Goal: Task Accomplishment & Management: Manage account settings

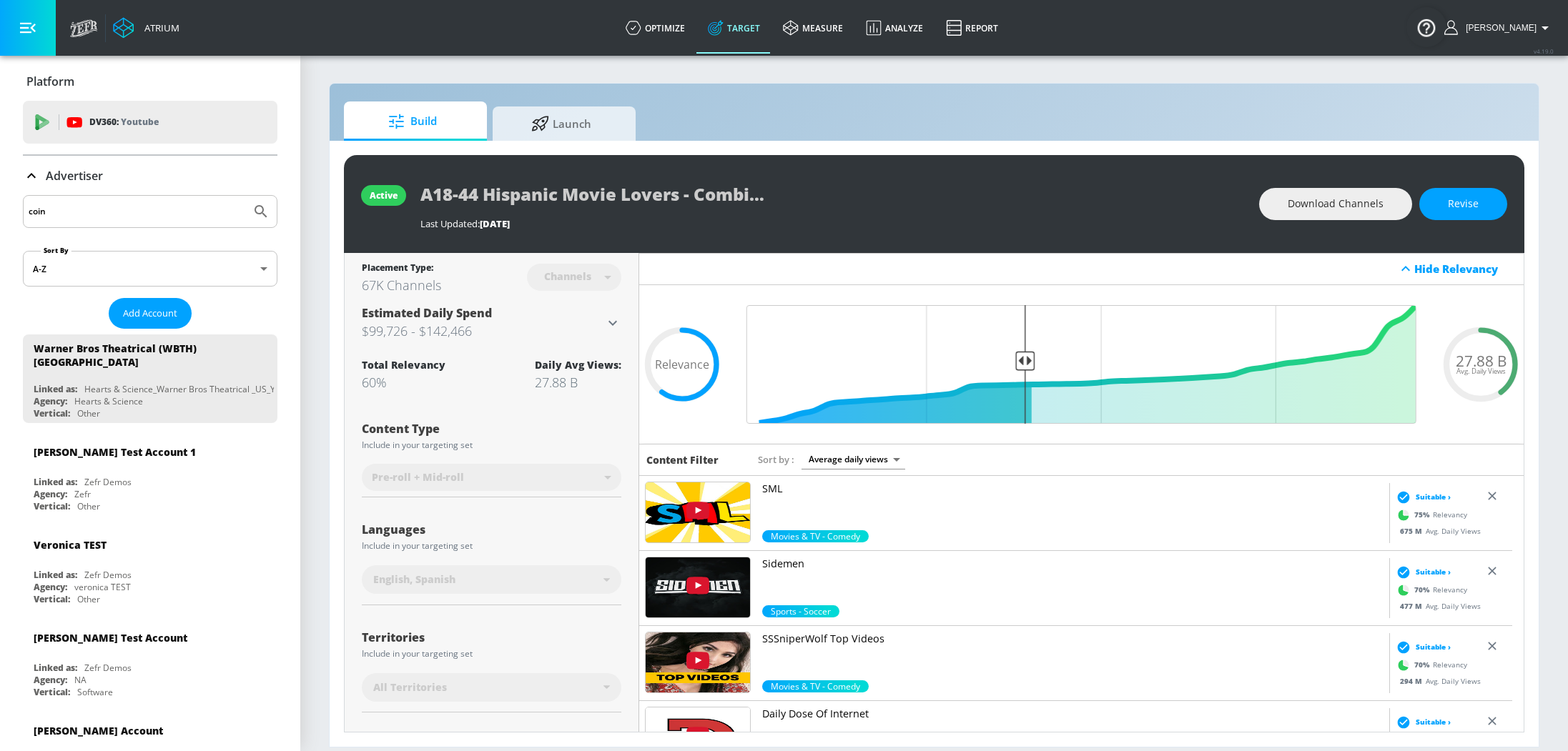
scroll to position [139, 0]
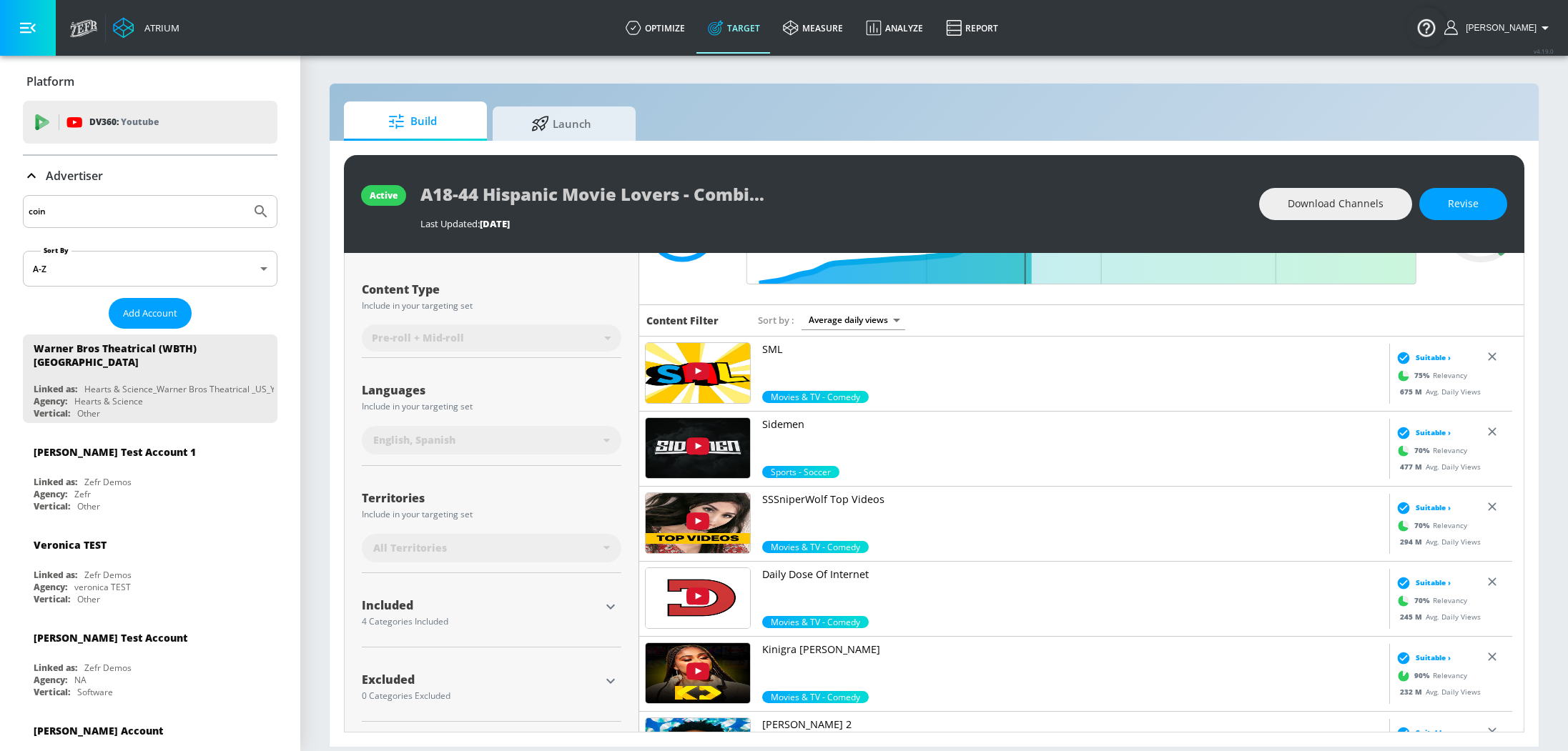
click at [75, 210] on input "coin" at bounding box center [137, 211] width 216 height 18
paste input "Nexus_Coinbase _US_YouTube_DV360"
click at [245, 195] on button "Submit Search" at bounding box center [261, 211] width 32 height 32
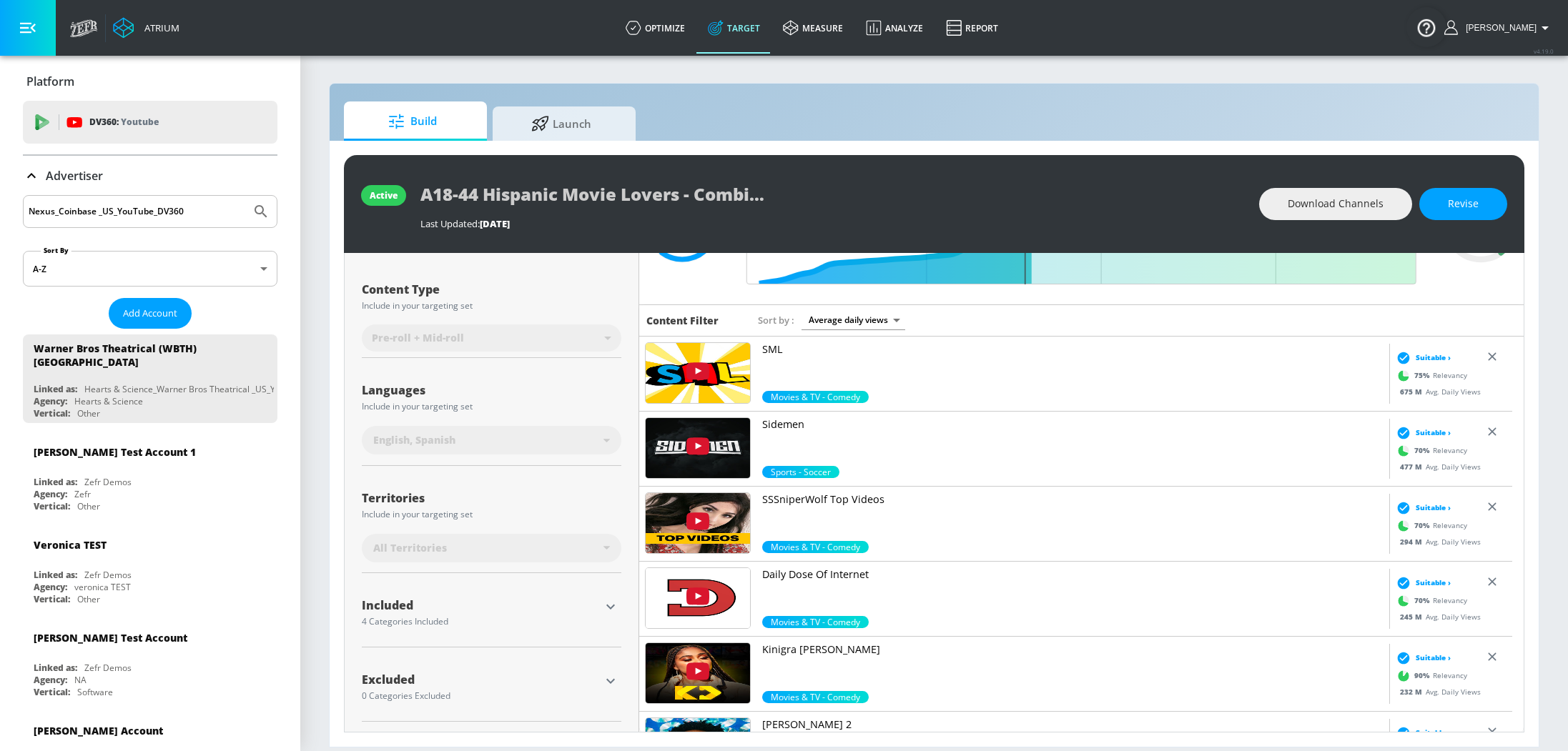
click at [98, 212] on input "Nexus_Coinbase _US_YouTube_DV360" at bounding box center [137, 211] width 216 height 18
click at [245, 195] on button "Submit Search" at bounding box center [261, 211] width 32 height 32
click at [156, 219] on input "Nexus_Coinbase_US_YouTube_DV360" at bounding box center [137, 211] width 216 height 18
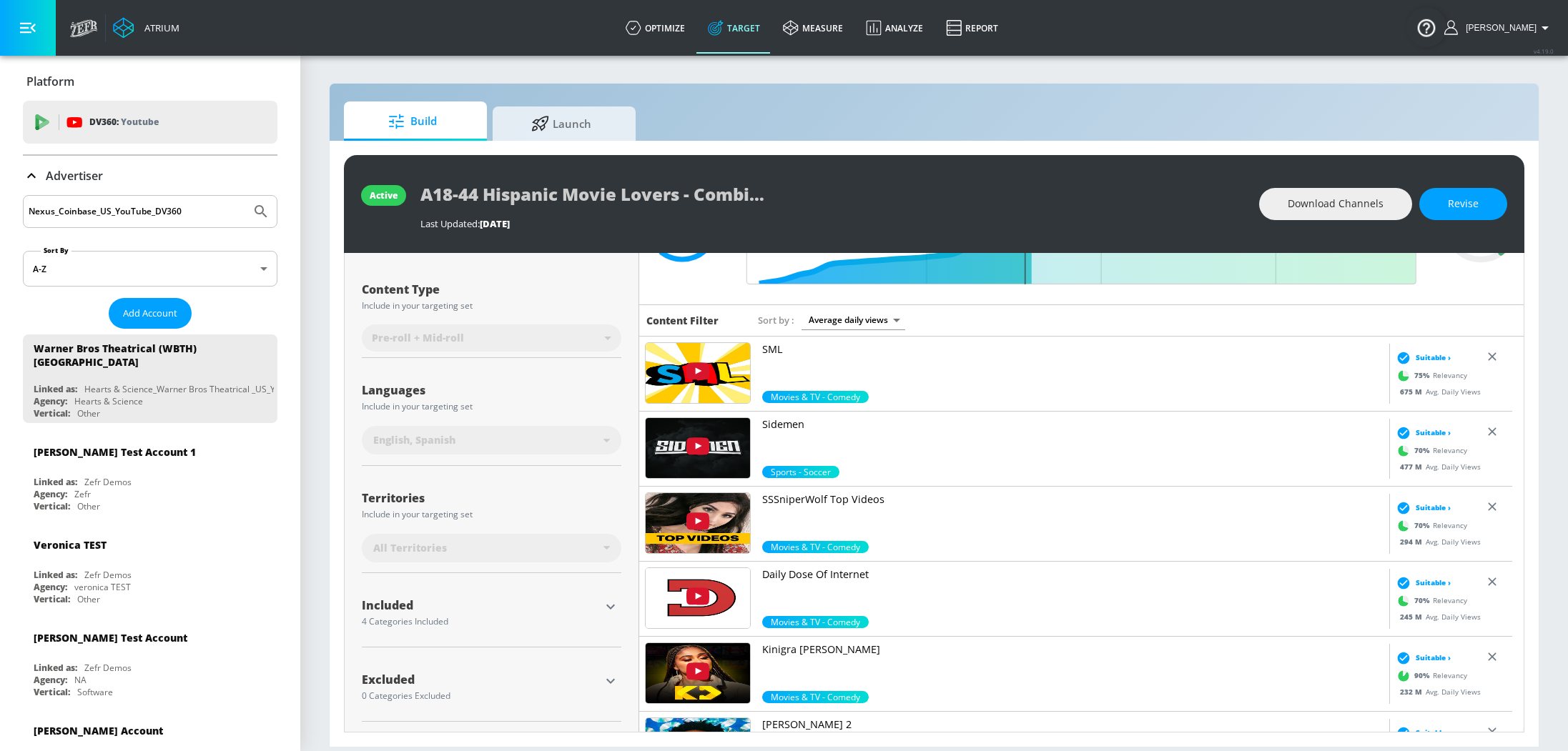
click at [184, 223] on div "Nexus_Coinbase_US_YouTube_DV360" at bounding box center [150, 211] width 254 height 33
click at [188, 211] on input "Nexus_Coinbase_US_YouTube_DV360" at bounding box center [137, 211] width 216 height 18
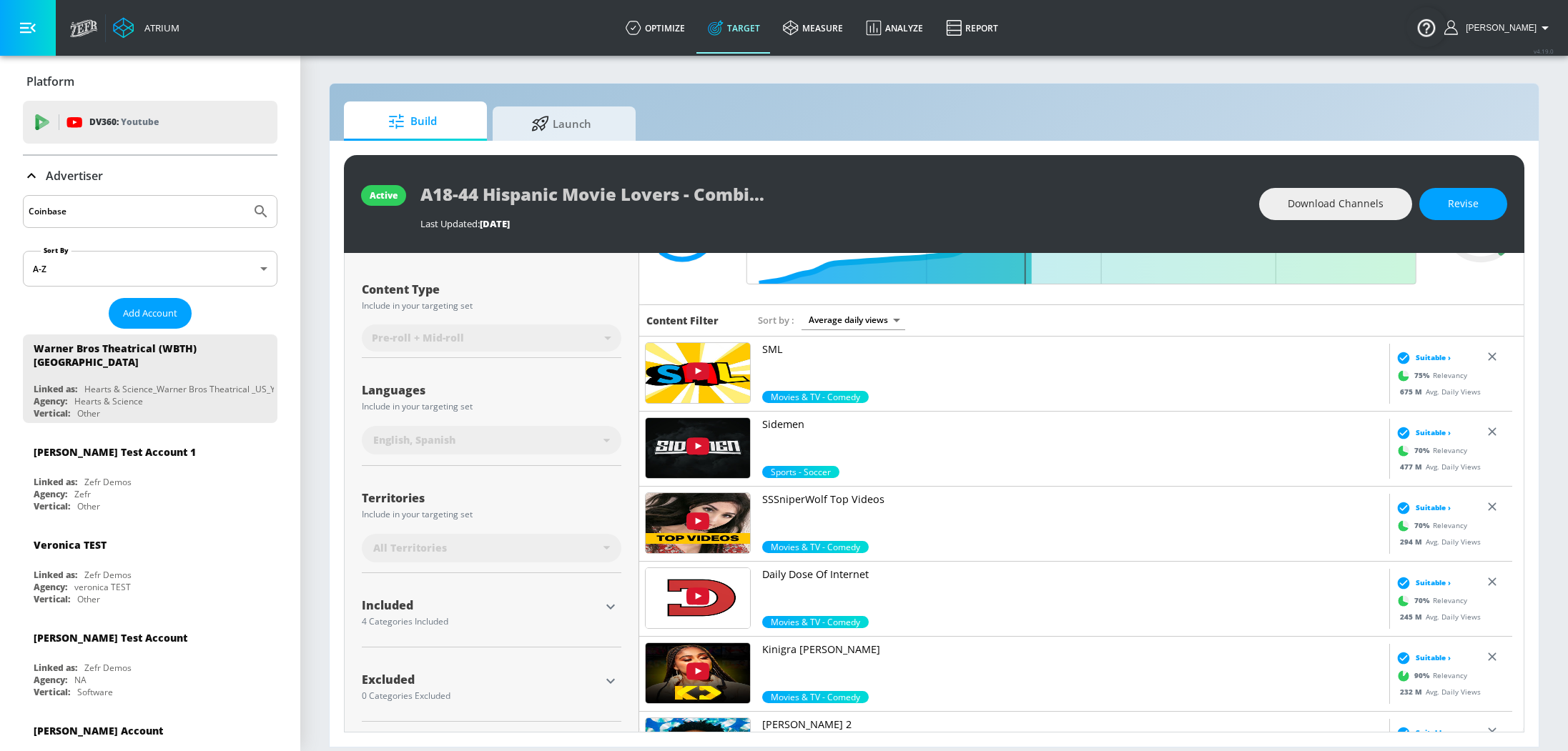
type input "Coinbase"
click at [245, 195] on button "Submit Search" at bounding box center [261, 211] width 32 height 32
click at [662, 34] on link "optimize" at bounding box center [655, 28] width 82 height 52
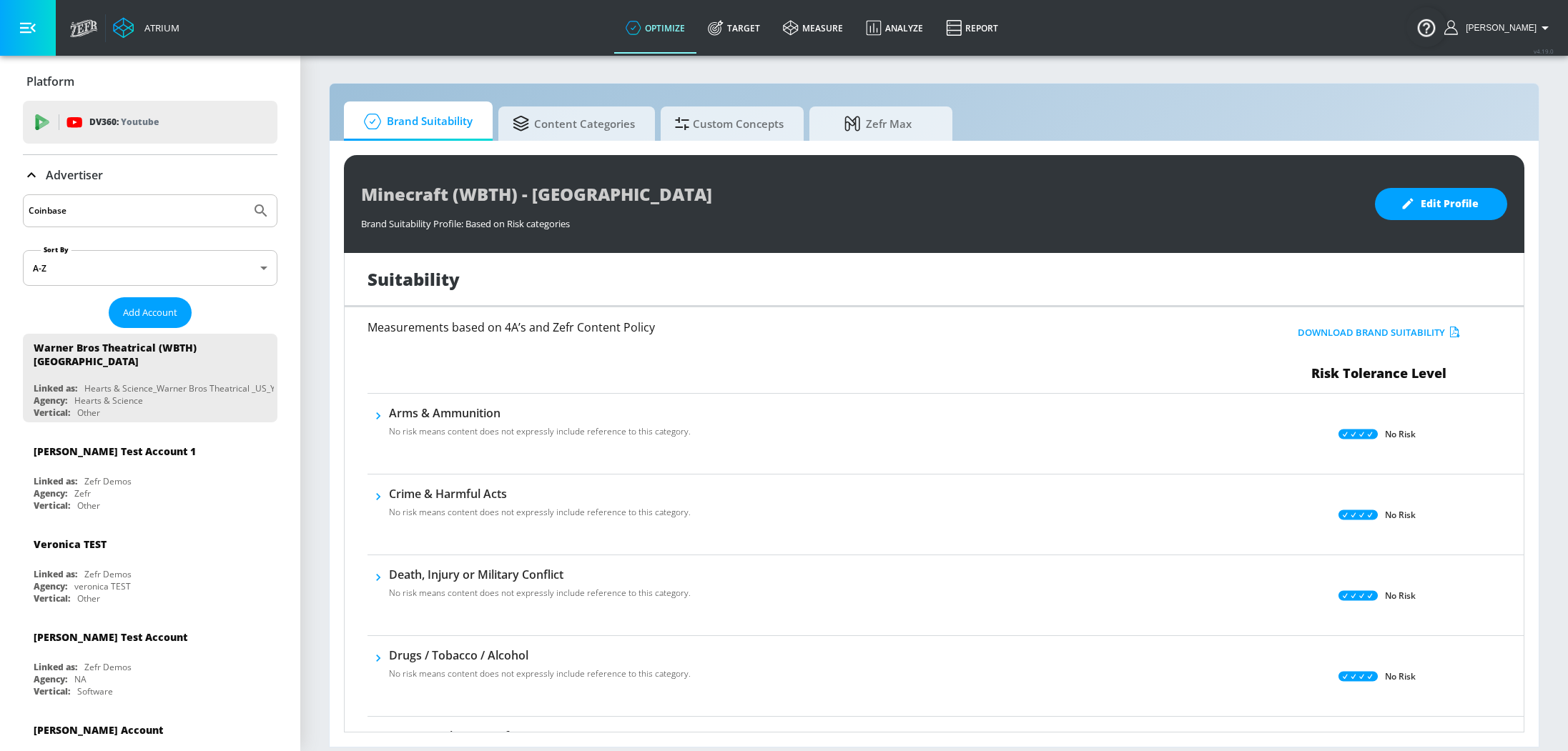
click at [137, 203] on input "Coinbase" at bounding box center [137, 211] width 216 height 18
click at [118, 210] on input "Coinbase" at bounding box center [137, 211] width 216 height 18
type input "coin"
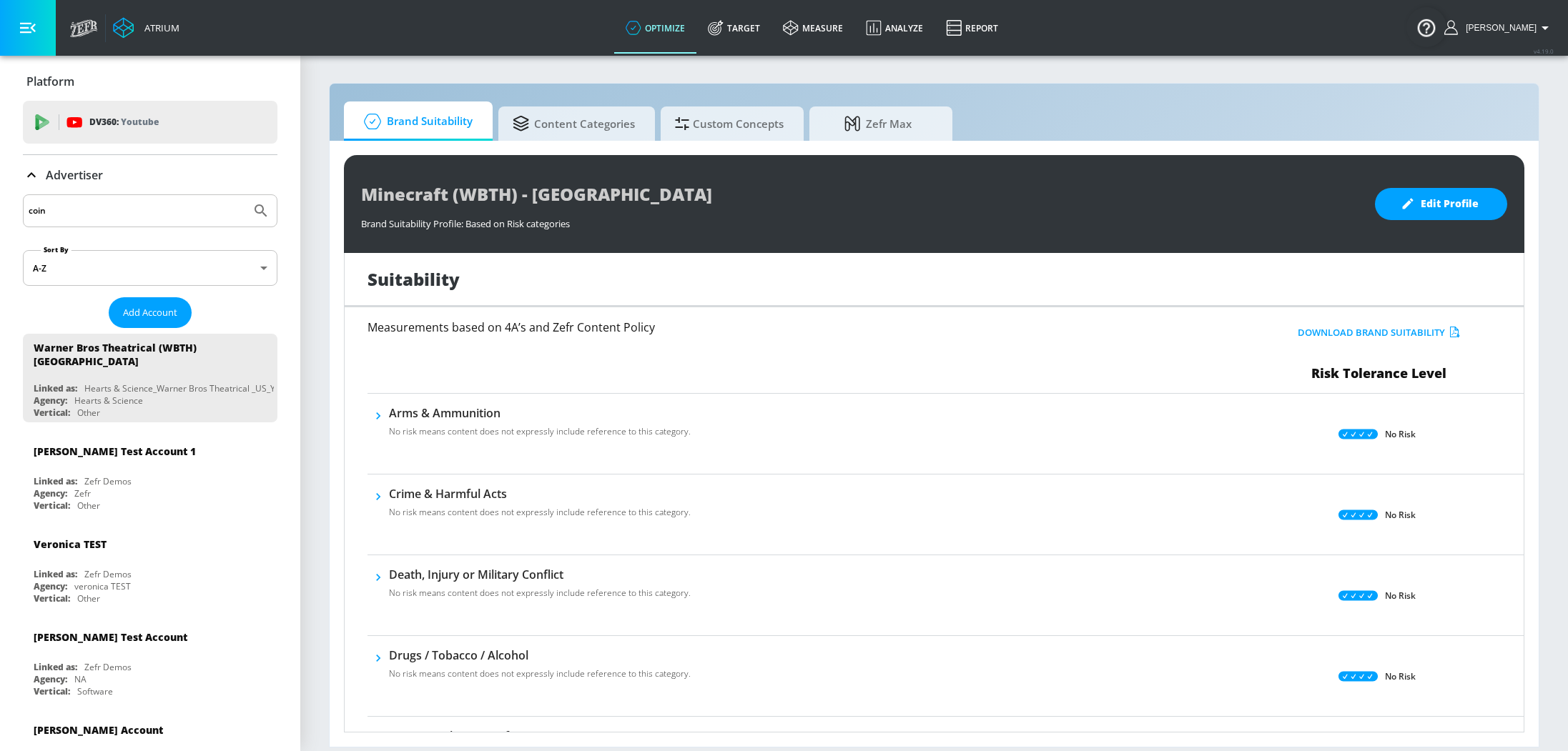
click at [245, 195] on button "Submit Search" at bounding box center [261, 211] width 32 height 32
click at [93, 206] on input "coin" at bounding box center [137, 211] width 216 height 18
click at [245, 195] on button "Submit Search" at bounding box center [261, 211] width 32 height 32
click at [131, 309] on span "Add Account" at bounding box center [150, 312] width 54 height 17
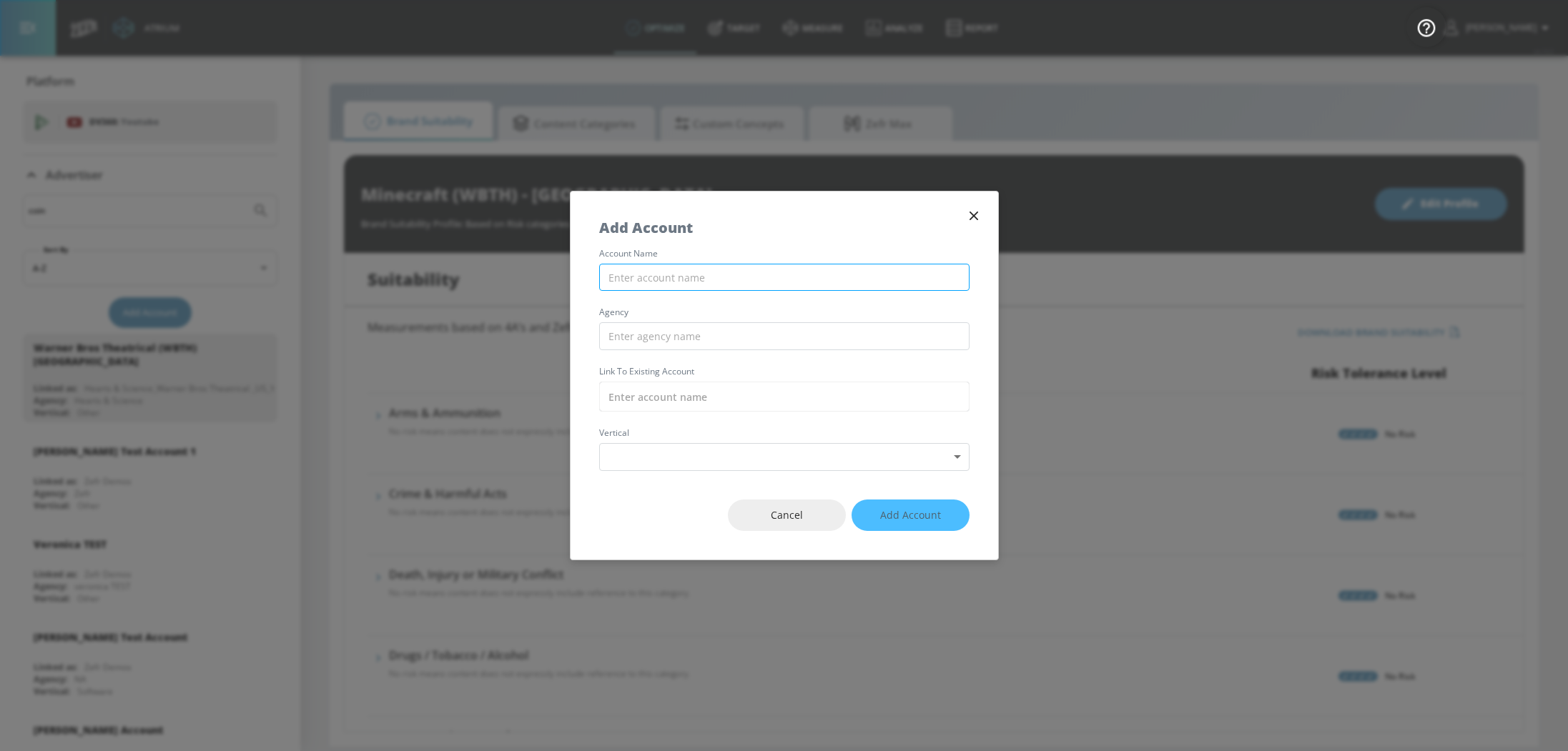
click at [654, 270] on input "text" at bounding box center [785, 277] width 371 height 28
type input "Coinbase YouTube - DV360"
click at [670, 343] on input "text" at bounding box center [785, 336] width 371 height 28
type input "Nexus"
click at [691, 392] on input "text" at bounding box center [785, 397] width 371 height 30
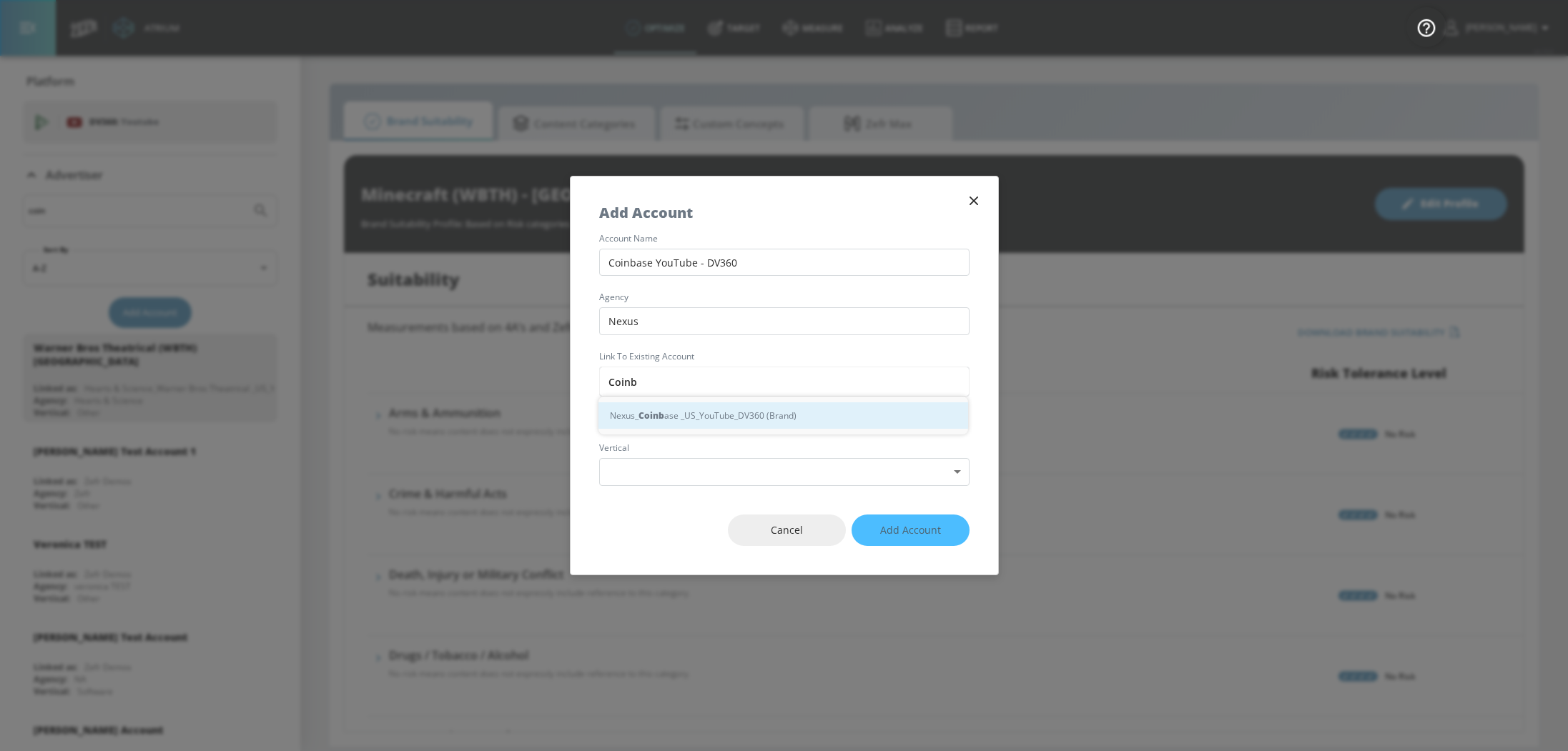
click at [743, 412] on div "Nexus_ Coinb ase _US_YouTube_DV360 (Brand)" at bounding box center [783, 415] width 370 height 26
type input "Nexus_Coinbase _US_YouTube_DV360 (Brand)"
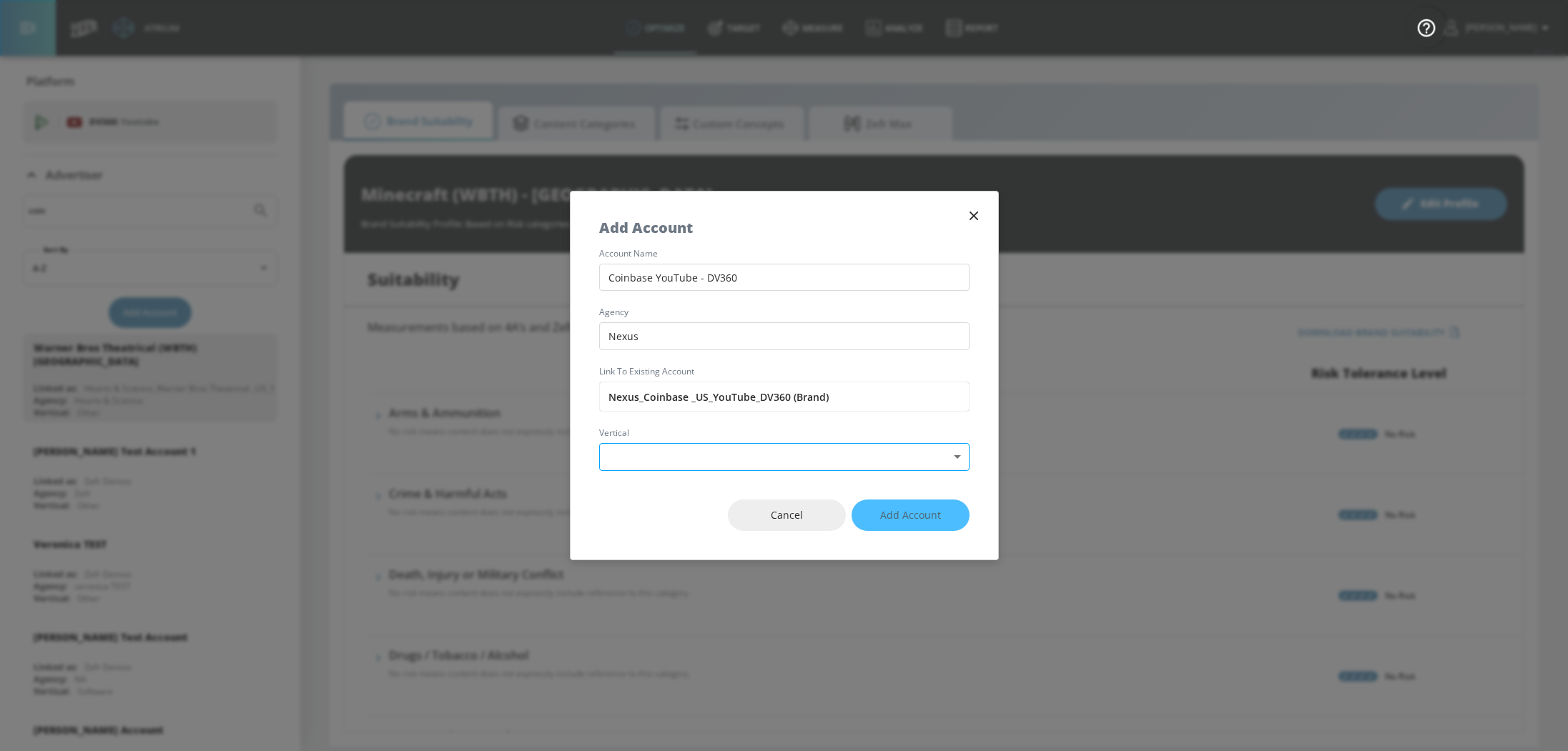
click at [721, 451] on body "Atrium optimize Target measure Analyze Report optimize Target measure Analyze R…" at bounding box center [784, 375] width 1568 height 751
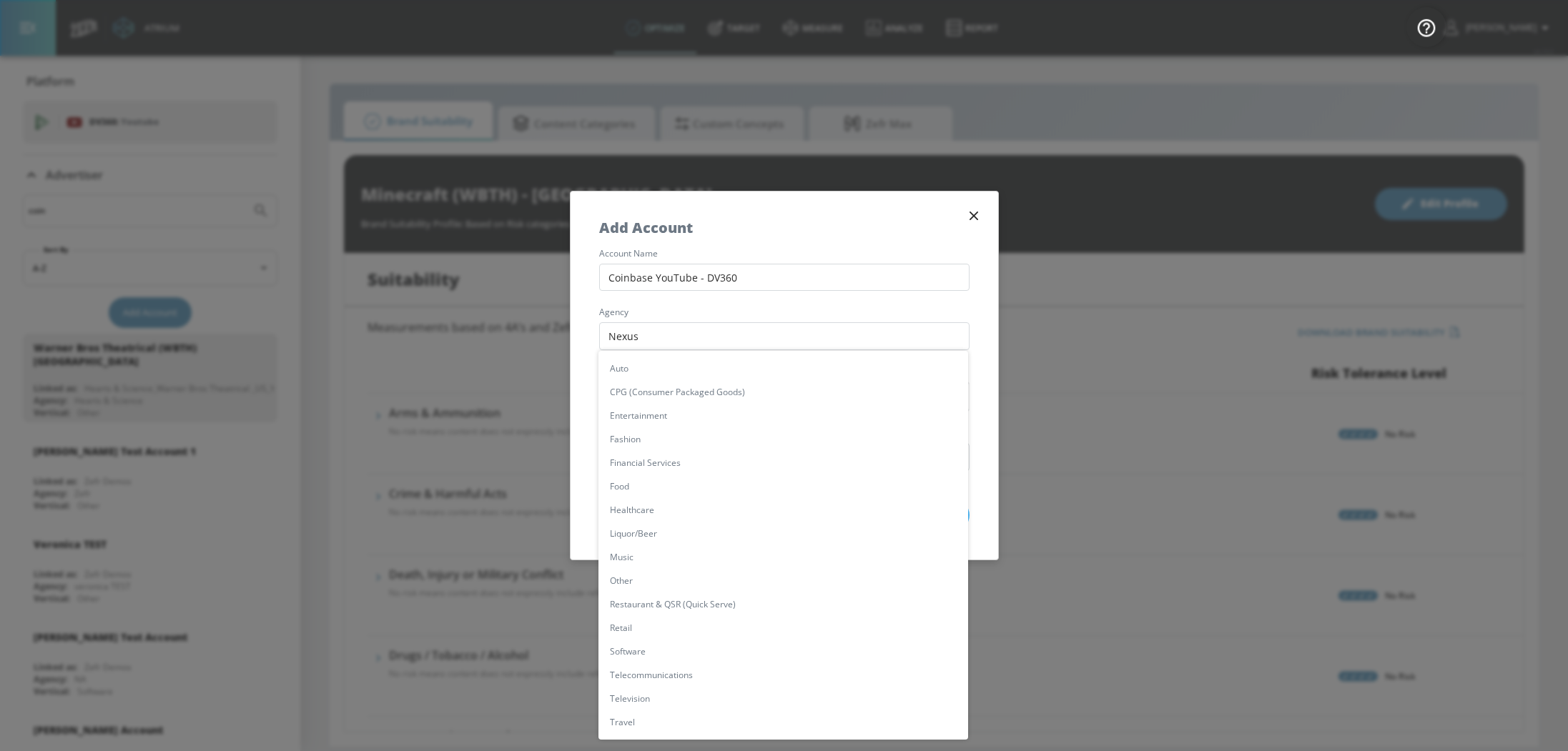
click at [849, 298] on div at bounding box center [784, 375] width 1568 height 751
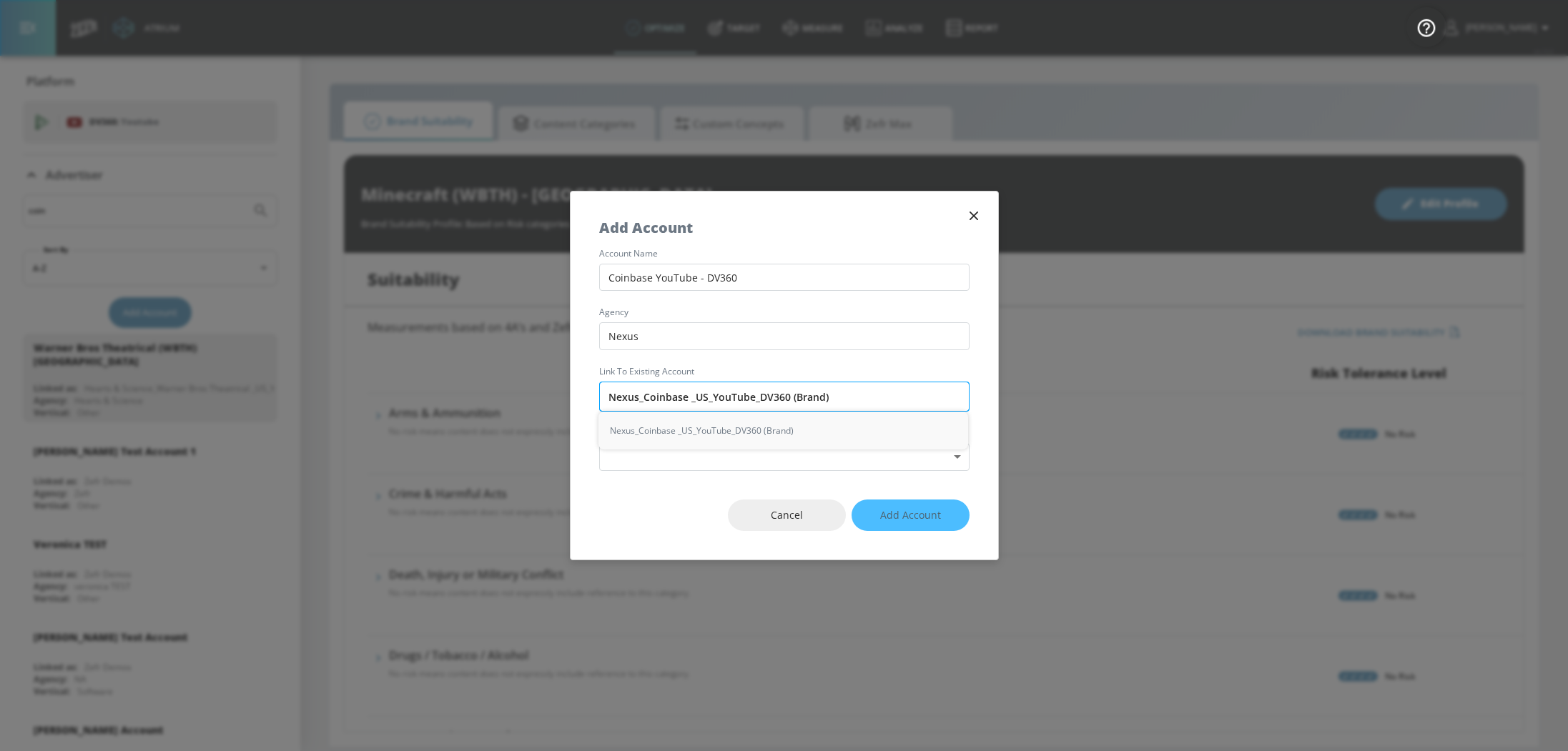
click at [815, 408] on input "Nexus_Coinbase _US_YouTube_DV360 (Brand)" at bounding box center [785, 397] width 371 height 30
drag, startPoint x: 865, startPoint y: 396, endPoint x: 508, endPoint y: 390, distance: 357.1
click at [508, 390] on div "Add Account account name Coinbase YouTube - DV360 agency Nexus Link to Existing…" at bounding box center [784, 375] width 1568 height 751
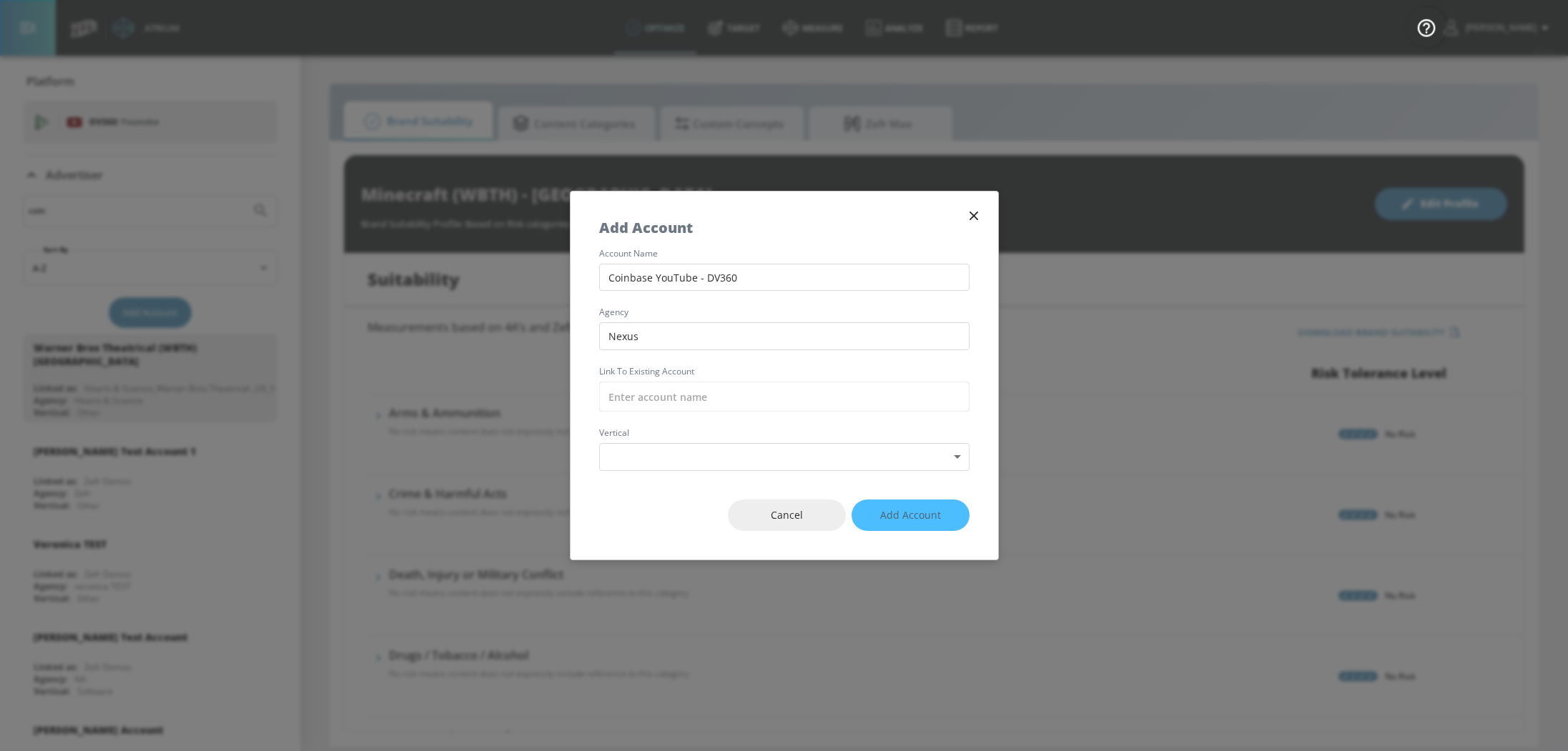
click at [841, 206] on div "Add Account" at bounding box center [785, 220] width 428 height 58
click at [983, 214] on button "button" at bounding box center [973, 215] width 20 height 20
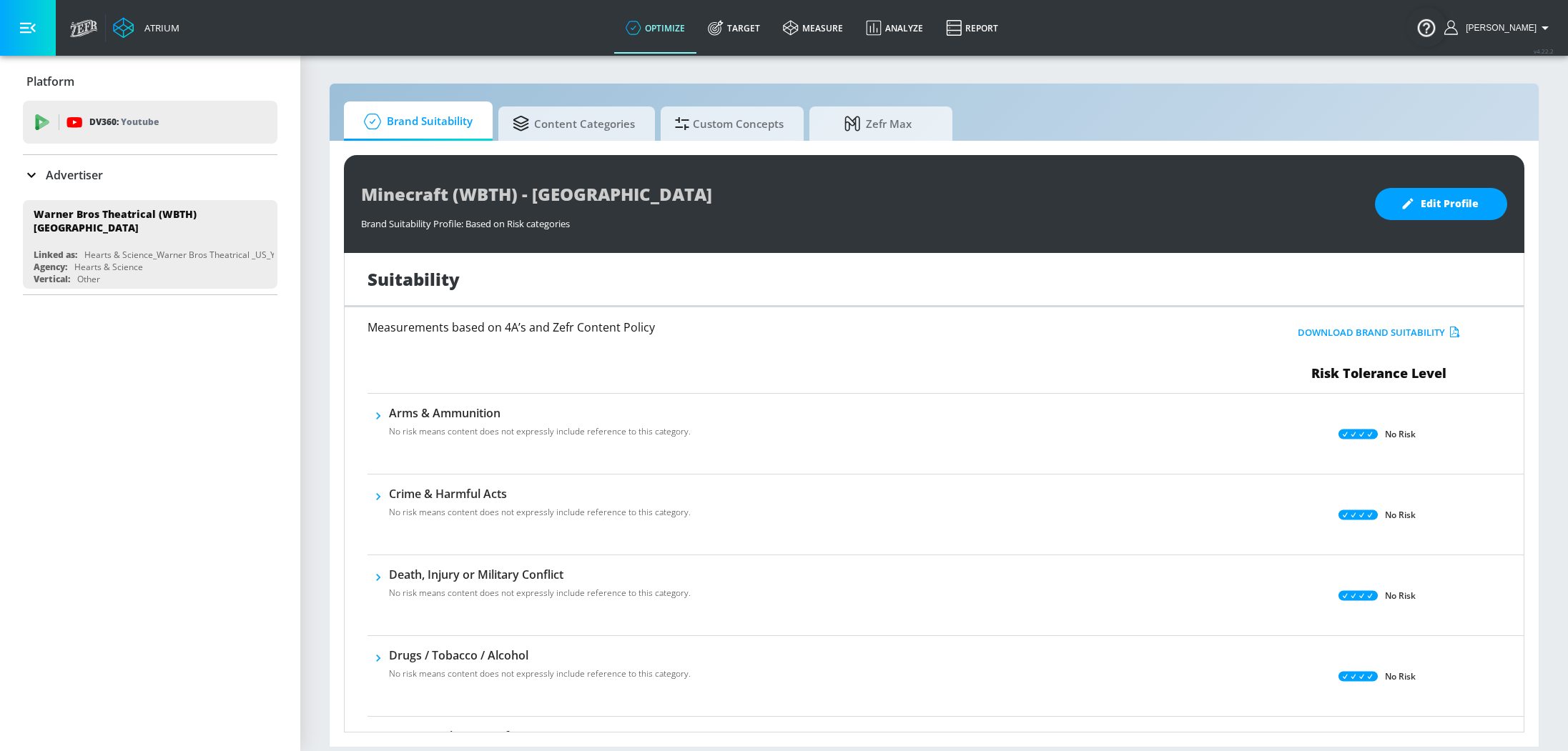
click at [64, 178] on p "Advertiser" at bounding box center [75, 175] width 57 height 16
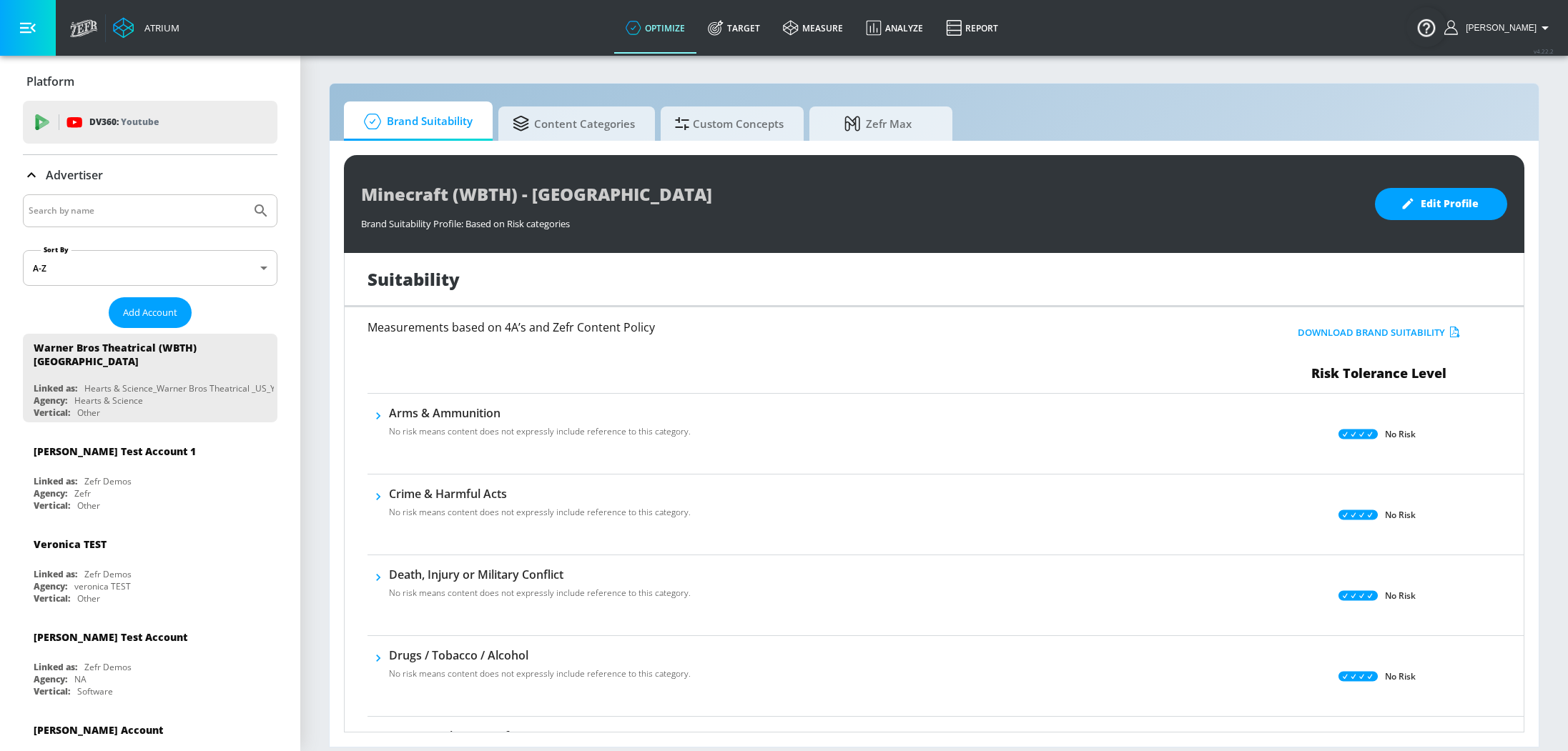
click at [85, 203] on input "Search by name" at bounding box center [137, 211] width 216 height 18
click at [135, 307] on span "Add Account" at bounding box center [150, 312] width 54 height 17
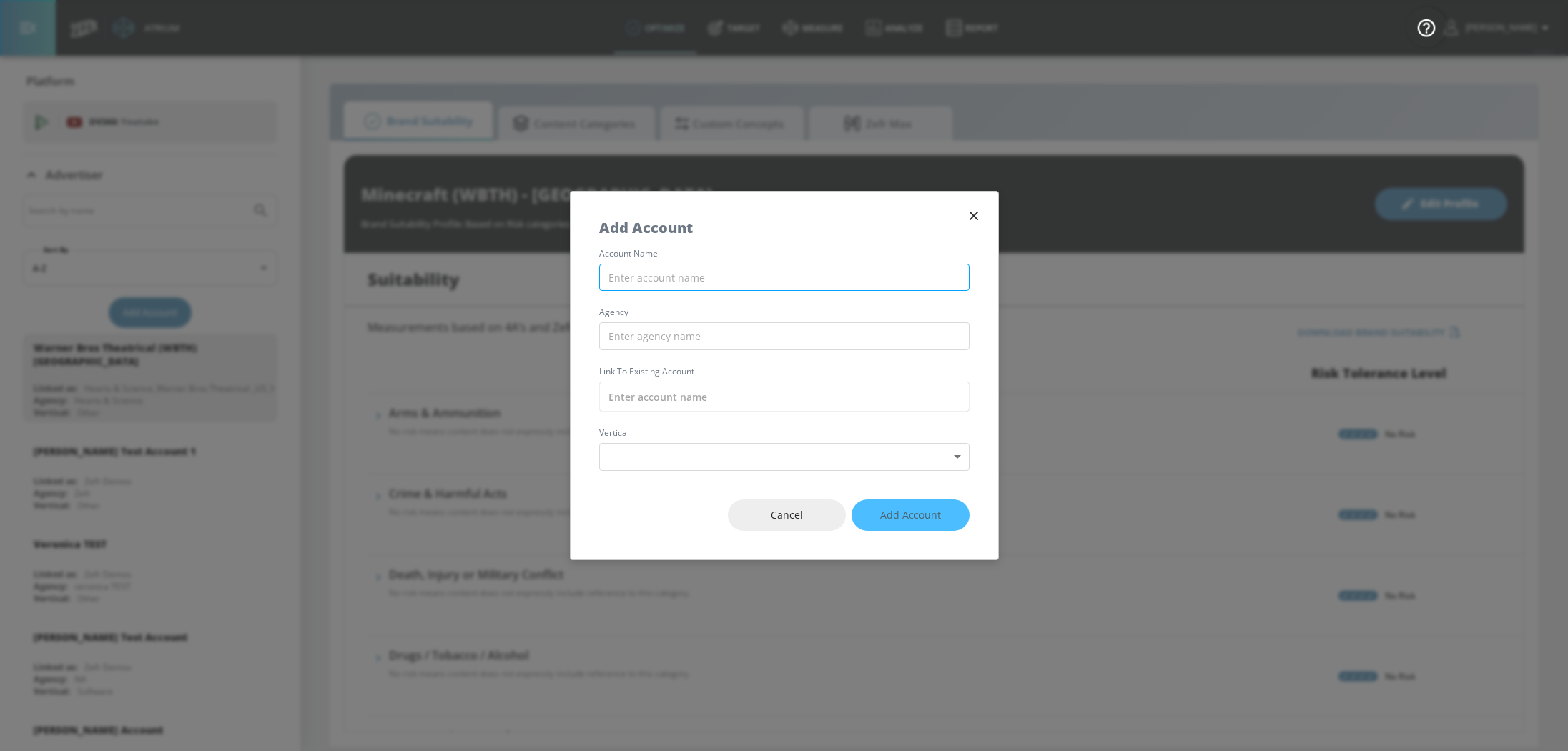
click at [809, 266] on input "text" at bounding box center [785, 277] width 371 height 28
type input "Coinbase YouTube - DV360"
click at [837, 327] on input "text" at bounding box center [785, 336] width 371 height 28
type input "Nexus"
click at [851, 396] on input "text" at bounding box center [785, 397] width 371 height 30
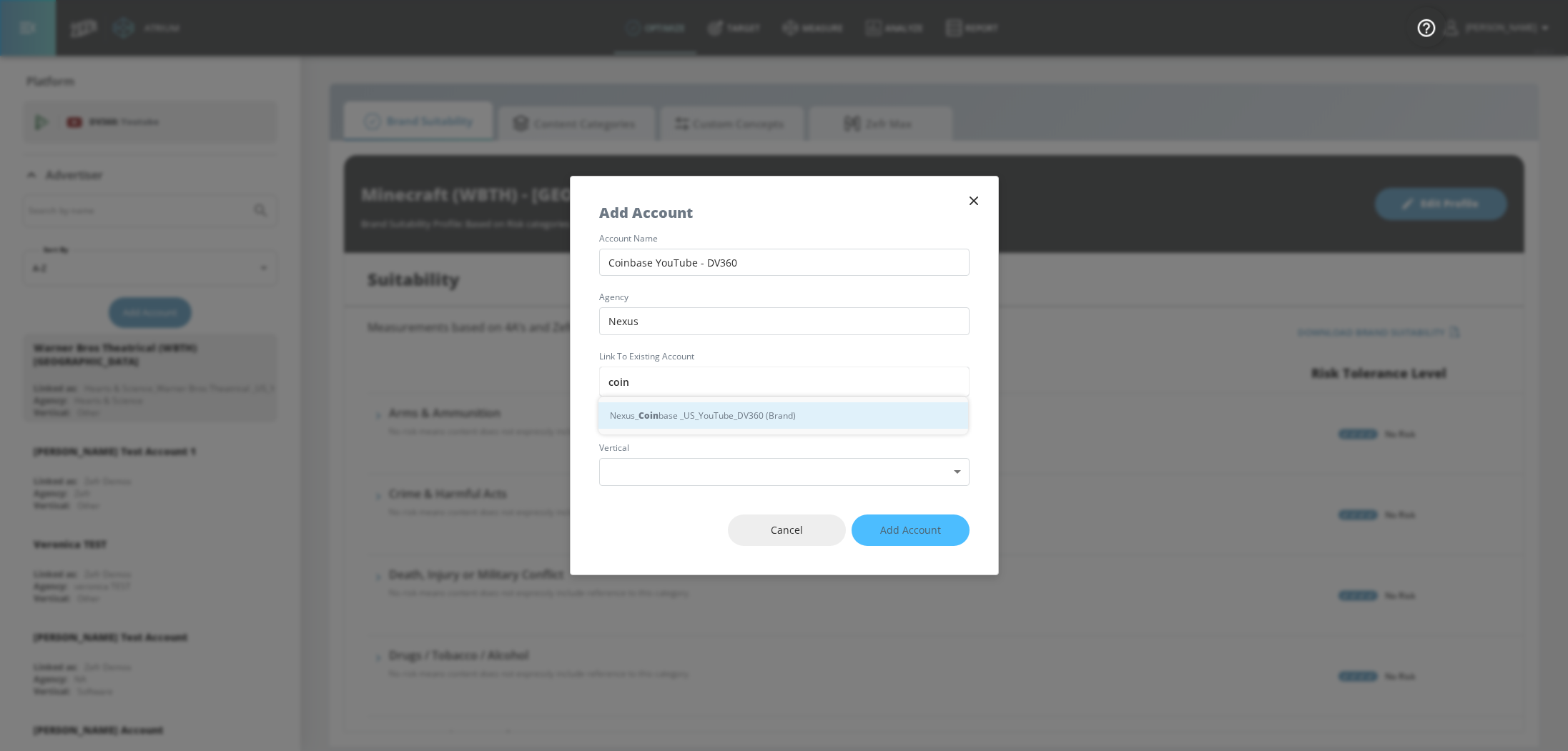
click at [818, 411] on div "Nexus_ Coin base _US_YouTube_DV360 (Brand)" at bounding box center [783, 415] width 370 height 26
type input "Nexus_Coinbase _US_YouTube_DV360 (Brand)"
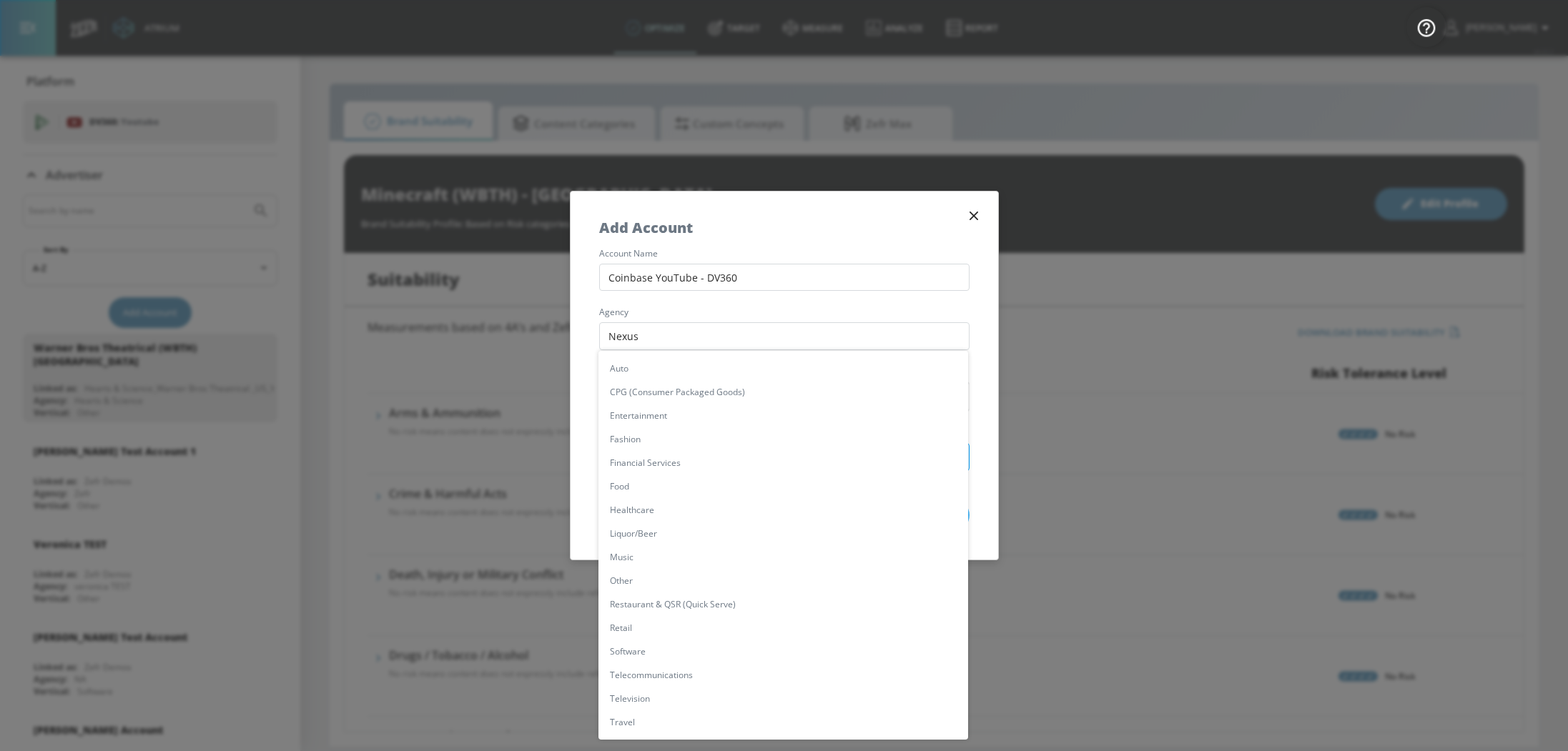
click at [700, 459] on body "Atrium optimize Target measure Analyze Report optimize Target measure Analyze R…" at bounding box center [784, 375] width 1568 height 751
click at [693, 415] on li "Entertainment" at bounding box center [783, 416] width 370 height 24
type input "[object Object]"
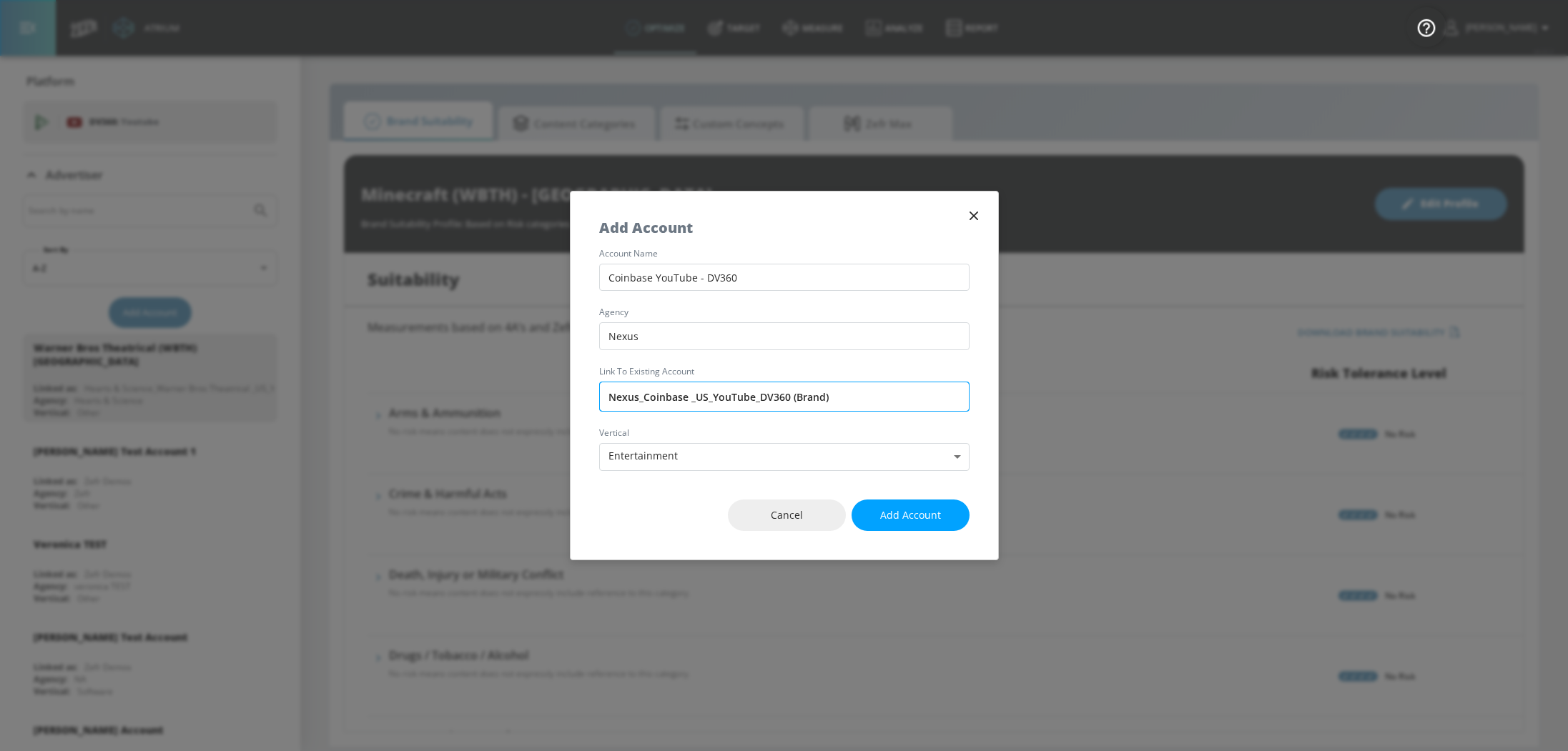
click at [701, 395] on input "Nexus_Coinbase _US_YouTube_DV360 (Brand)" at bounding box center [785, 397] width 371 height 30
click at [923, 515] on span "Add Account" at bounding box center [910, 516] width 60 height 17
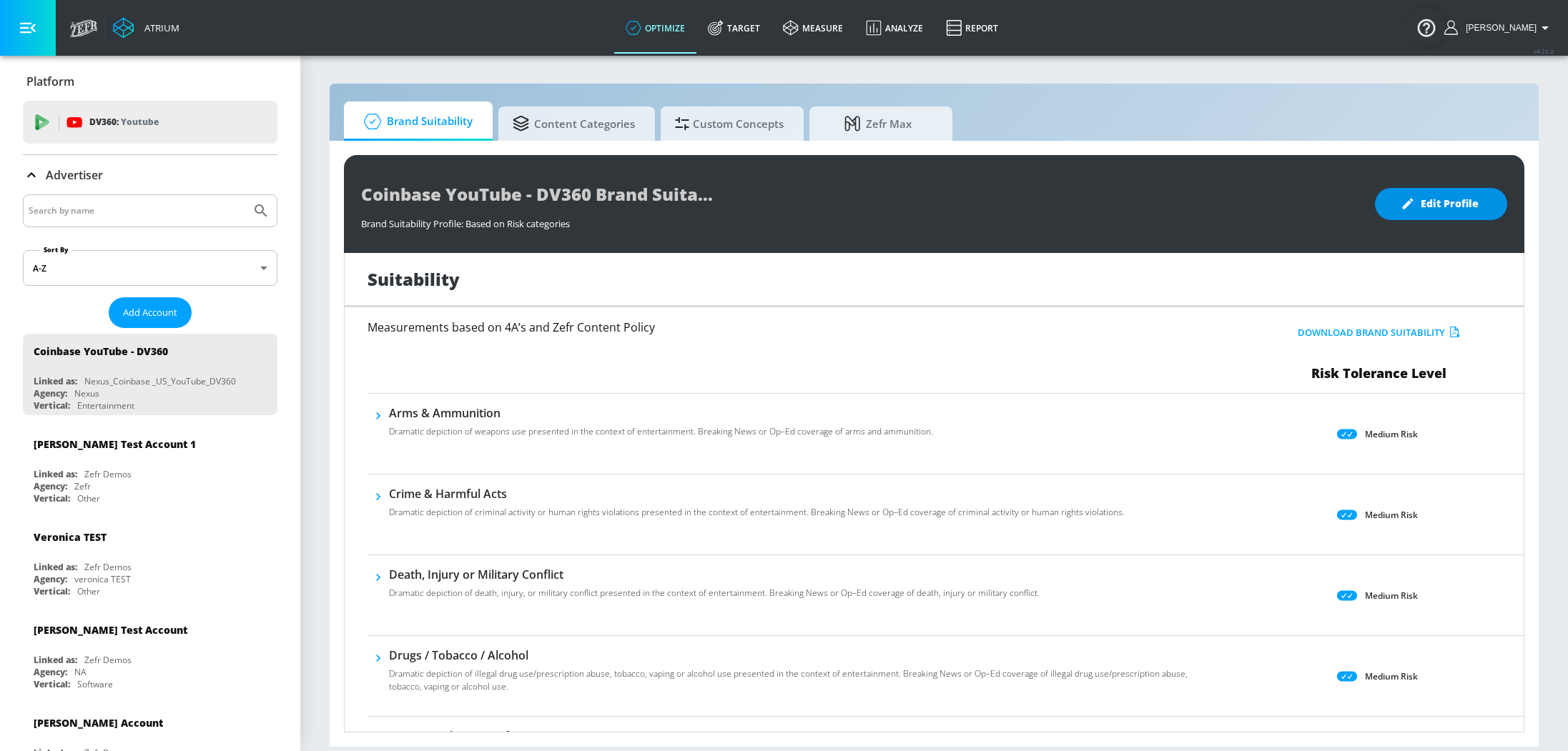
click at [1500, 203] on button "Edit Profile" at bounding box center [1441, 204] width 132 height 32
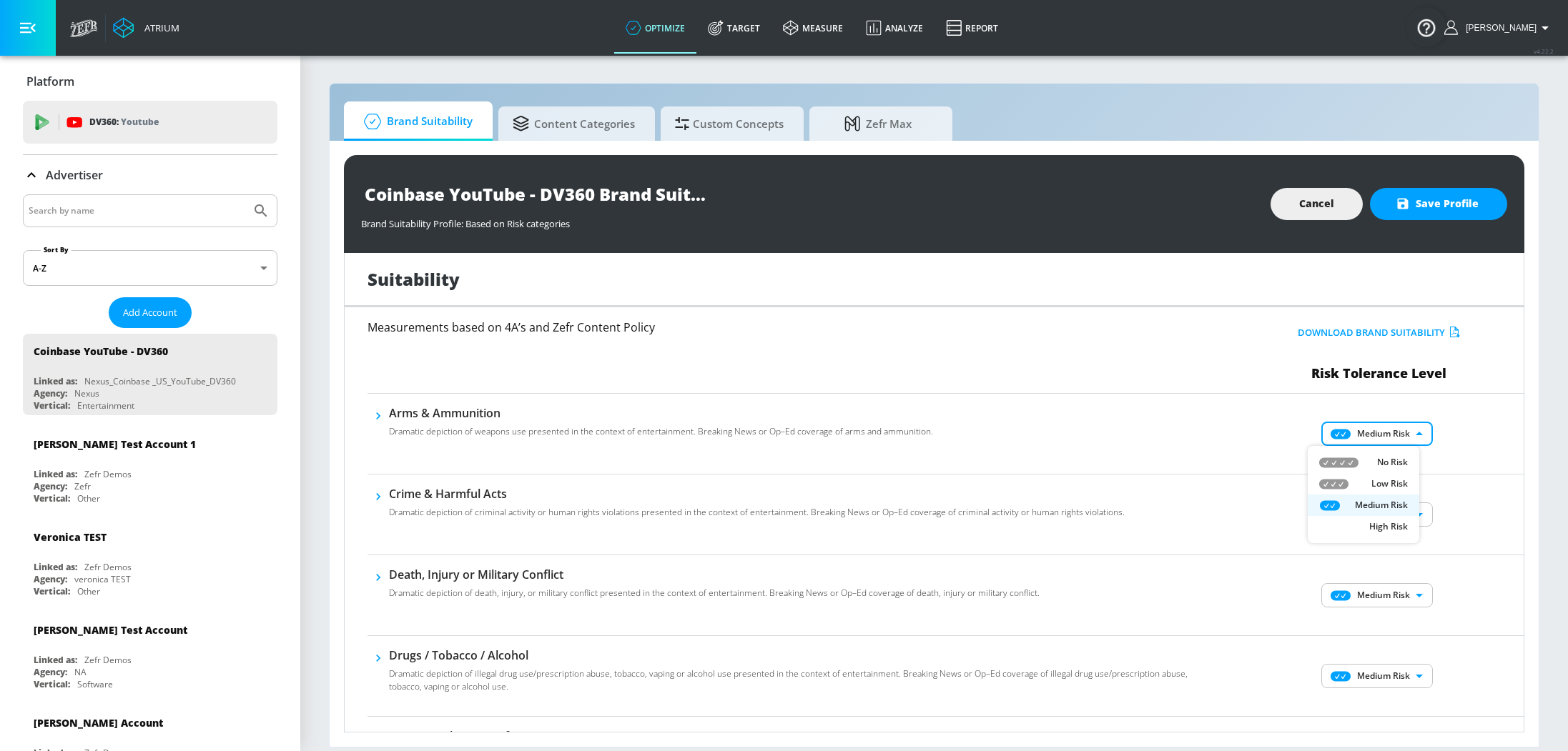
click at [1376, 439] on body "Atrium optimize Target measure Analyze Report optimize Target measure Analyze R…" at bounding box center [784, 375] width 1568 height 751
click at [1376, 477] on li "Low Risk" at bounding box center [1364, 483] width 111 height 21
type input "LOW"
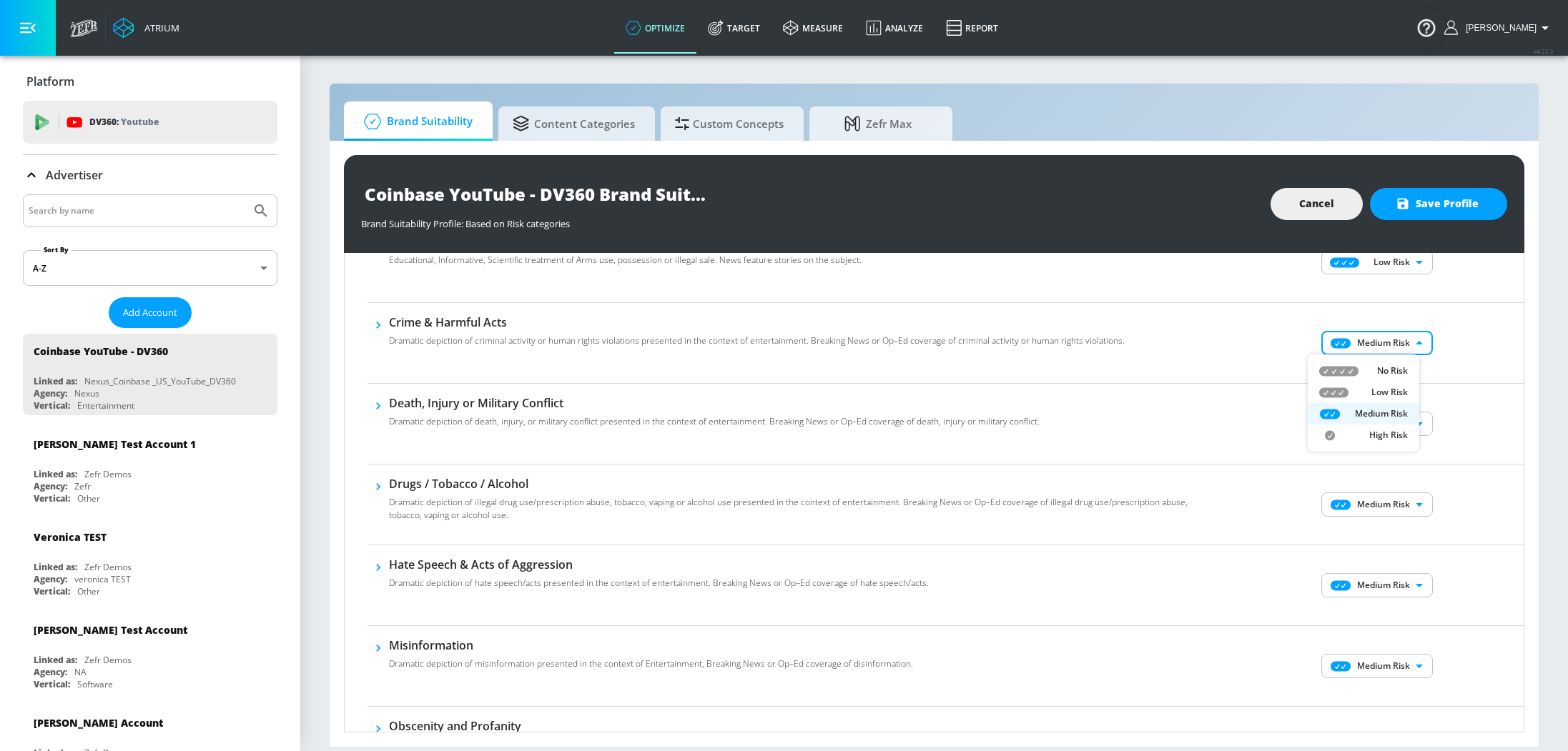
click at [1388, 334] on body "Atrium optimize Target measure Analyze Report optimize Target measure Analyze R…" at bounding box center [784, 375] width 1568 height 751
click at [1383, 394] on p "Low Risk" at bounding box center [1390, 393] width 37 height 13
type input "LOW"
click at [1384, 430] on body "Atrium optimize Target measure Analyze Report optimize Target measure Analyze R…" at bounding box center [784, 375] width 1568 height 751
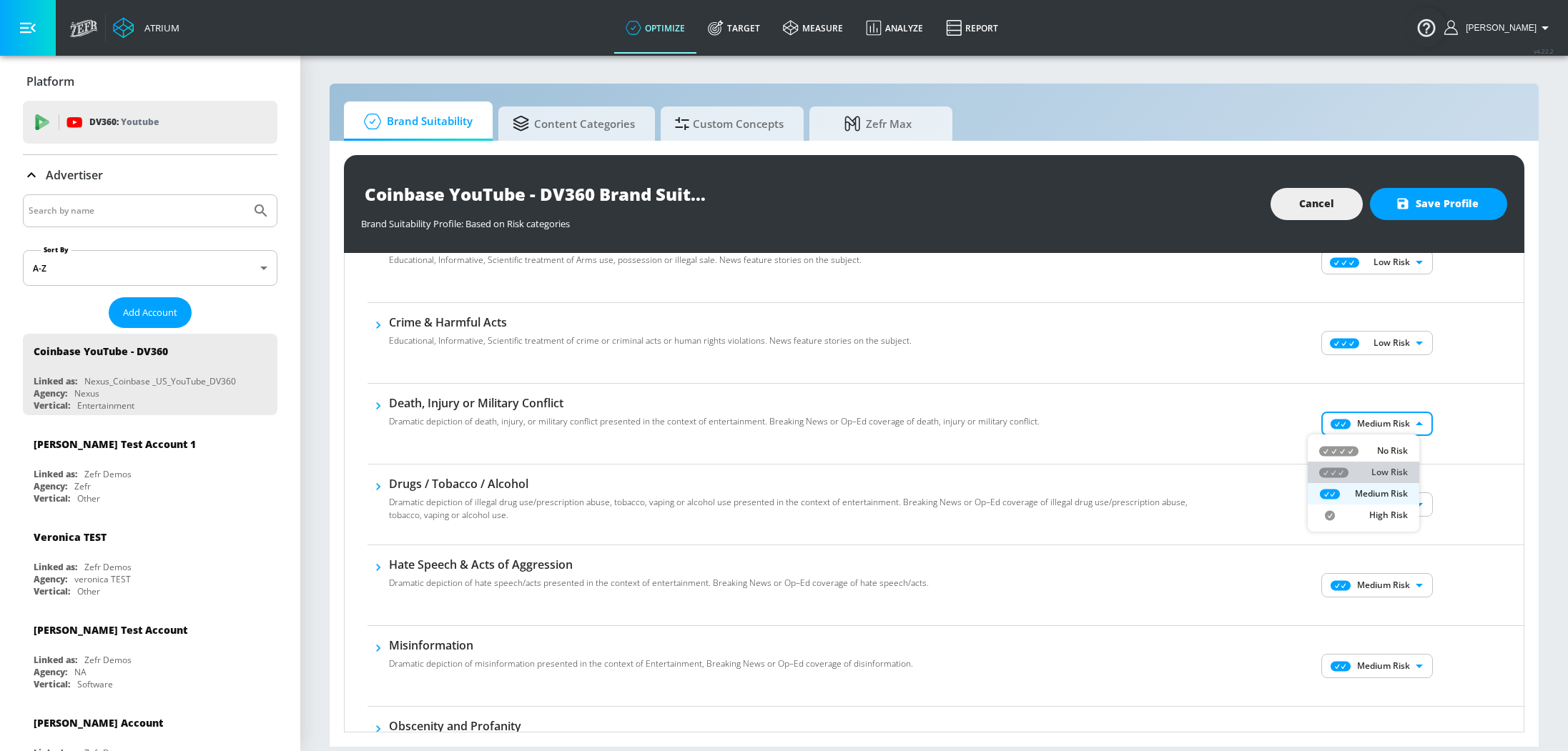
click at [1379, 476] on p "Low Risk" at bounding box center [1390, 472] width 37 height 13
type input "LOW"
click at [1384, 506] on body "Atrium optimize Target measure Analyze Report optimize Target measure Analyze R…" at bounding box center [784, 375] width 1568 height 751
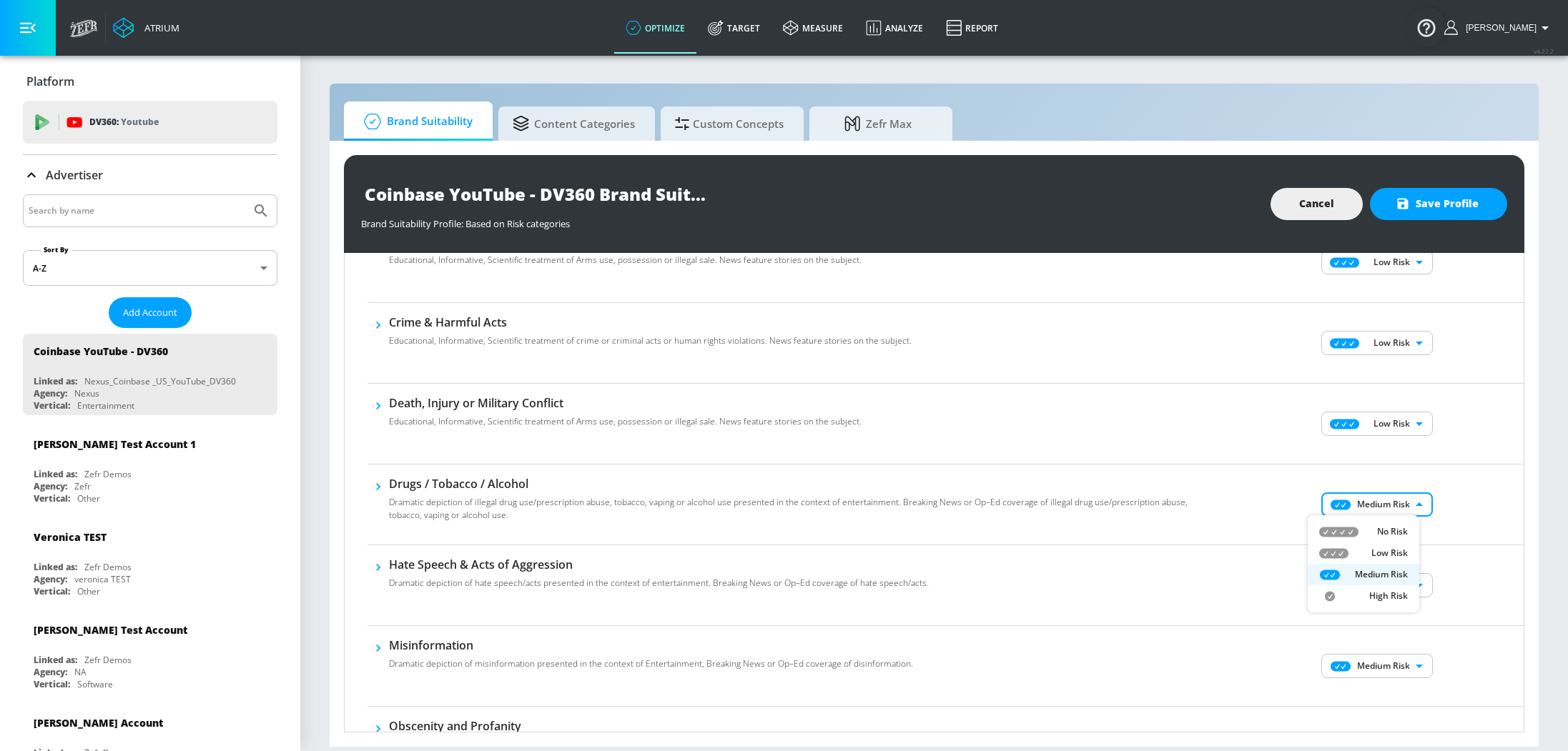
click at [1384, 548] on p "Low Risk" at bounding box center [1390, 553] width 37 height 13
type input "LOW"
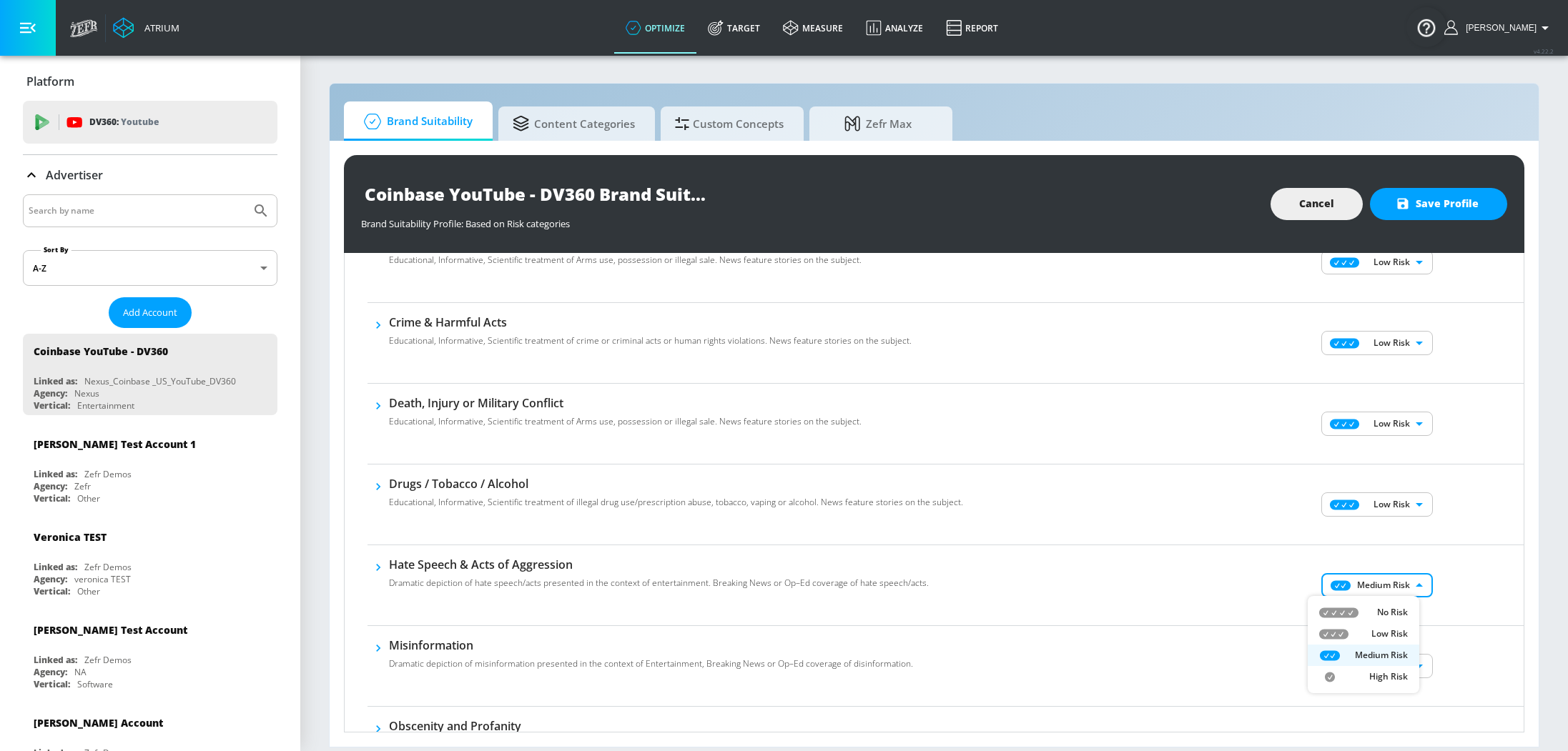
click at [1385, 579] on body "Atrium optimize Target measure Analyze Report optimize Target measure Analyze R…" at bounding box center [784, 375] width 1568 height 751
click at [1399, 627] on li "Low Risk" at bounding box center [1364, 633] width 111 height 21
type input "LOW"
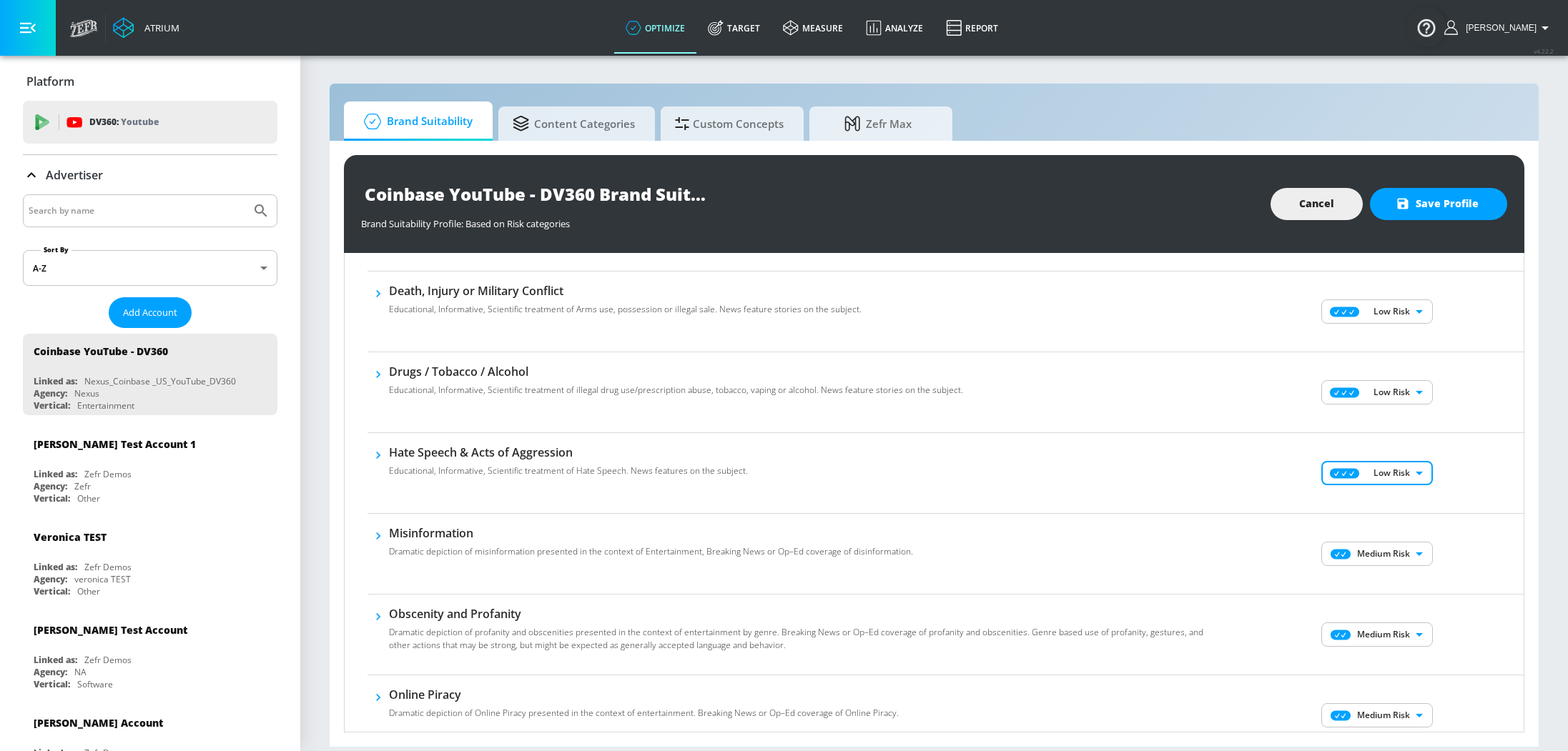
scroll to position [365, 0]
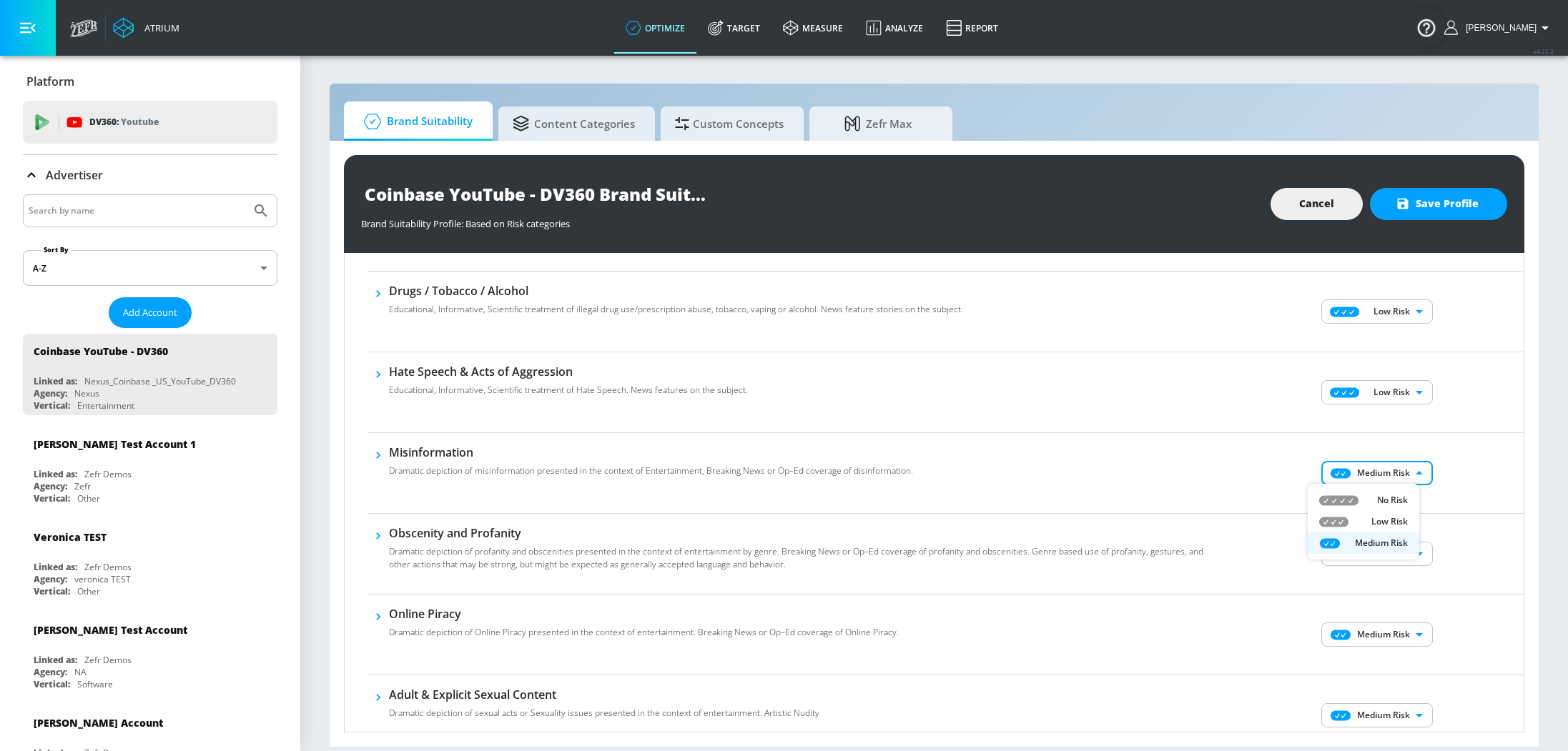
click at [1360, 472] on body "Atrium optimize Target measure Analyze Report optimize Target measure Analyze R…" at bounding box center [784, 375] width 1568 height 751
click at [1375, 523] on p "Low Risk" at bounding box center [1390, 521] width 37 height 13
type input "LOW"
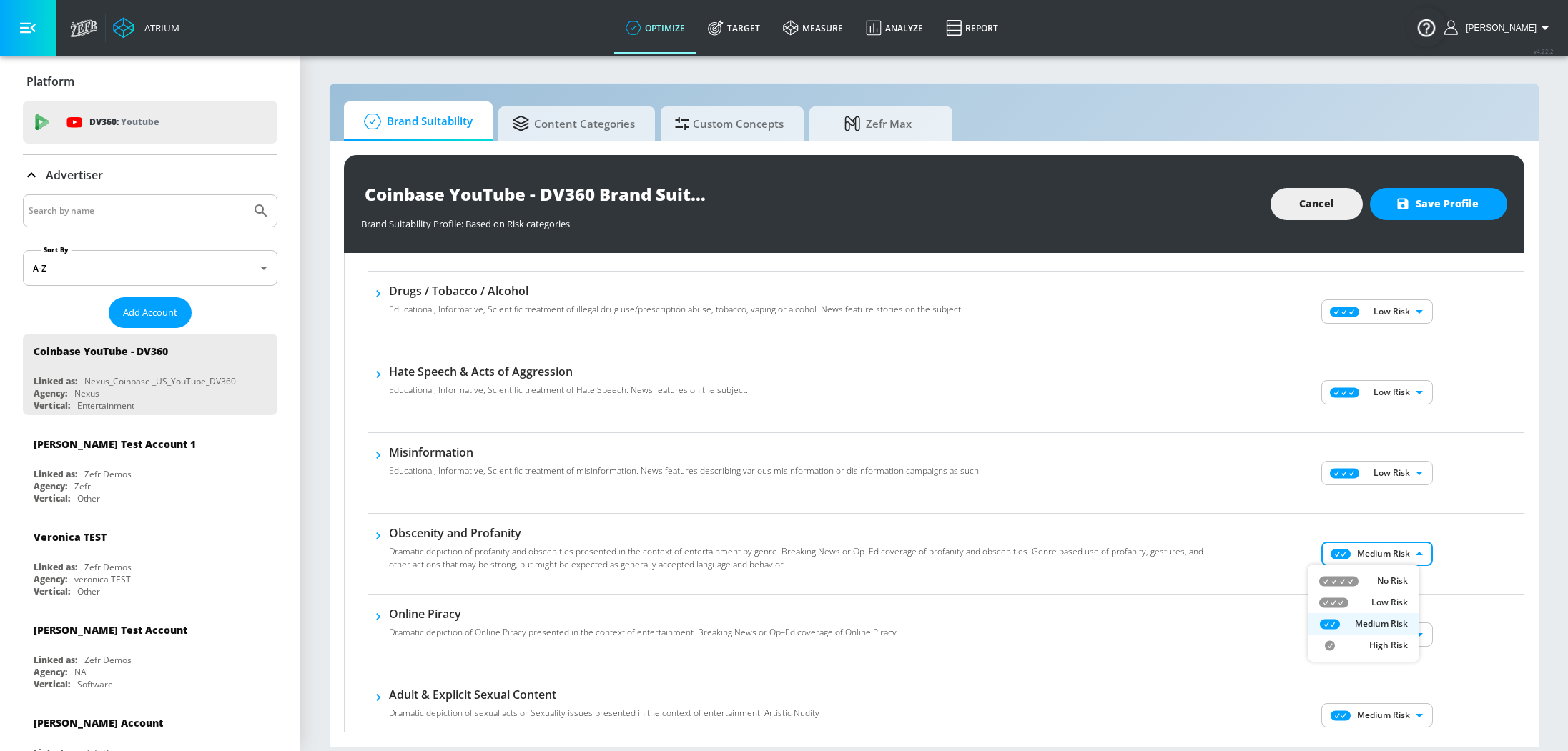
click at [1376, 552] on body "Atrium optimize Target measure Analyze Report optimize Target measure Analyze R…" at bounding box center [784, 375] width 1568 height 751
click at [1376, 599] on p "Low Risk" at bounding box center [1390, 602] width 37 height 13
type input "LOW"
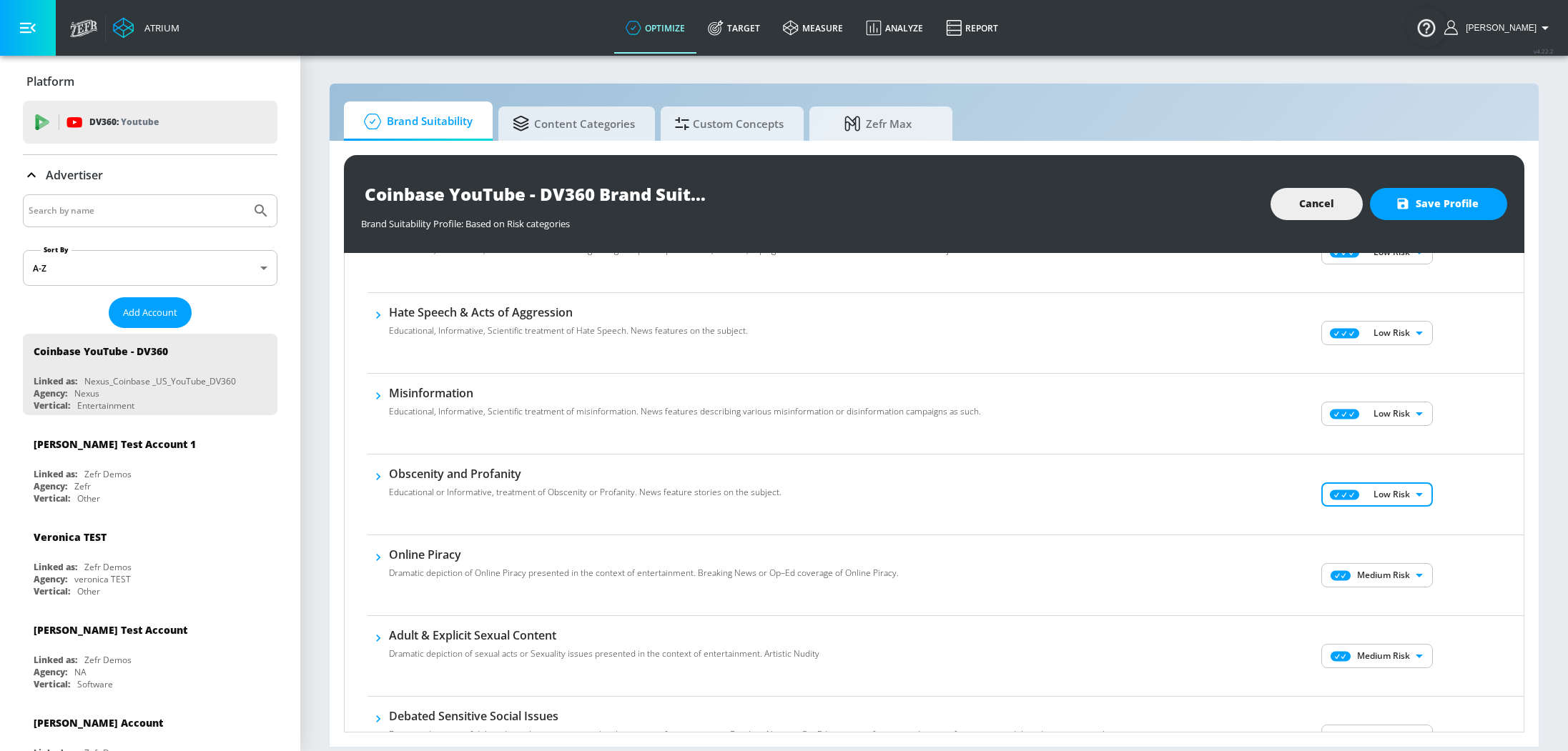
scroll to position [429, 0]
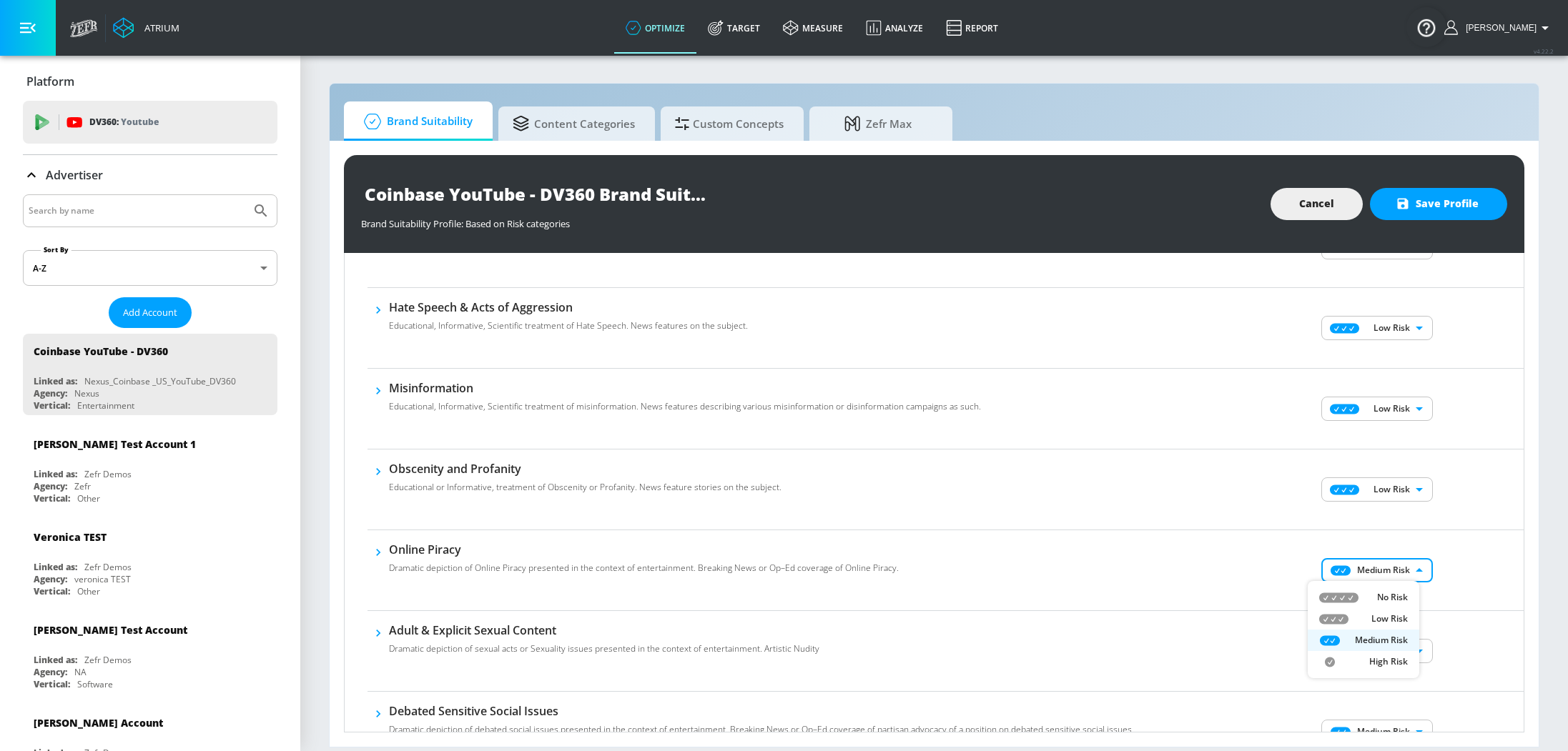
click at [1383, 571] on body "Atrium optimize Target measure Analyze Report optimize Target measure Analyze R…" at bounding box center [784, 375] width 1568 height 751
click at [1384, 627] on li "Low Risk" at bounding box center [1364, 618] width 111 height 21
type input "LOW"
click at [1382, 649] on body "Atrium optimize Target measure Analyze Report optimize Target measure Analyze R…" at bounding box center [784, 375] width 1568 height 751
click at [1377, 678] on p "Low Risk" at bounding box center [1390, 680] width 37 height 13
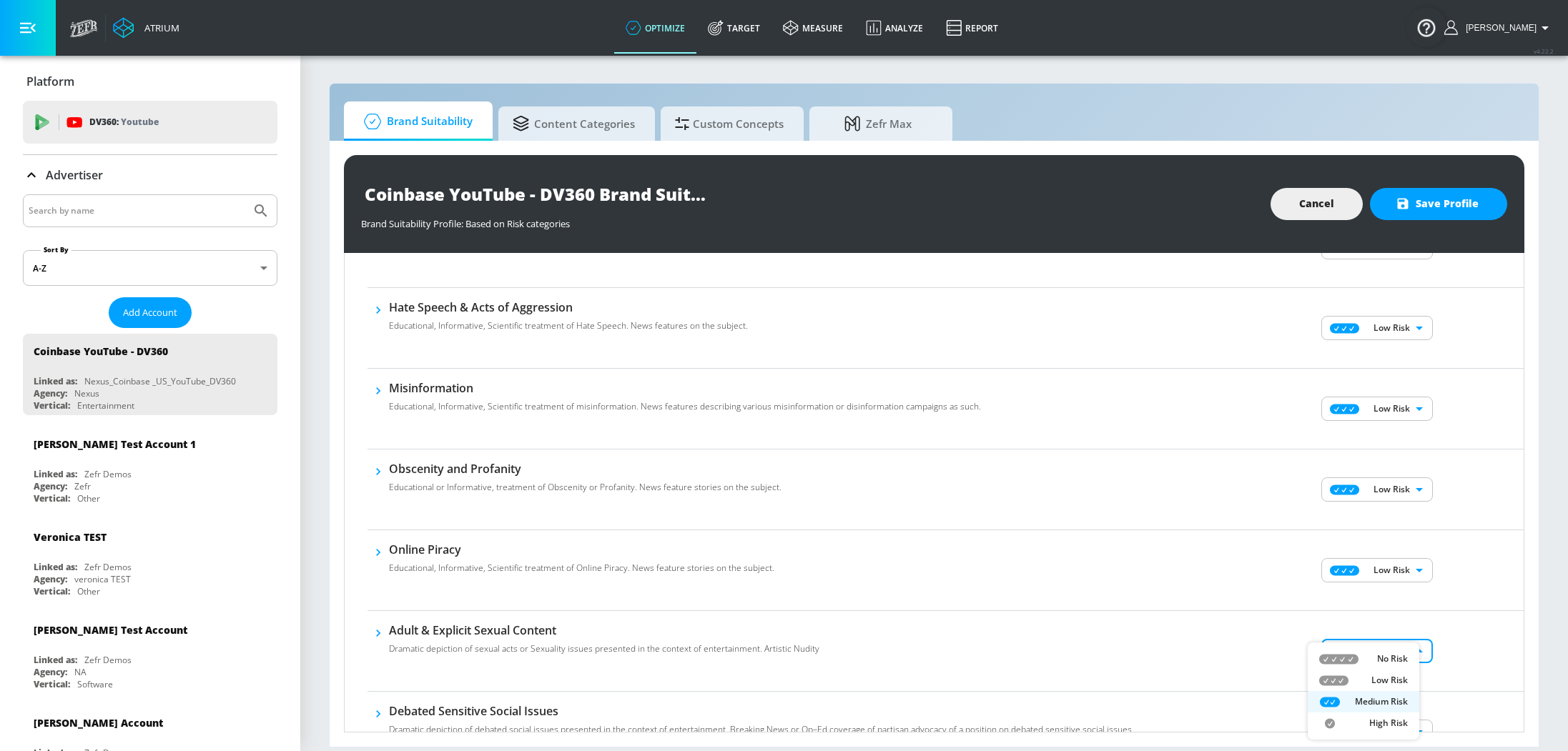
type input "LOW"
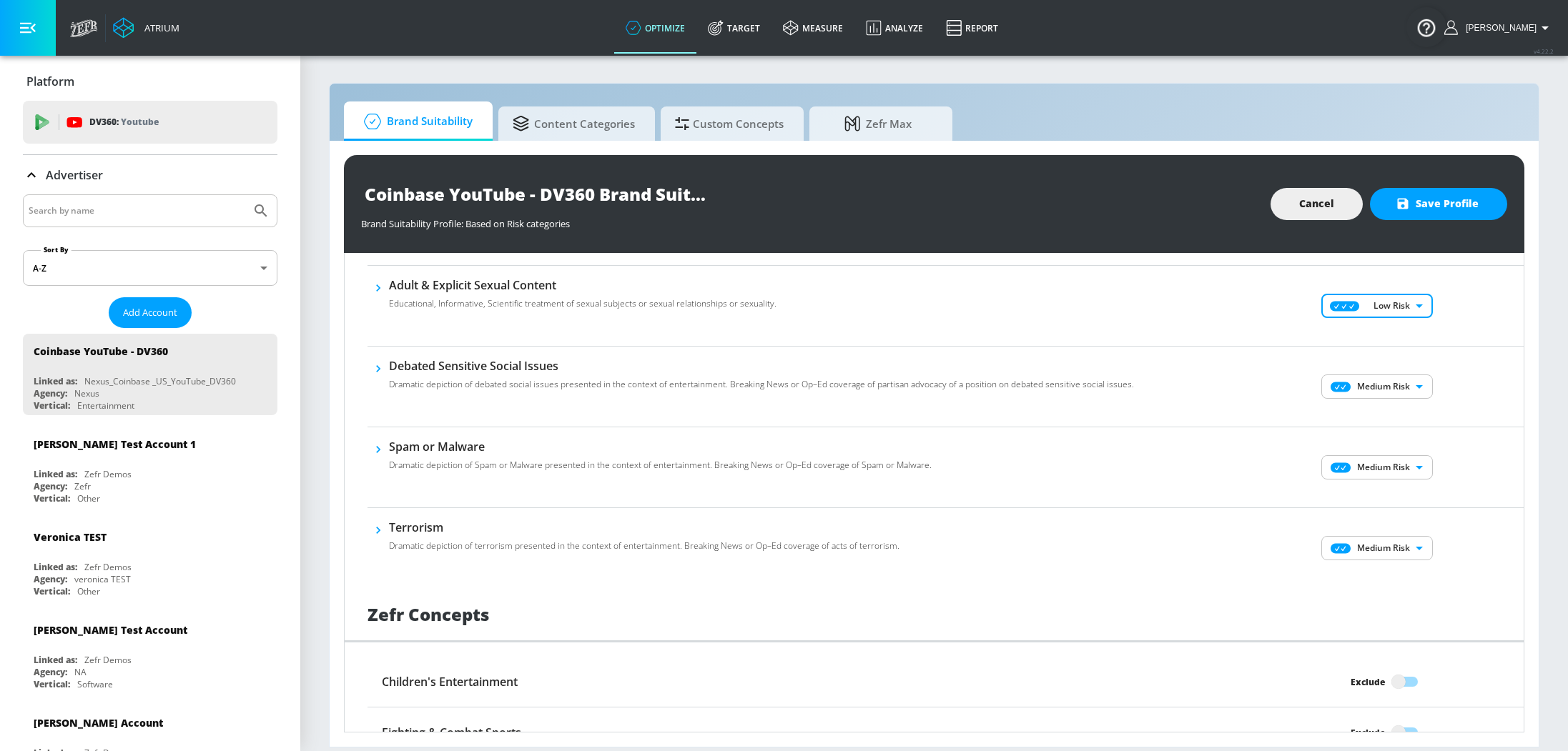
scroll to position [692, 0]
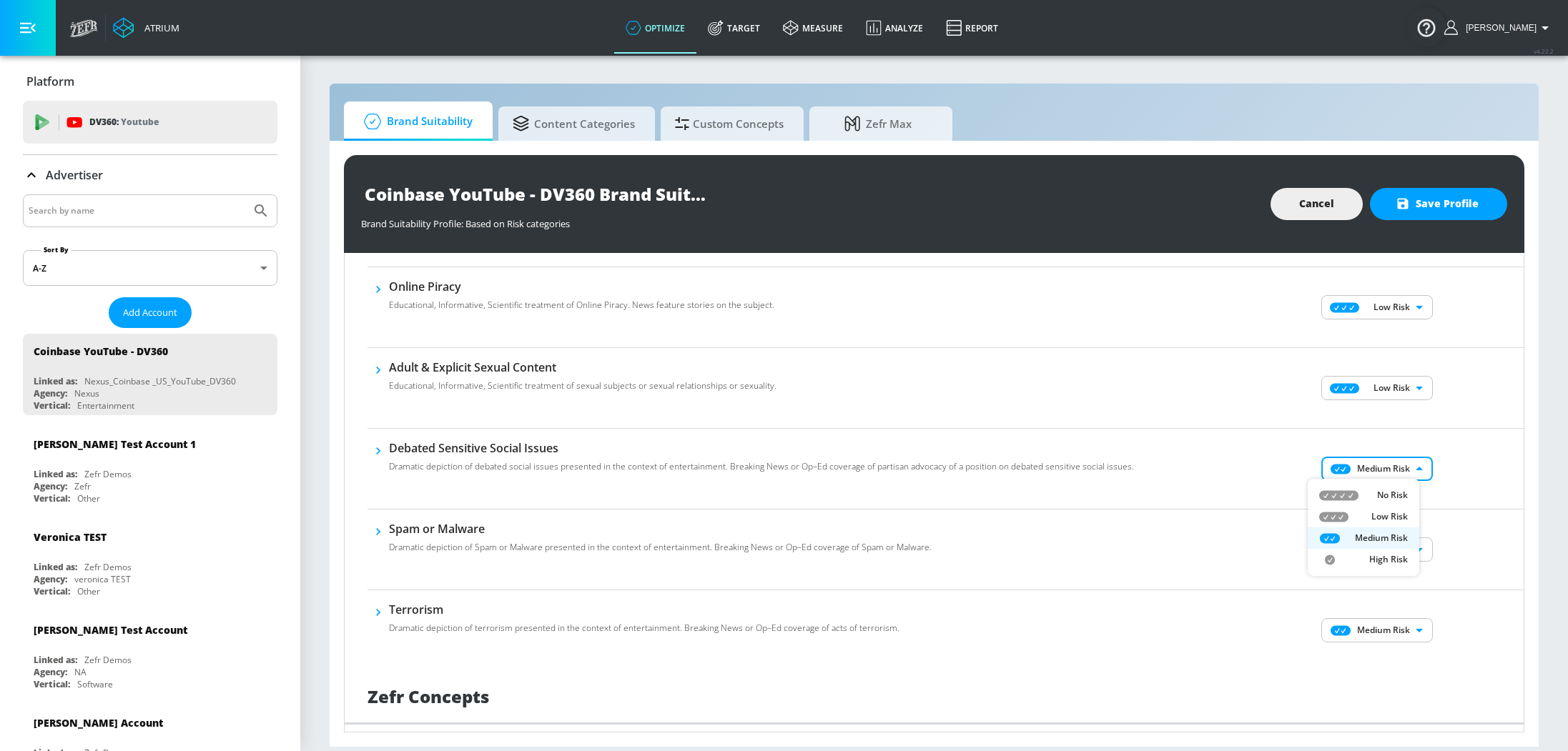
click at [1385, 470] on body "Atrium optimize Target measure Analyze Report optimize Target measure Analyze R…" at bounding box center [784, 375] width 1568 height 751
click at [1391, 517] on p "Low Risk" at bounding box center [1390, 517] width 37 height 13
type input "LOW"
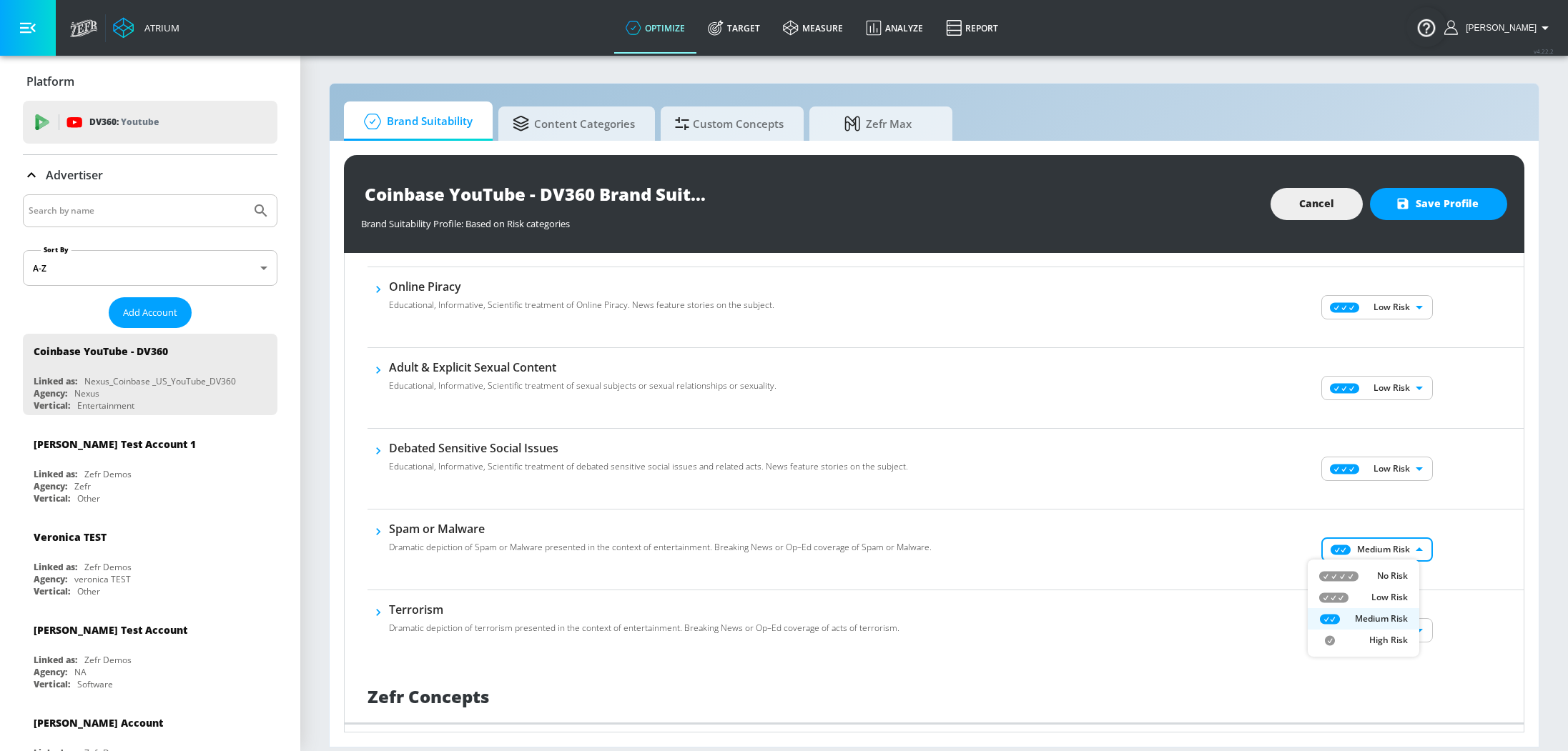
click at [1384, 547] on body "Atrium optimize Target measure Analyze Report optimize Target measure Analyze R…" at bounding box center [784, 375] width 1568 height 751
click at [1388, 598] on p "Low Risk" at bounding box center [1390, 598] width 37 height 13
type input "LOW"
click at [1365, 632] on body "Atrium optimize Target measure Analyze Report optimize Target measure Analyze R…" at bounding box center [784, 375] width 1568 height 751
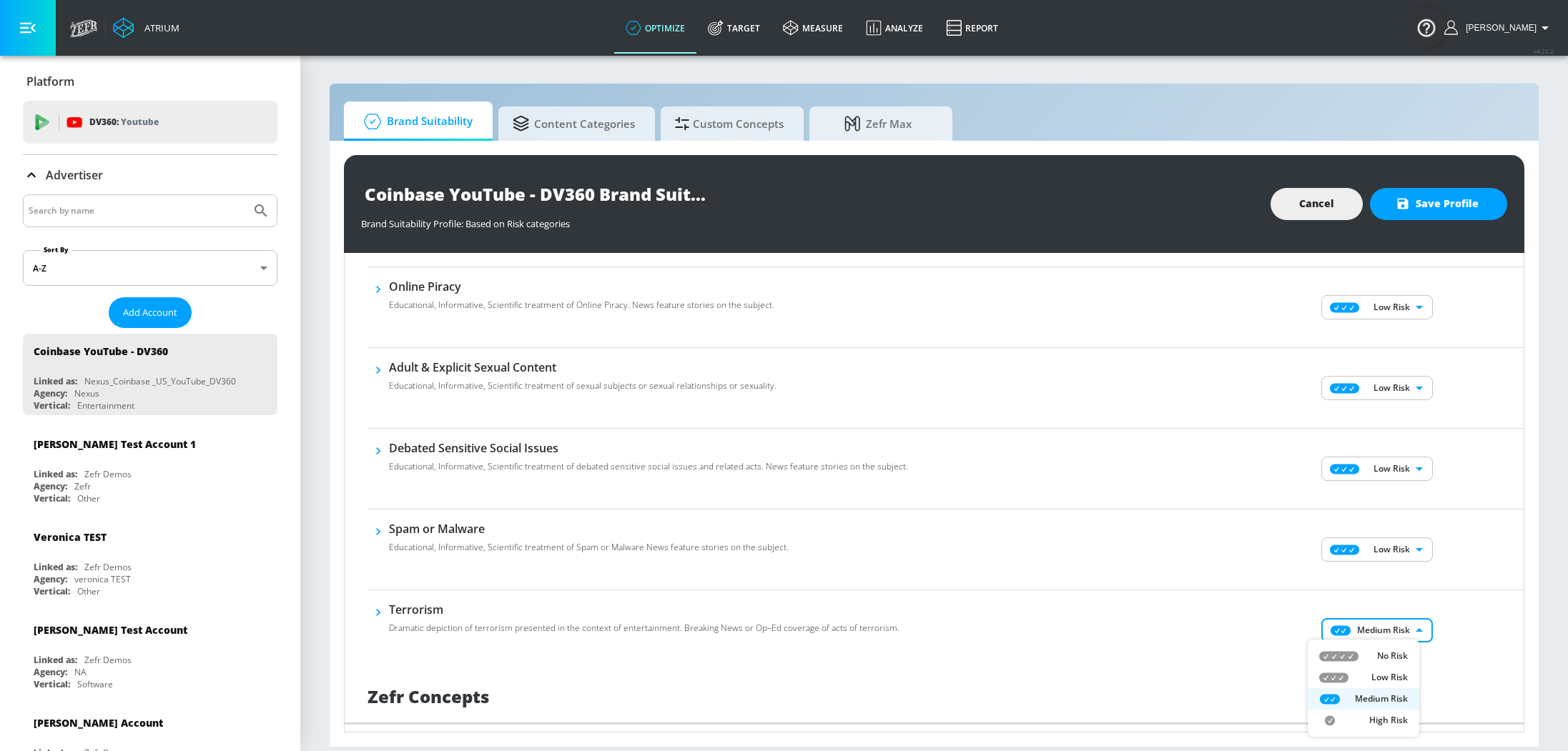
click at [1384, 681] on p "Low Risk" at bounding box center [1390, 677] width 37 height 13
type input "LOW"
click at [1451, 598] on div "Terrorism Educational, Informative, Scientific treatment of terrorism. News fea…" at bounding box center [945, 630] width 1156 height 80
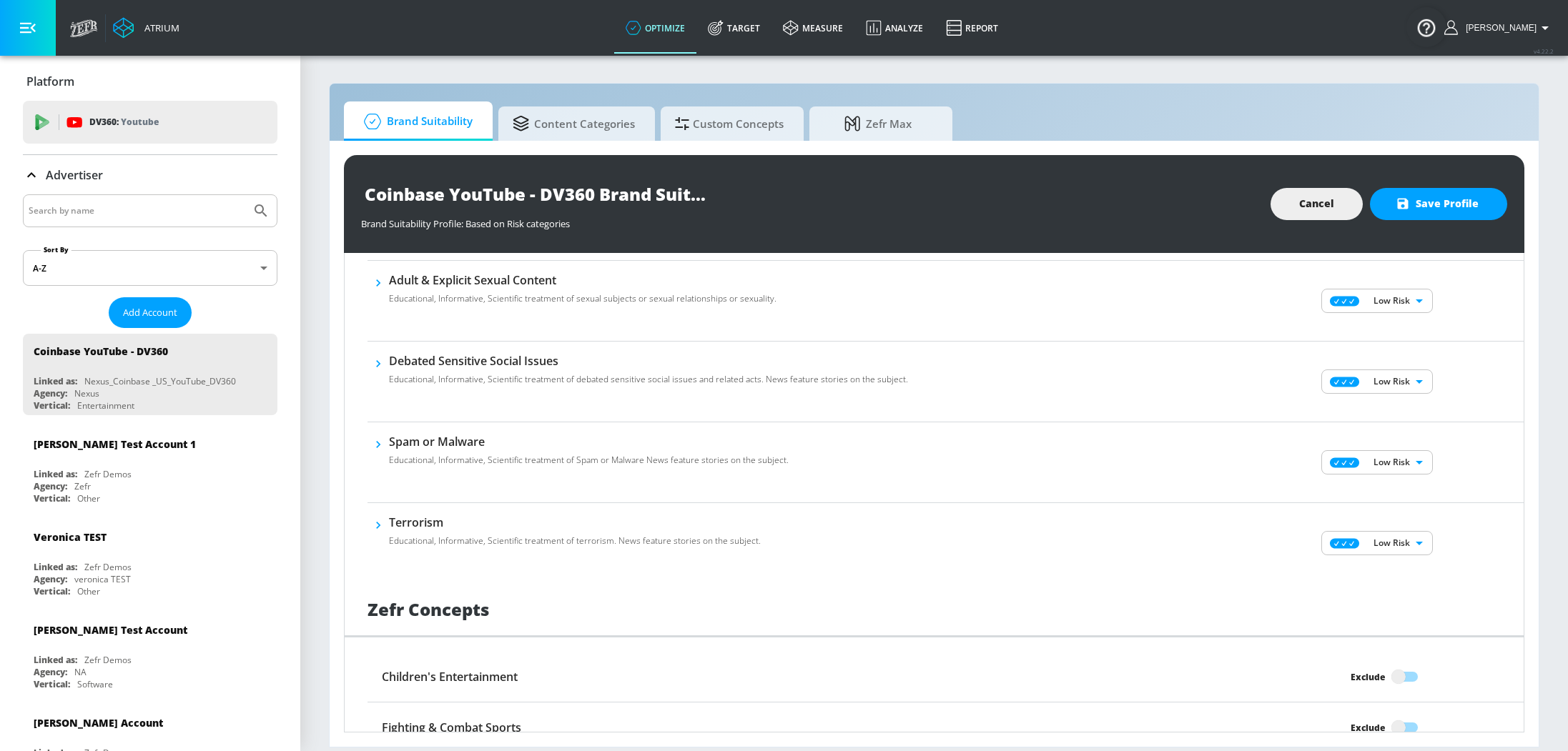
scroll to position [999, 0]
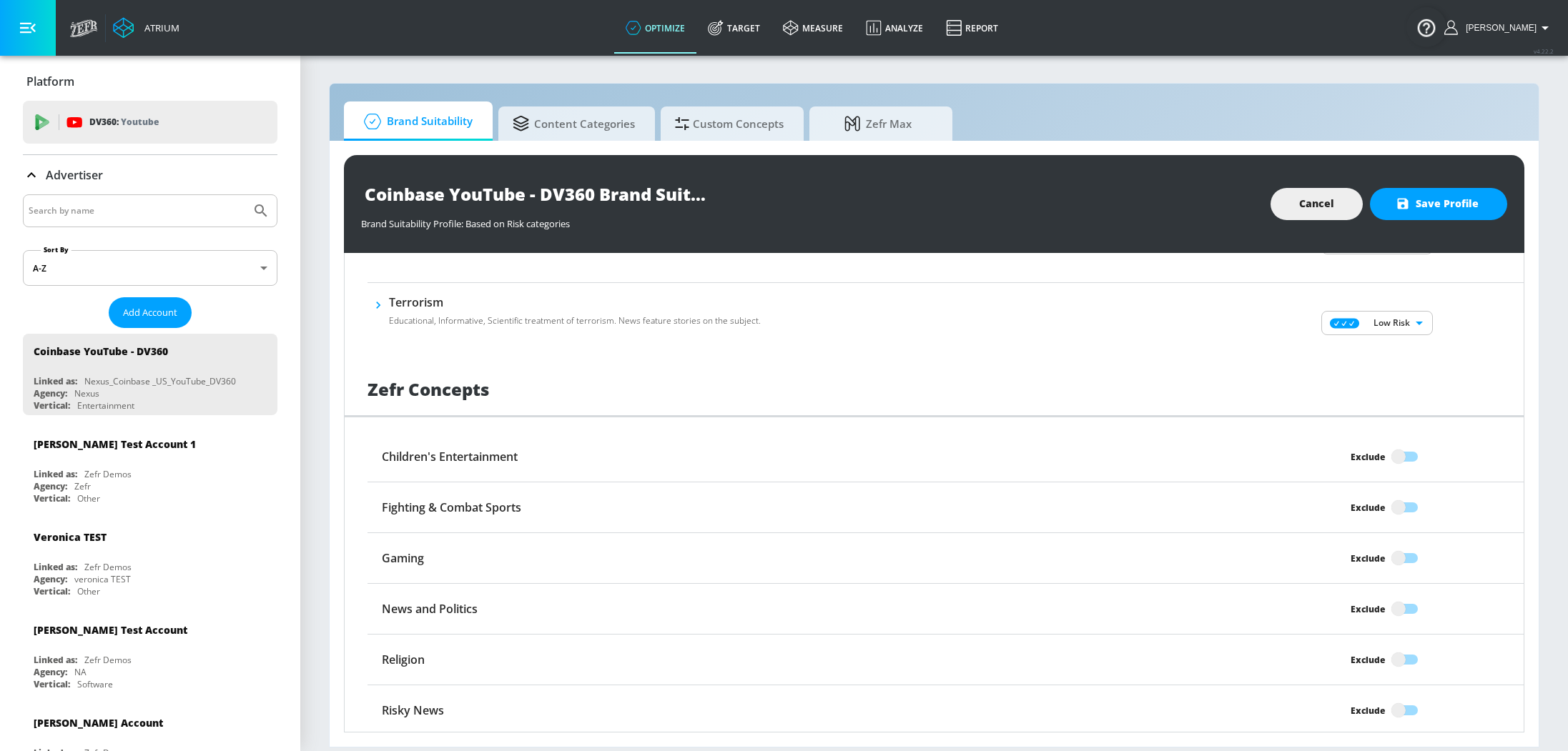
click at [1385, 448] on input "Exclude" at bounding box center [1399, 457] width 82 height 27
checkbox input "true"
click at [1388, 509] on input "Exclude" at bounding box center [1399, 507] width 82 height 27
checkbox input "true"
click at [1388, 554] on input "Exclude" at bounding box center [1399, 558] width 82 height 27
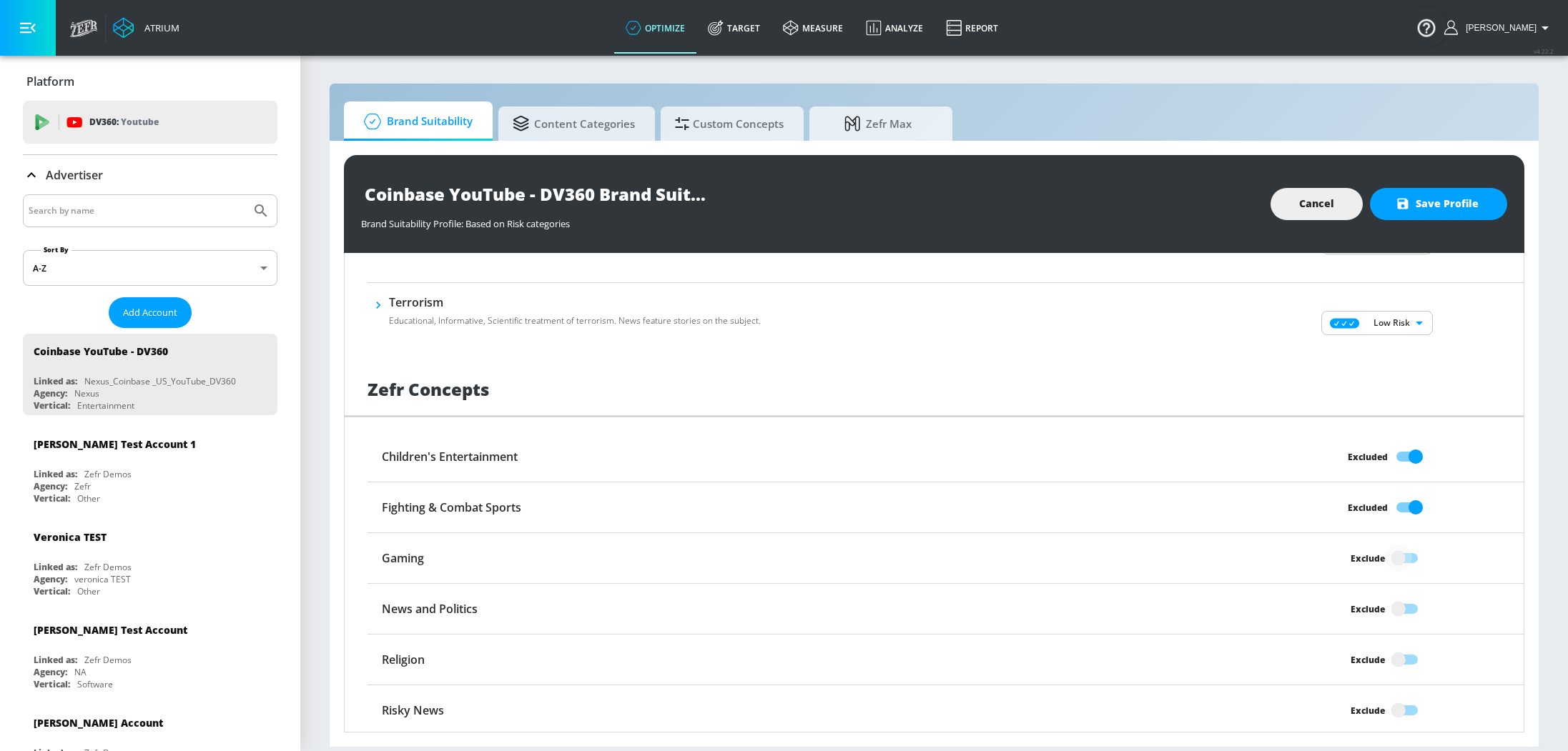
checkbox input "true"
click at [1397, 592] on div "News and Politics Exclude" at bounding box center [945, 610] width 1156 height 51
click at [1395, 622] on div "News and Politics Exclude" at bounding box center [945, 610] width 1156 height 51
click at [1388, 605] on input "Exclude" at bounding box center [1399, 609] width 82 height 27
checkbox input "true"
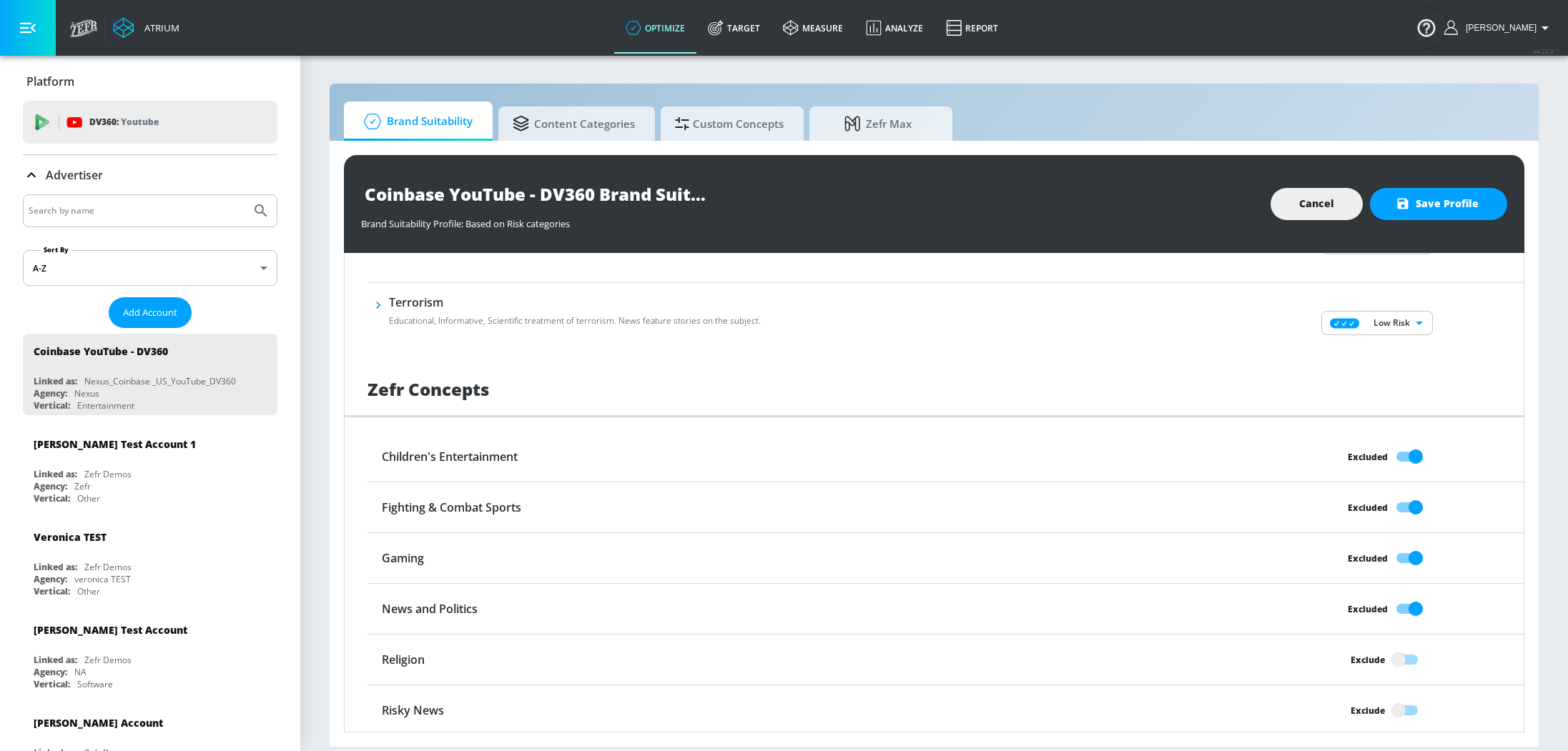
click at [1391, 655] on input "Exclude" at bounding box center [1399, 660] width 82 height 27
checkbox input "true"
click at [1401, 714] on input "Exclude" at bounding box center [1399, 710] width 82 height 27
checkbox input "true"
click at [1467, 190] on button "Save Profile" at bounding box center [1438, 204] width 138 height 32
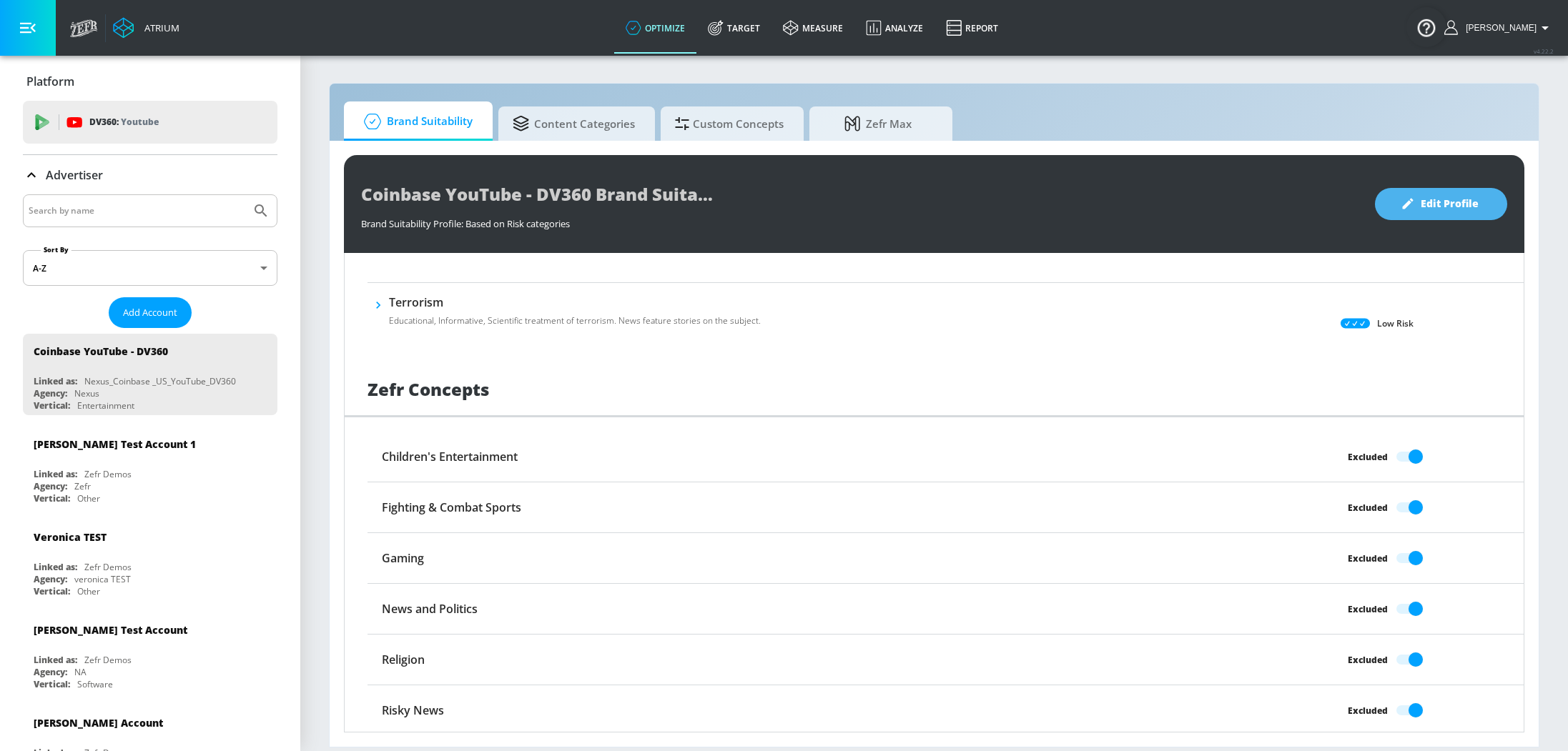
click at [1465, 203] on span "Edit Profile" at bounding box center [1441, 204] width 75 height 17
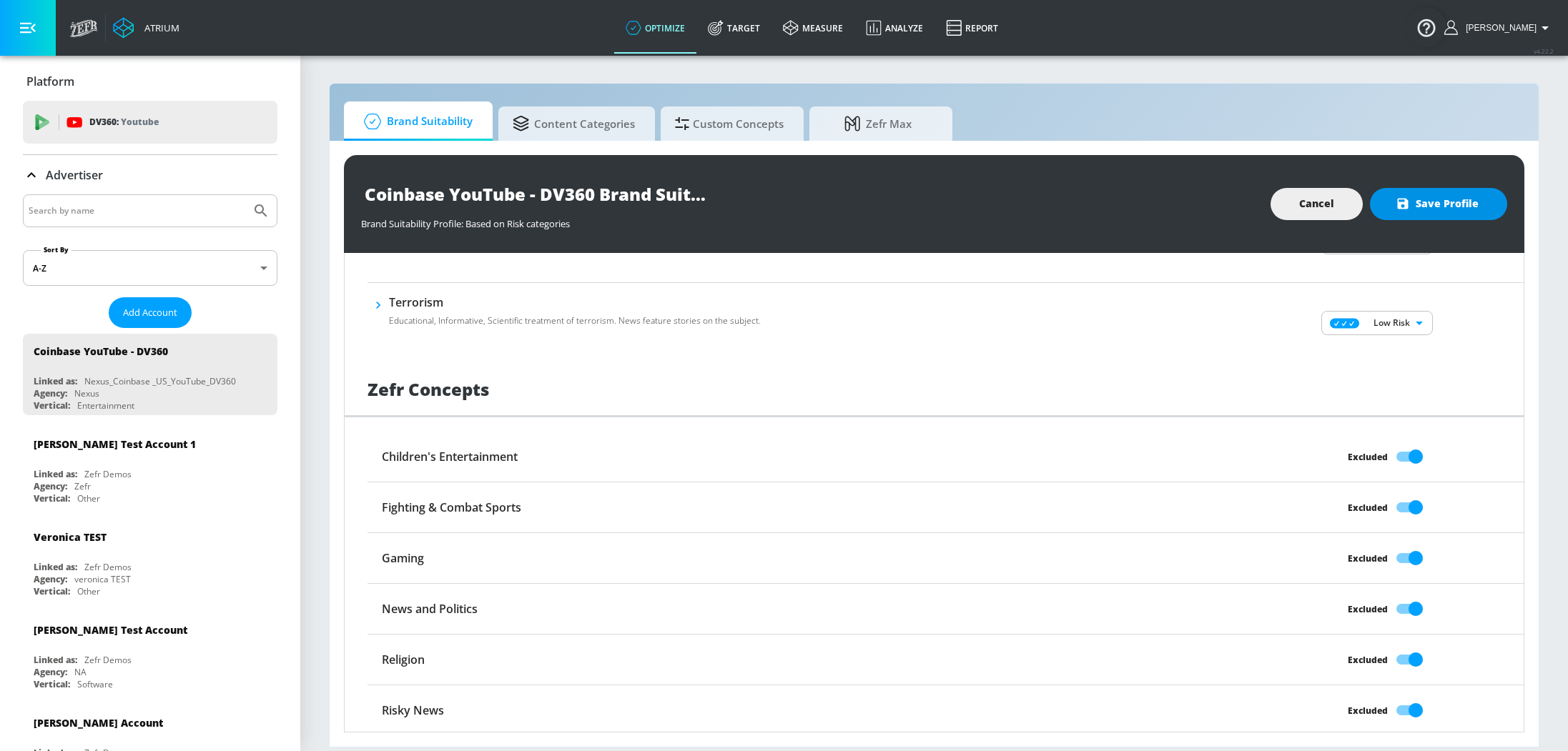
click at [1442, 207] on span "Save Profile" at bounding box center [1438, 204] width 80 height 17
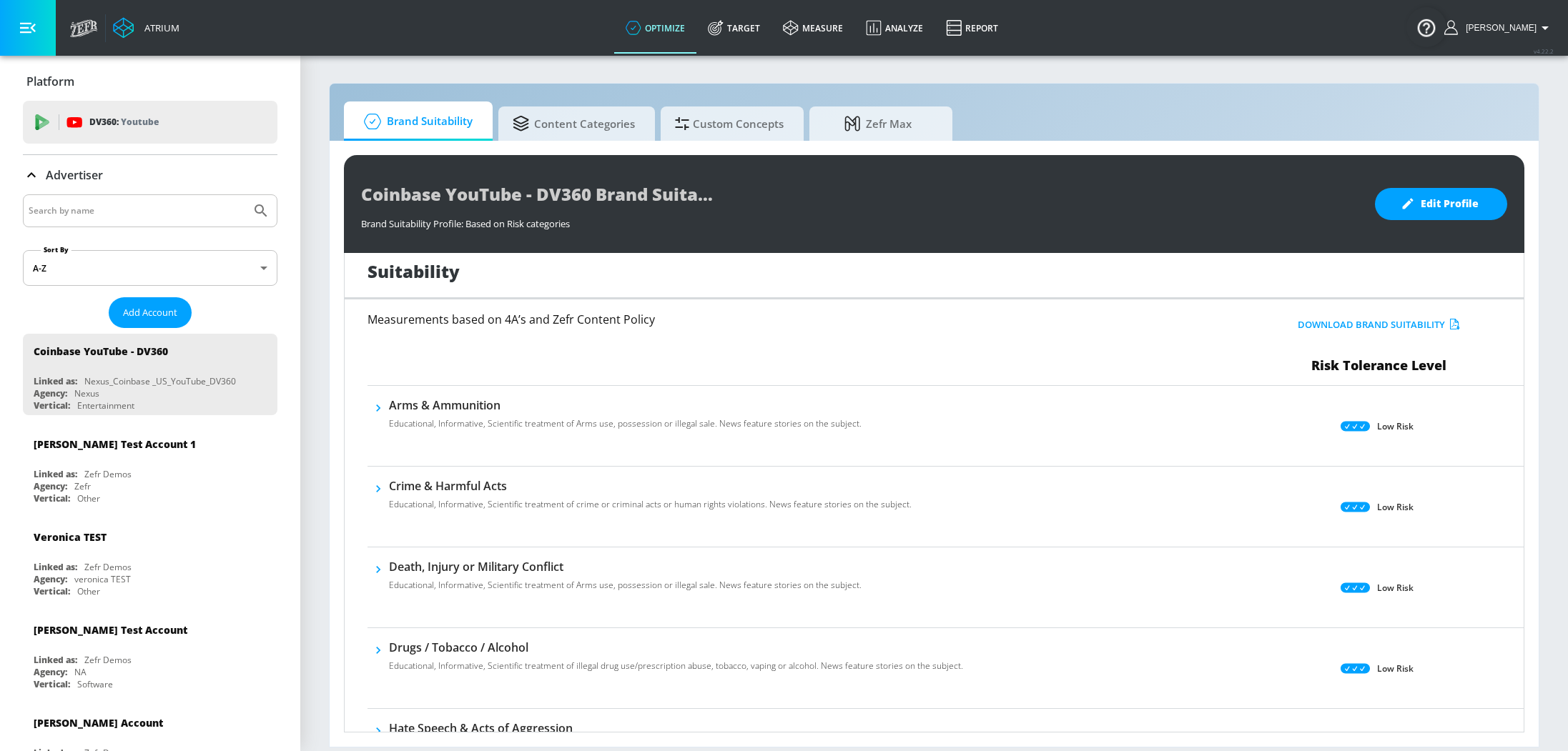
scroll to position [0, 0]
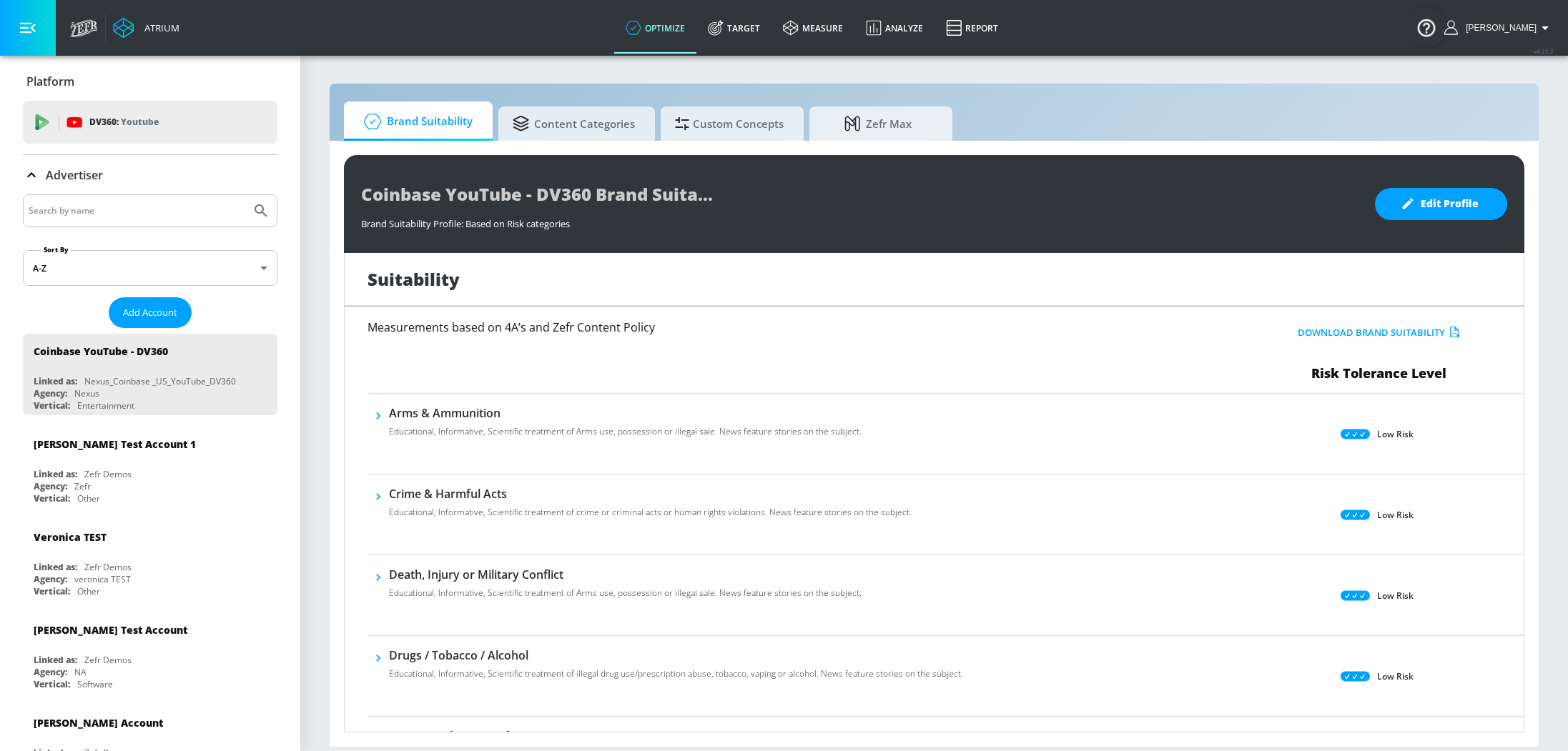
click at [161, 200] on div at bounding box center [150, 211] width 254 height 33
click at [162, 210] on input "Search by name" at bounding box center [137, 211] width 216 height 18
click at [743, 29] on link "Target" at bounding box center [734, 28] width 75 height 52
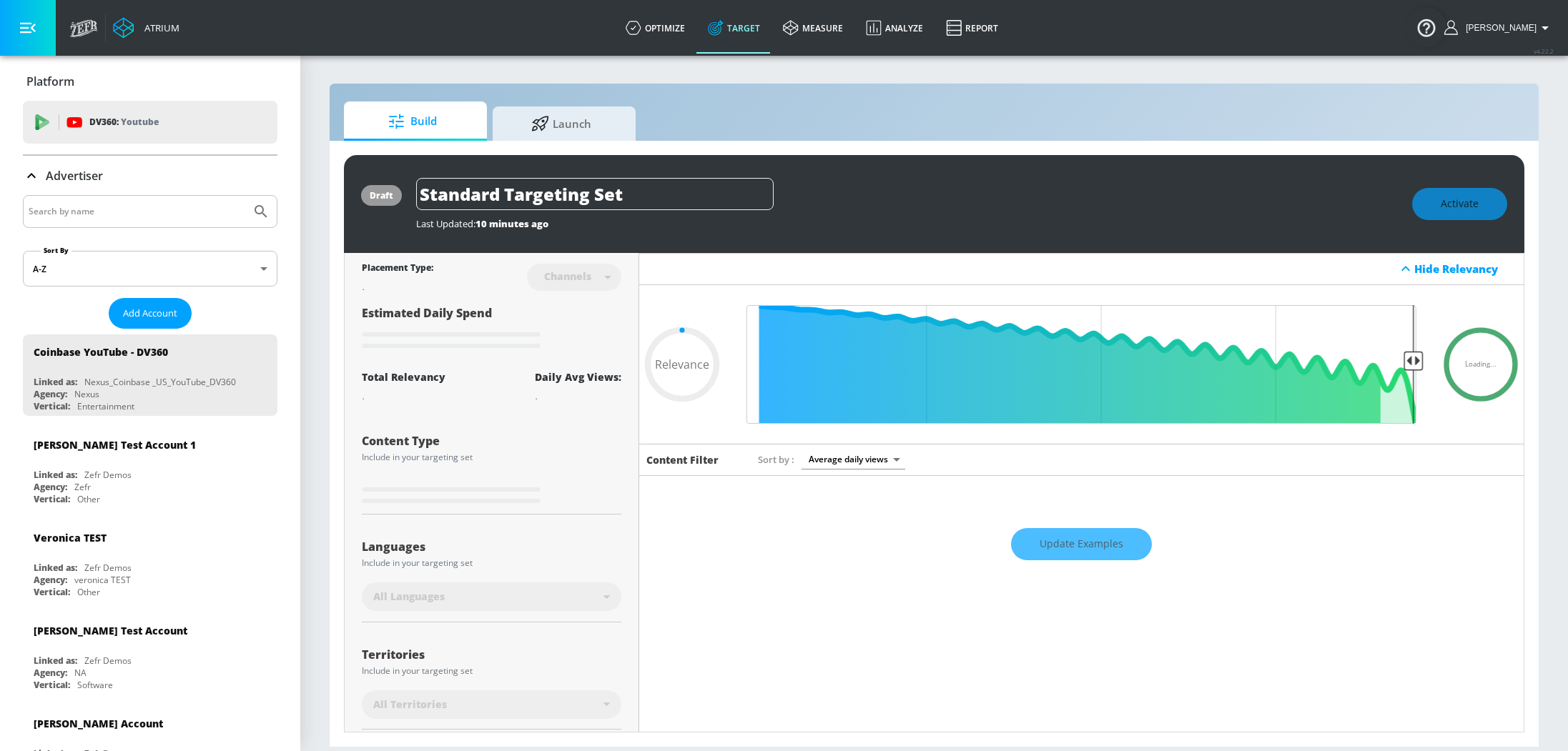
type input "0.05"
click at [74, 217] on input "Search by name" at bounding box center [137, 211] width 216 height 18
type input "EA"
click at [245, 195] on button "Submit Search" at bounding box center [261, 211] width 32 height 32
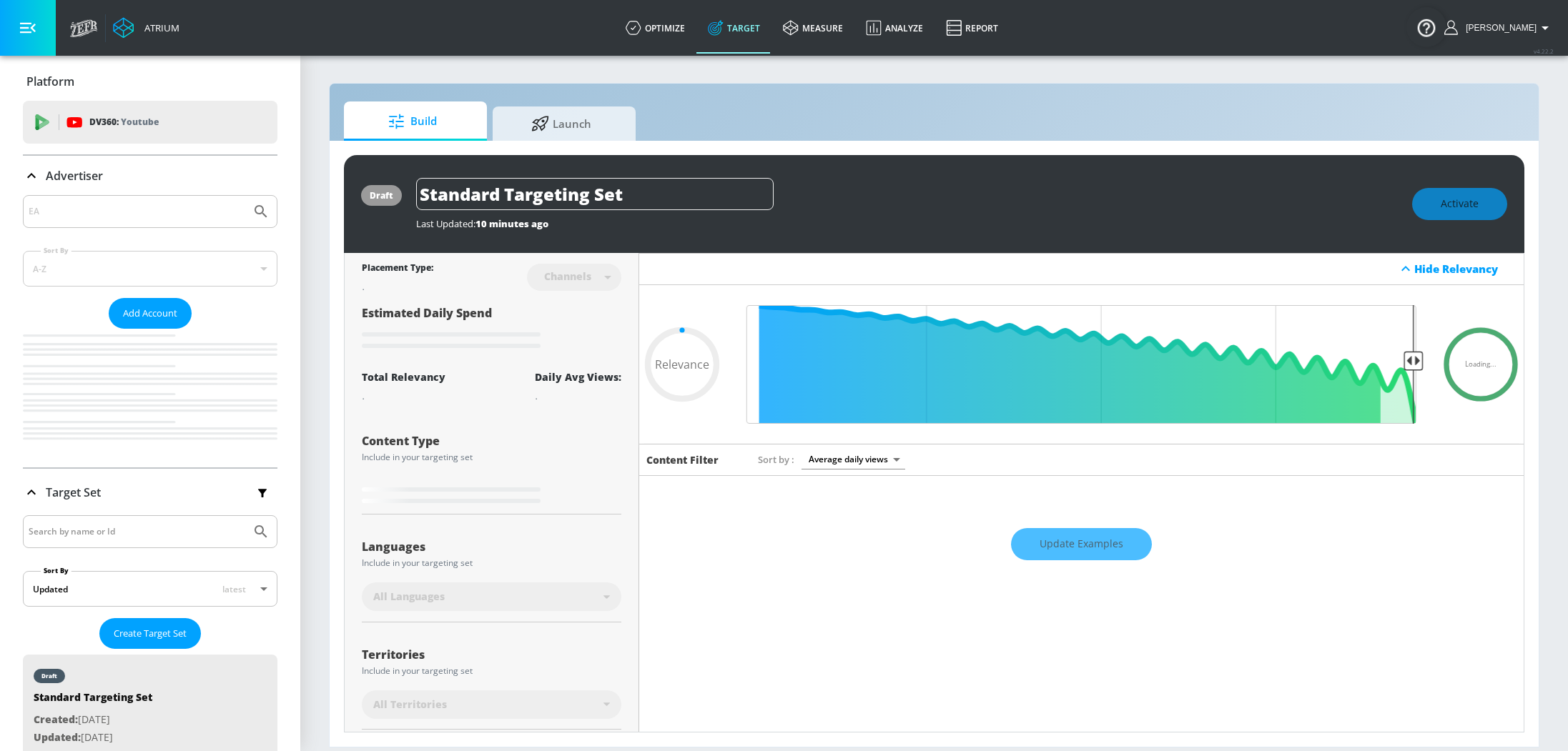
type input "0.05"
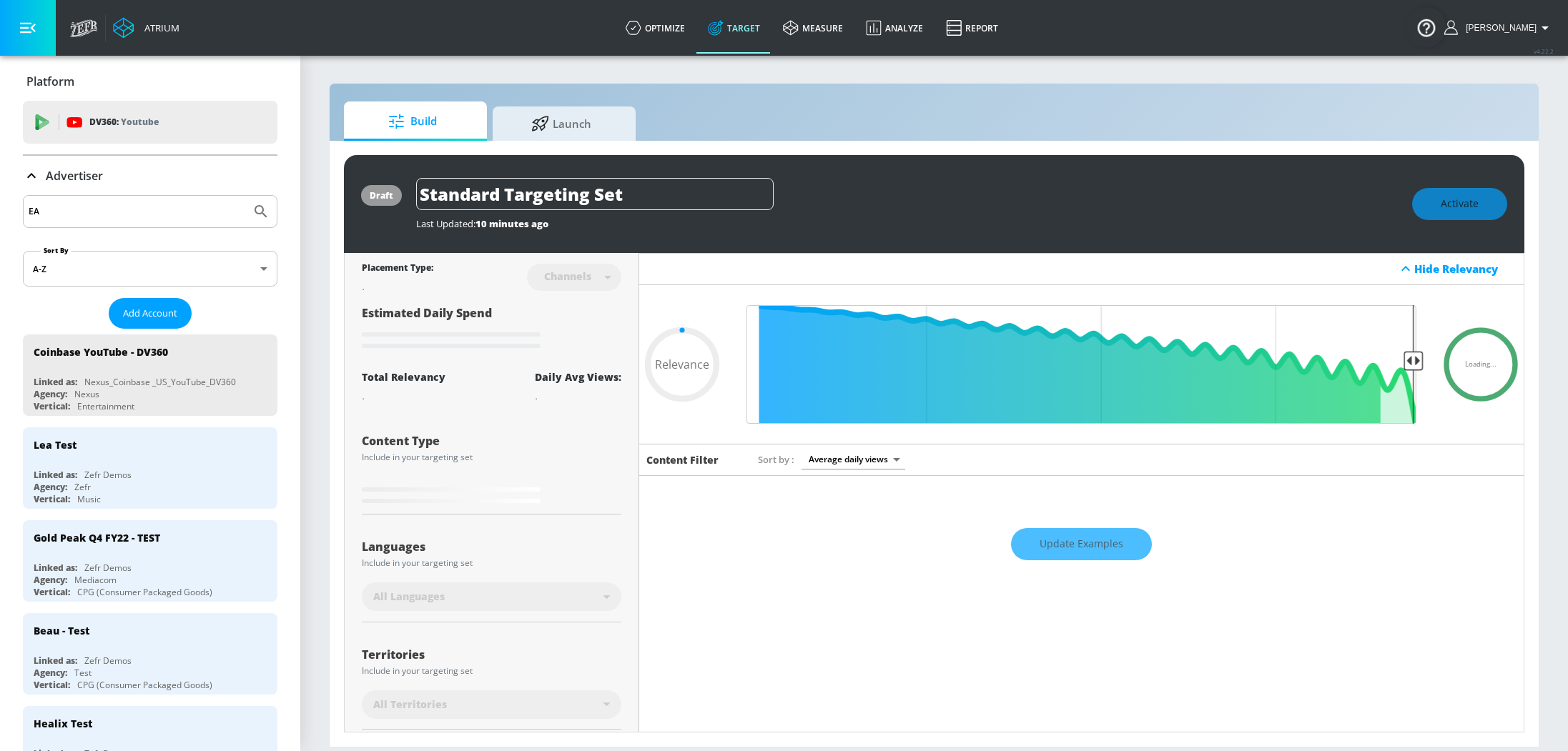
click at [55, 213] on input "EA" at bounding box center [137, 211] width 216 height 18
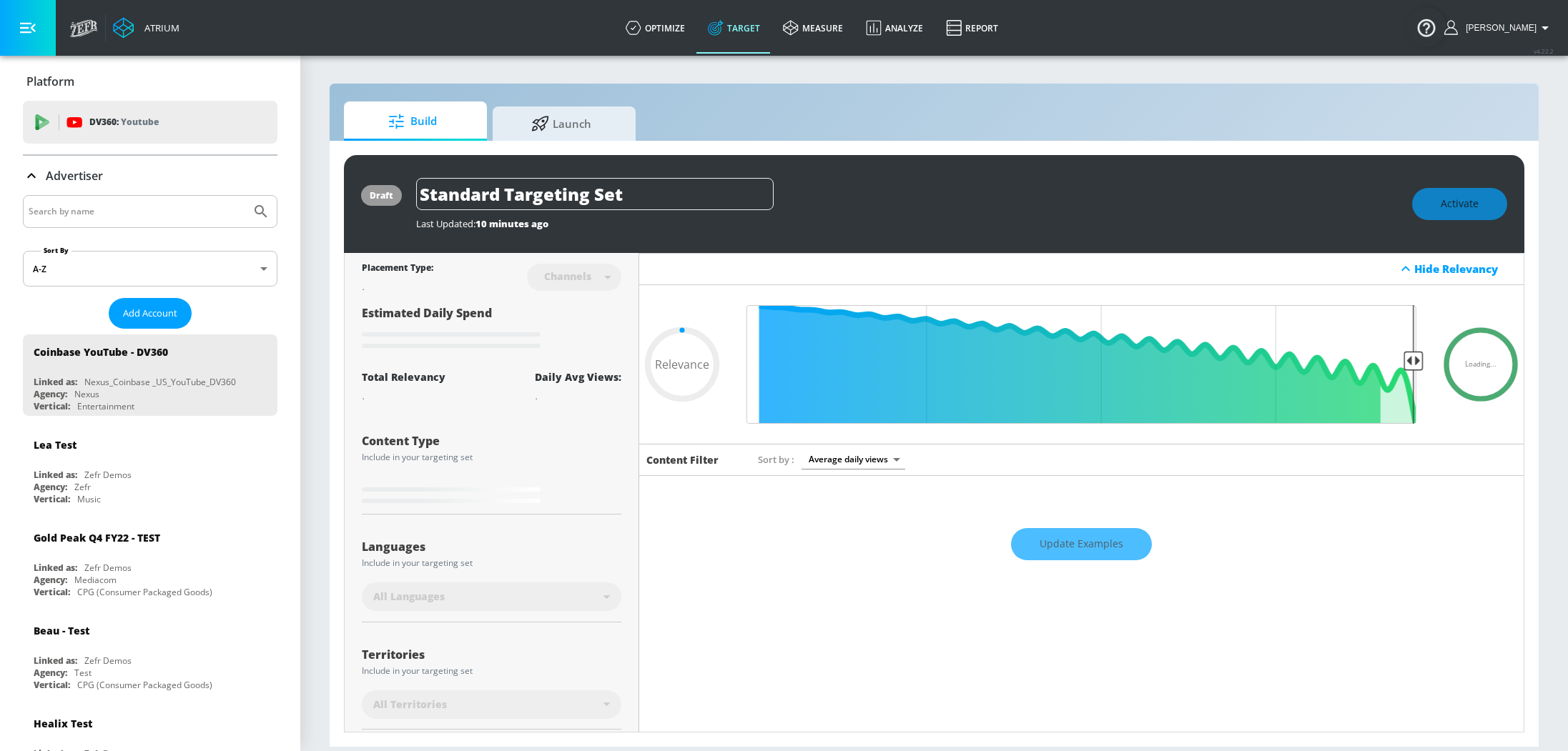
type input "0.6"
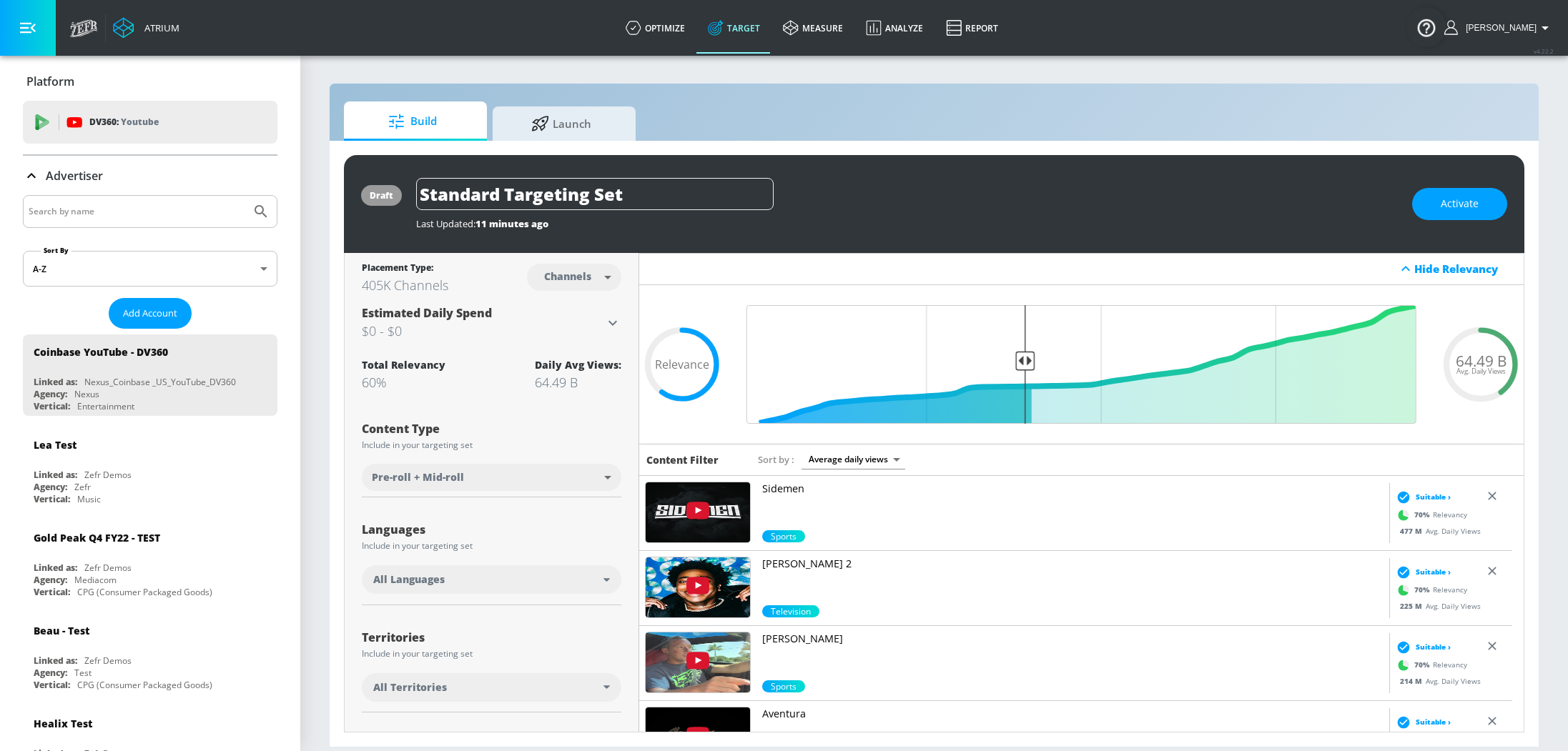
click at [108, 194] on div "Advertiser" at bounding box center [150, 176] width 254 height 40
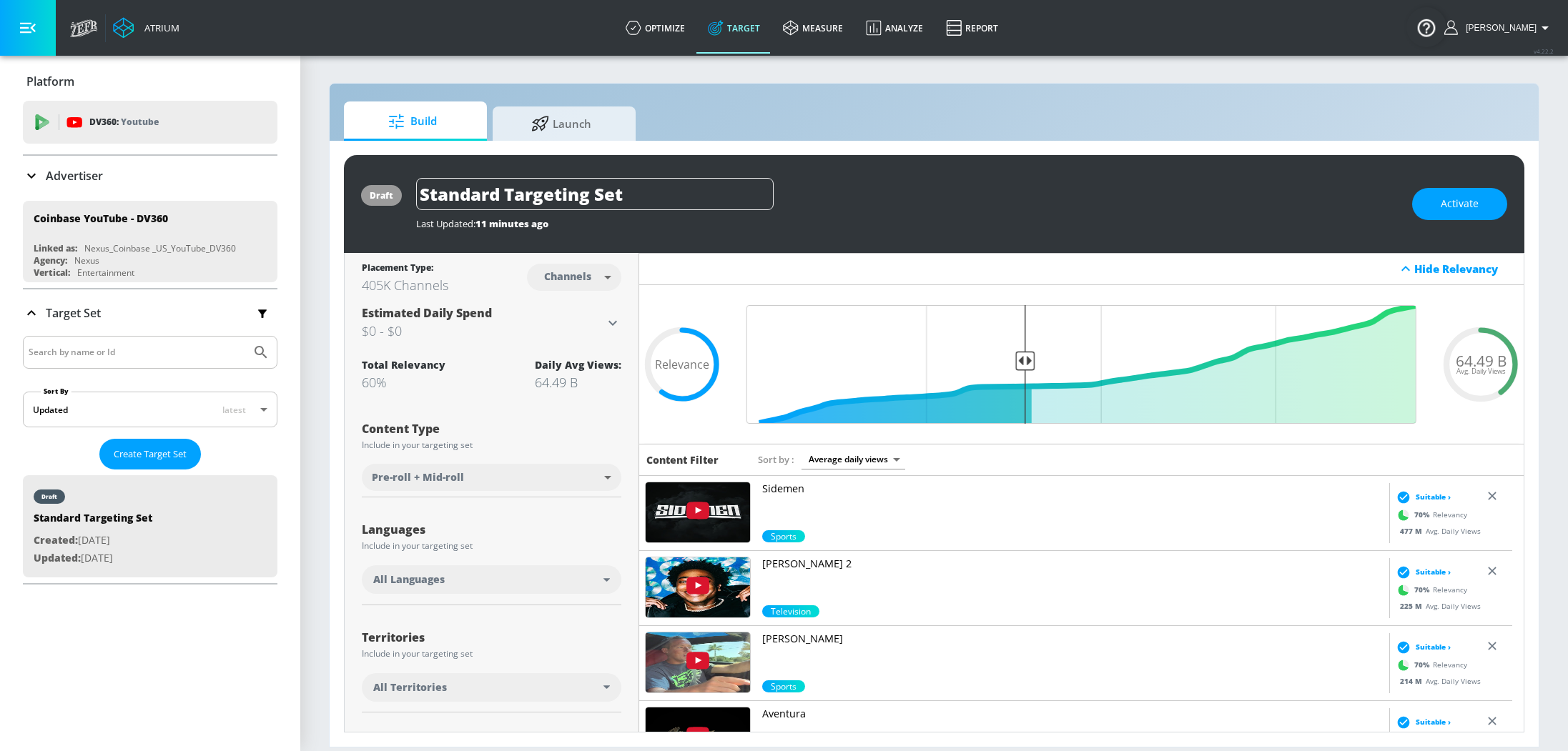
click at [111, 203] on input "Search by name" at bounding box center [137, 211] width 216 height 18
paste input "Nexus_EA_US_YouTube_DV360"
type input "Nexus_EA_US_YouTube_DV360"
click at [245, 195] on button "Submit Search" at bounding box center [261, 211] width 32 height 32
click at [91, 181] on p "Advertiser" at bounding box center [75, 176] width 57 height 16
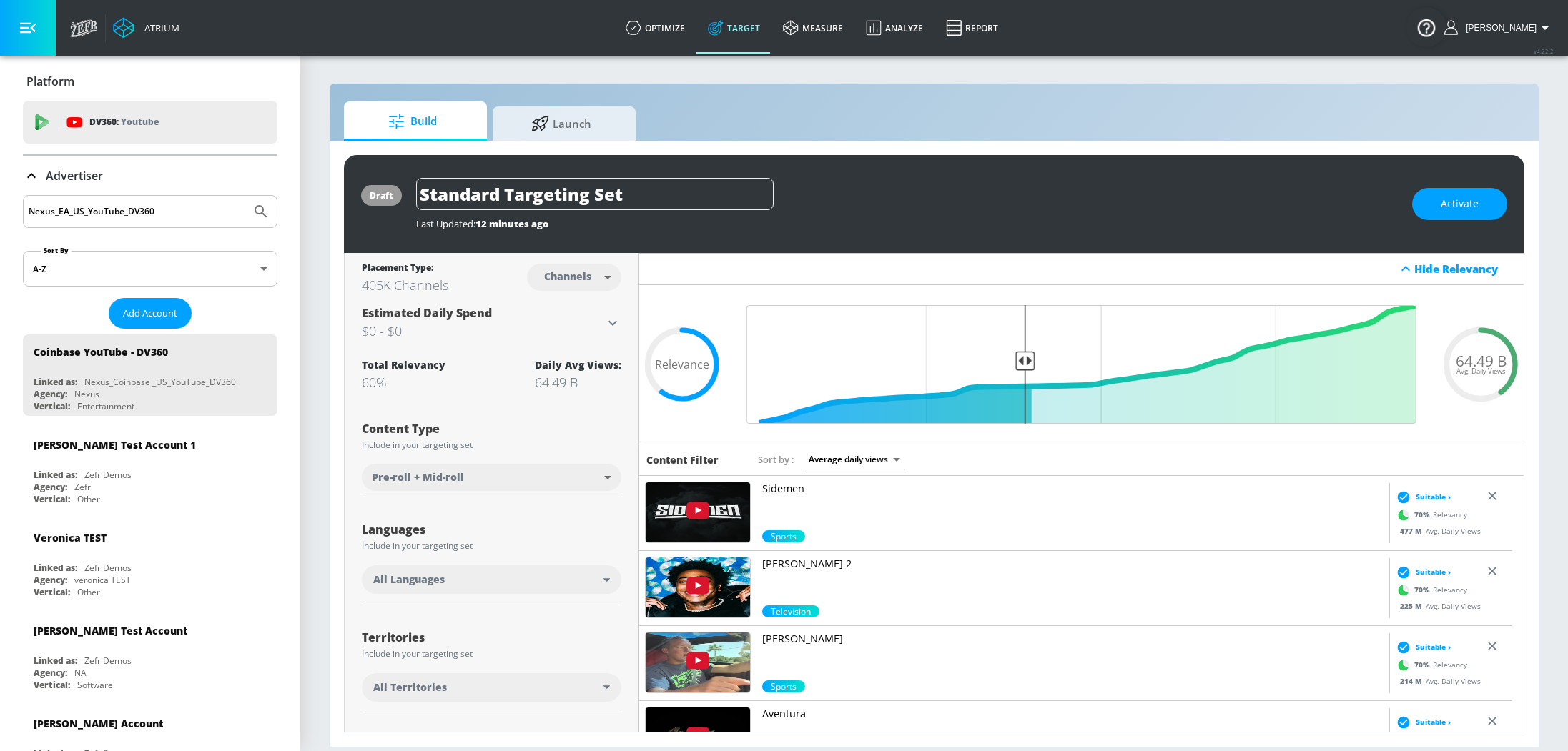
click at [111, 211] on input "Nexus_EA_US_YouTube_DV360" at bounding box center [137, 211] width 216 height 18
click at [132, 323] on button "Add Account" at bounding box center [150, 313] width 83 height 31
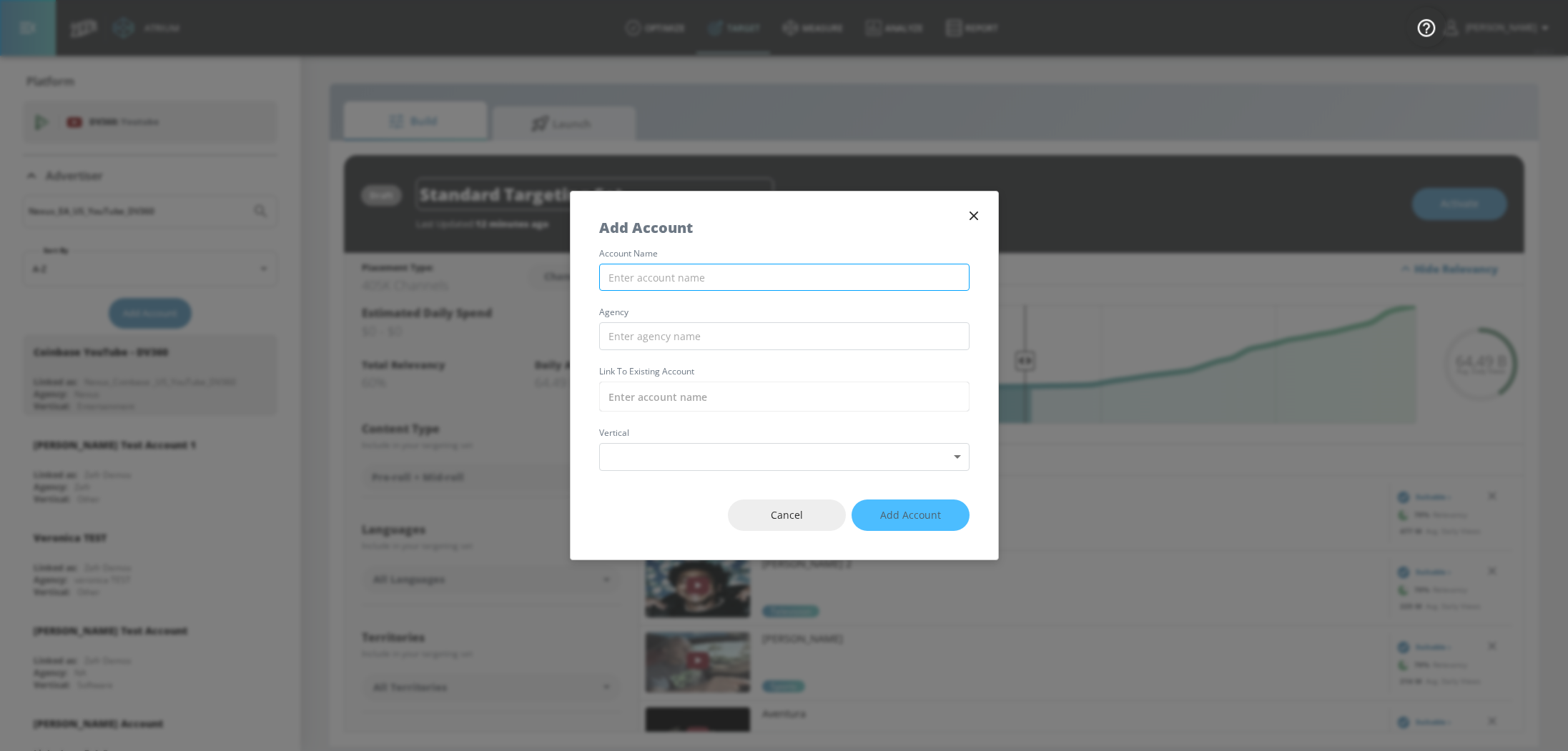
click at [696, 277] on input "text" at bounding box center [785, 277] width 371 height 28
type input "EA"
click at [677, 336] on input "text" at bounding box center [785, 336] width 371 height 28
type input "Nexus"
click at [656, 403] on input "text" at bounding box center [785, 397] width 371 height 30
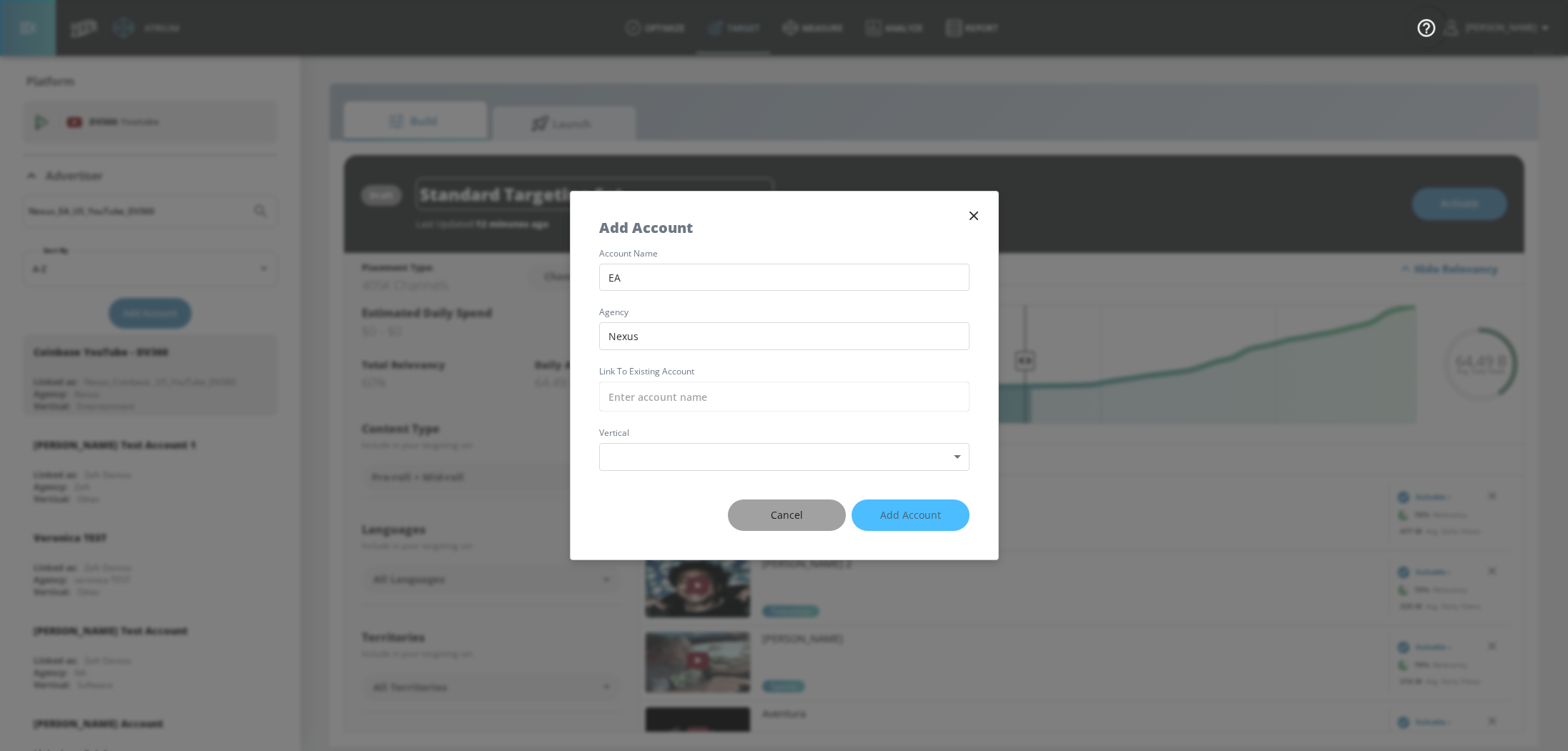
click at [805, 507] on span "Cancel" at bounding box center [786, 516] width 60 height 17
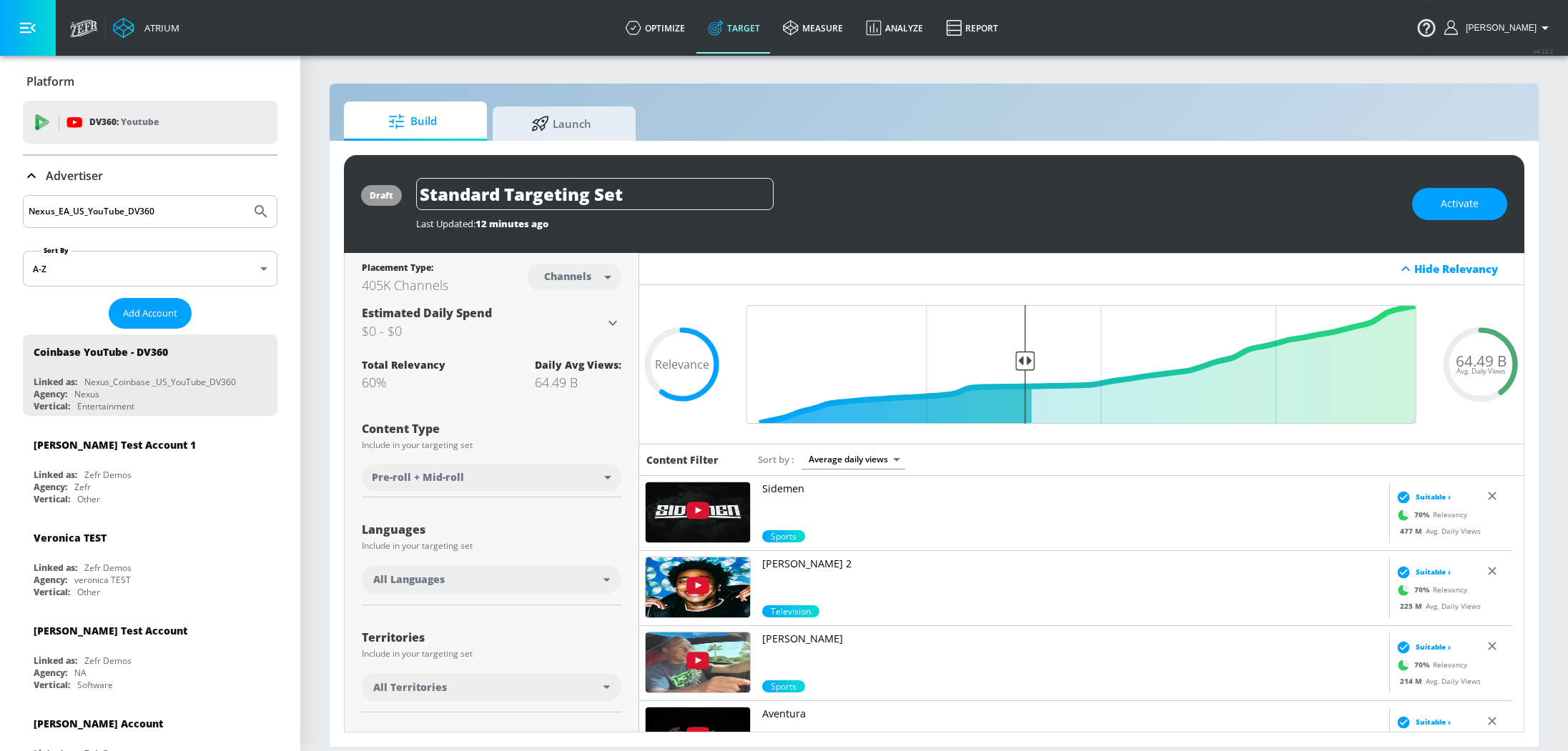
click at [63, 223] on div "Nexus_EA_US_YouTube_DV360" at bounding box center [150, 211] width 254 height 33
click at [60, 211] on input "Nexus_EA_US_YouTube_DV360" at bounding box center [137, 211] width 216 height 18
drag, startPoint x: 167, startPoint y: 210, endPoint x: 55, endPoint y: 209, distance: 112.0
click at [55, 209] on input "Nexus_EA_US_YouTube_DV360" at bounding box center [137, 211] width 216 height 18
click at [245, 195] on button "Submit Search" at bounding box center [261, 211] width 32 height 32
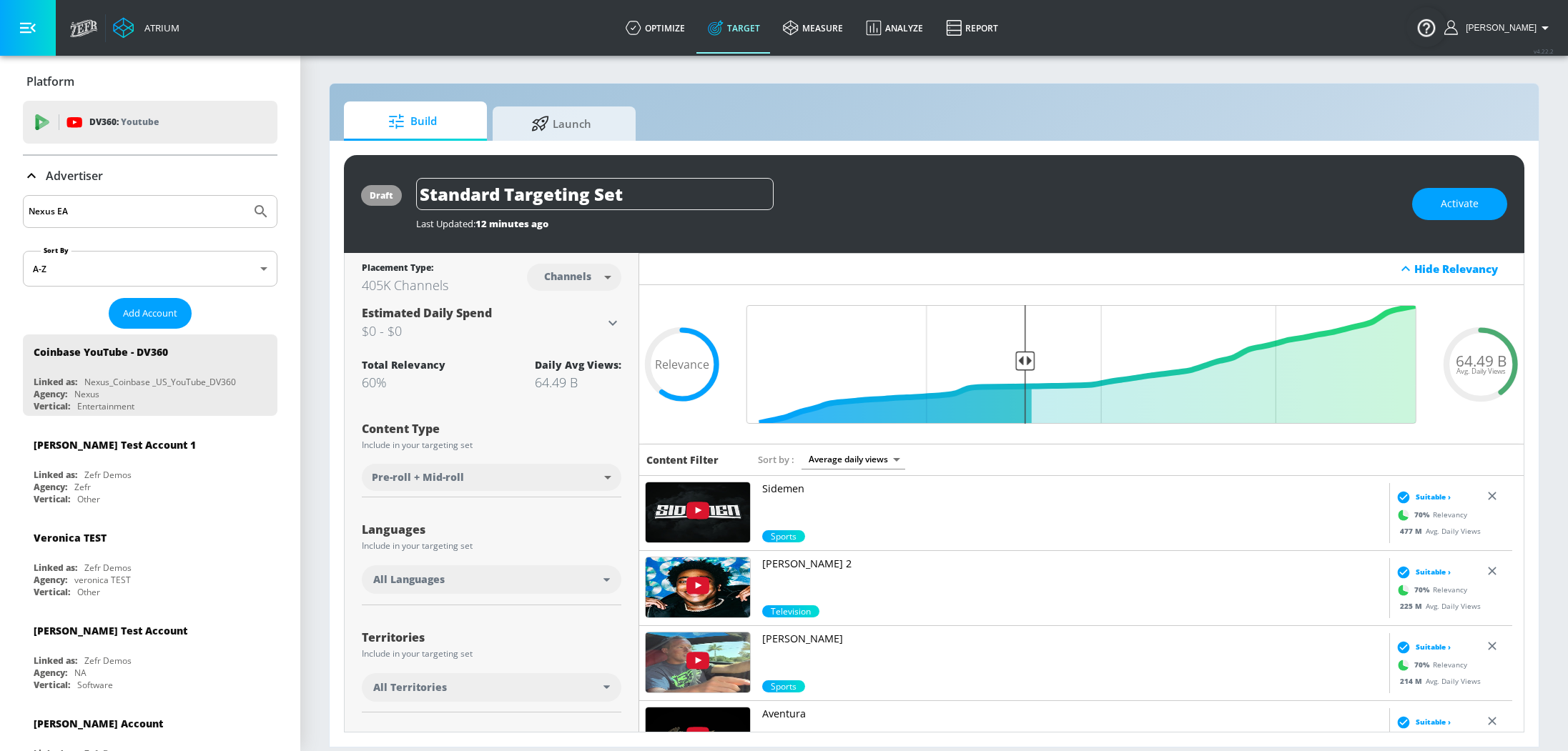
click at [81, 212] on input "Nexus EA" at bounding box center [137, 211] width 216 height 18
type input "EA Gaming"
click at [245, 195] on button "Submit Search" at bounding box center [261, 211] width 32 height 32
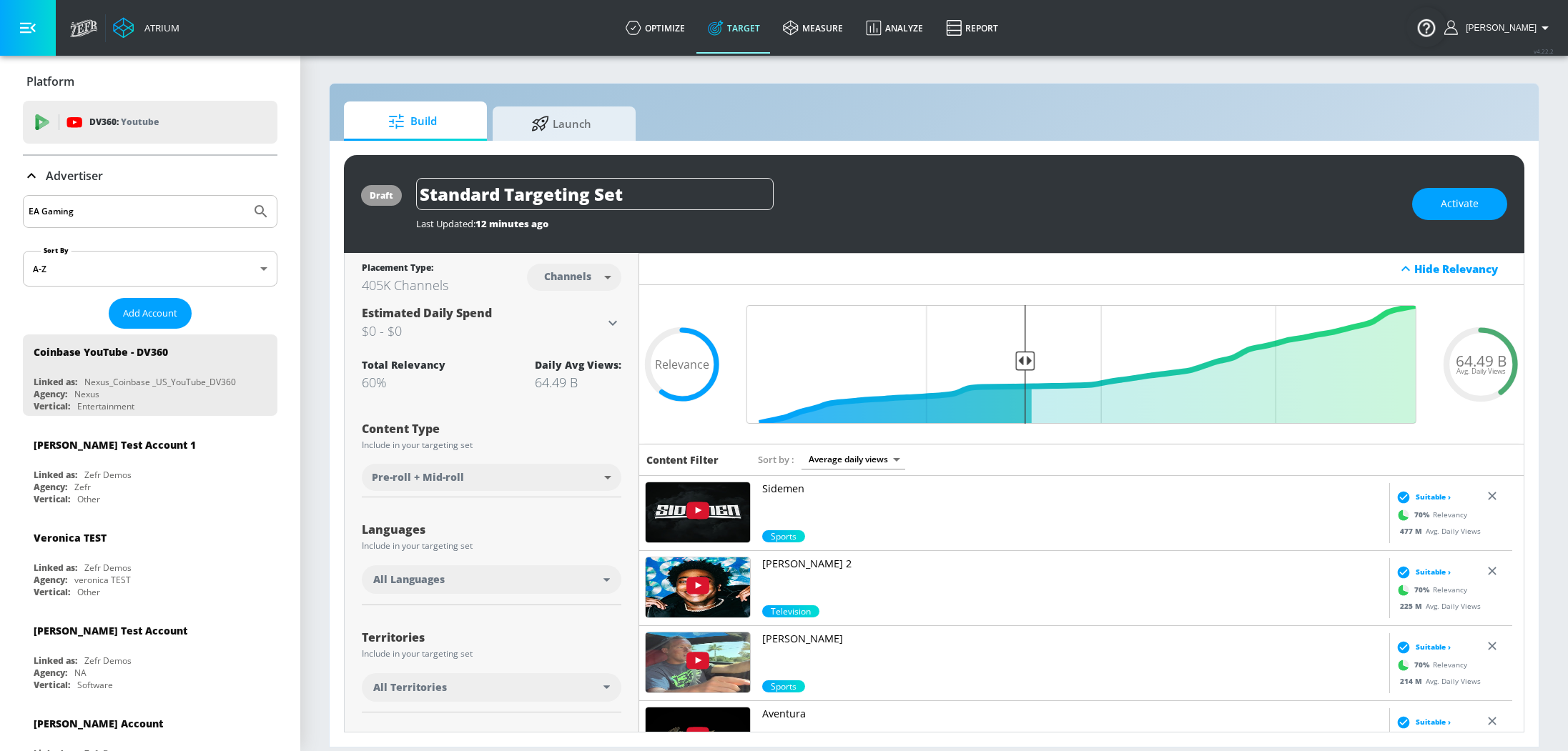
click at [98, 210] on input "EA Gaming" at bounding box center [137, 211] width 216 height 18
click at [245, 195] on button "Submit Search" at bounding box center [261, 211] width 32 height 32
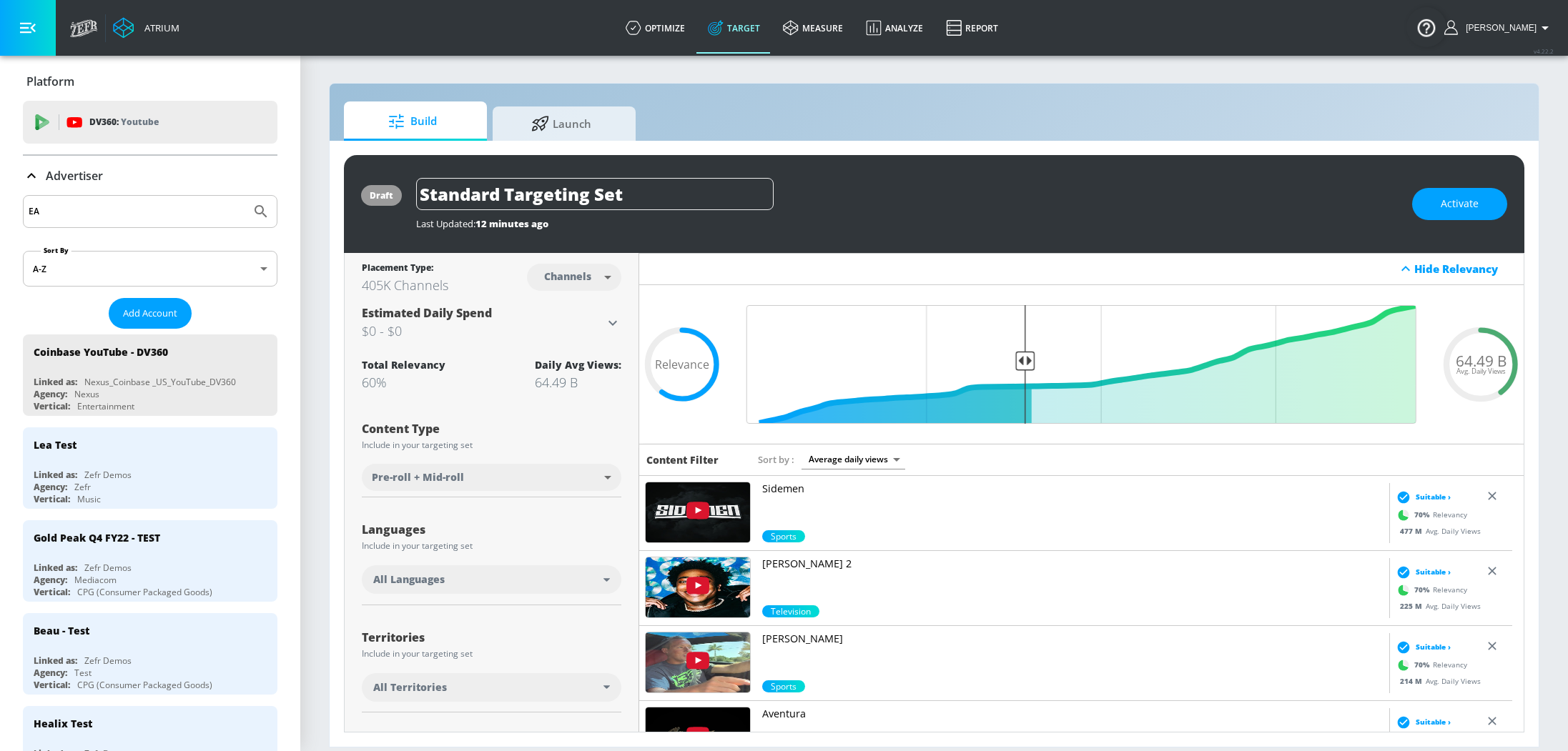
click at [64, 214] on input "EA" at bounding box center [137, 211] width 216 height 18
type input "E"
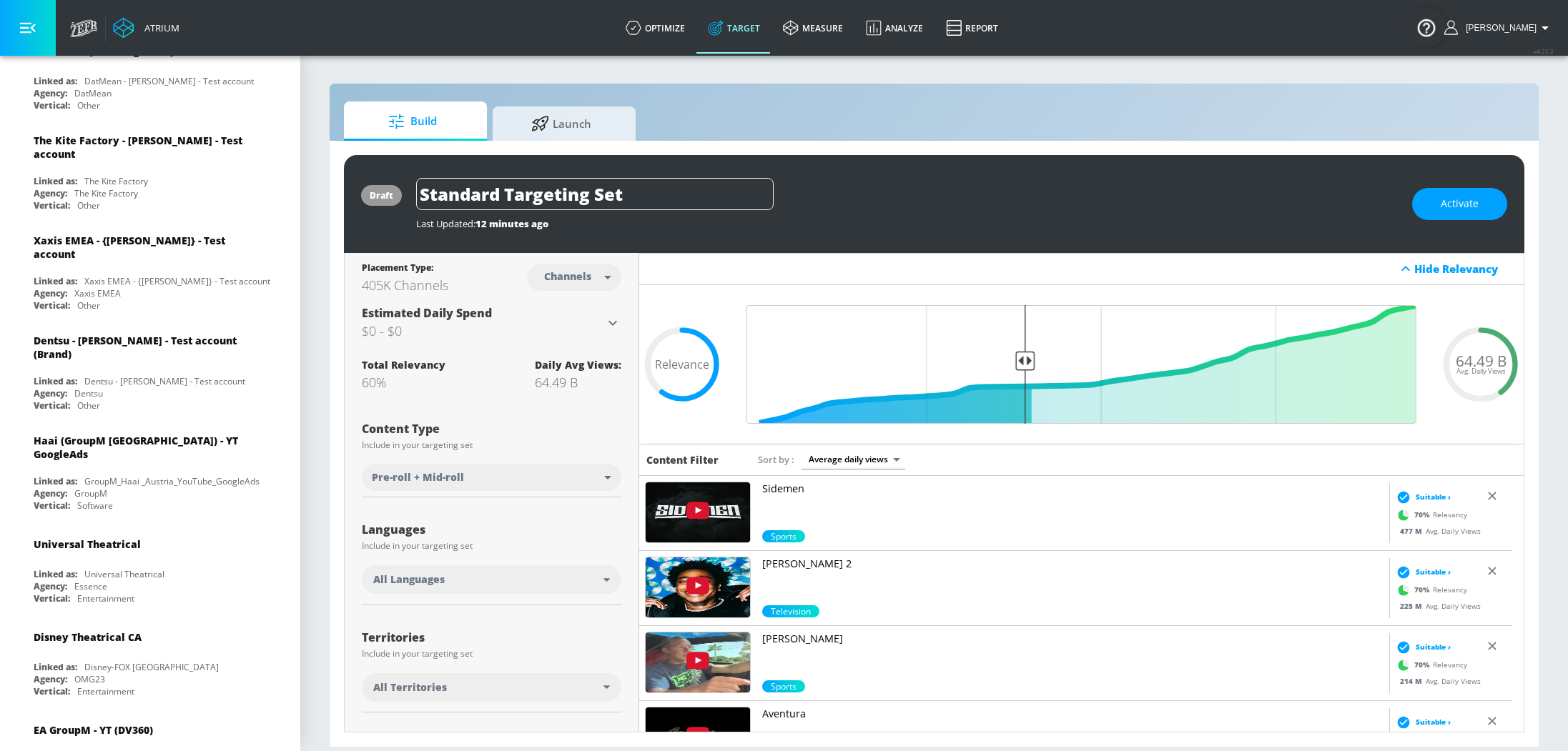
scroll to position [1508, 0]
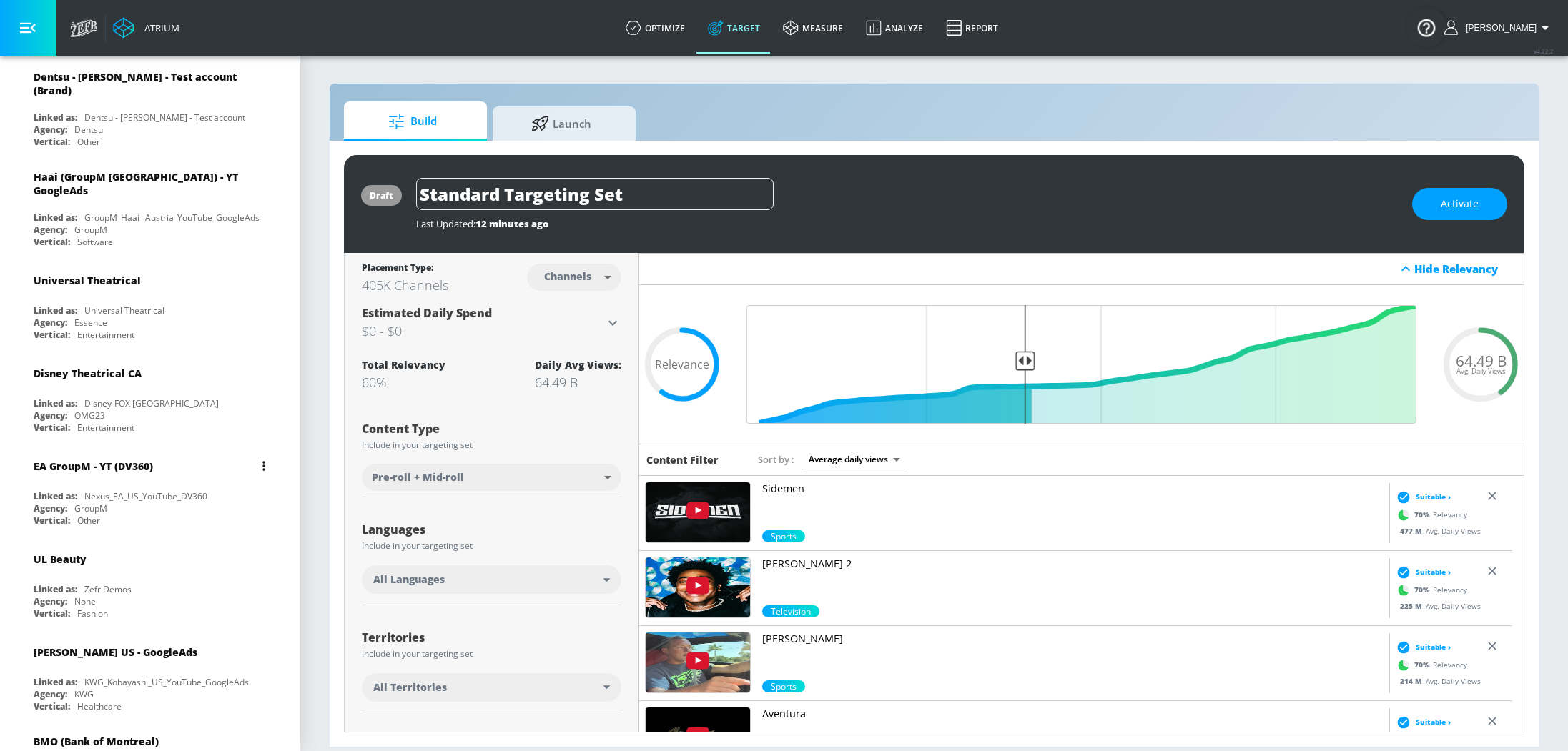
click at [141, 459] on div "EA GroupM - YT (DV360)" at bounding box center [93, 466] width 119 height 14
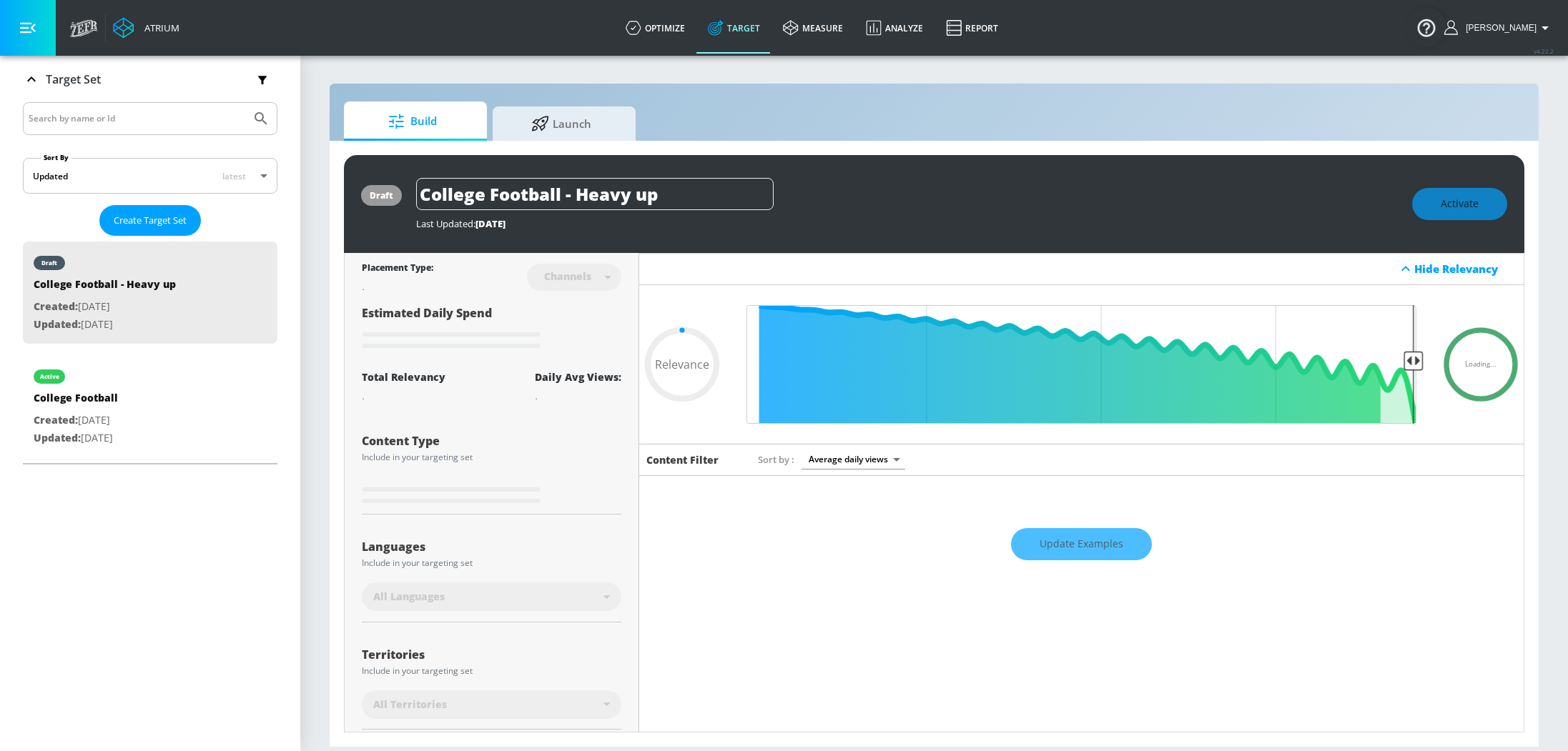
type input "0.05"
click at [106, 569] on div "Platform DV360: Youtube DV360: Youtube Advertiser Sort By A-Z asc ​ Add Account…" at bounding box center [150, 403] width 301 height 695
click at [156, 225] on span "Create Target Set" at bounding box center [150, 223] width 73 height 17
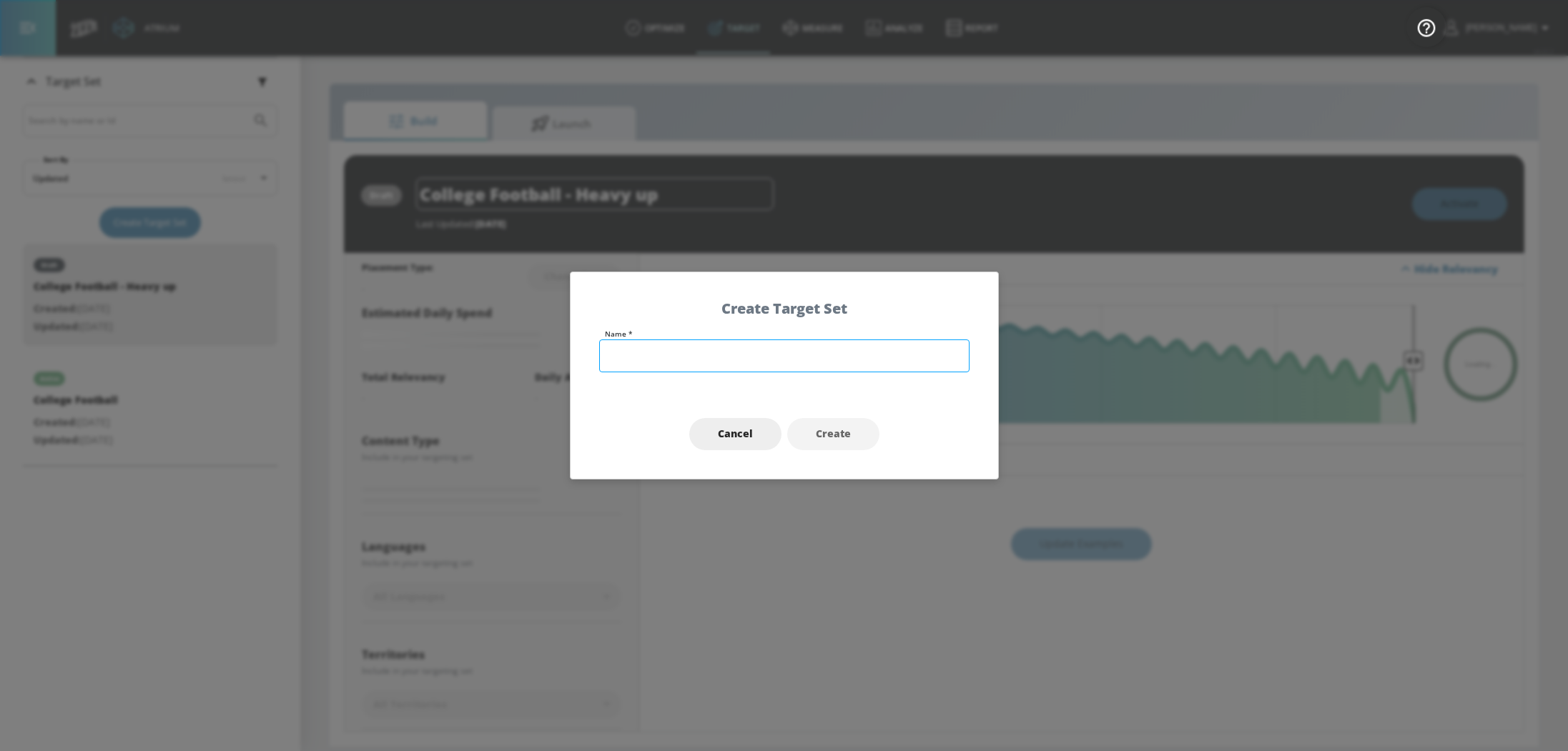
click at [696, 362] on input "text" at bounding box center [785, 355] width 371 height 33
type input "Gaming + College Football"
click at [844, 436] on span "Create" at bounding box center [833, 434] width 35 height 17
type input "Gaming + College Football"
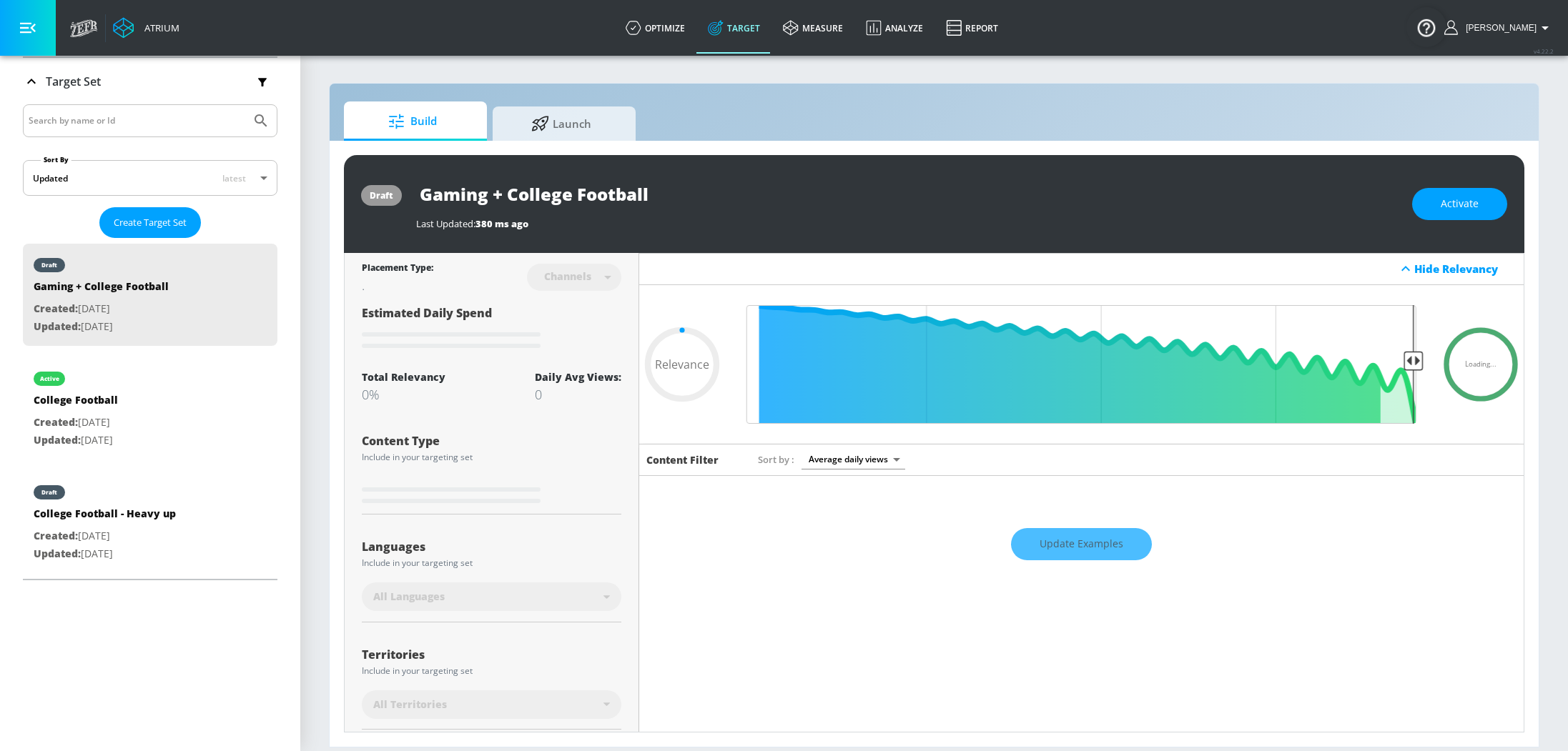
click at [518, 443] on div "Content Type" at bounding box center [491, 441] width 259 height 11
click at [1077, 554] on div "Update Examples" at bounding box center [1081, 544] width 884 height 50
type input "0.6"
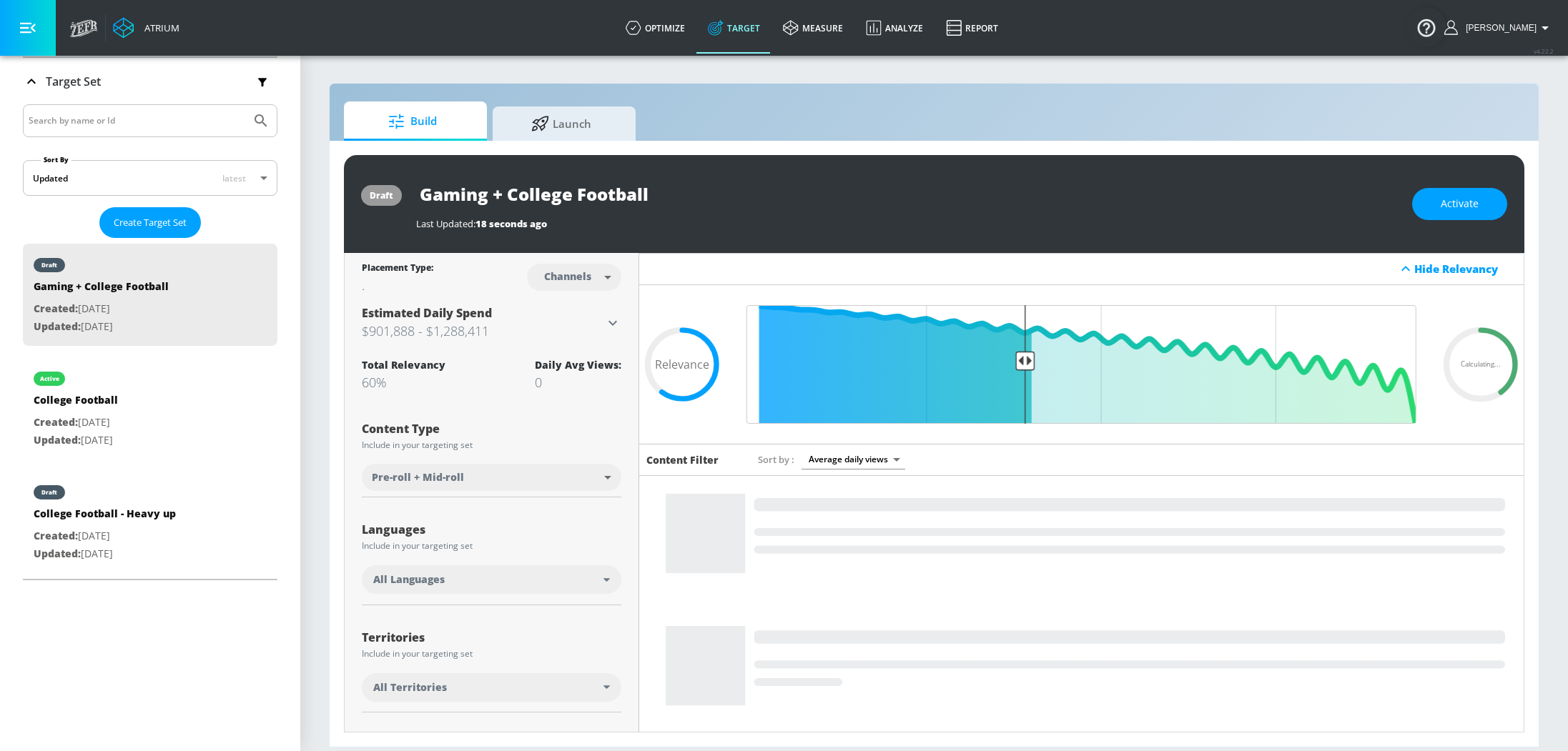
click at [580, 583] on div "All Languages" at bounding box center [488, 579] width 231 height 14
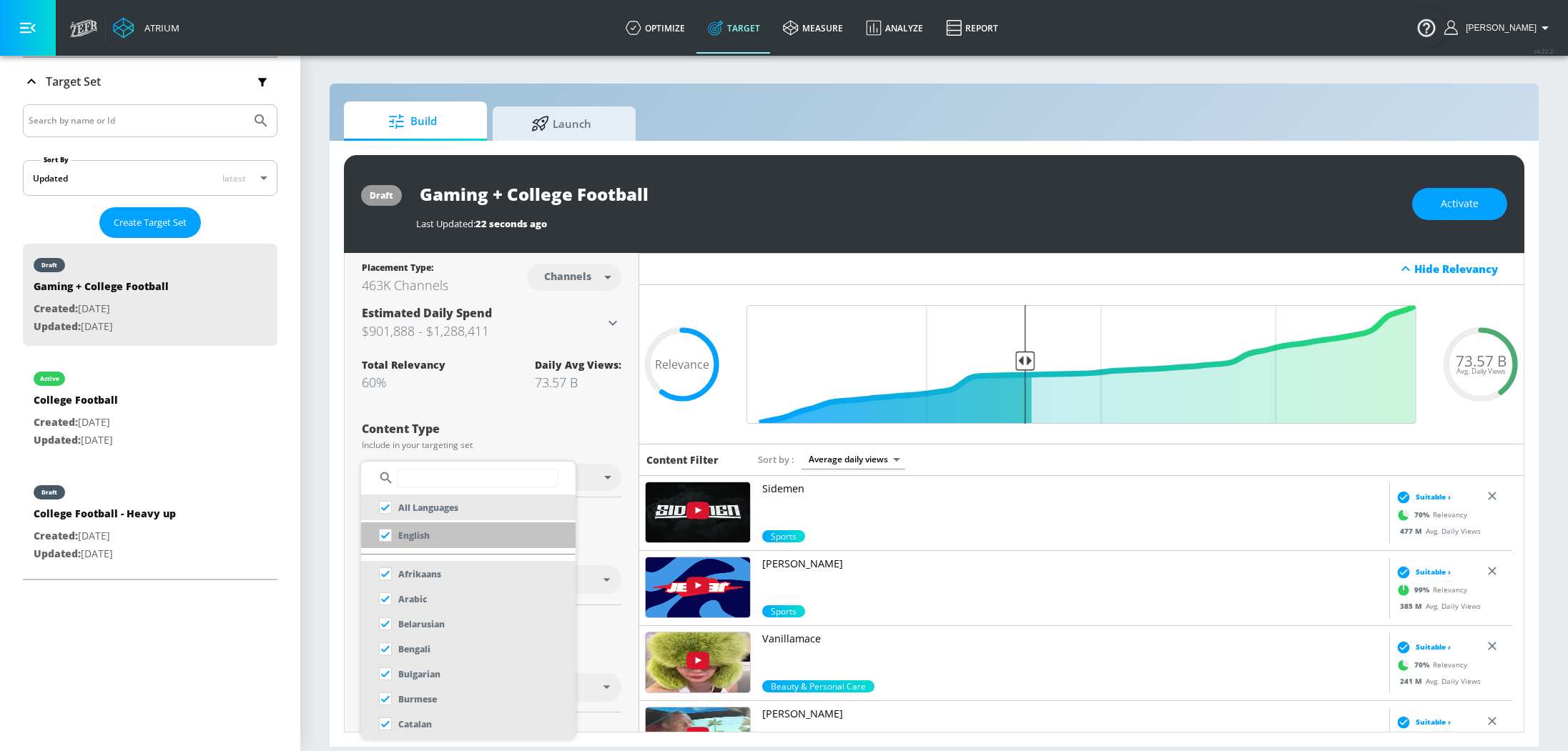
click at [387, 540] on input "checkbox" at bounding box center [386, 535] width 25 height 25
checkbox input "true"
checkbox input "false"
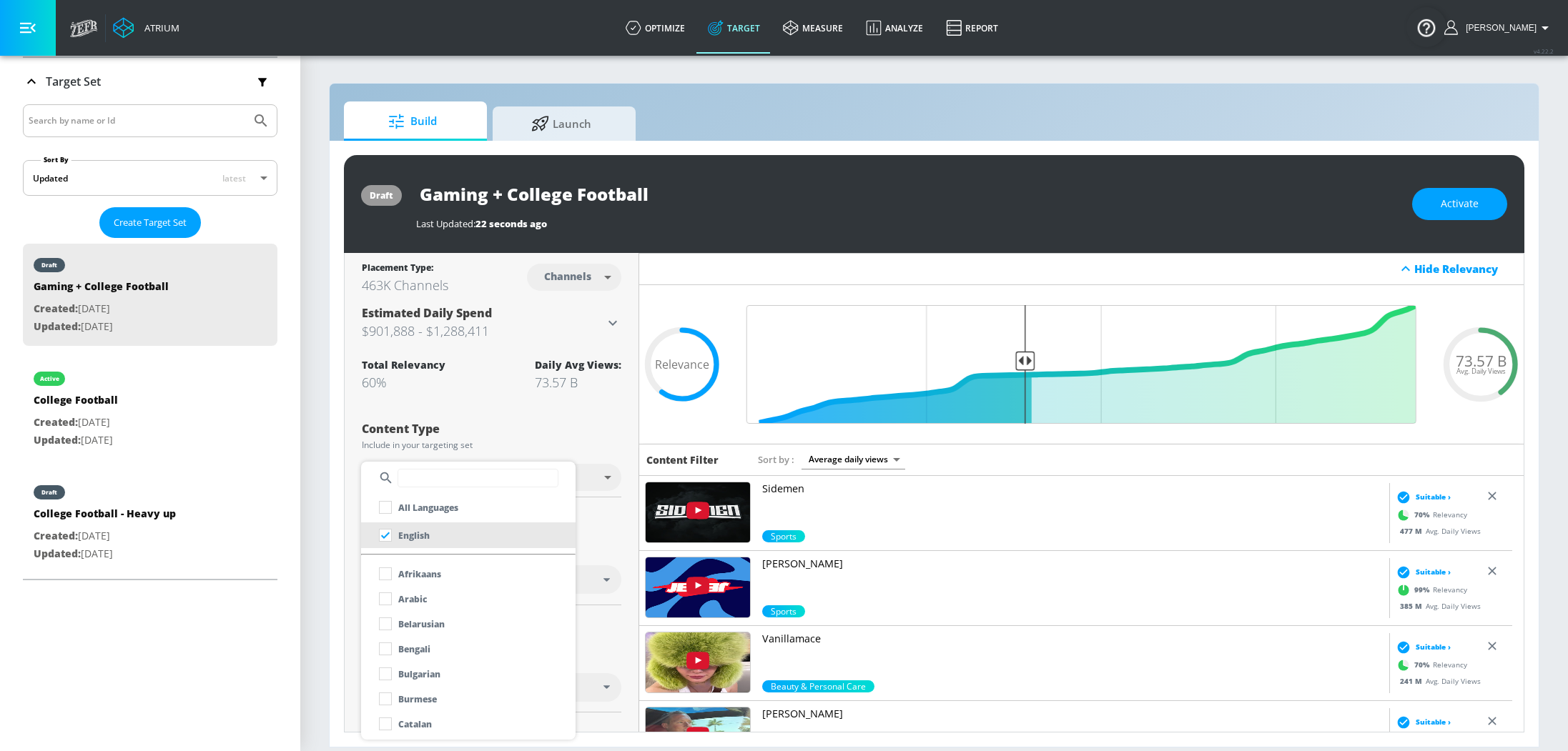
click at [625, 530] on div at bounding box center [784, 375] width 1568 height 751
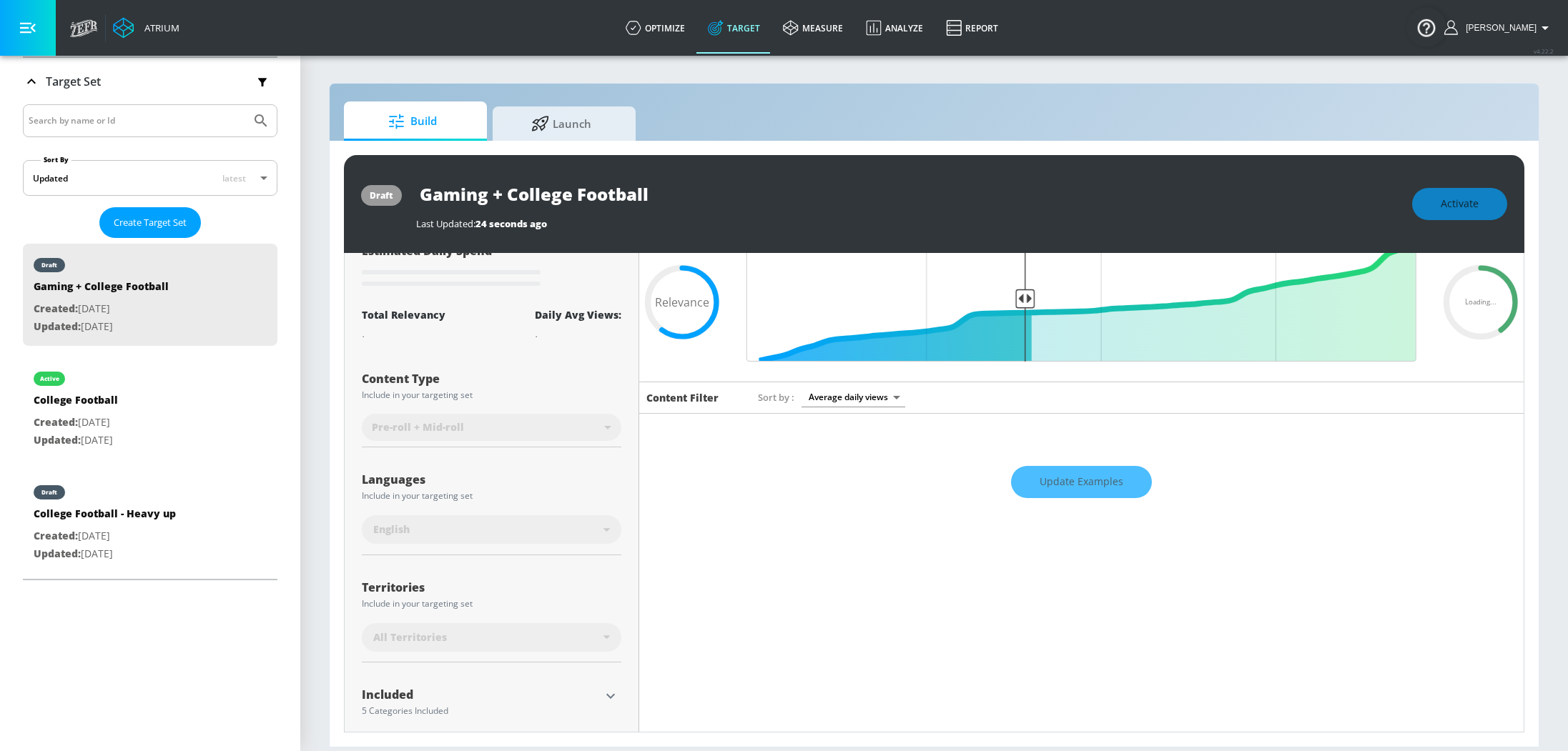
scroll to position [152, 0]
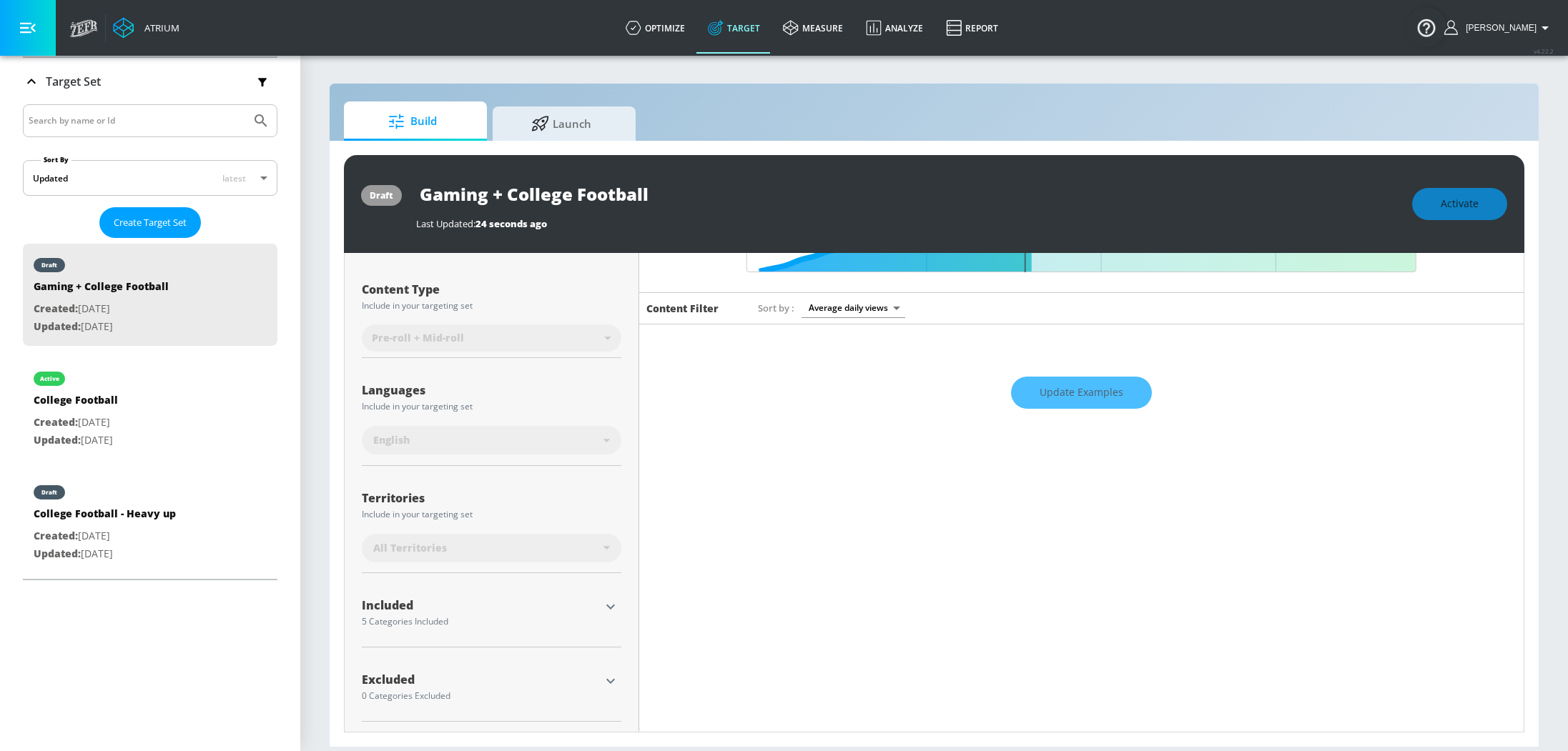
click at [623, 613] on div "Placement Type: Channels channels ​ Estimated Daily Spend Loading... Activation…" at bounding box center [491, 417] width 295 height 632
click at [602, 603] on icon "button" at bounding box center [611, 607] width 17 height 17
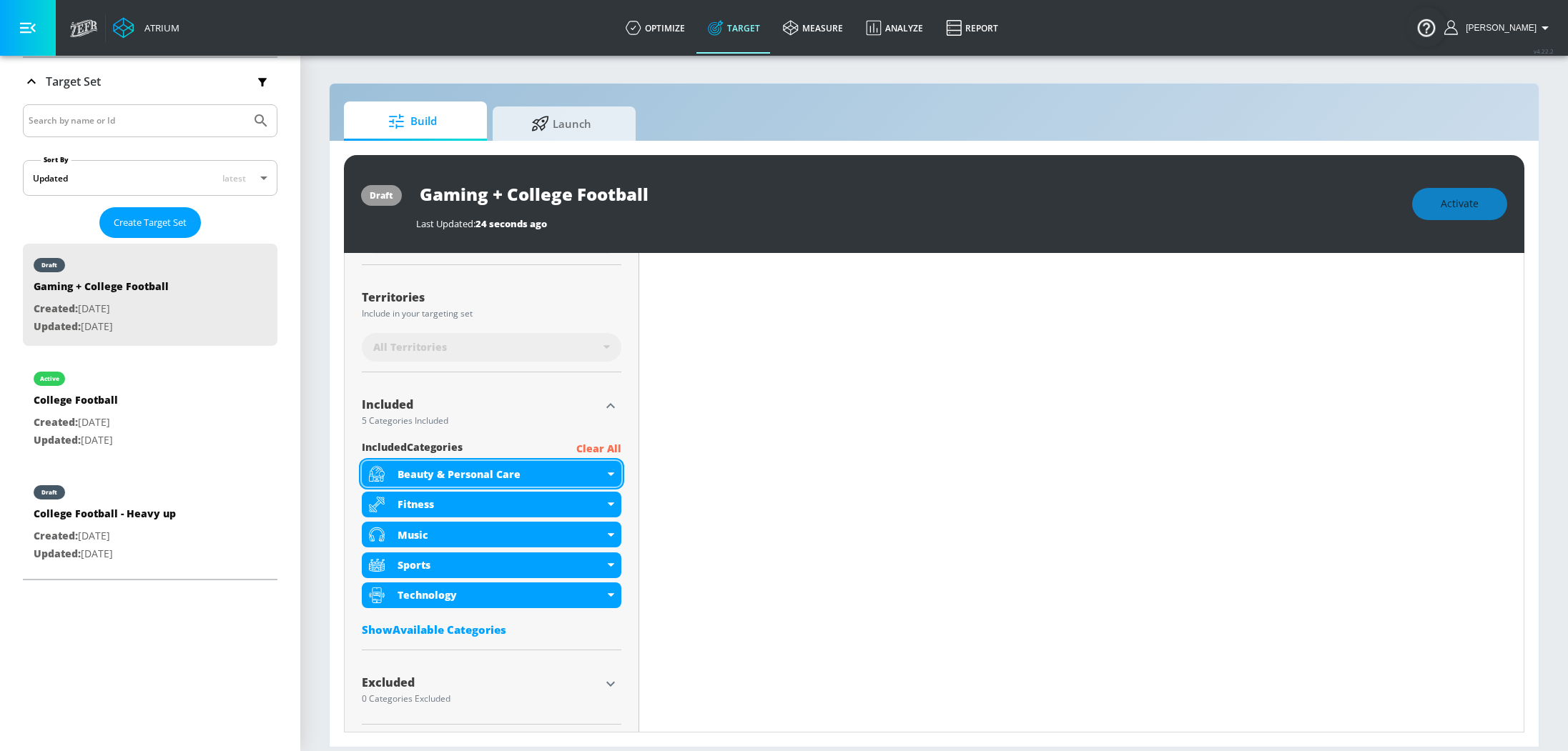
scroll to position [355, 0]
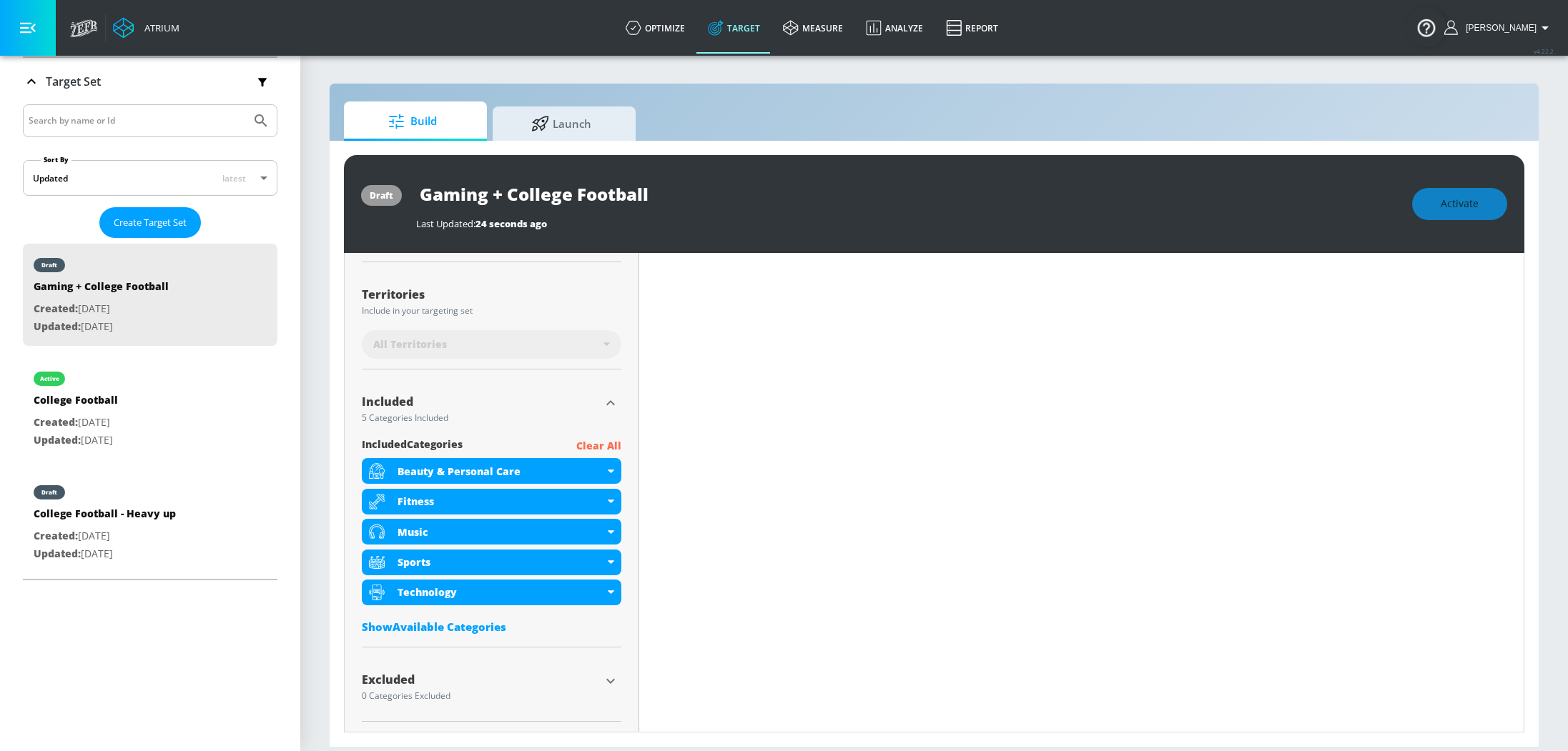
click at [603, 446] on p "Clear All" at bounding box center [599, 446] width 45 height 17
click at [607, 446] on p "Clear All" at bounding box center [599, 446] width 45 height 17
click at [592, 448] on p "Clear All" at bounding box center [599, 446] width 45 height 17
click at [592, 445] on p "Clear All" at bounding box center [599, 446] width 45 height 17
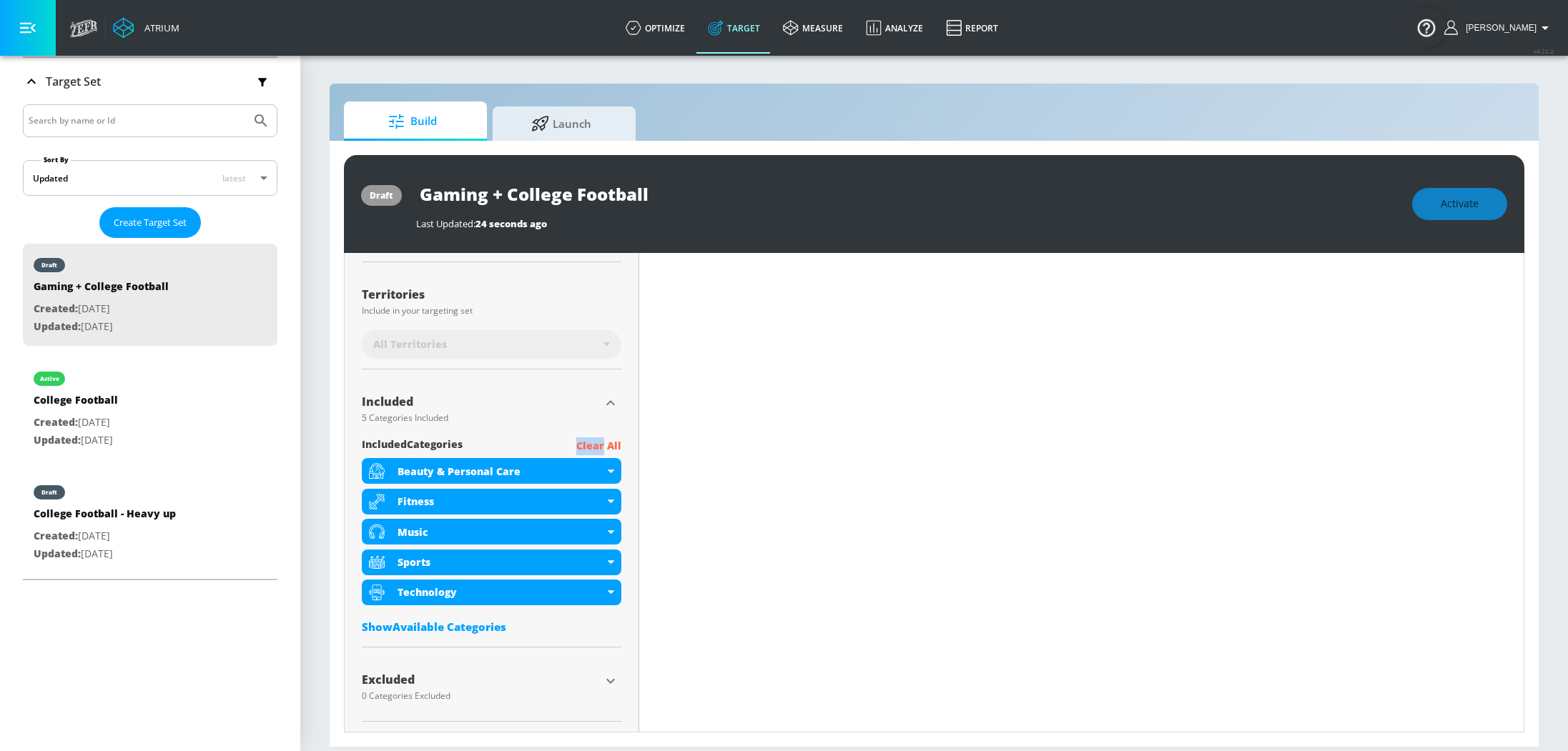
click at [592, 445] on p "Clear All" at bounding box center [599, 446] width 45 height 17
click at [581, 401] on div "Included" at bounding box center [480, 401] width 238 height 11
click at [607, 401] on icon "button" at bounding box center [611, 403] width 17 height 17
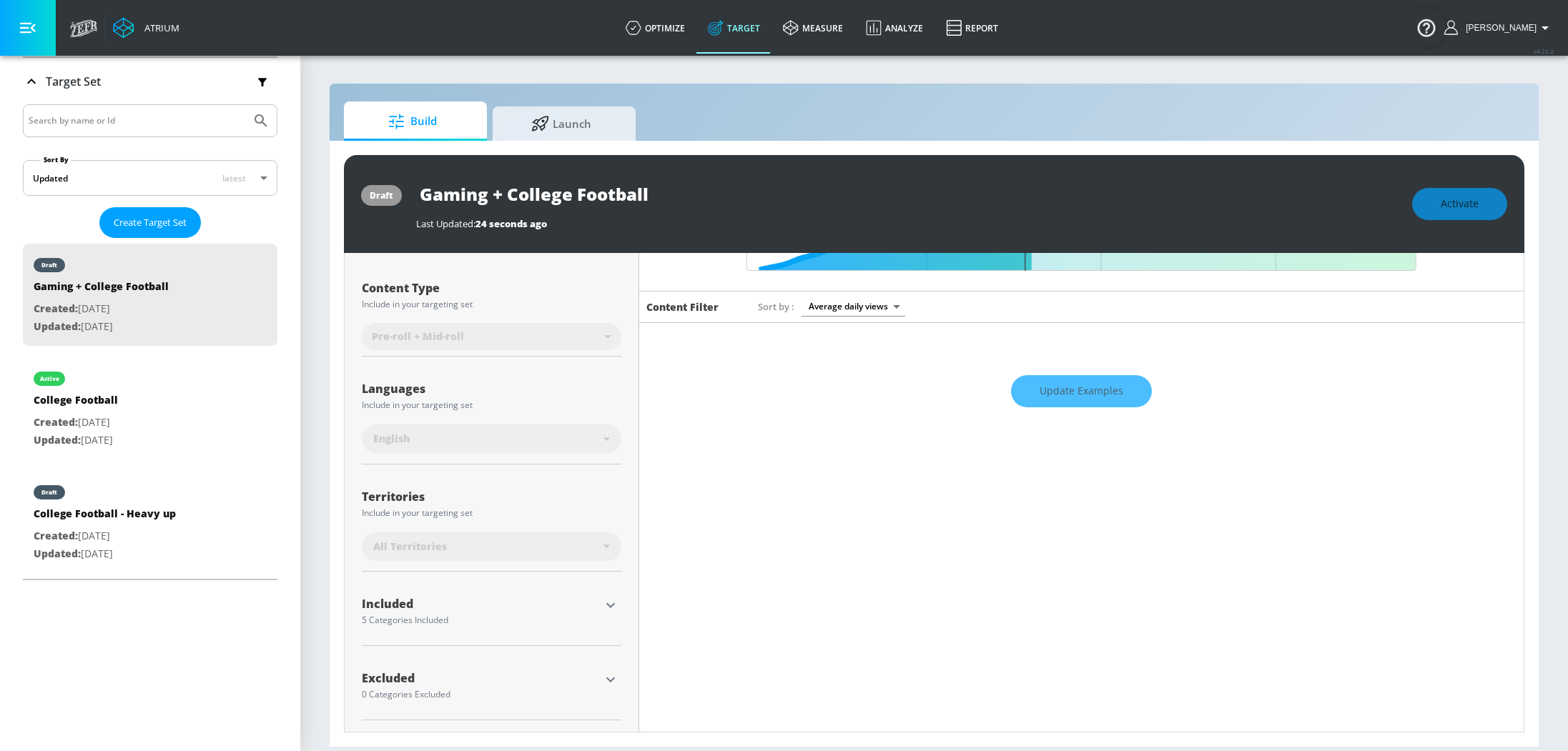
scroll to position [152, 0]
click at [602, 598] on icon "button" at bounding box center [611, 607] width 17 height 17
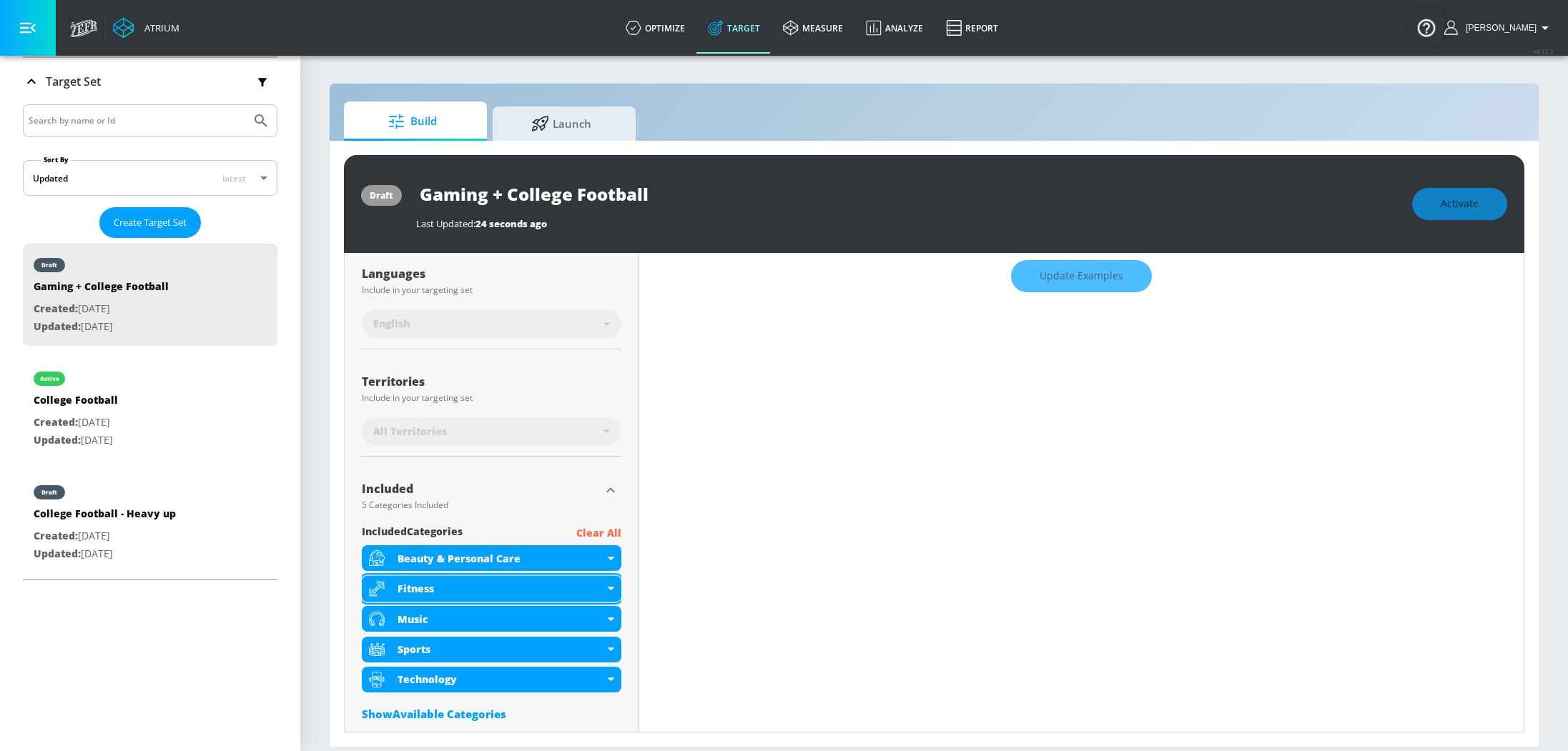
scroll to position [355, 0]
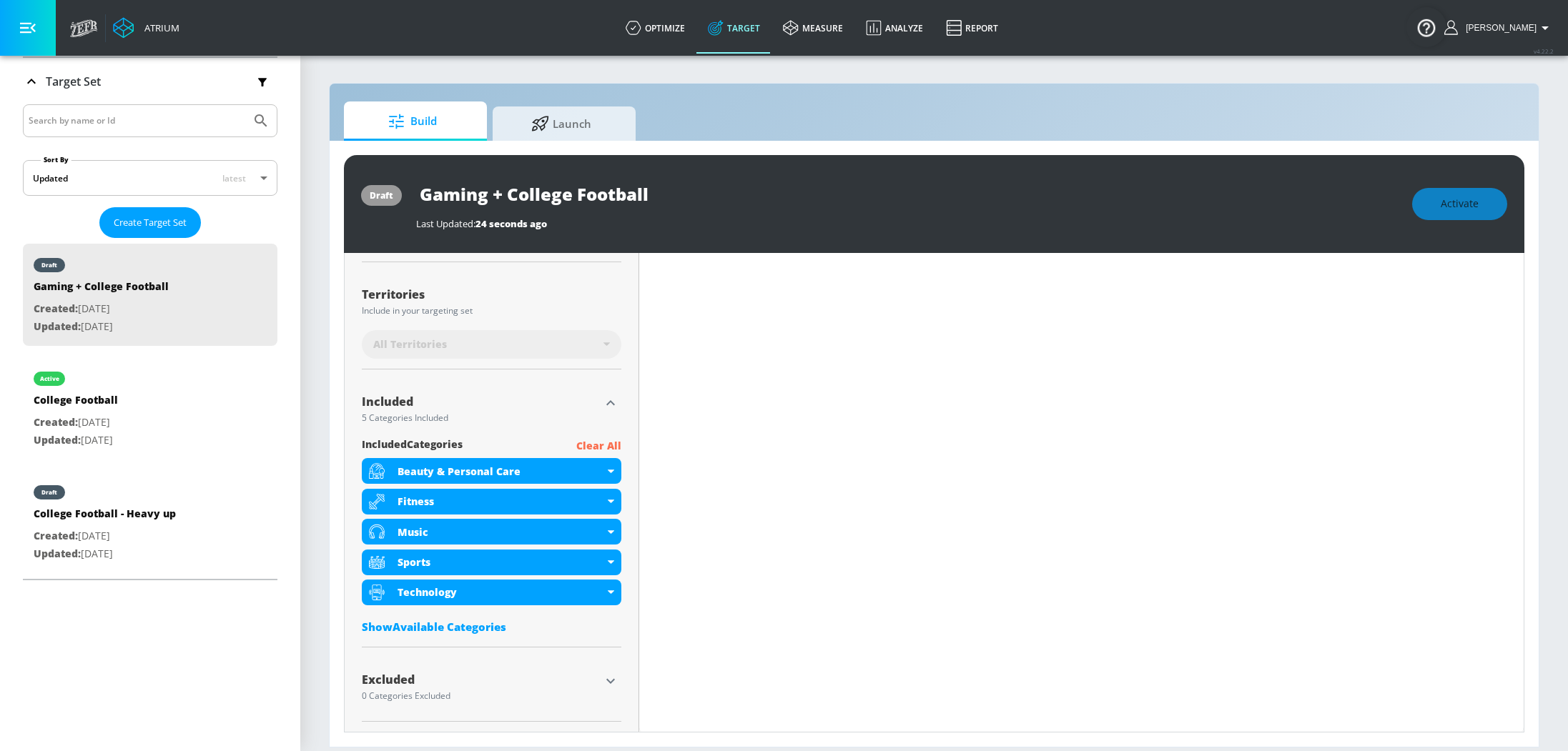
click at [584, 440] on p "Clear All" at bounding box center [599, 446] width 45 height 17
click at [587, 442] on p "Clear All" at bounding box center [599, 446] width 45 height 17
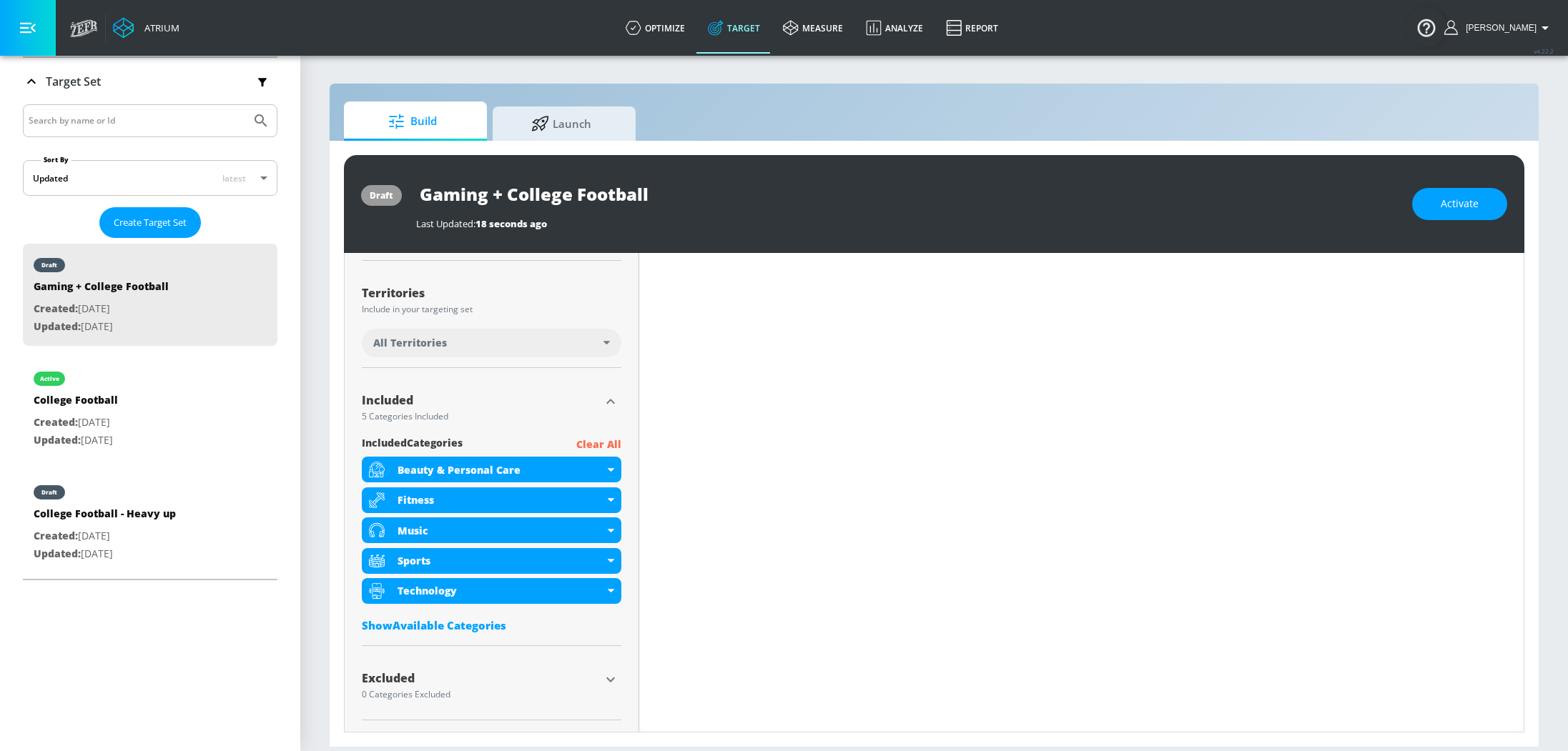
scroll to position [343, 0]
click at [590, 443] on p "Clear All" at bounding box center [599, 446] width 45 height 17
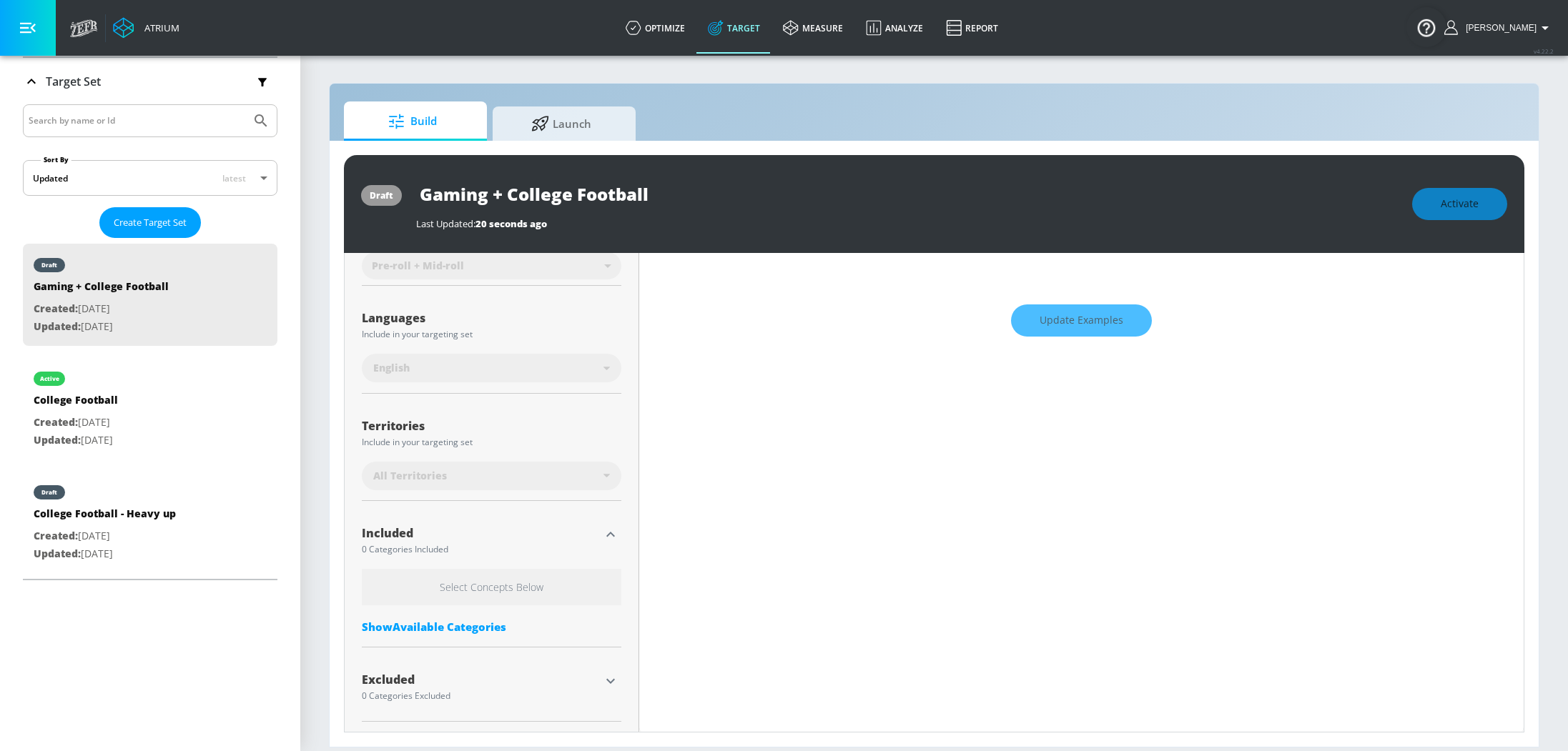
click at [418, 636] on div "Select Concepts Below Show Available Categories" at bounding box center [491, 605] width 259 height 72
click at [419, 632] on div "Show Available Categories" at bounding box center [491, 627] width 259 height 14
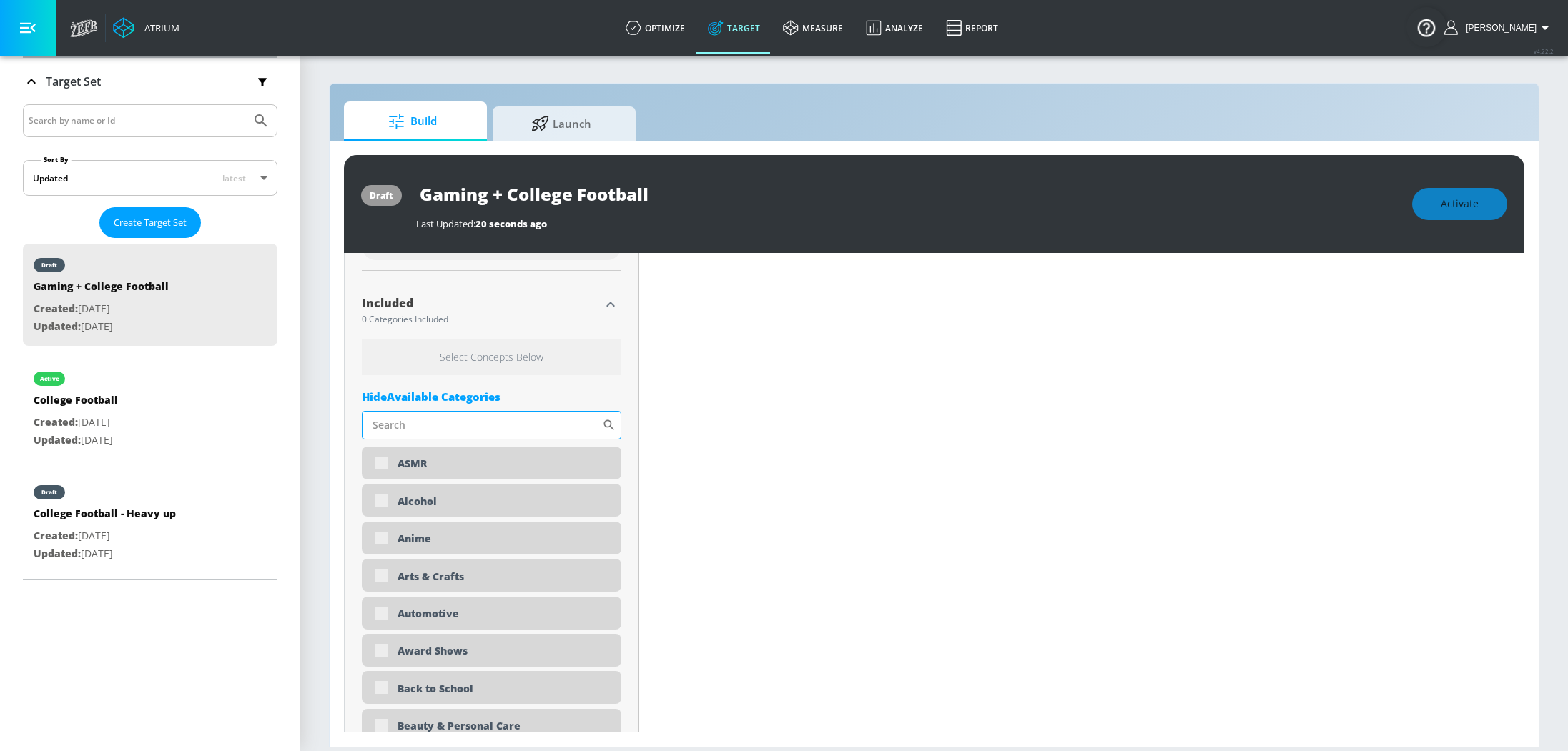
click at [491, 430] on input "Sort By" at bounding box center [482, 425] width 240 height 29
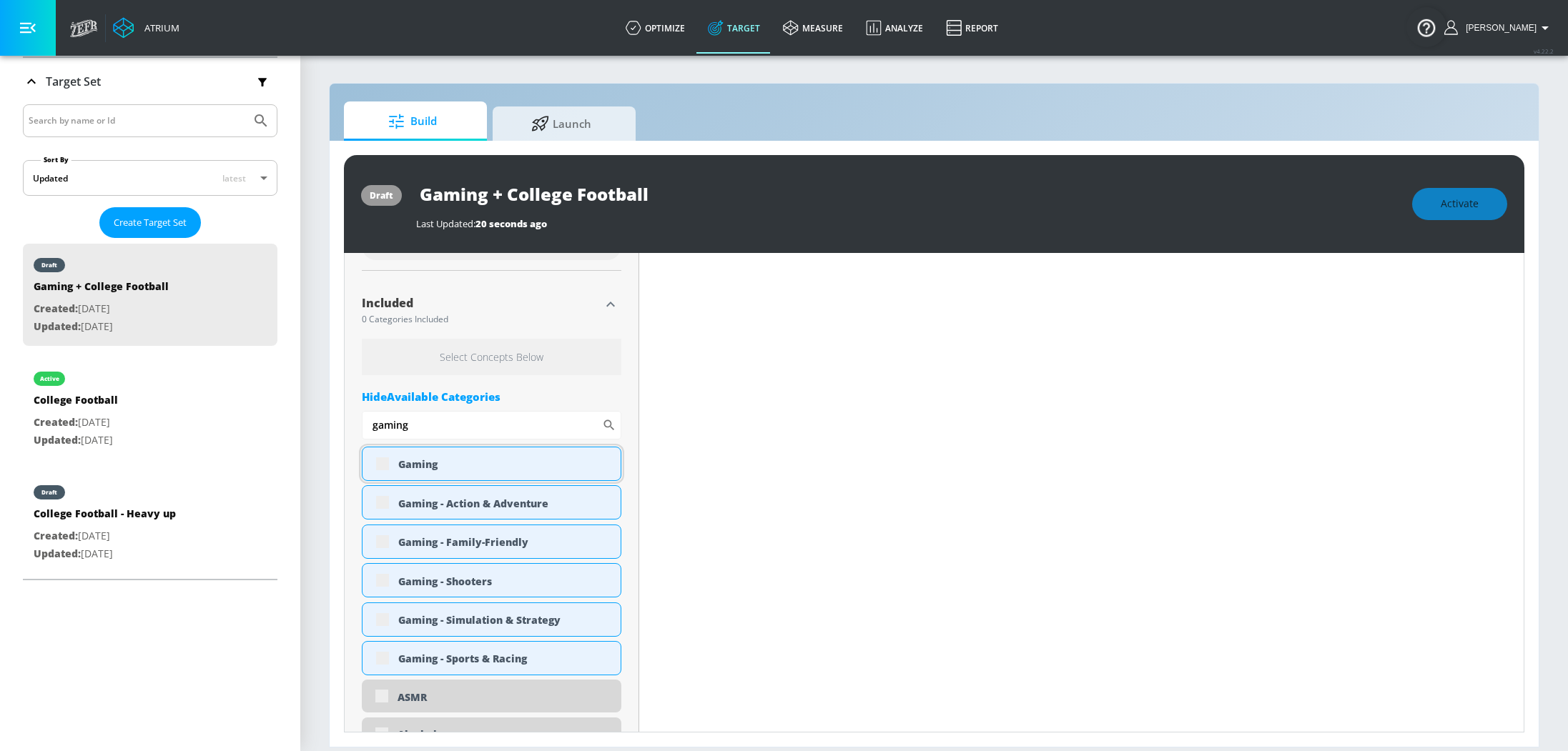
type input "gaming"
click at [382, 463] on div "Gaming" at bounding box center [491, 463] width 259 height 34
click at [382, 460] on div "Gaming" at bounding box center [491, 463] width 259 height 34
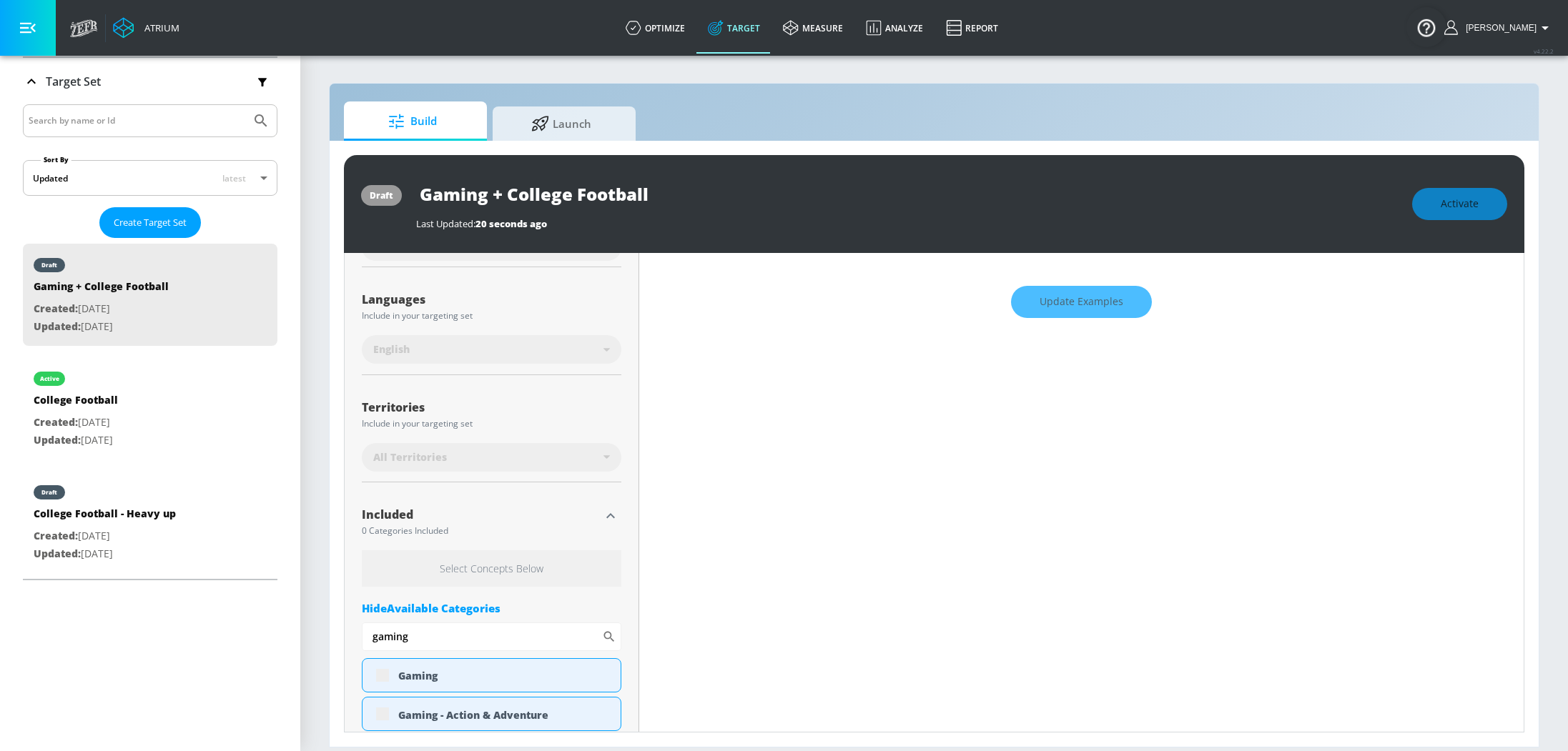
scroll to position [455, 0]
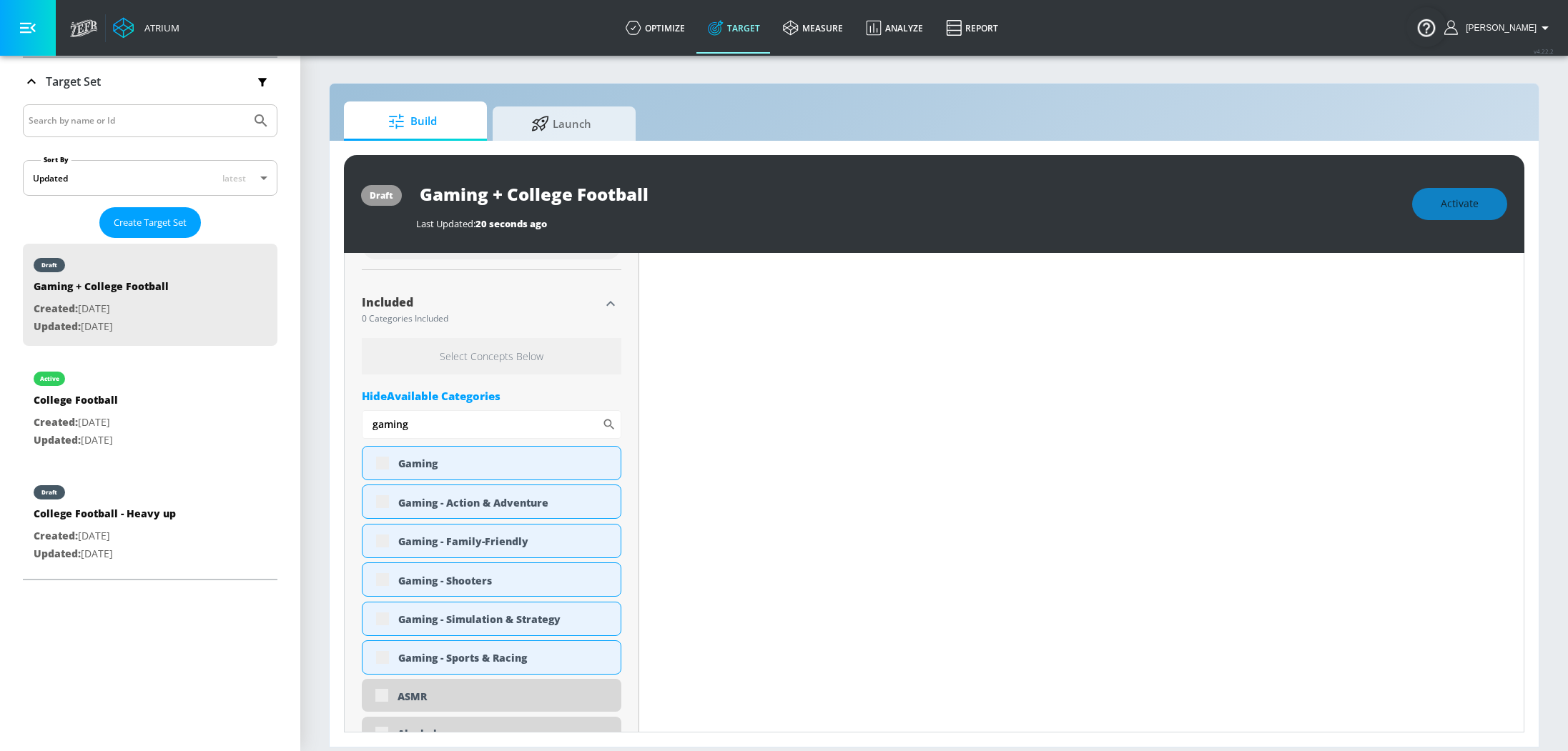
drag, startPoint x: 398, startPoint y: 423, endPoint x: 316, endPoint y: 420, distance: 82.1
click at [316, 420] on section "Build Launch draft Gaming + College Football Last Updated: 20 seconds ago Activ…" at bounding box center [934, 402] width 1268 height 697
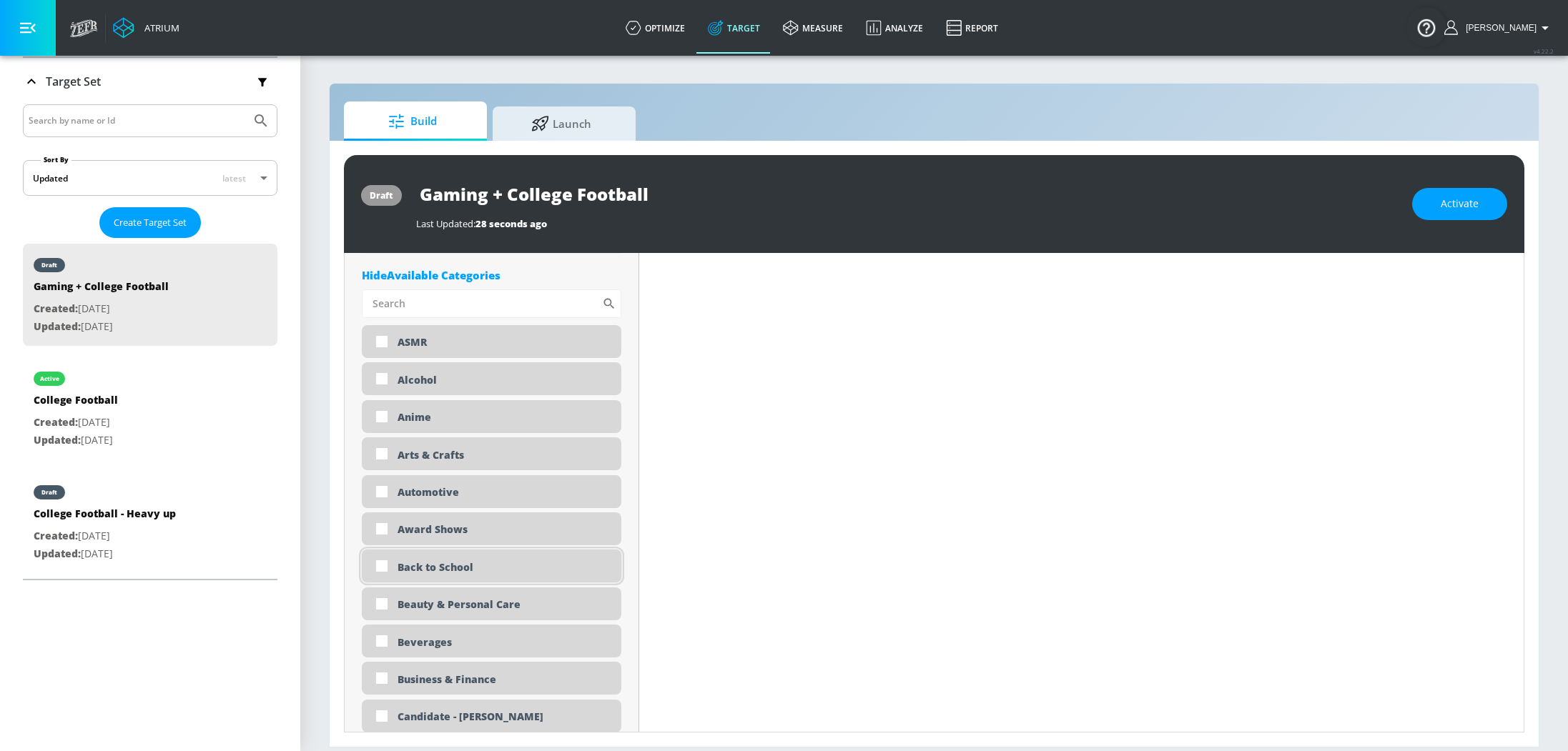
scroll to position [564, 0]
click at [451, 304] on input "Sort By" at bounding box center [482, 303] width 240 height 29
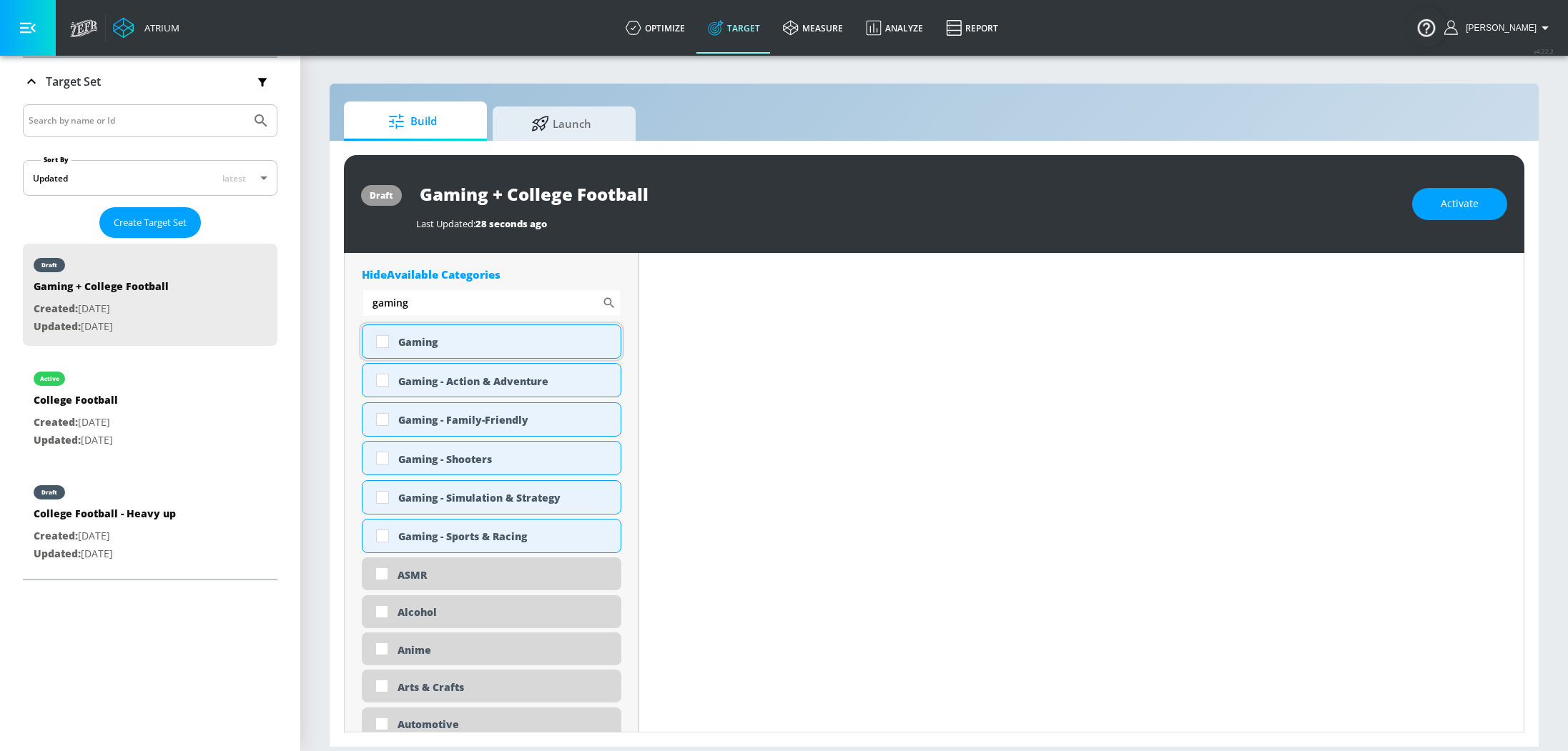
type input "gaming"
click at [382, 340] on input "checkbox" at bounding box center [382, 342] width 25 height 25
checkbox input "true"
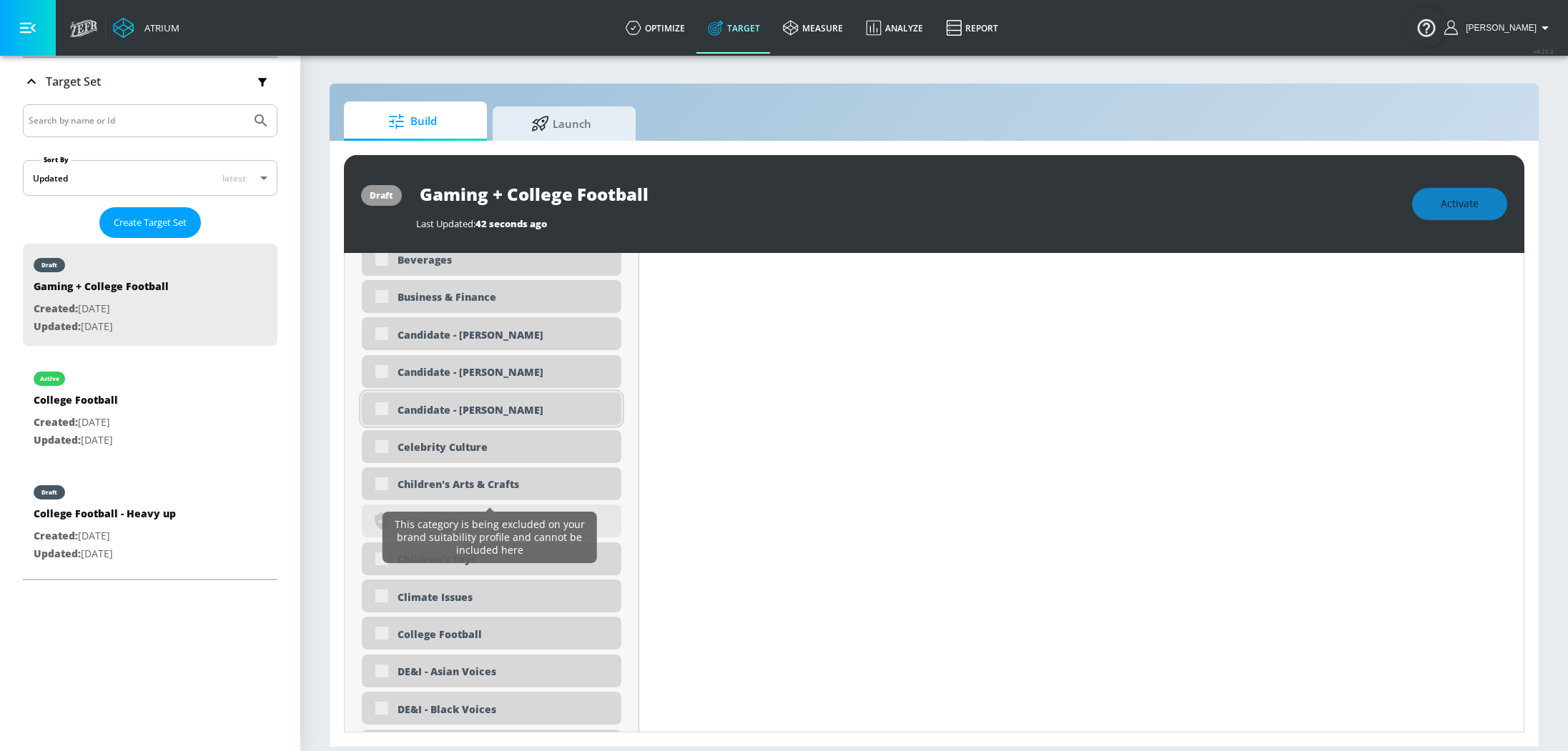
scroll to position [1241, 0]
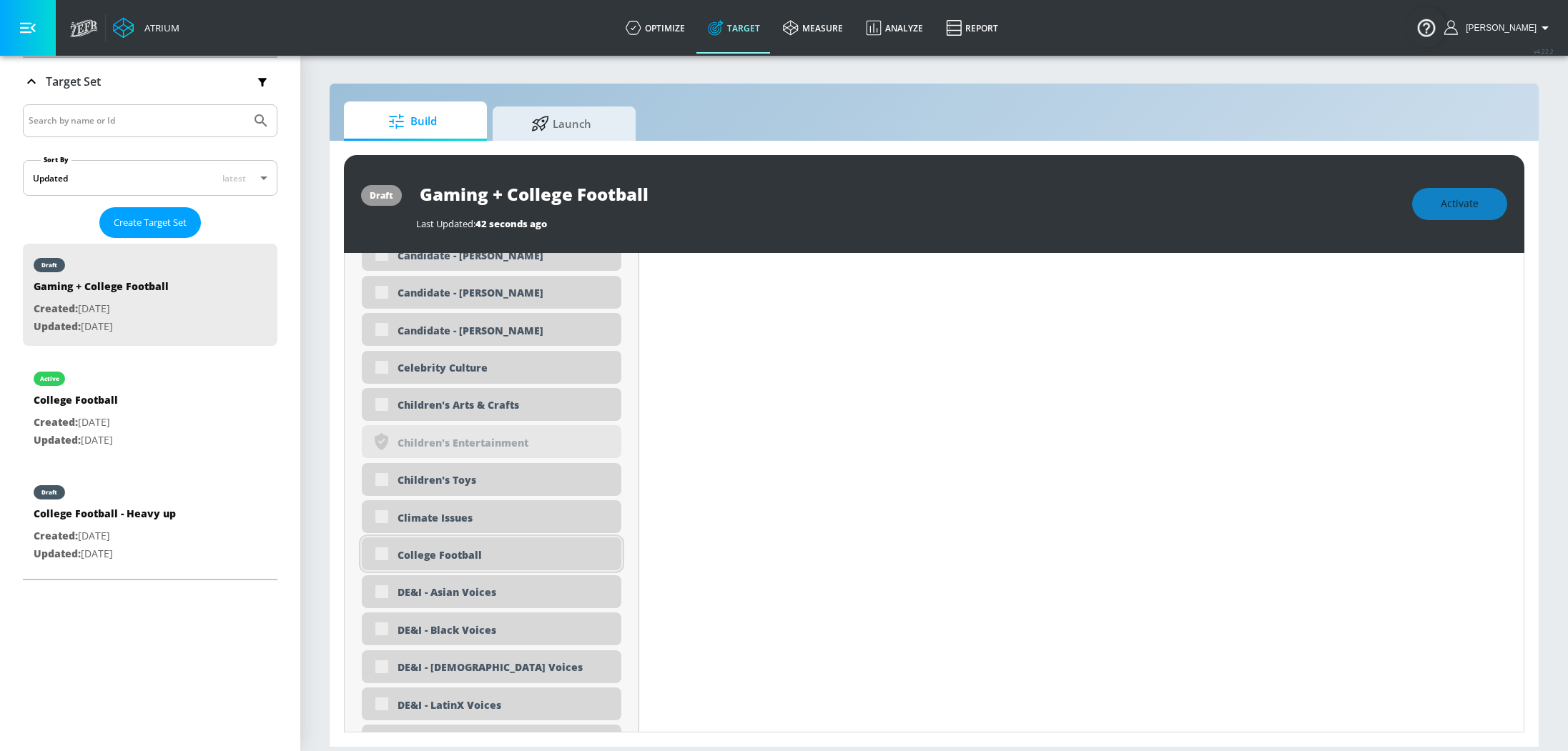
click at [375, 553] on div "College Football" at bounding box center [491, 553] width 259 height 33
click at [382, 552] on div "College Football" at bounding box center [491, 553] width 259 height 33
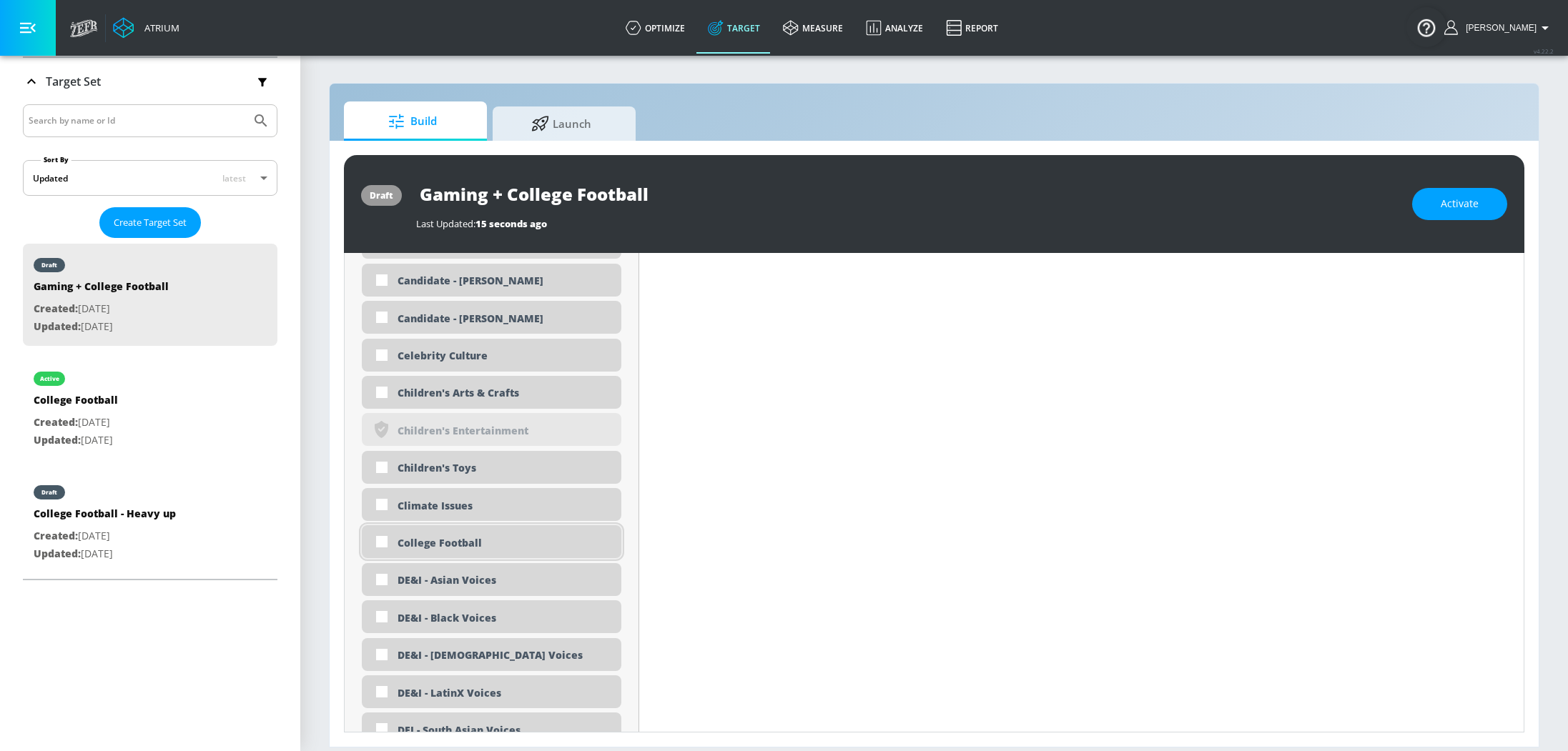
scroll to position [1229, 0]
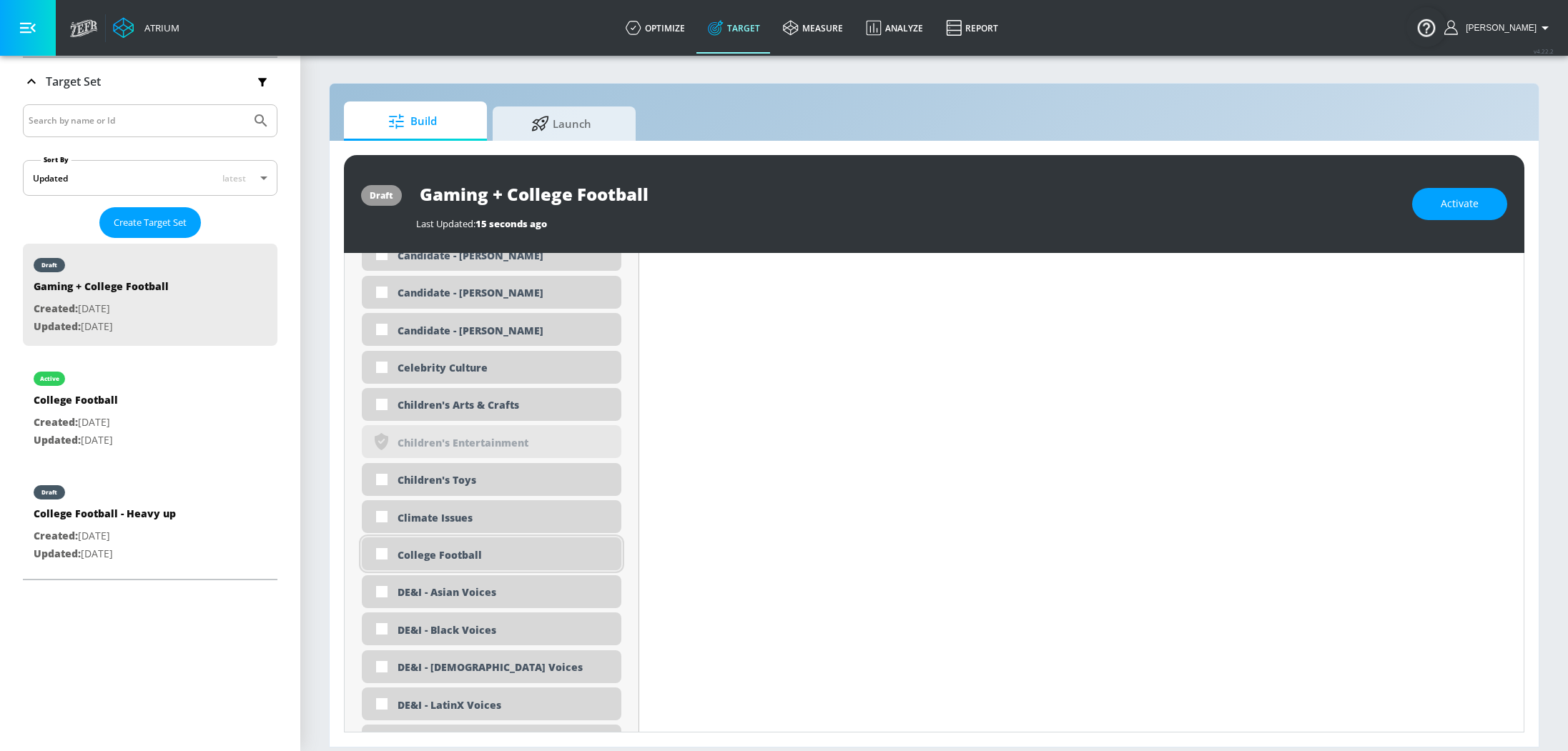
click at [382, 552] on input "checkbox" at bounding box center [382, 554] width 25 height 25
checkbox input "true"
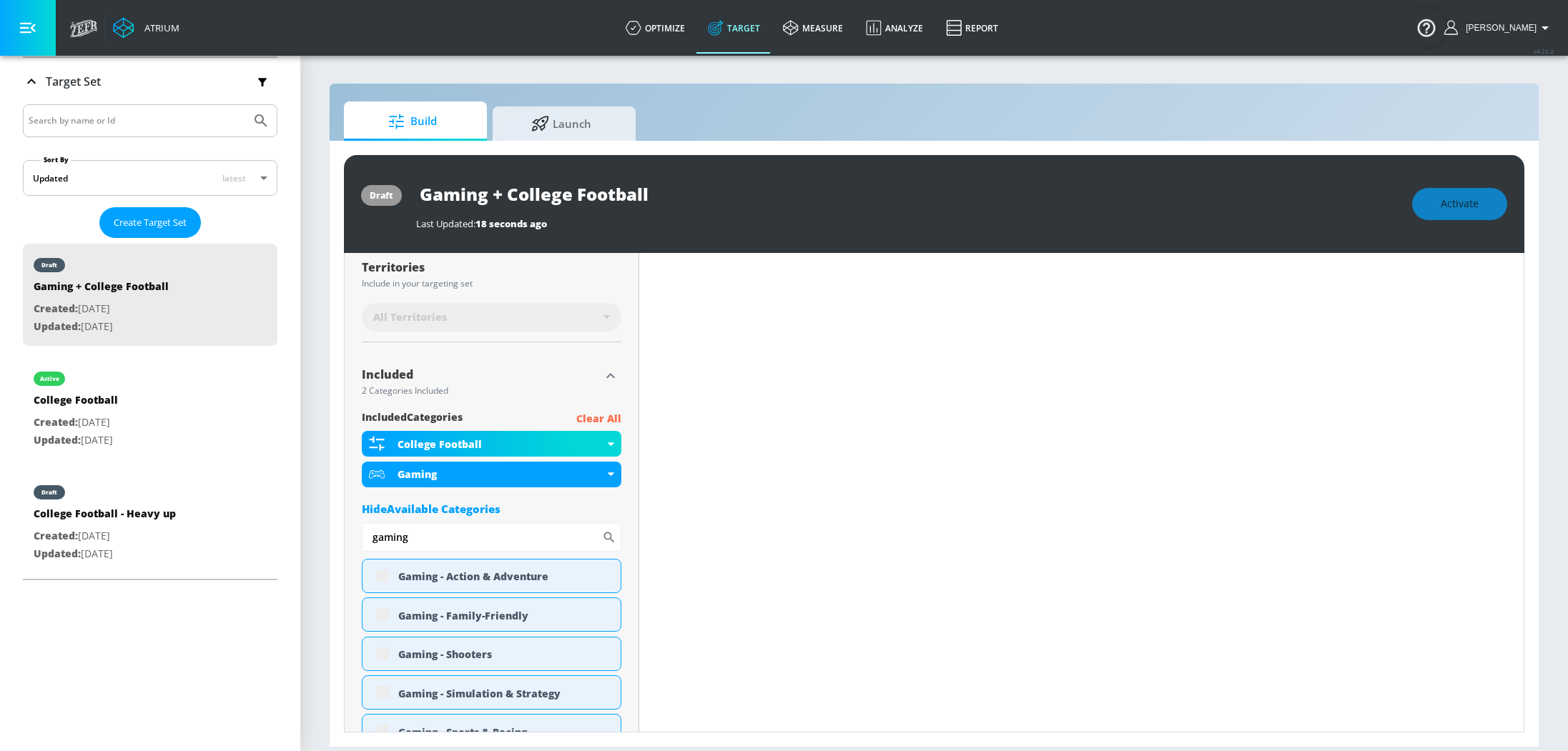
scroll to position [0, 0]
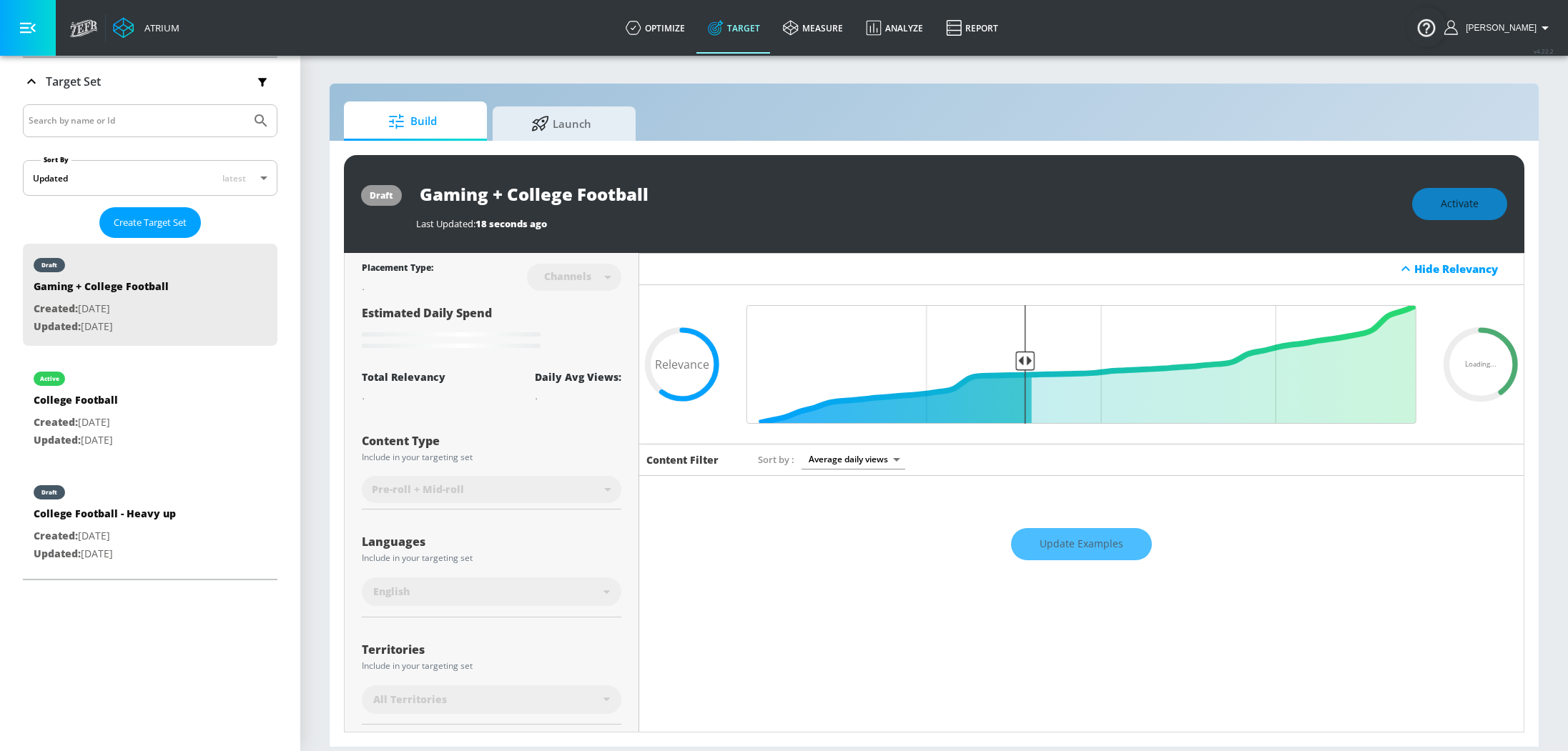
click at [1083, 540] on div "Update Examples" at bounding box center [1081, 544] width 884 height 50
click at [1076, 546] on div "Update Examples" at bounding box center [1081, 544] width 884 height 50
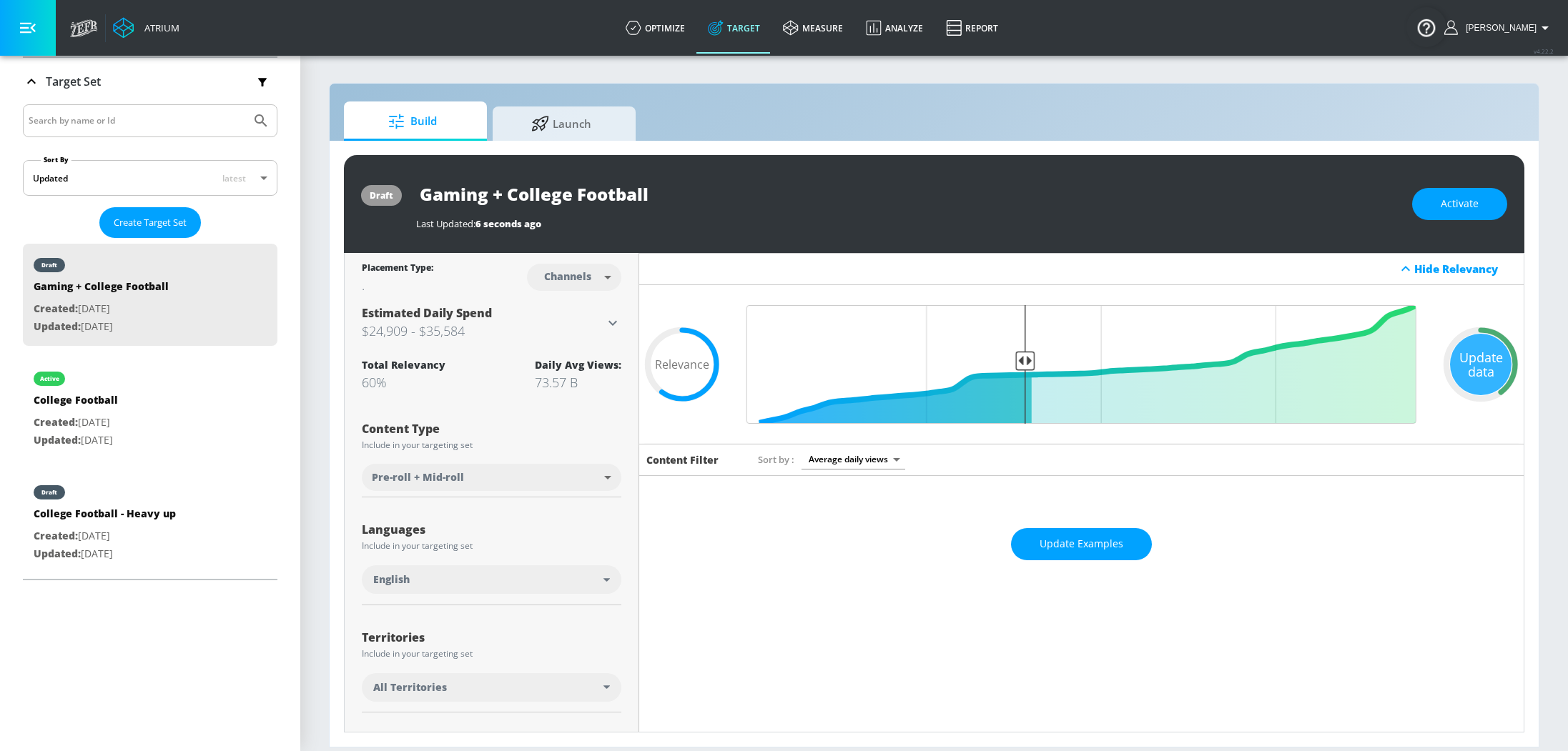
click at [1075, 547] on span "Update Examples" at bounding box center [1081, 544] width 83 height 17
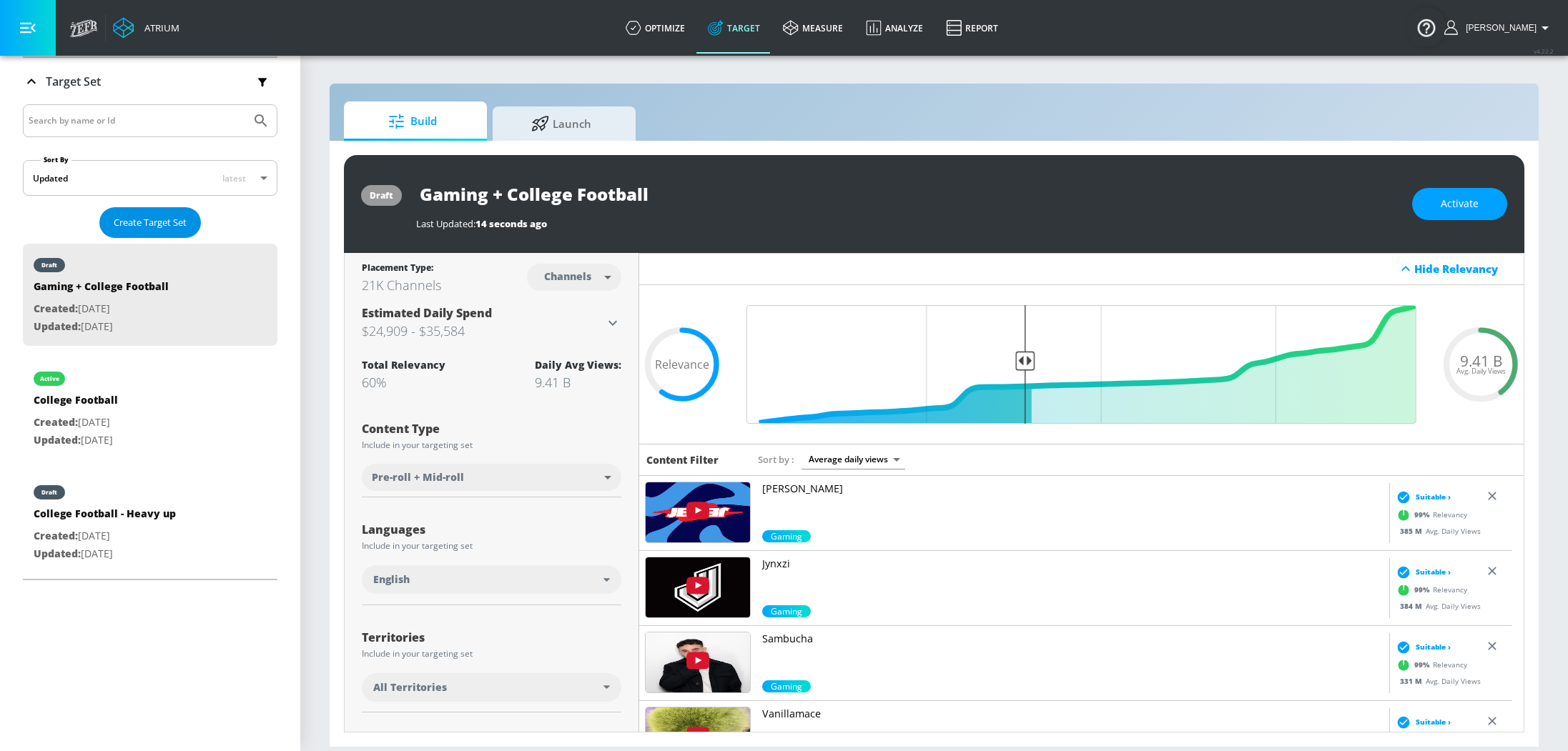
click at [149, 211] on button "Create Target Set" at bounding box center [150, 223] width 102 height 31
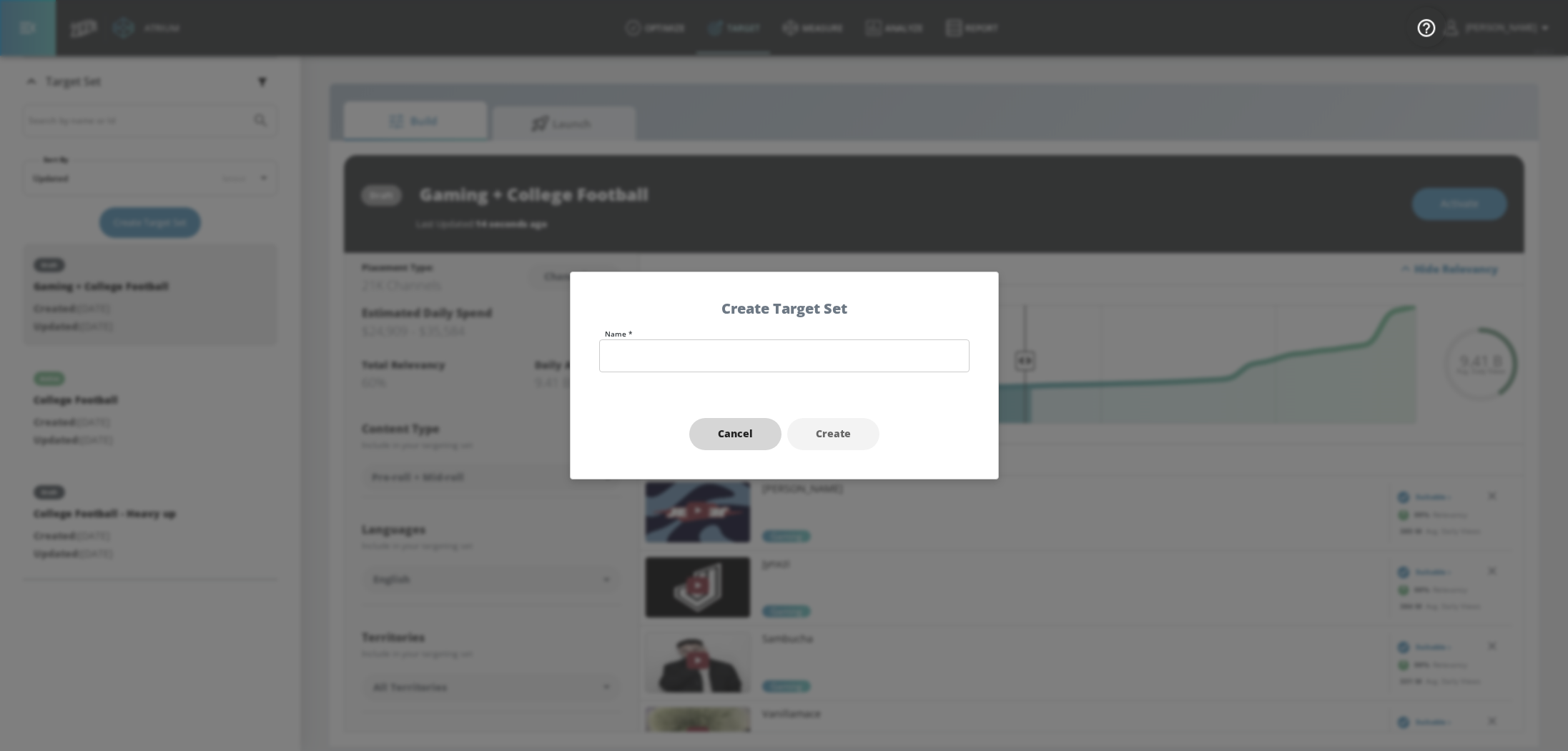
click at [769, 436] on button "Cancel" at bounding box center [735, 434] width 92 height 32
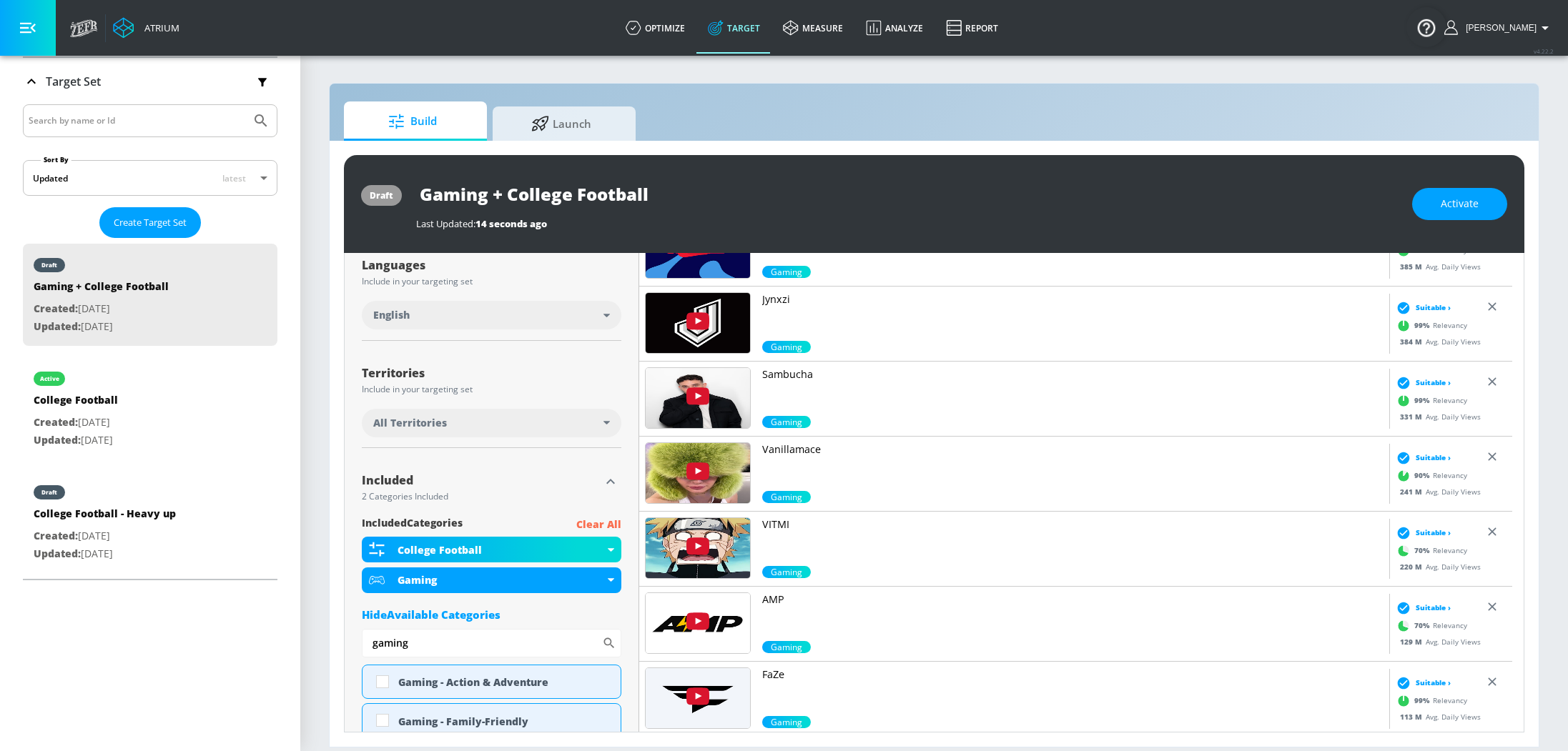
scroll to position [436, 0]
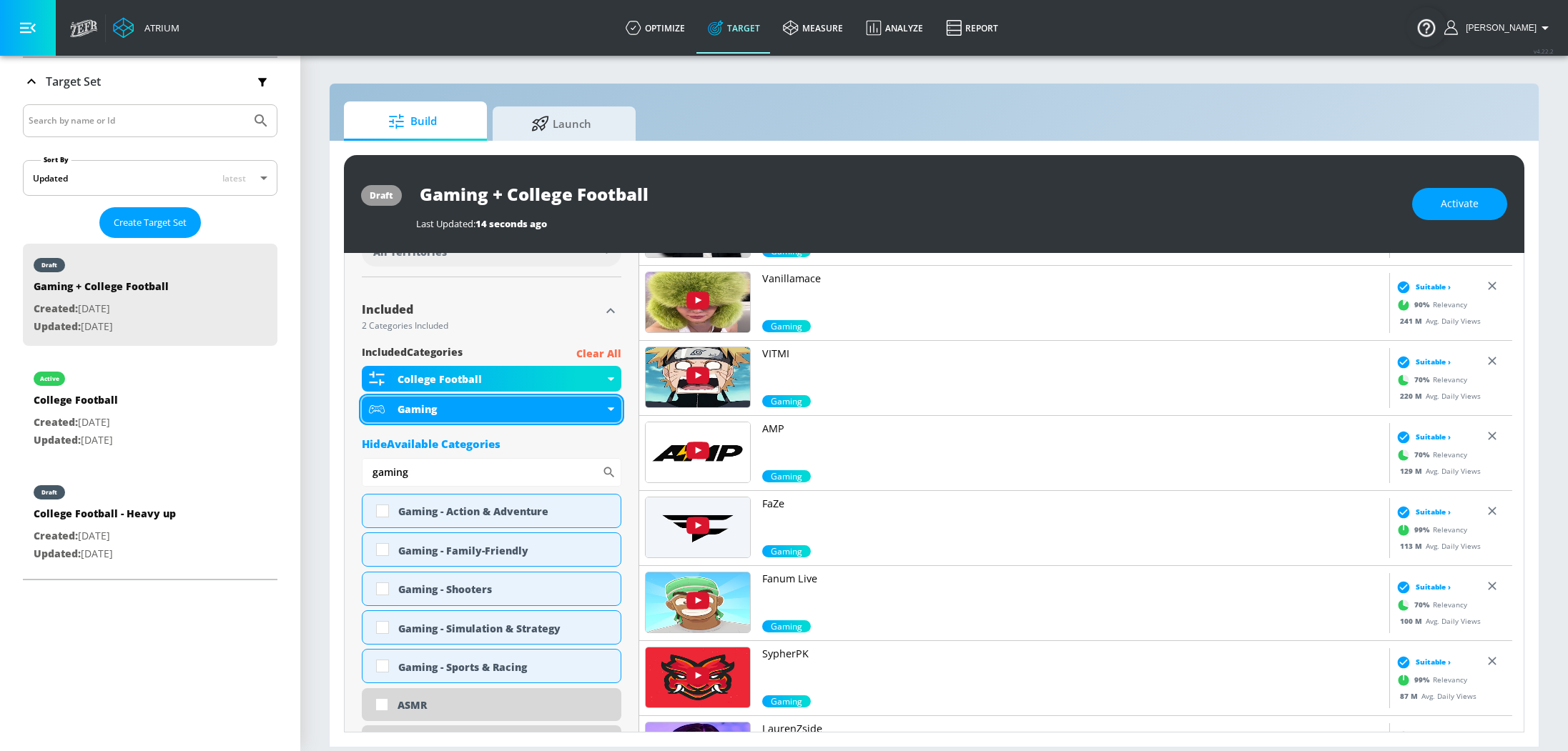
click at [607, 405] on div "Gaming" at bounding box center [491, 409] width 259 height 25
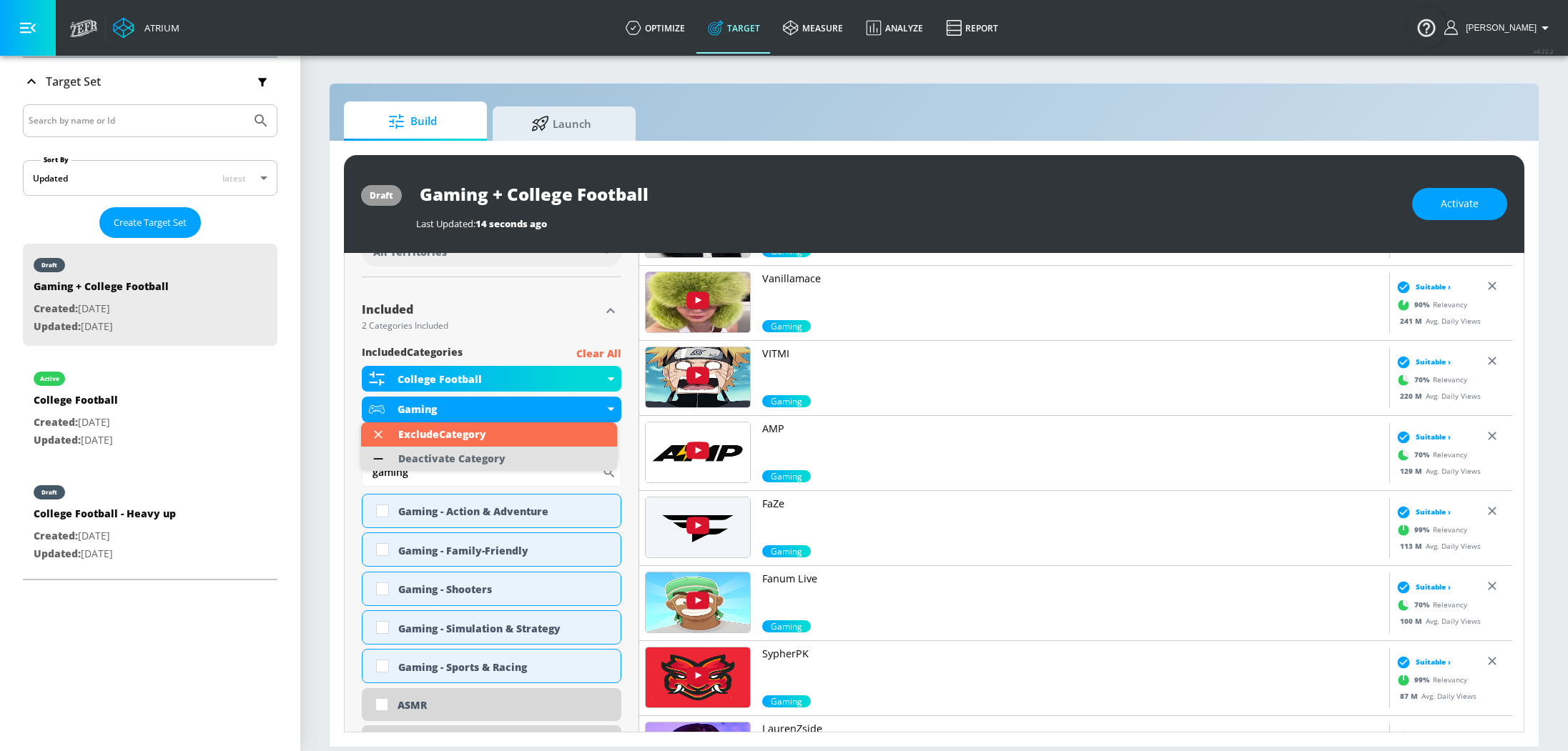
click at [456, 454] on div "Deactivate Category" at bounding box center [452, 459] width 107 height 10
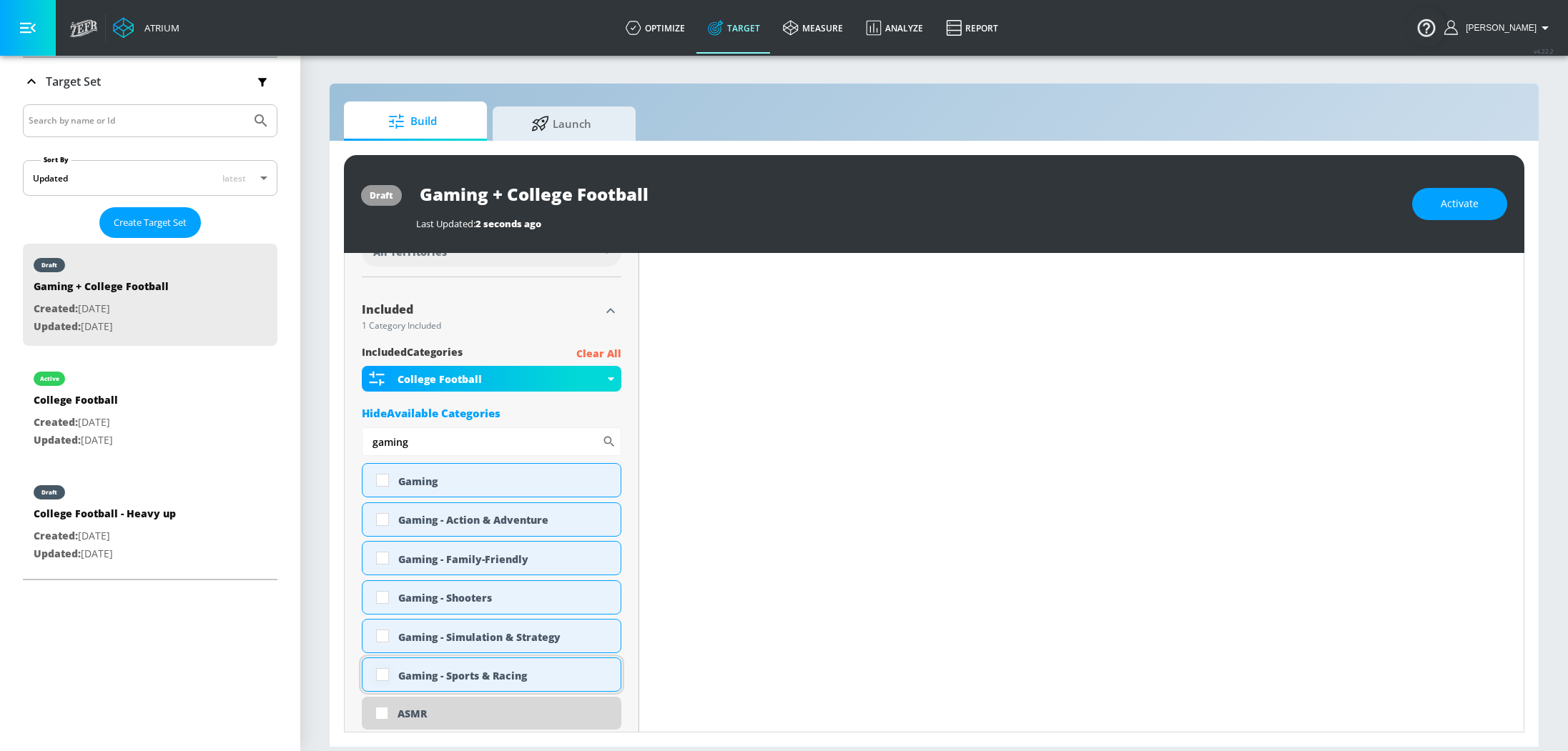
click at [383, 676] on input "checkbox" at bounding box center [382, 675] width 25 height 25
checkbox input "true"
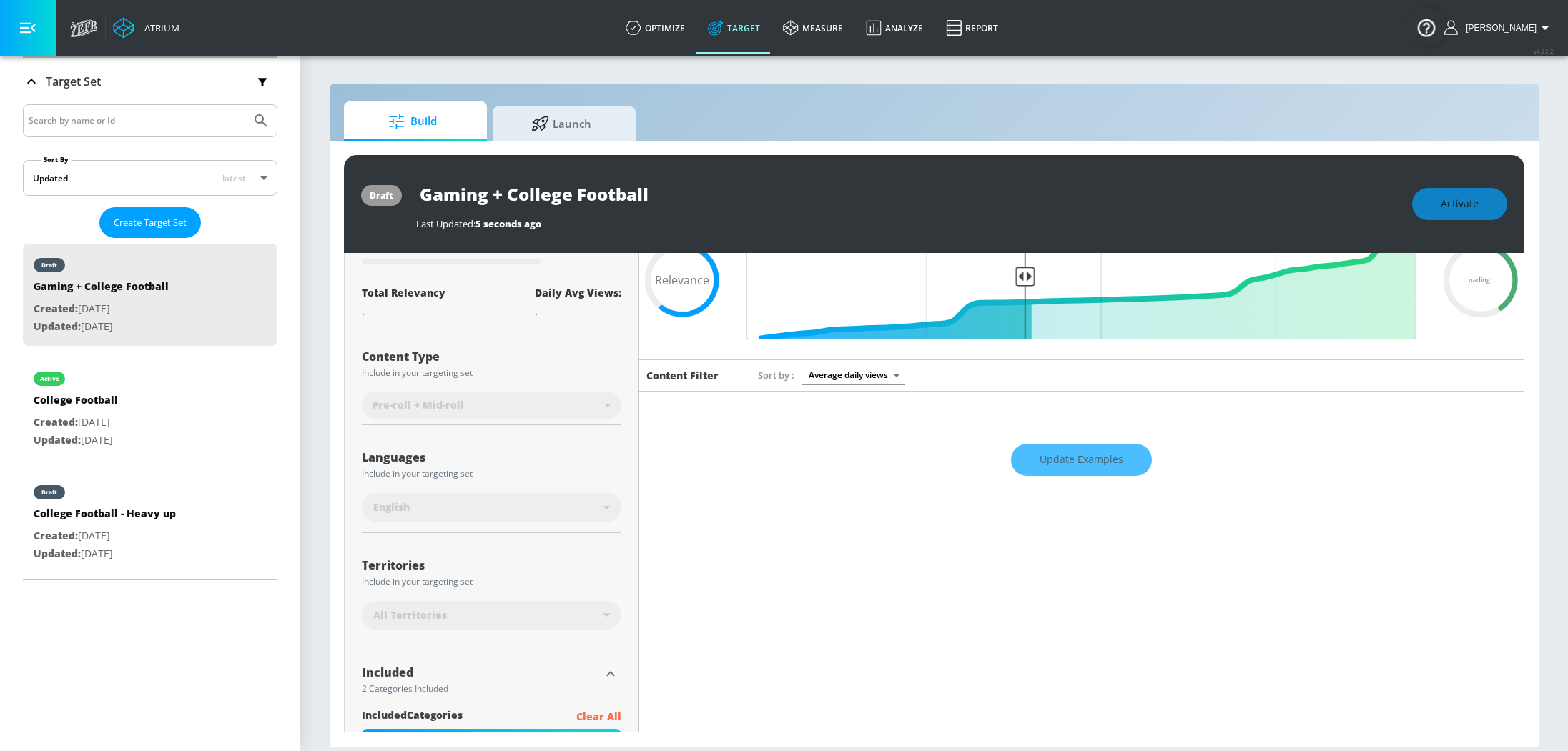
scroll to position [0, 0]
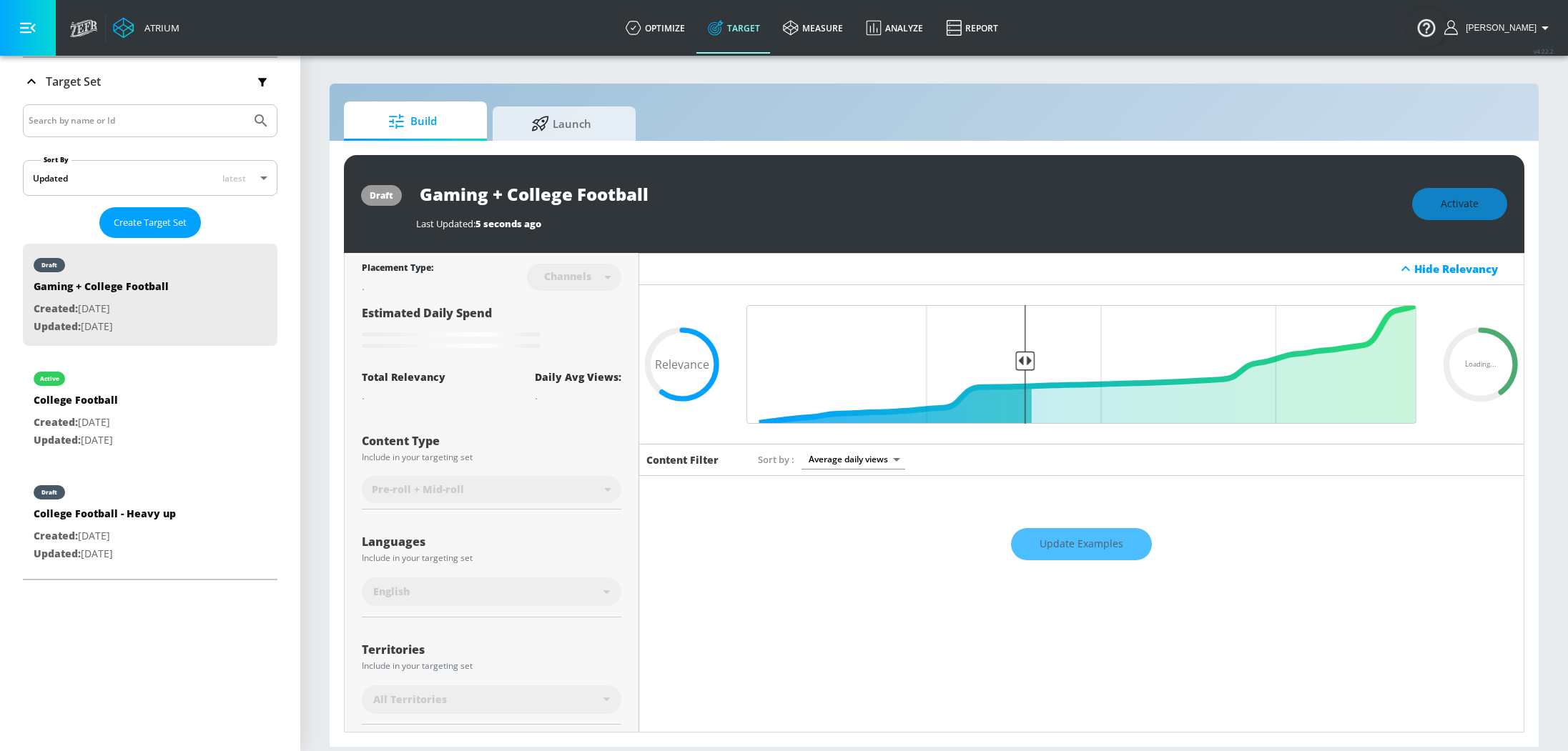
click at [1079, 541] on div "Update Examples" at bounding box center [1081, 544] width 884 height 50
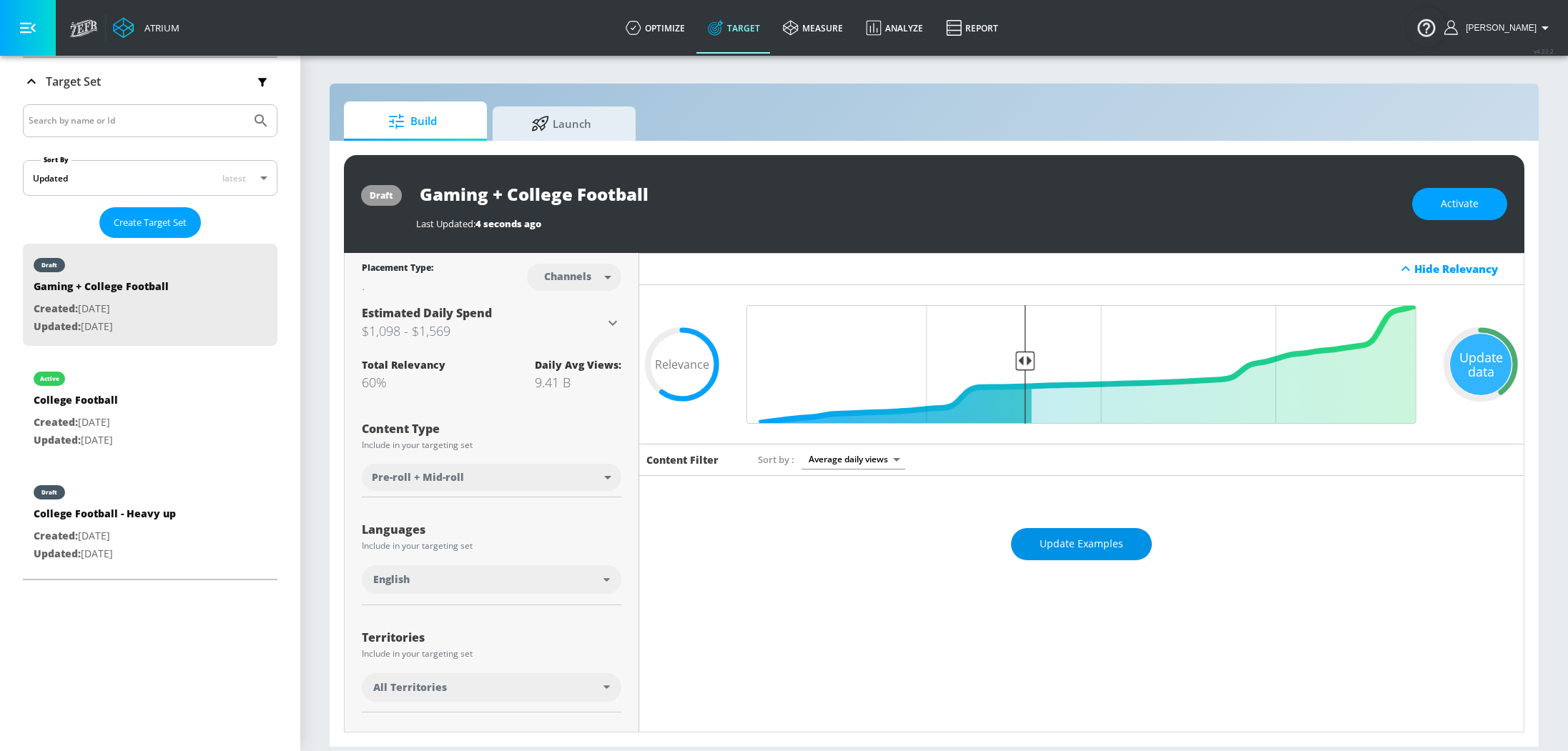
click at [1079, 540] on span "Update Examples" at bounding box center [1081, 544] width 83 height 17
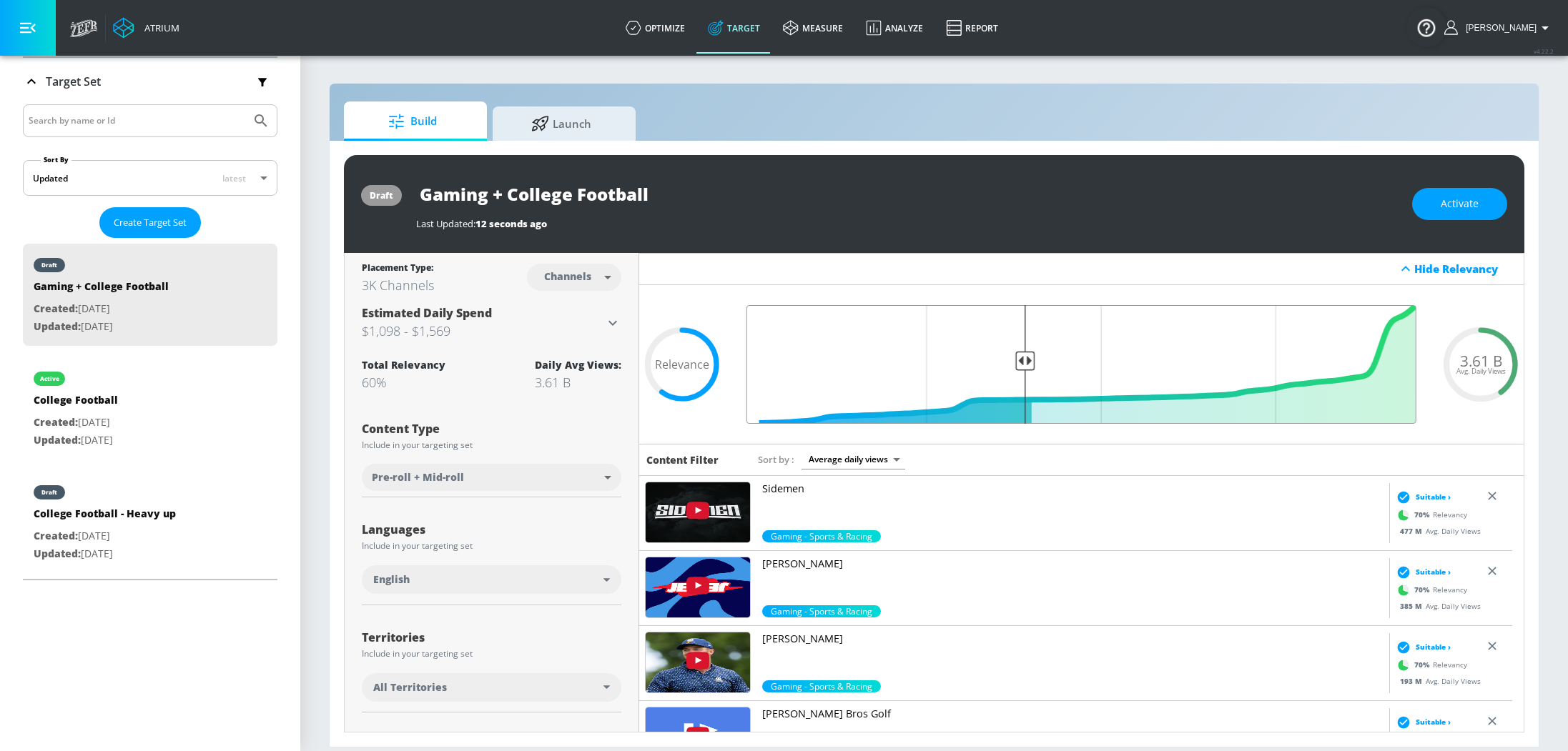
click at [1015, 358] on input "Final Threshold" at bounding box center [1081, 364] width 685 height 118
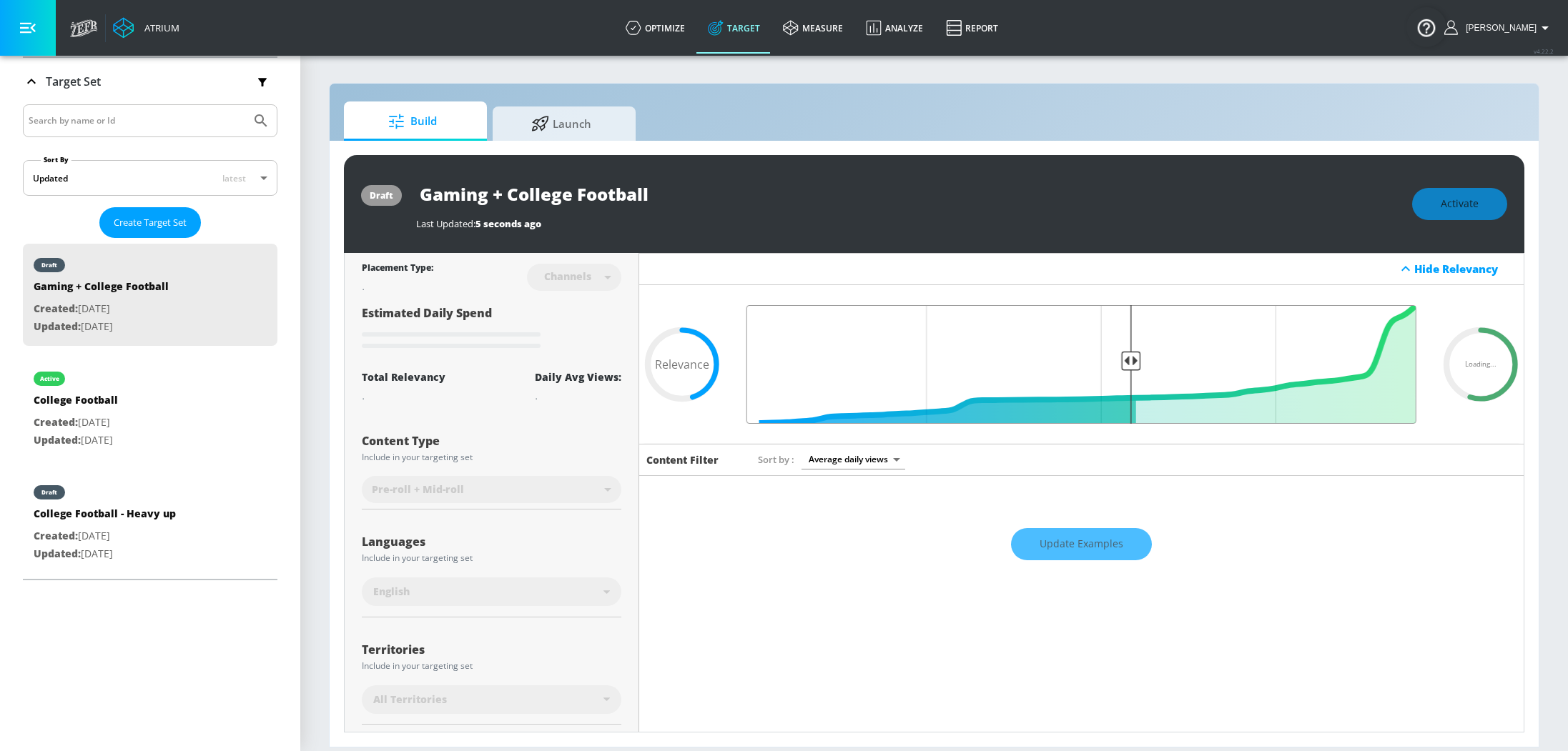
drag, startPoint x: 1015, startPoint y: 358, endPoint x: 1119, endPoint y: 362, distance: 104.1
click at [1119, 362] on input "Final Threshold" at bounding box center [1081, 364] width 685 height 118
click at [1090, 558] on div "Update Examples" at bounding box center [1081, 544] width 884 height 50
type input "0.4"
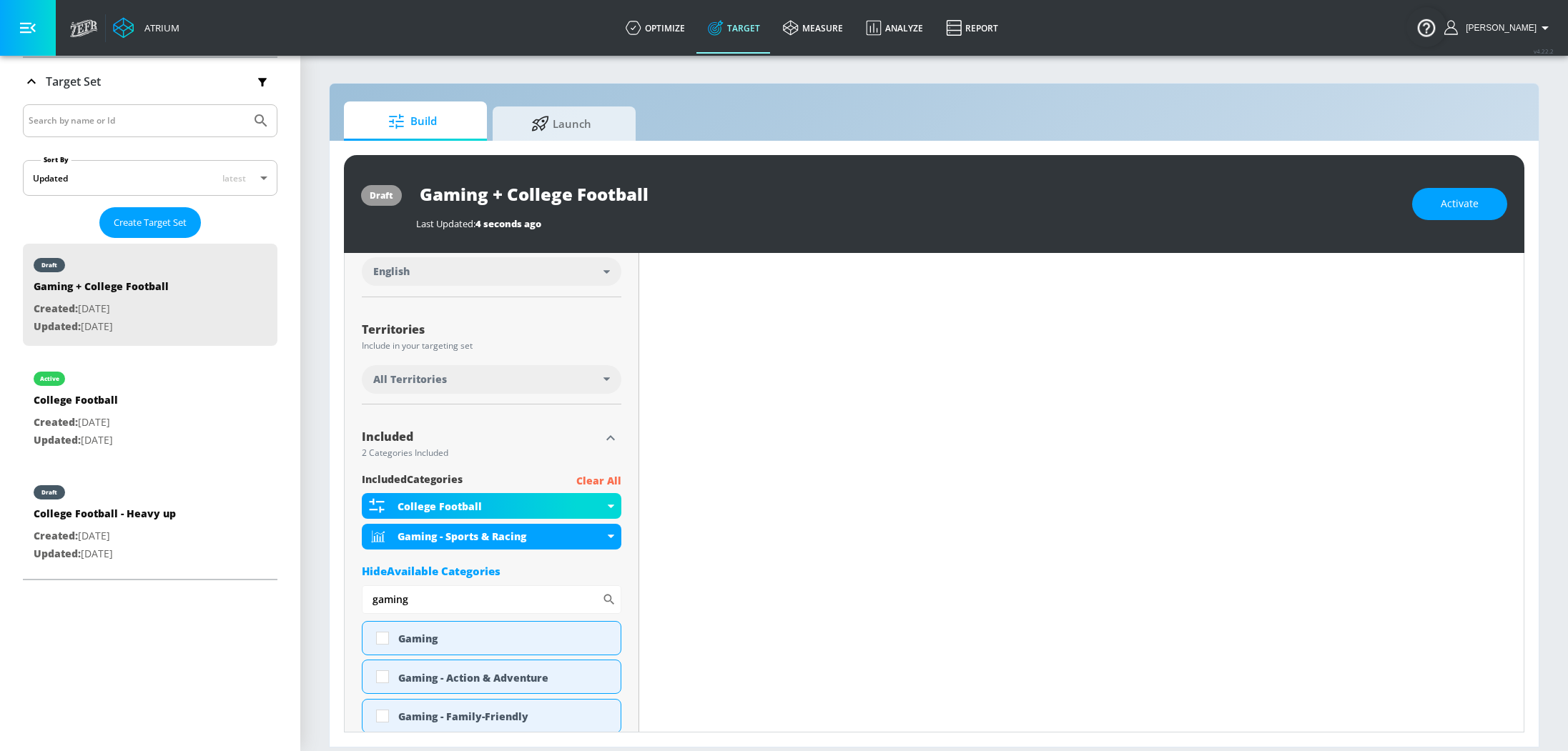
scroll to position [469, 0]
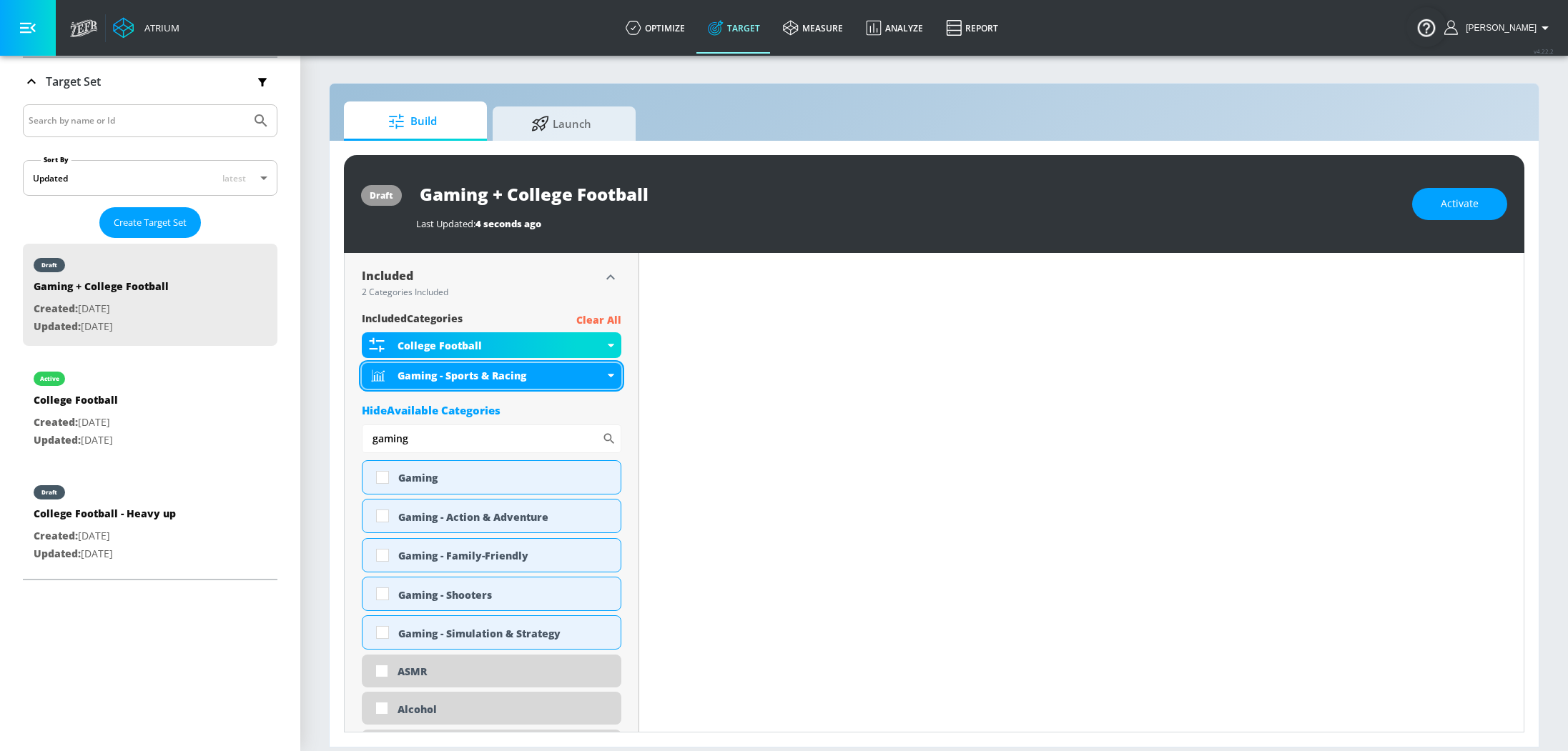
click at [601, 376] on div "Gaming - Sports & Racing" at bounding box center [491, 376] width 259 height 25
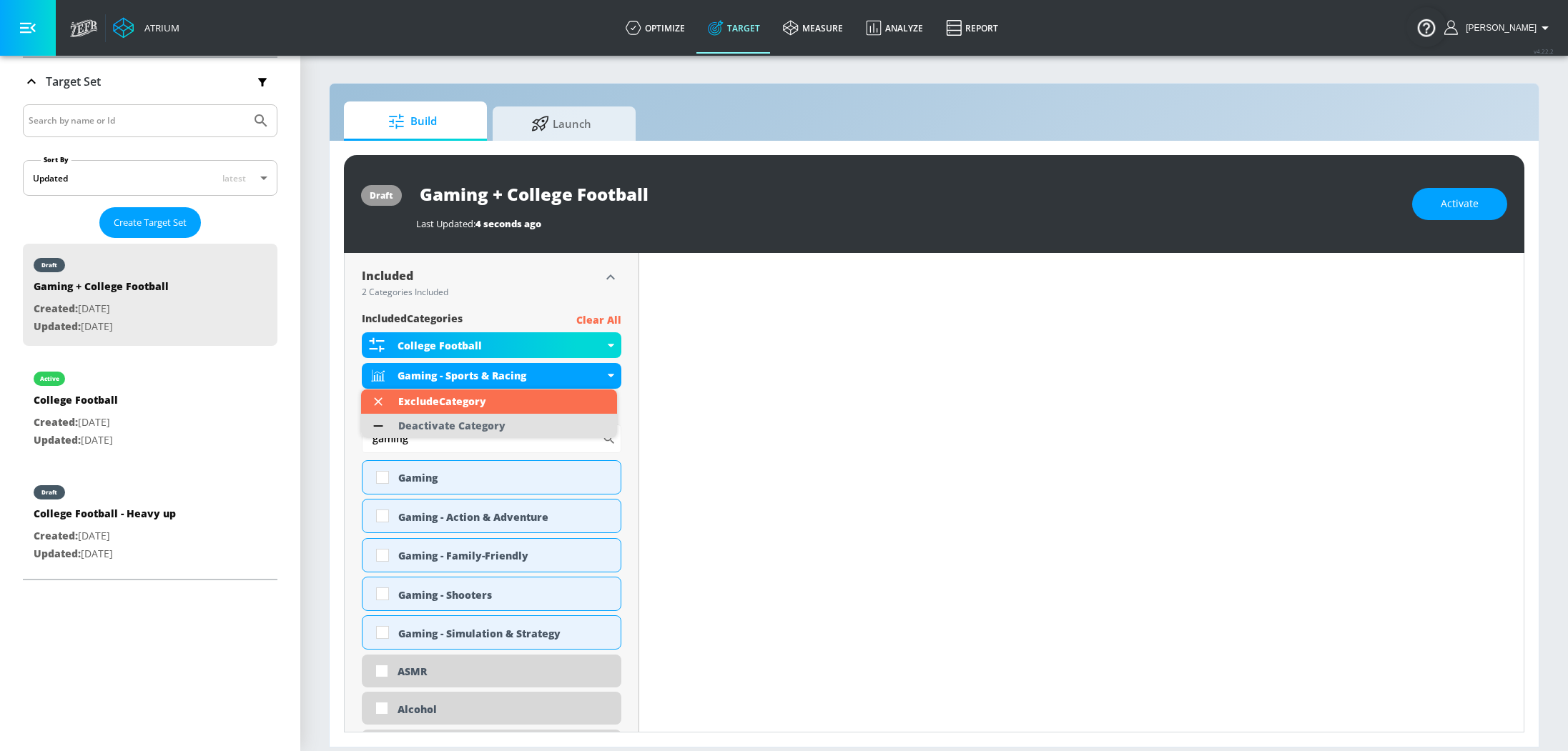
click at [499, 423] on div "Deactivate Category" at bounding box center [452, 426] width 107 height 10
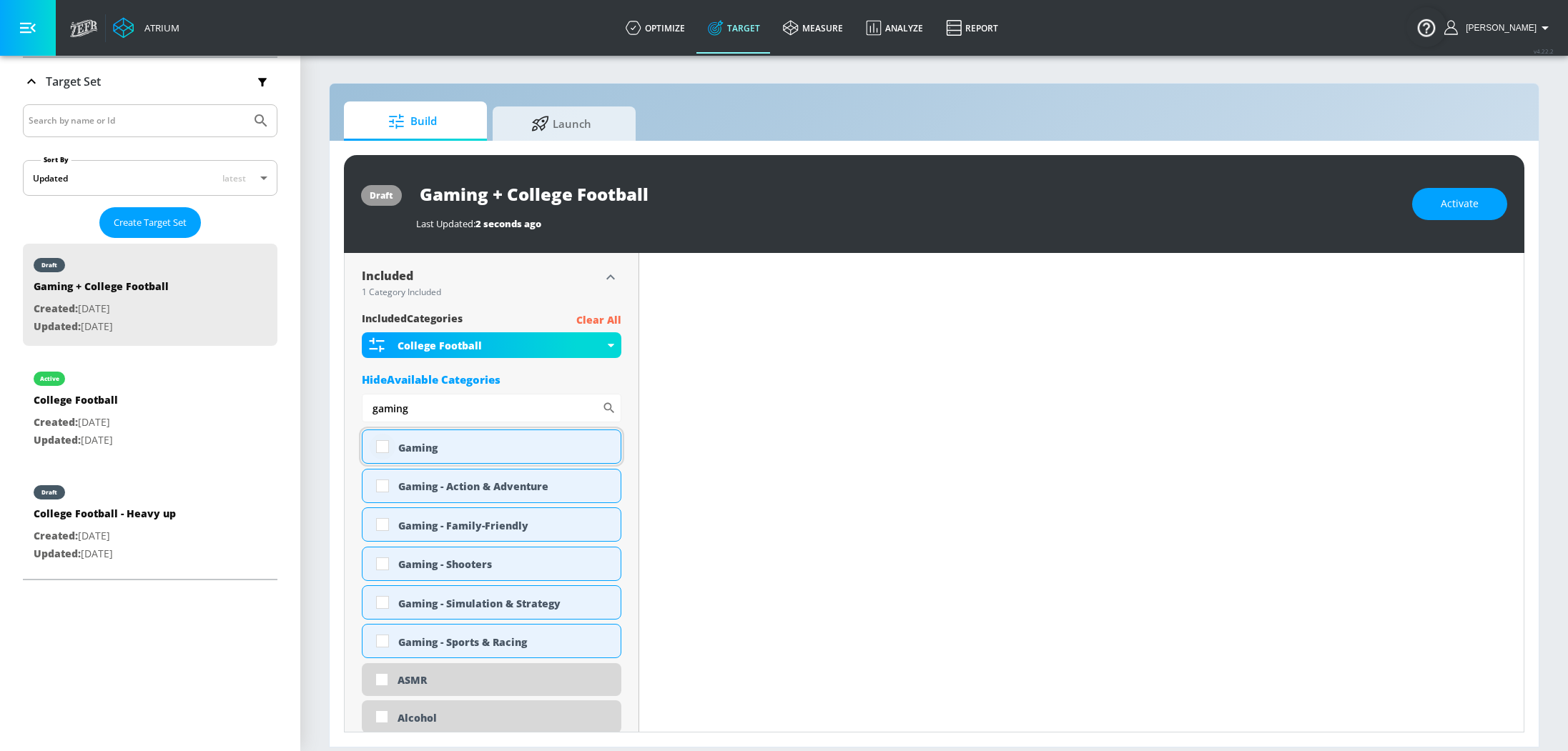
click at [378, 451] on input "checkbox" at bounding box center [382, 447] width 25 height 25
checkbox input "true"
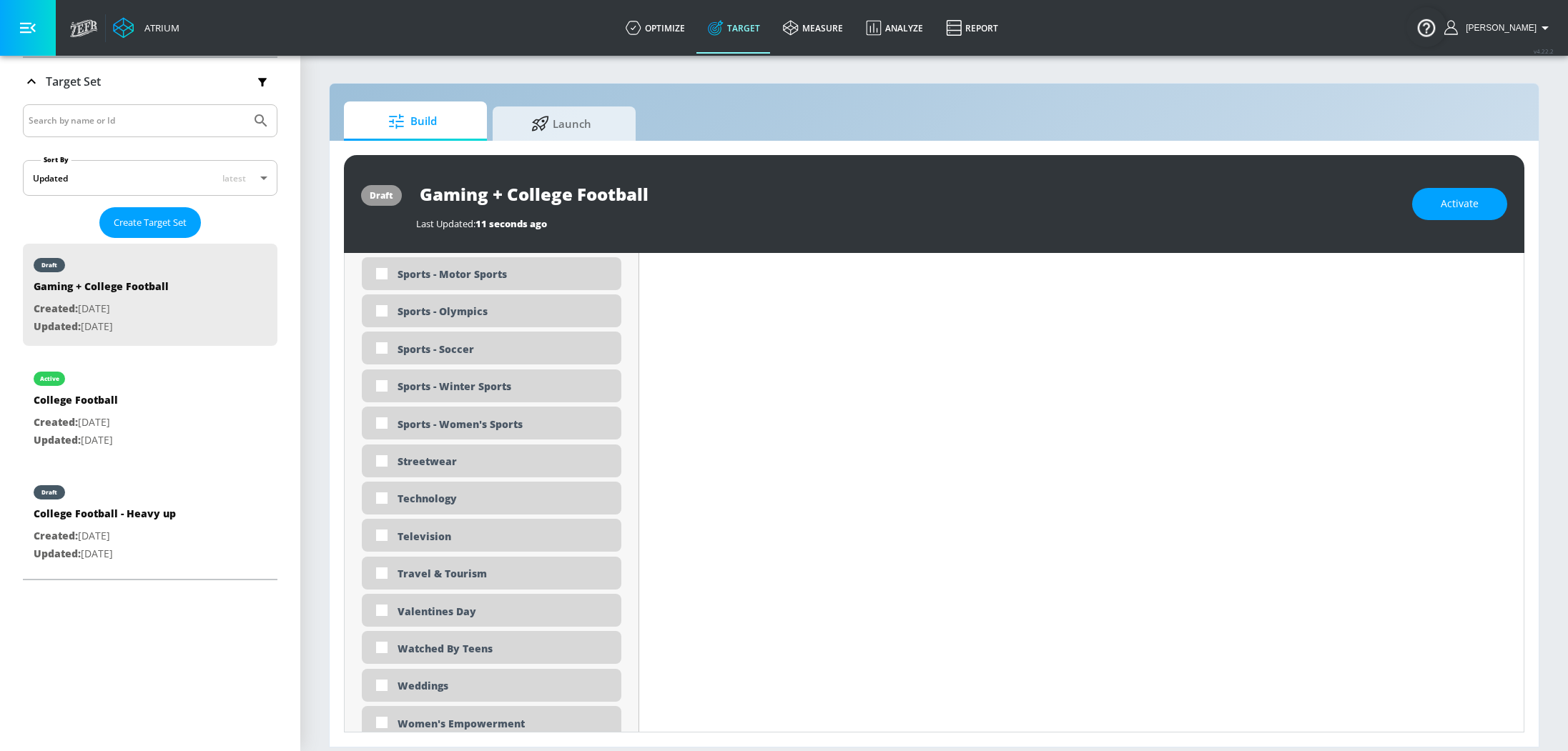
scroll to position [4338, 0]
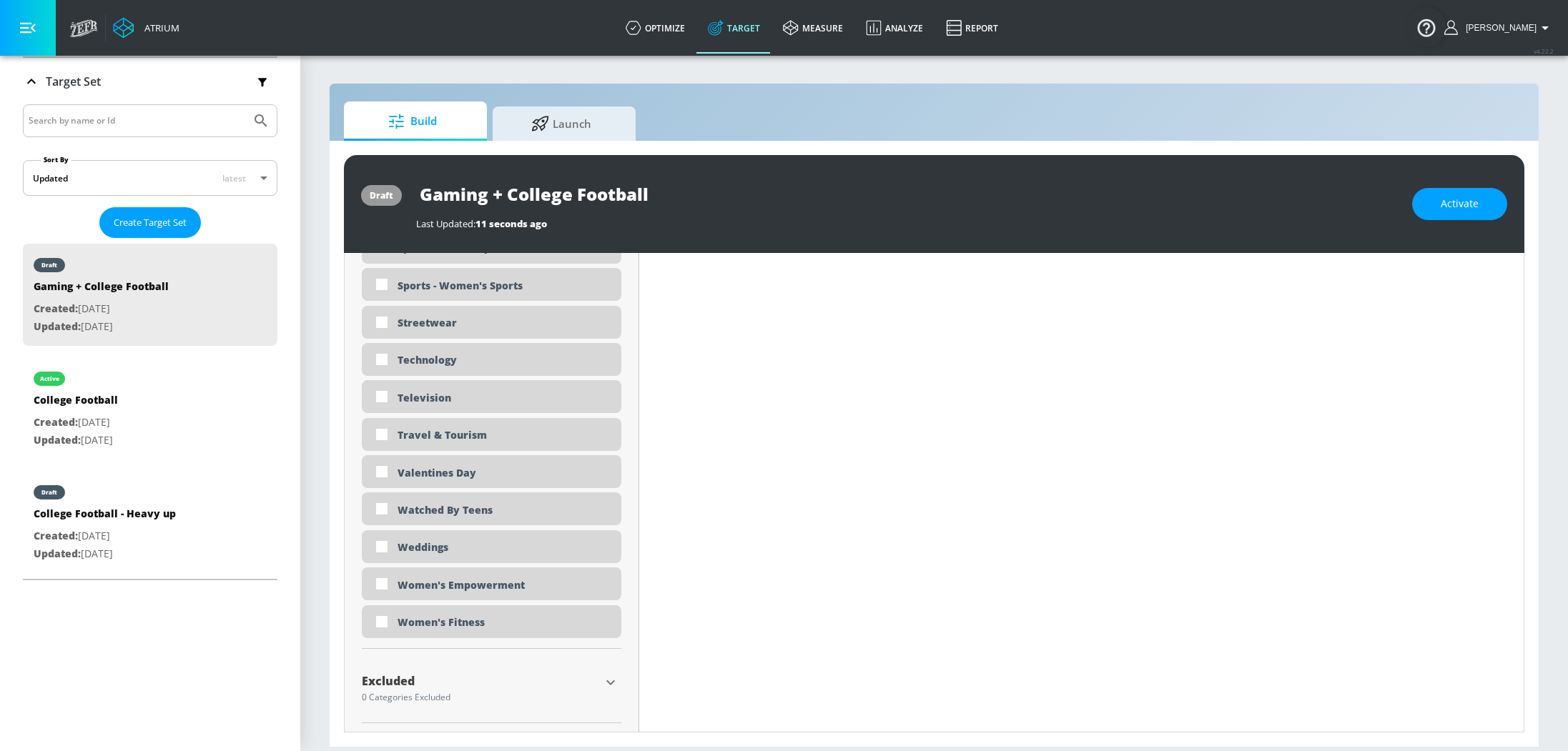
click at [614, 678] on icon "button" at bounding box center [611, 683] width 17 height 17
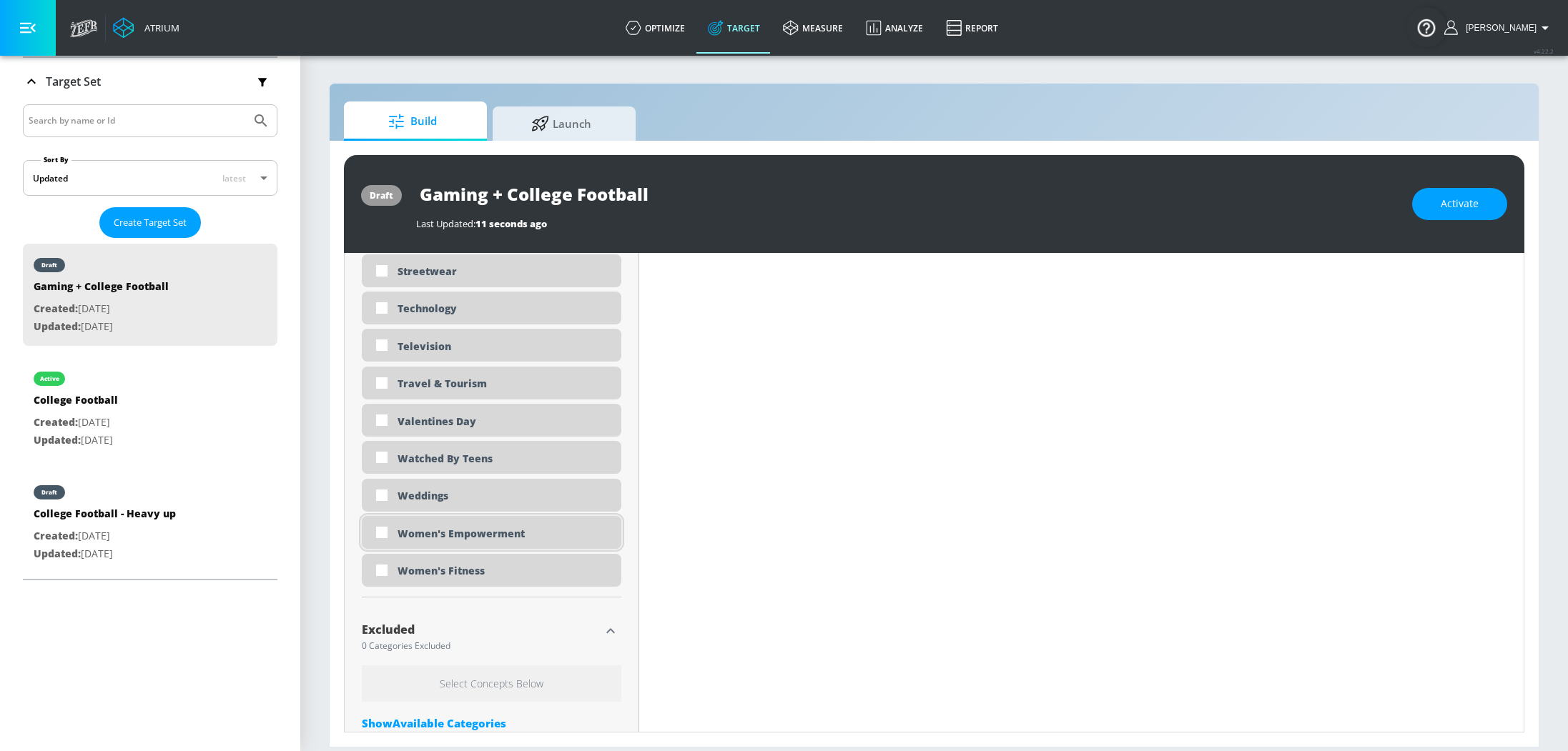
scroll to position [4466, 0]
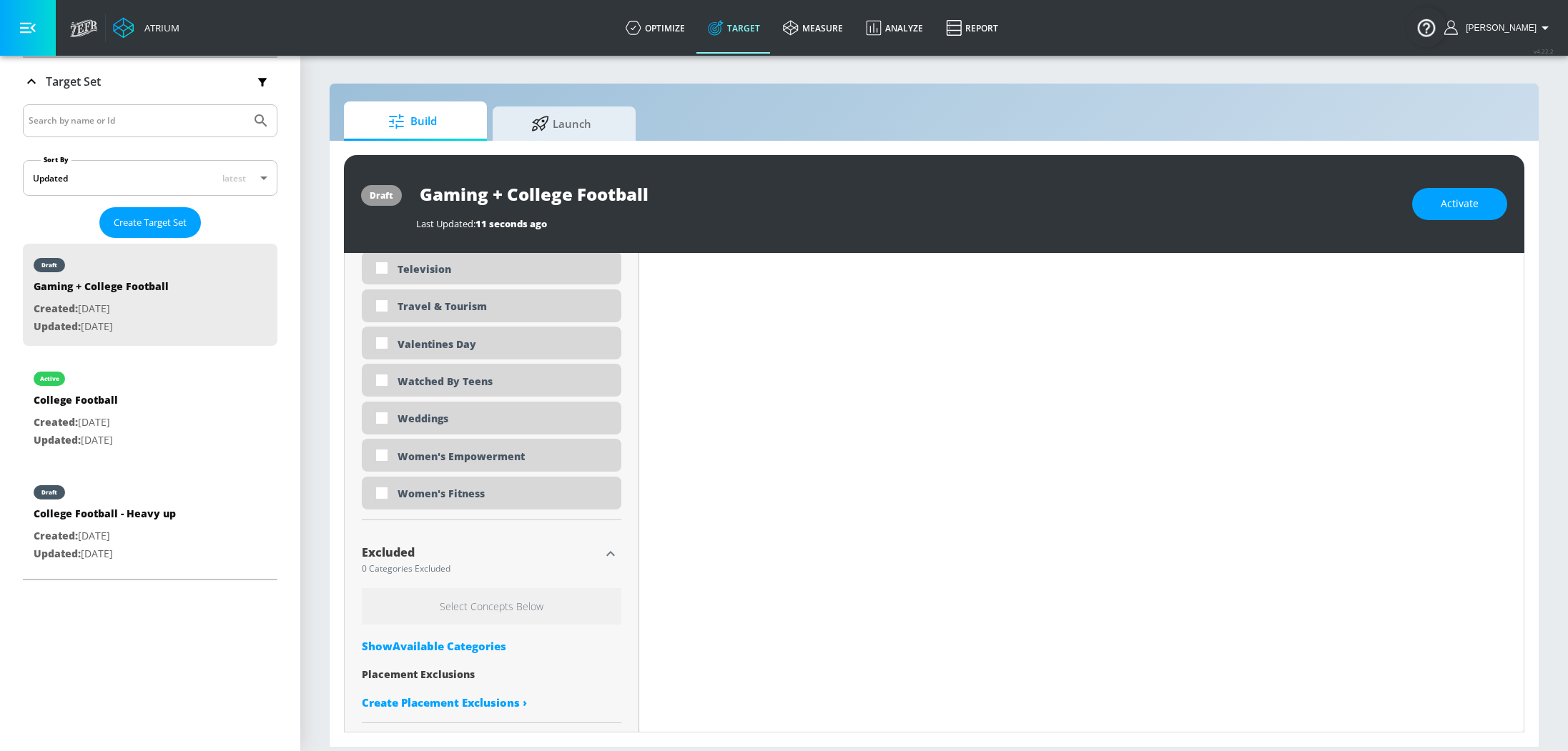
click at [493, 649] on div "Show Available Categories" at bounding box center [491, 646] width 259 height 14
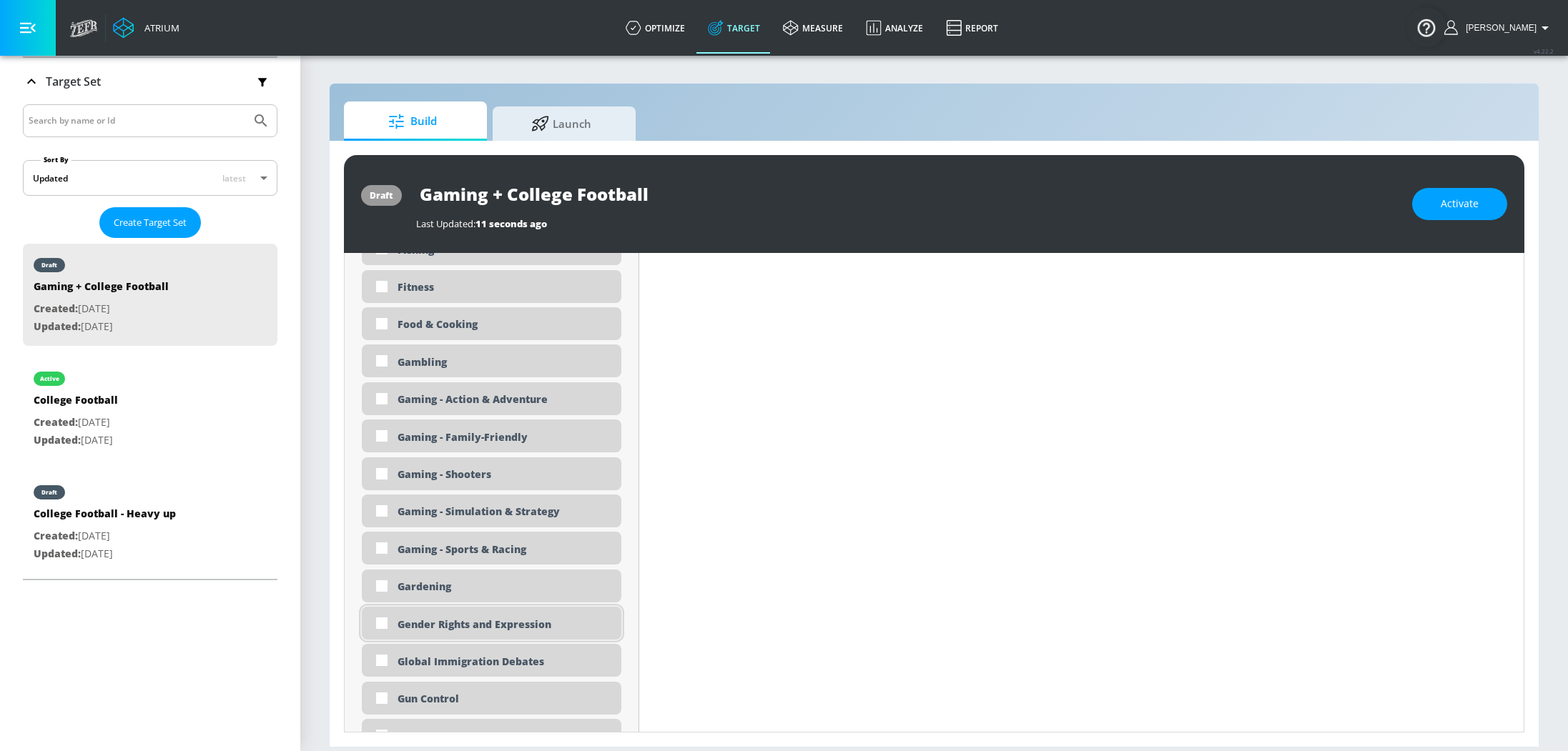
scroll to position [6091, 0]
click at [378, 470] on input "checkbox" at bounding box center [382, 473] width 25 height 25
checkbox input "true"
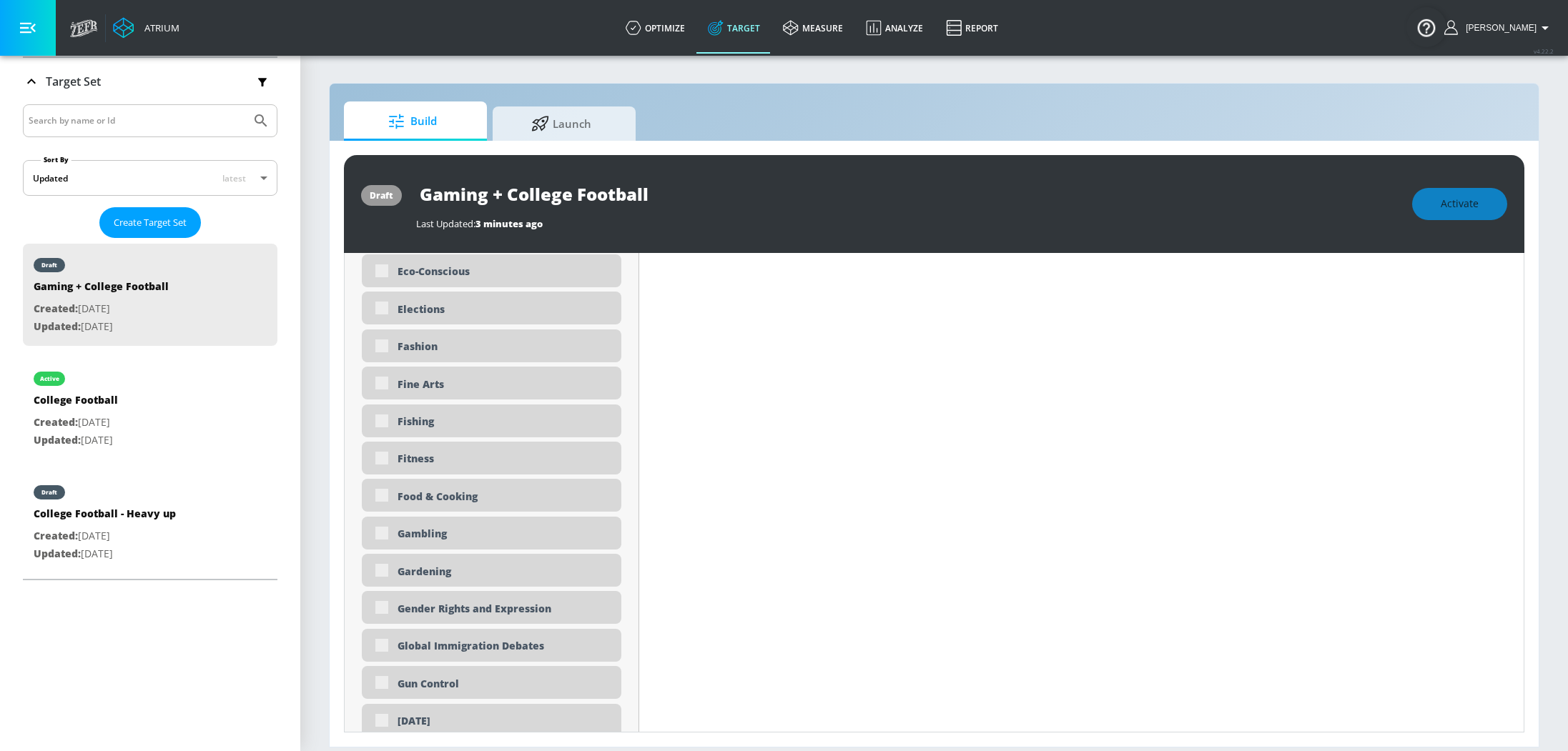
scroll to position [0, 0]
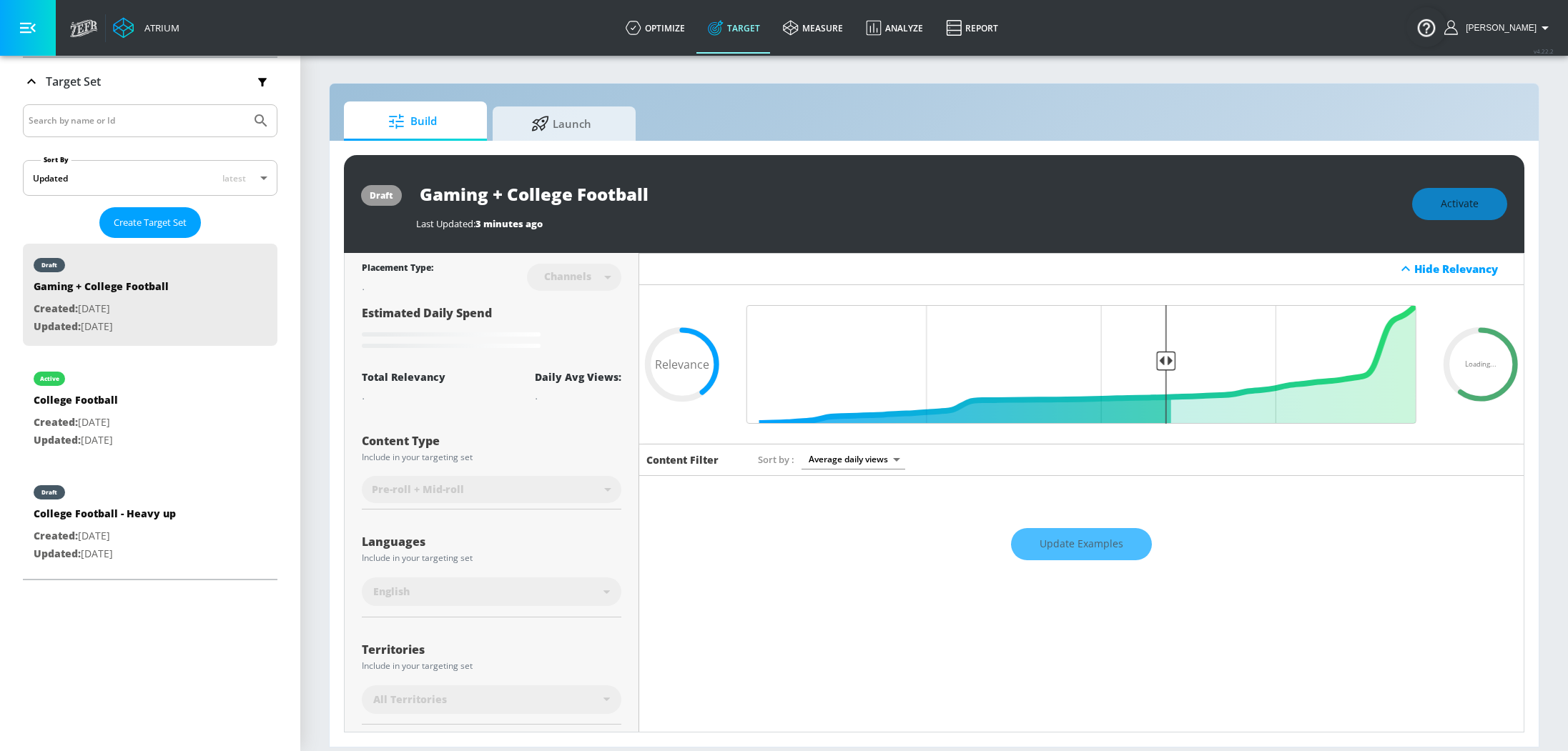
click at [1065, 556] on div "Update Examples" at bounding box center [1081, 544] width 884 height 50
click at [1108, 528] on div "Update Examples" at bounding box center [1081, 544] width 884 height 50
click at [1089, 546] on div "Update Examples" at bounding box center [1081, 544] width 884 height 50
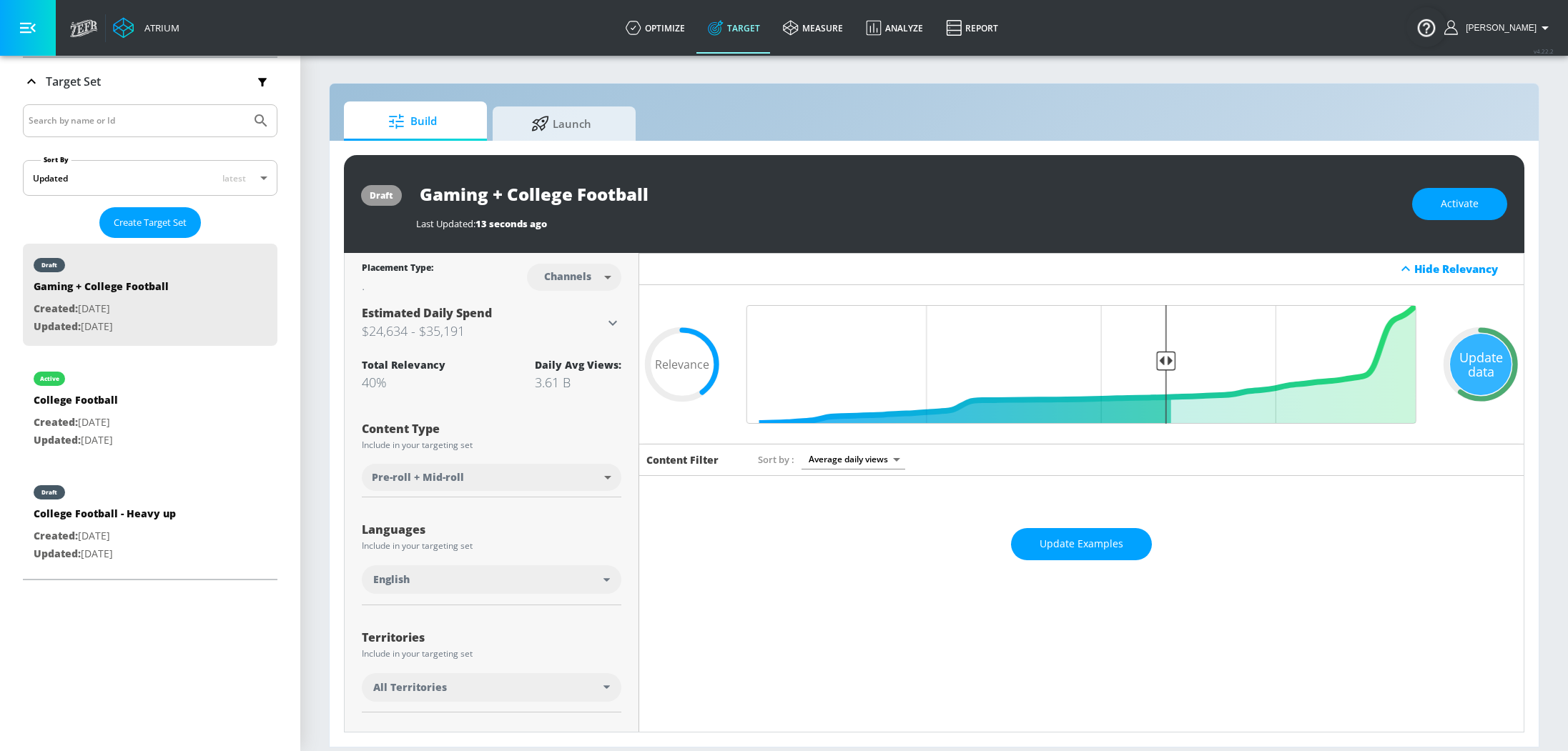
click at [1089, 546] on span "Update Examples" at bounding box center [1081, 544] width 83 height 17
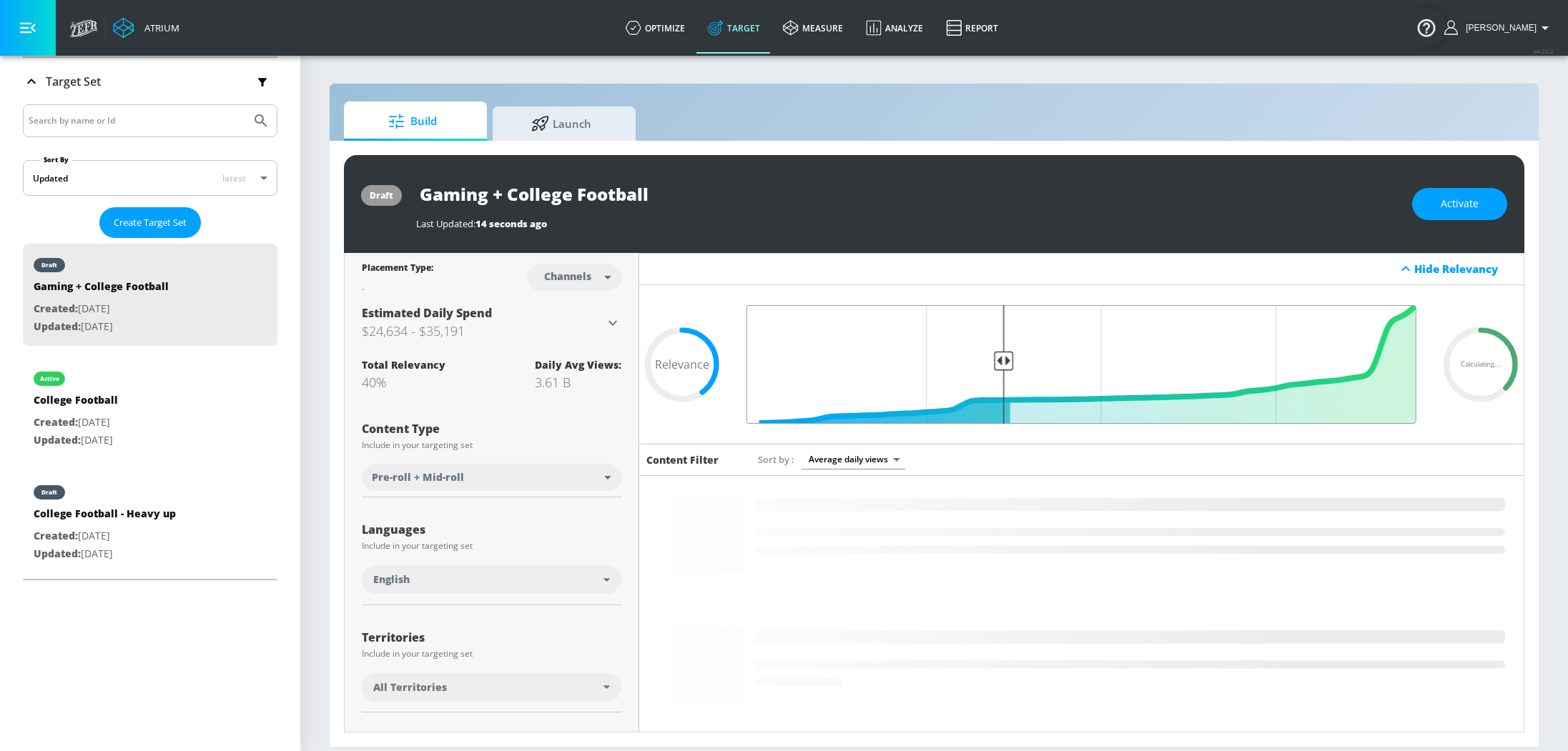
drag, startPoint x: 1156, startPoint y: 359, endPoint x: 992, endPoint y: 365, distance: 164.1
click at [992, 365] on input "Final Threshold" at bounding box center [1081, 364] width 685 height 118
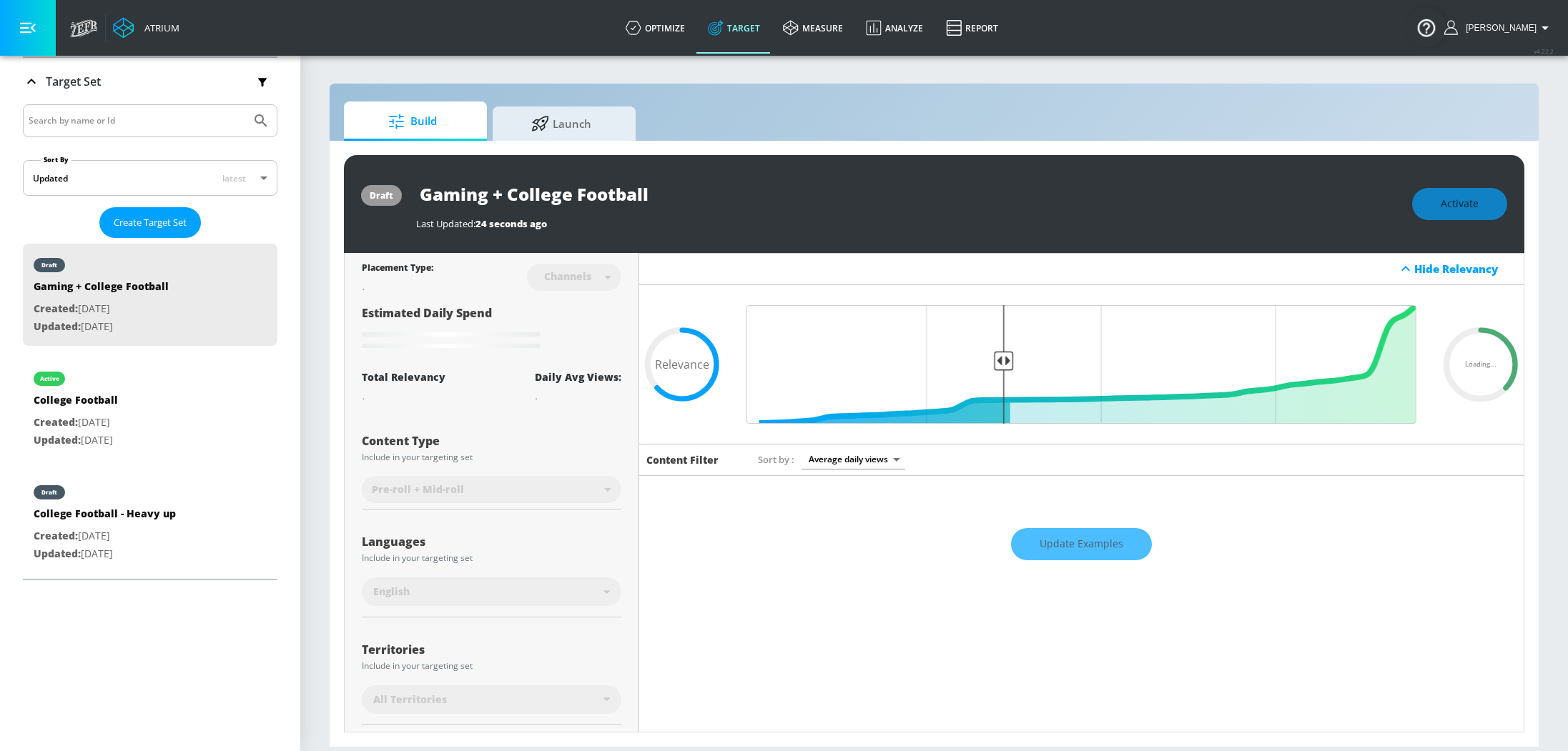
click at [1089, 535] on div "Update Examples" at bounding box center [1081, 544] width 884 height 50
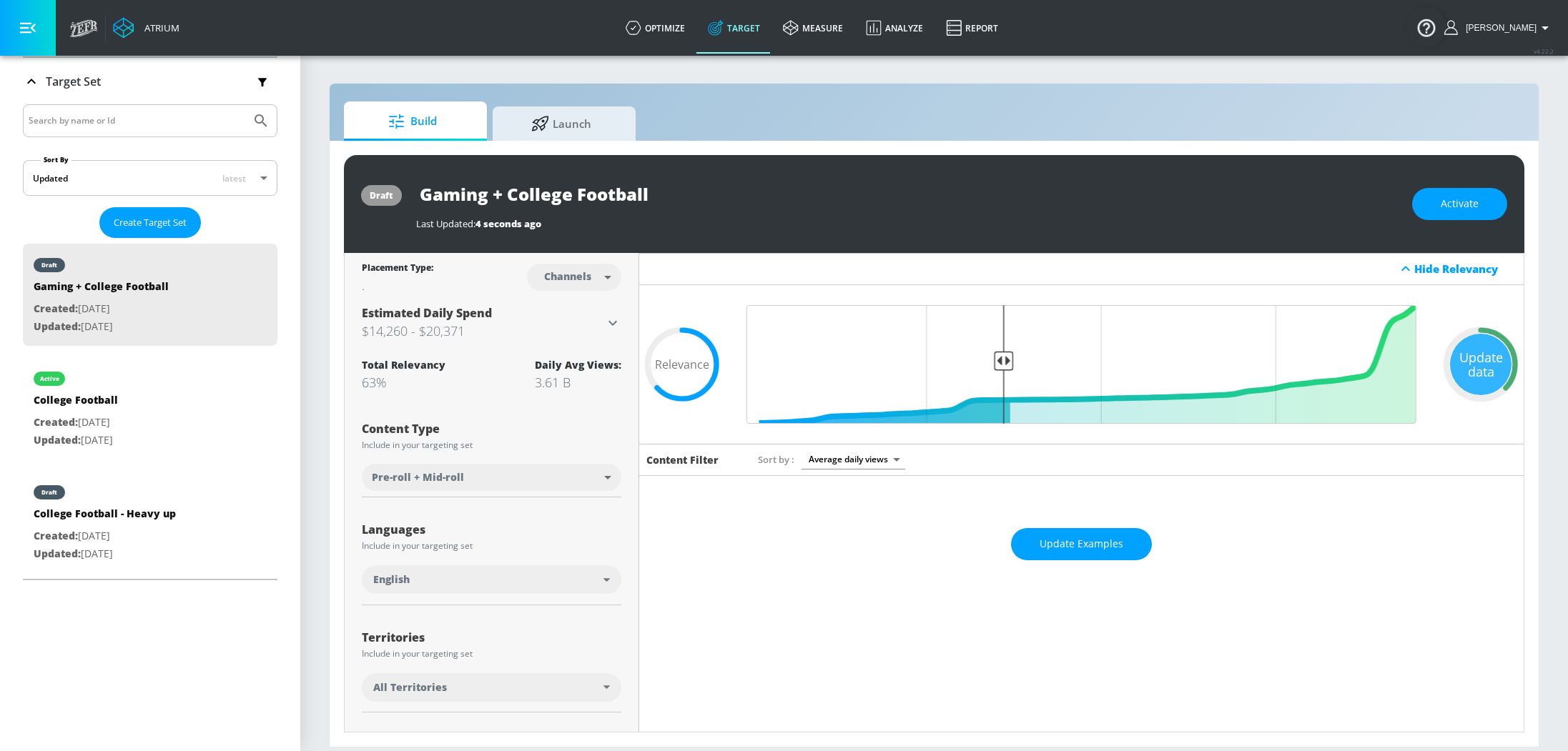
click at [1089, 536] on span "Update Examples" at bounding box center [1081, 544] width 83 height 17
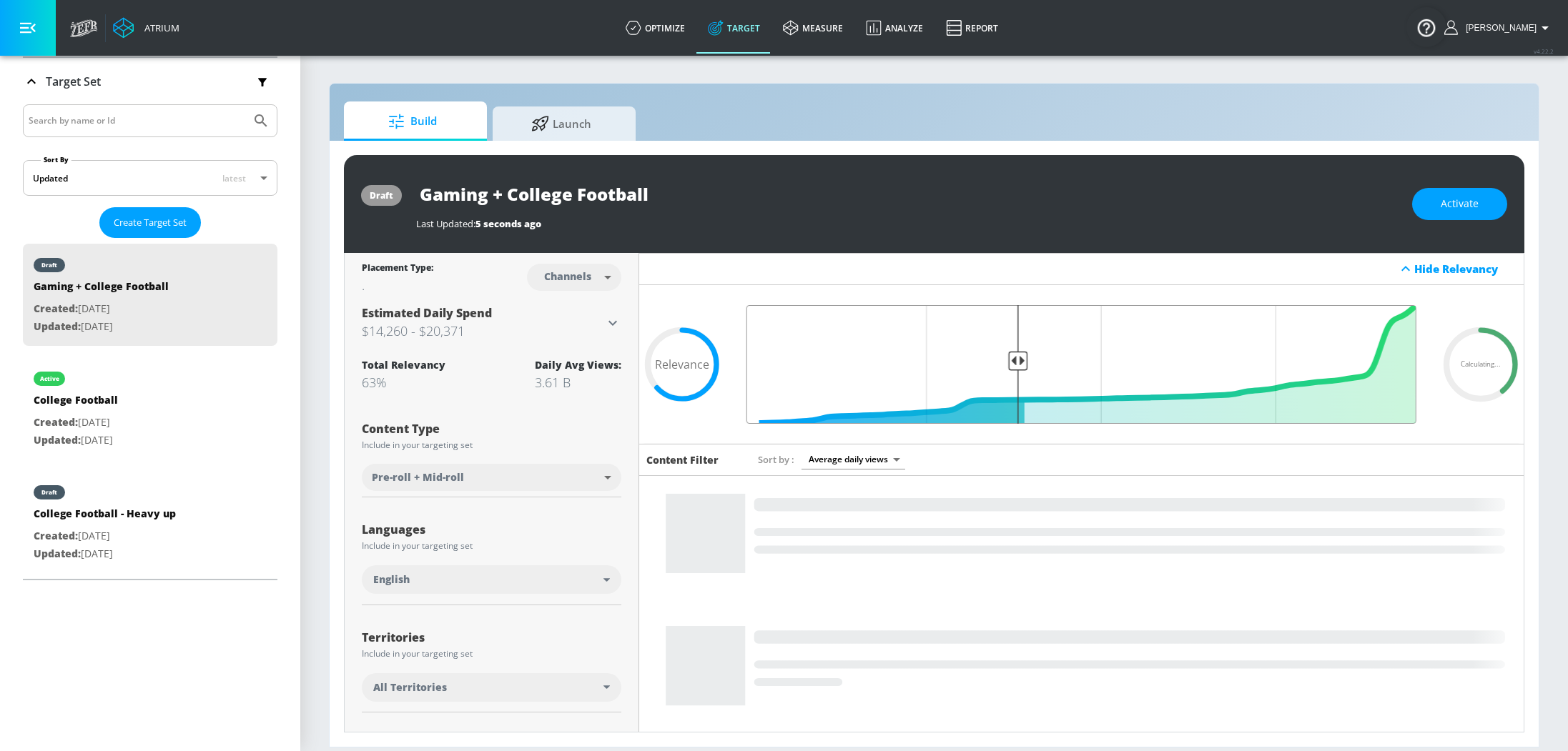
drag, startPoint x: 996, startPoint y: 360, endPoint x: 1010, endPoint y: 354, distance: 15.2
click at [1010, 354] on input "Final Threshold" at bounding box center [1081, 364] width 685 height 118
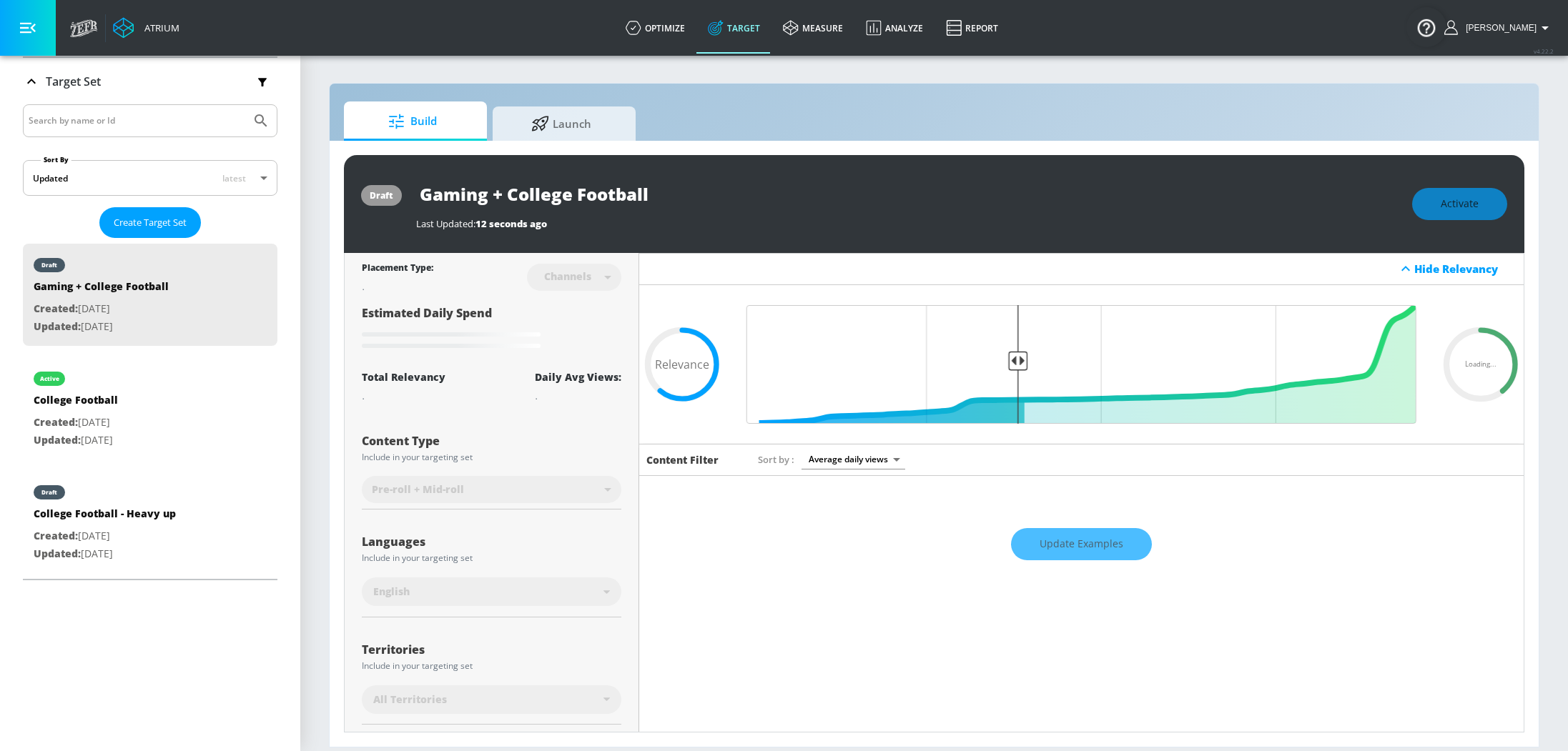
click at [1089, 532] on div "Update Examples" at bounding box center [1081, 544] width 884 height 50
click at [1085, 536] on div "Update Examples" at bounding box center [1081, 544] width 884 height 50
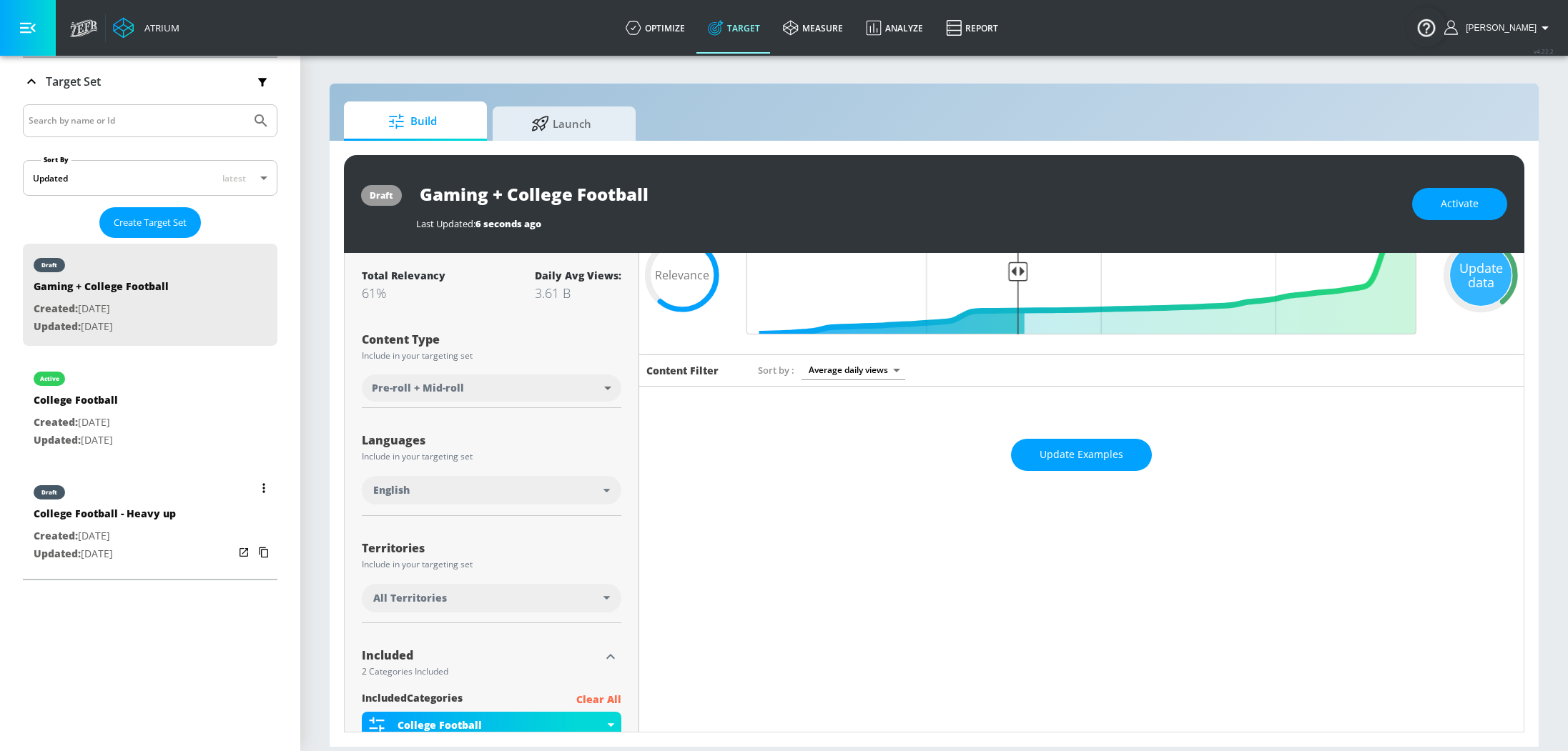
scroll to position [69, 0]
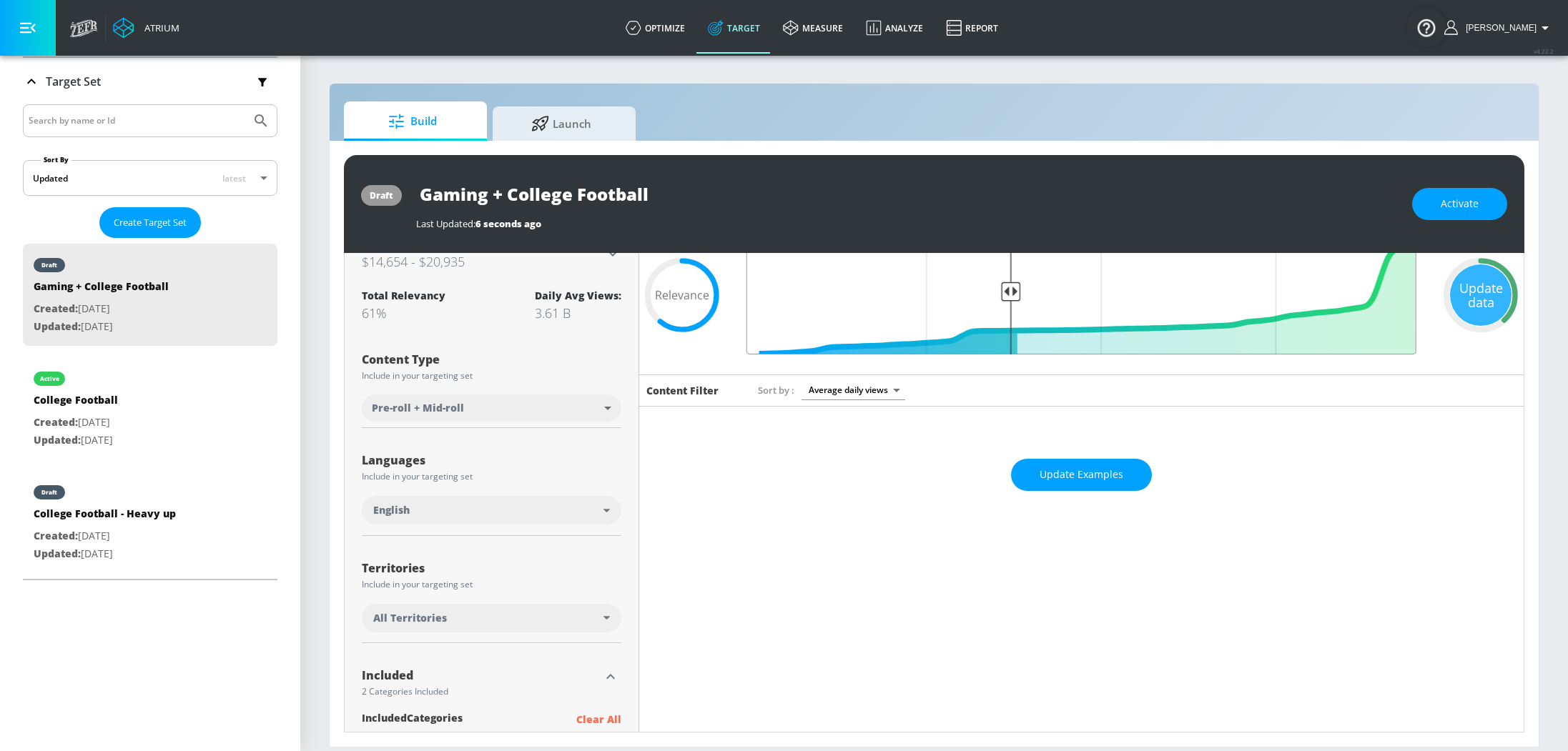
click at [999, 288] on input "Final Threshold" at bounding box center [1081, 295] width 685 height 118
click at [1061, 467] on span "Update Examples" at bounding box center [1081, 474] width 83 height 17
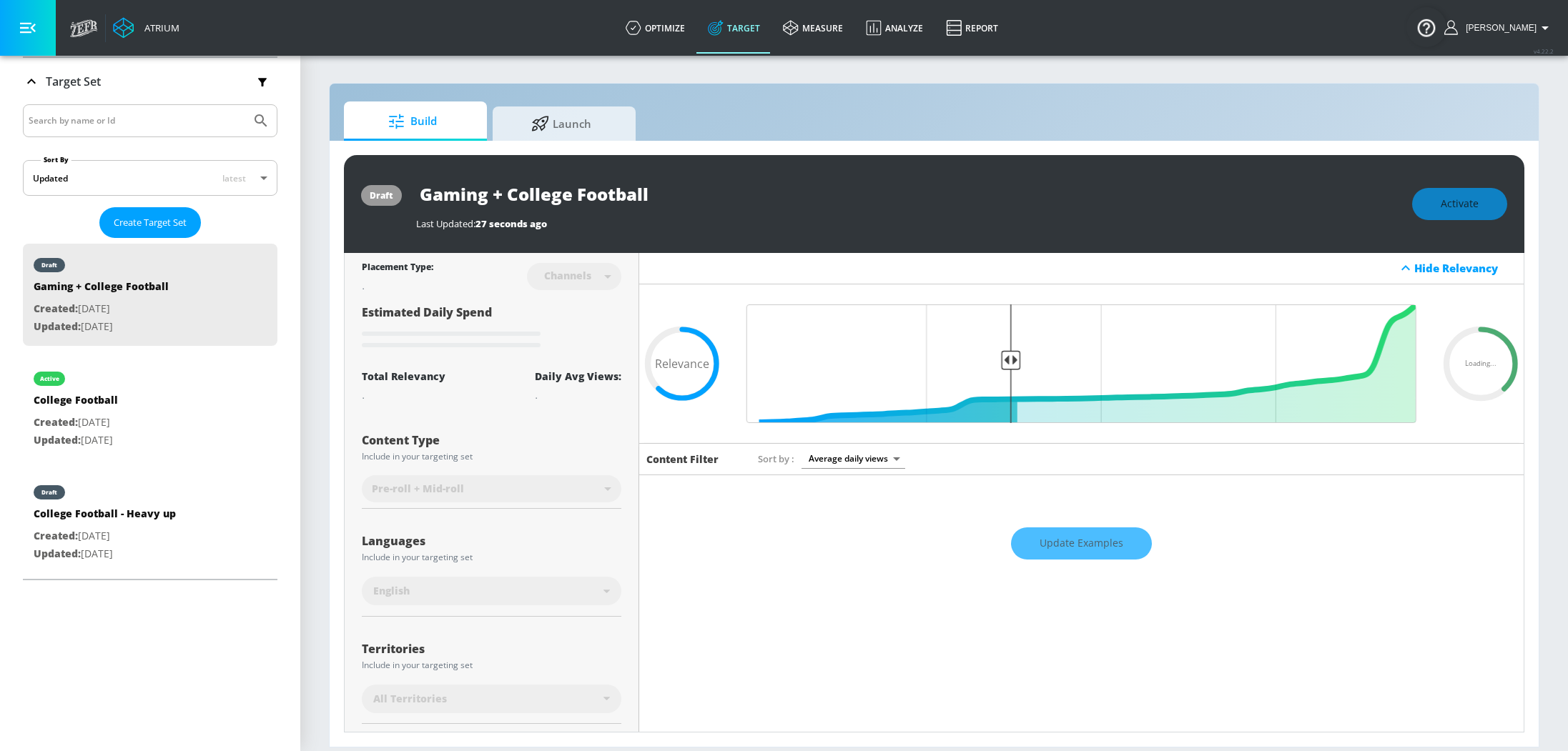
scroll to position [0, 0]
click at [1093, 546] on div "Update Examples" at bounding box center [1081, 544] width 884 height 50
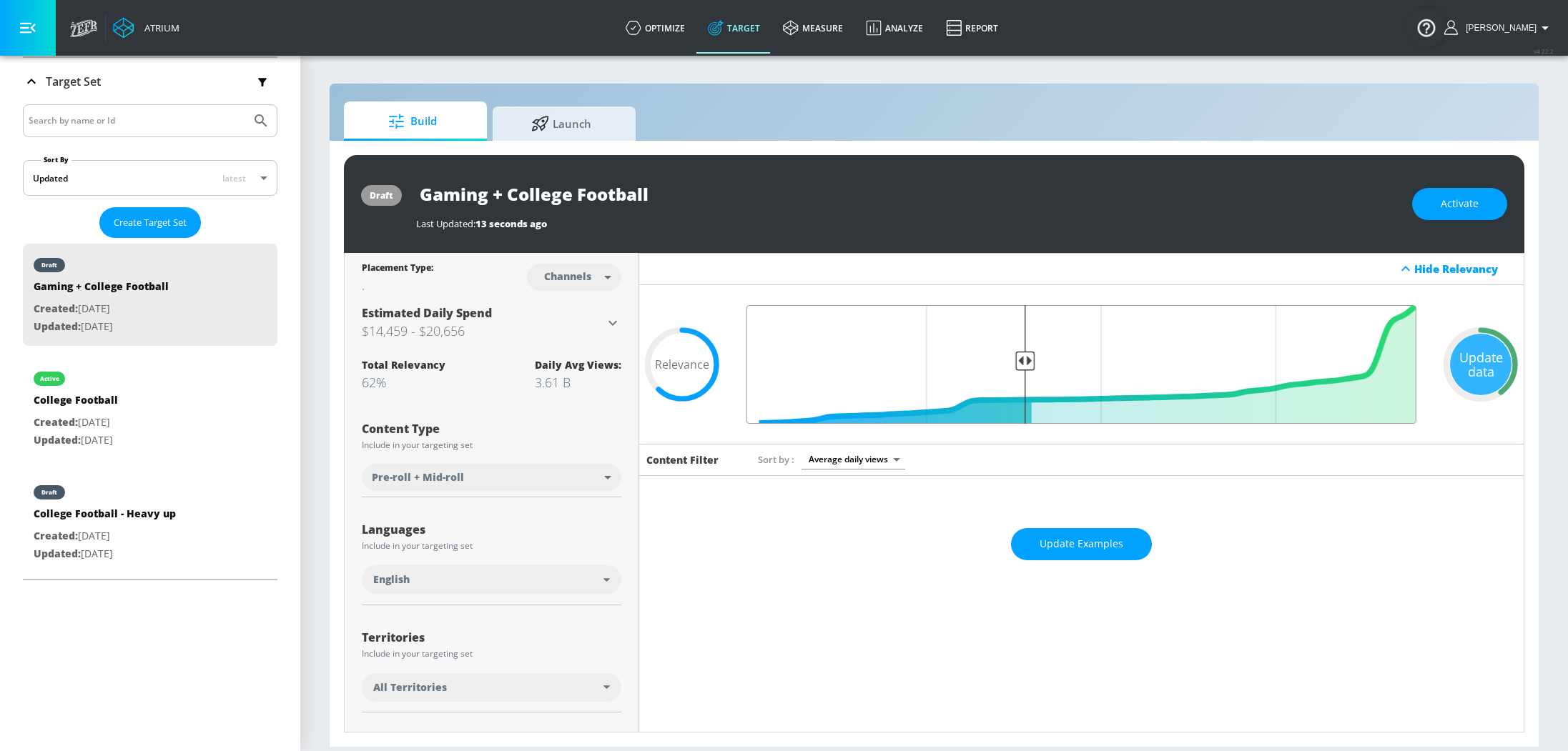
drag, startPoint x: 1005, startPoint y: 358, endPoint x: 1015, endPoint y: 350, distance: 12.8
type input "0.6"
click at [1015, 350] on input "Final Threshold" at bounding box center [1081, 364] width 685 height 118
click at [1054, 552] on button "Update Examples" at bounding box center [1081, 544] width 141 height 32
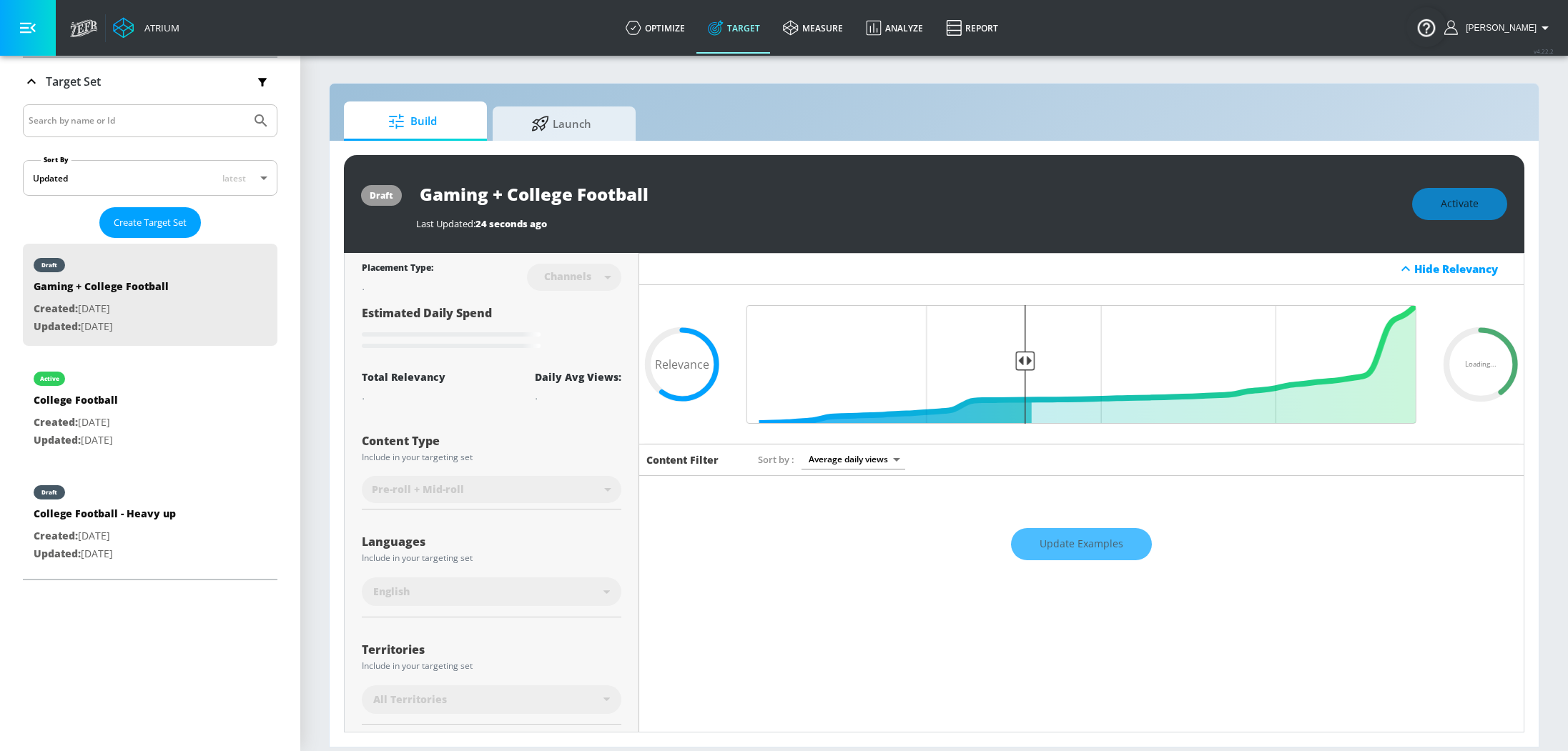
drag, startPoint x: 1052, startPoint y: 532, endPoint x: 1077, endPoint y: 541, distance: 26.6
click at [1052, 532] on div "Update Examples" at bounding box center [1081, 544] width 884 height 50
click at [1077, 543] on div "Update Examples" at bounding box center [1081, 544] width 884 height 50
click at [1083, 547] on div "Update Examples" at bounding box center [1081, 544] width 884 height 50
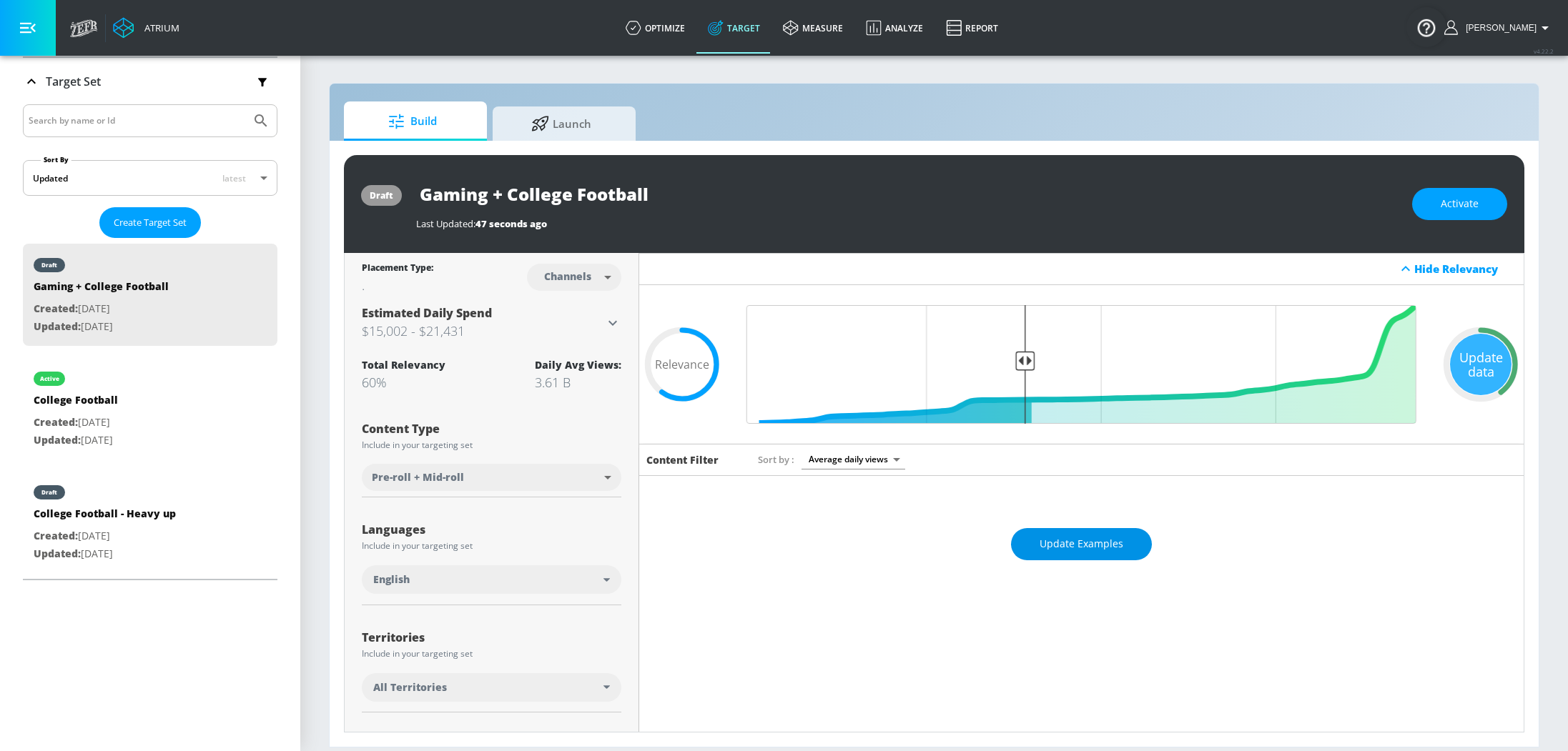
click at [1089, 551] on span "Update Examples" at bounding box center [1081, 544] width 83 height 17
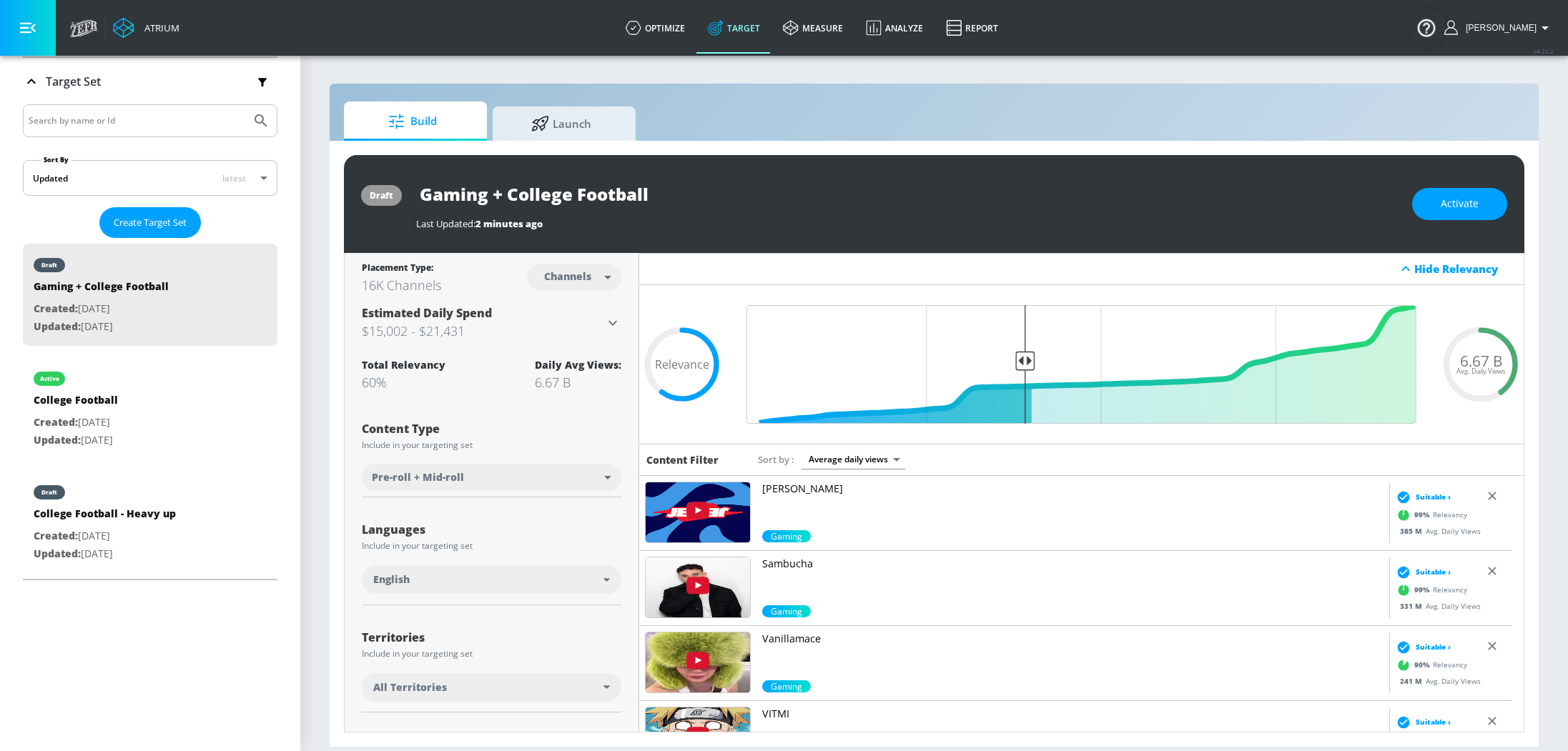
click at [538, 482] on body "Atrium optimize Target measure Analyze Report optimize Target measure Analyze R…" at bounding box center [784, 375] width 1568 height 751
click at [517, 506] on li "Pre-roll + Mid-roll" at bounding box center [490, 509] width 256 height 24
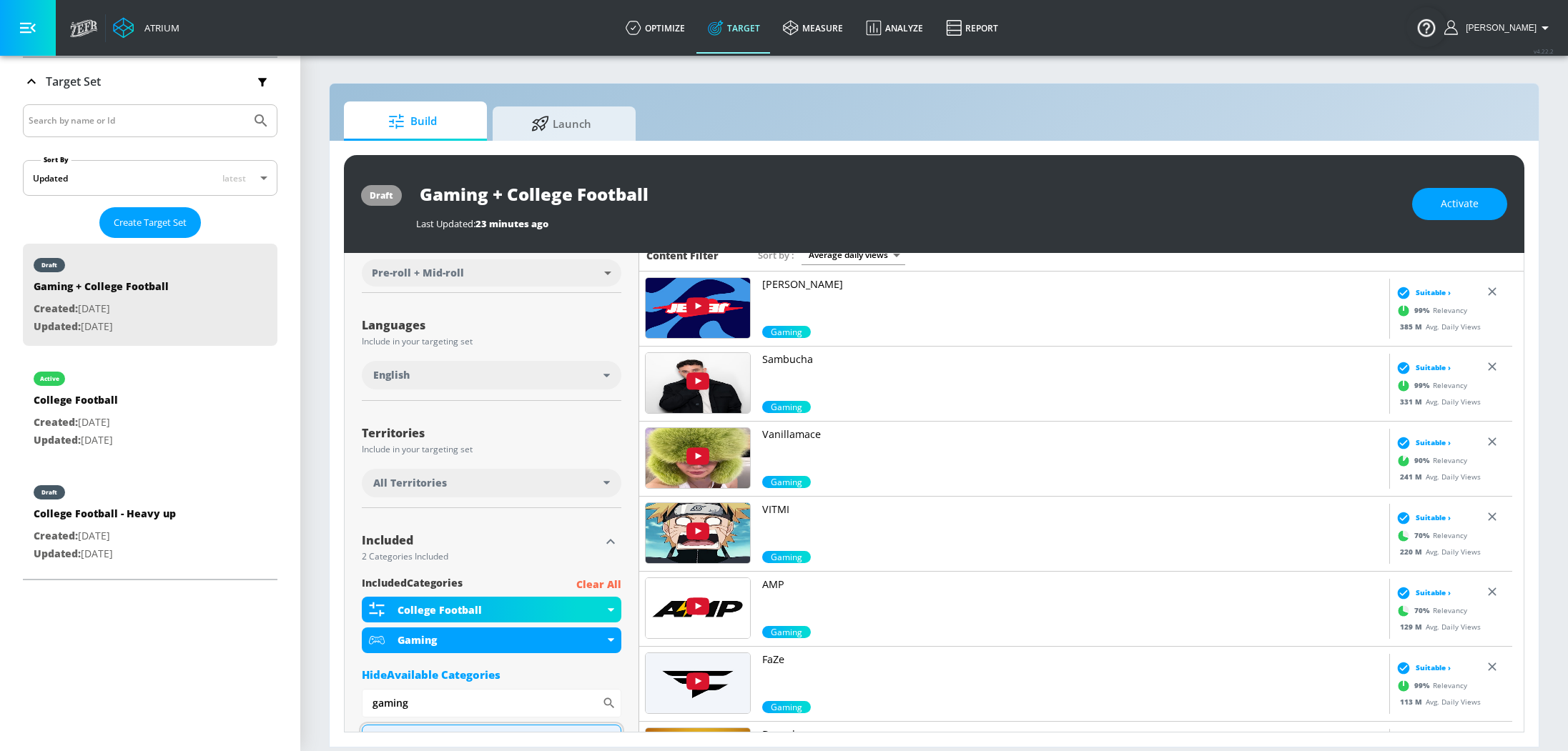
scroll to position [368, 0]
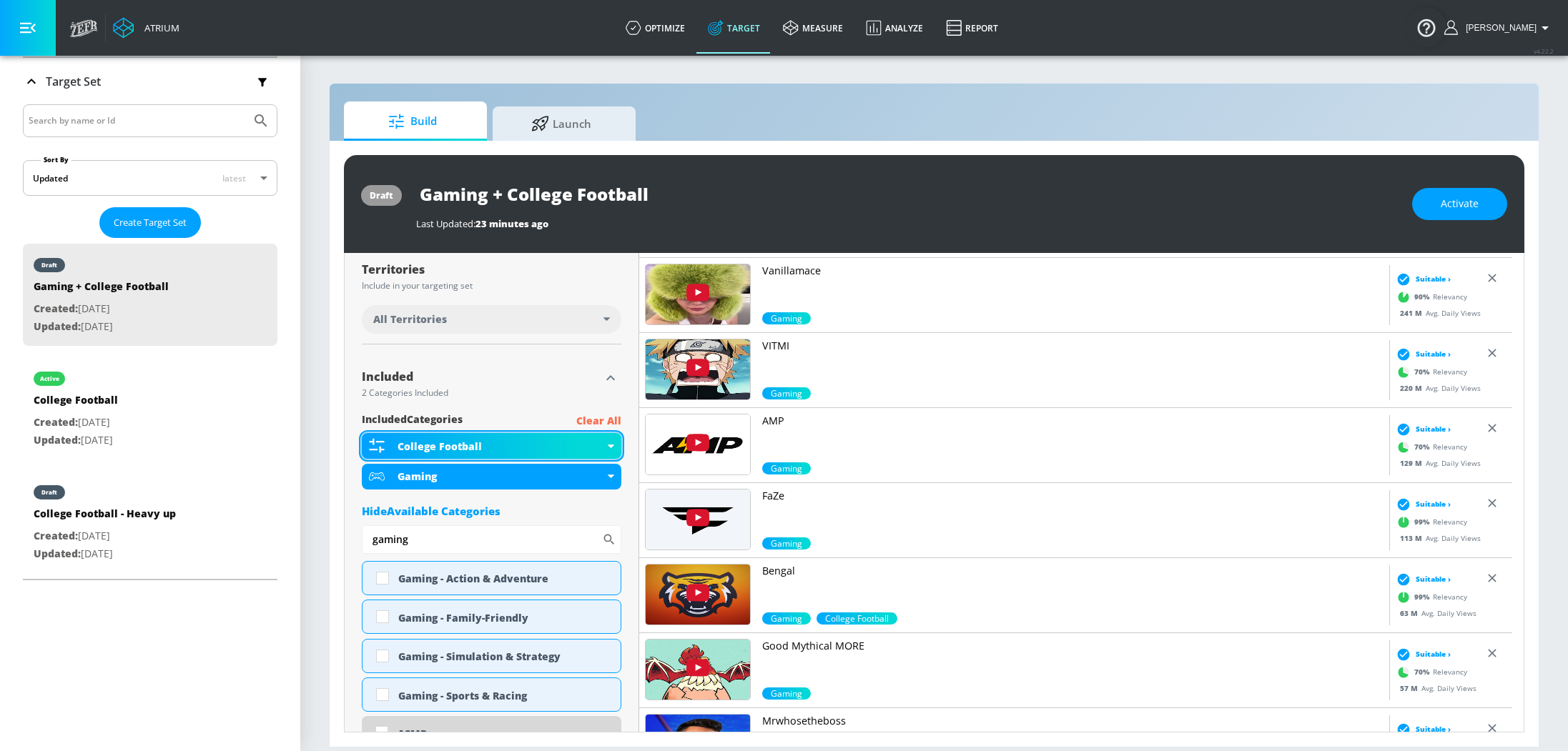
click at [607, 451] on div "College Football" at bounding box center [491, 446] width 259 height 25
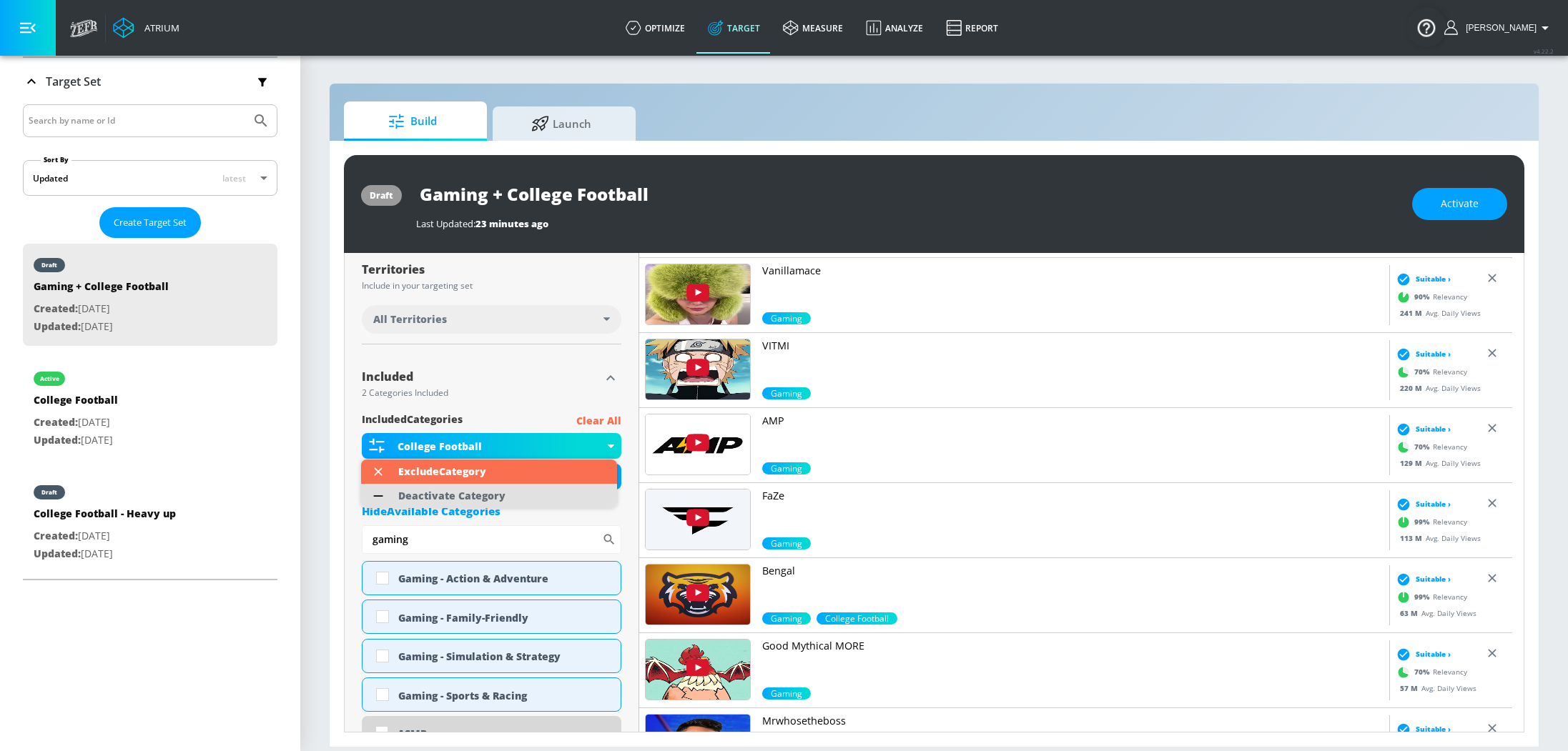
click at [491, 503] on div "Deactivate Category" at bounding box center [452, 496] width 122 height 25
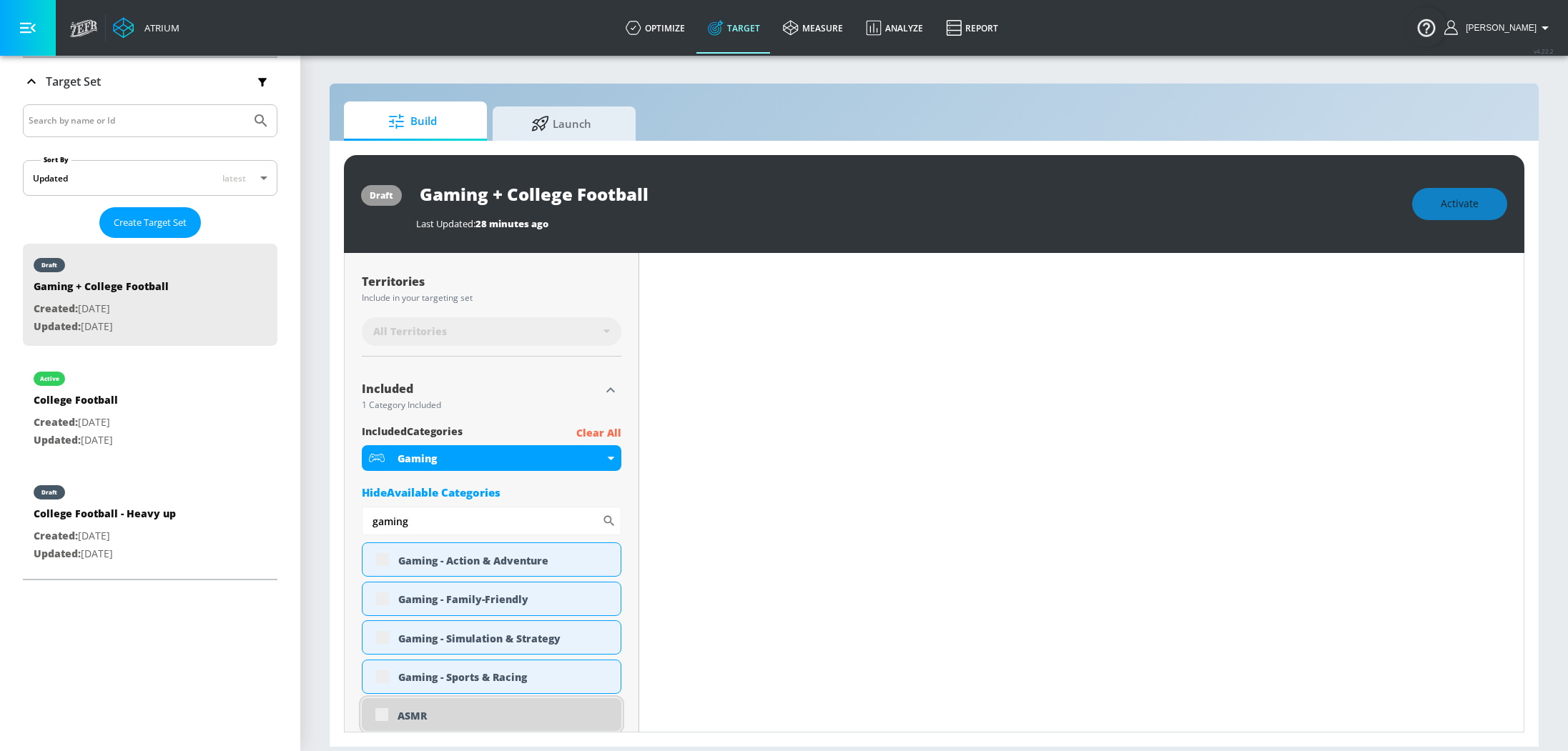
scroll to position [380, 0]
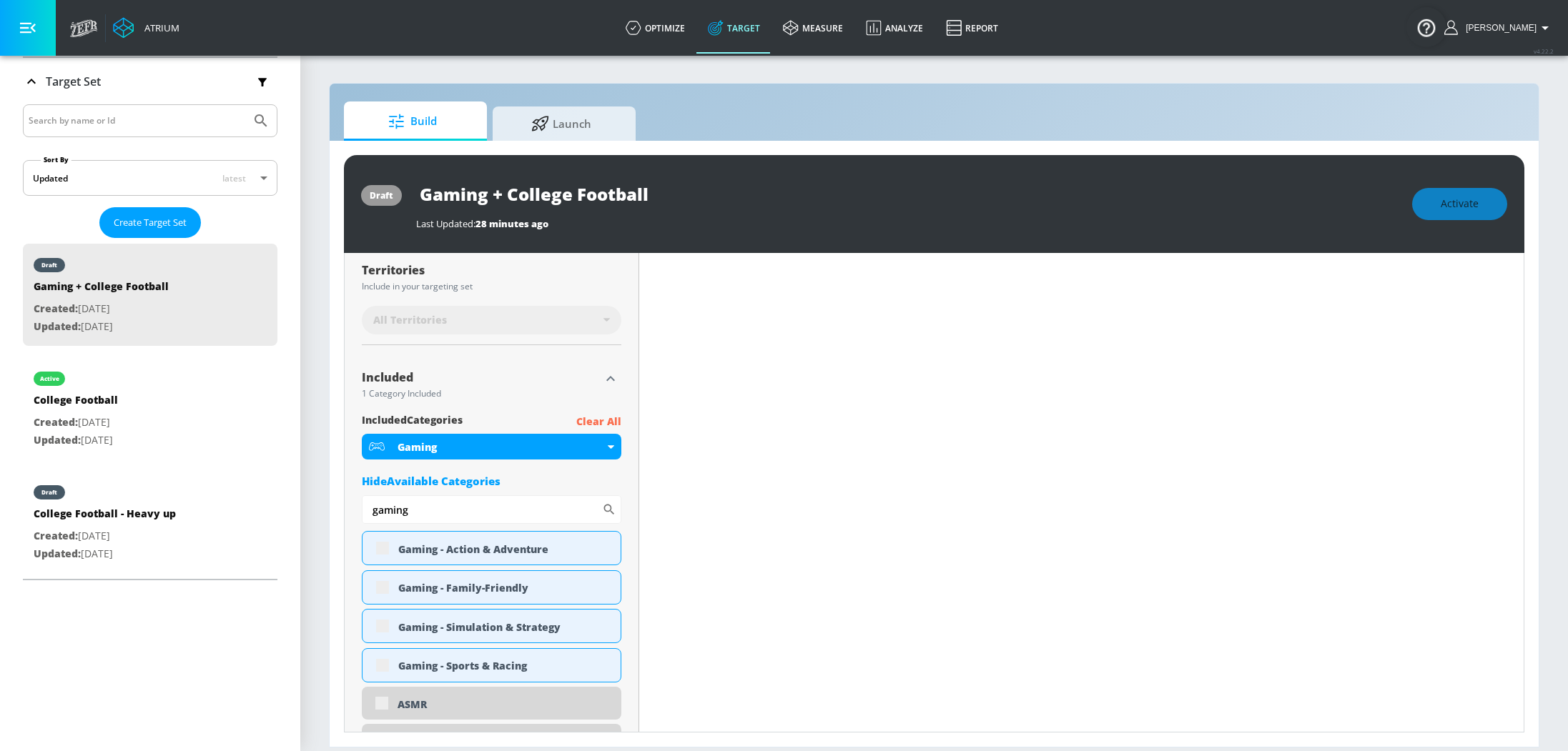
click at [511, 373] on div "Included" at bounding box center [480, 377] width 238 height 11
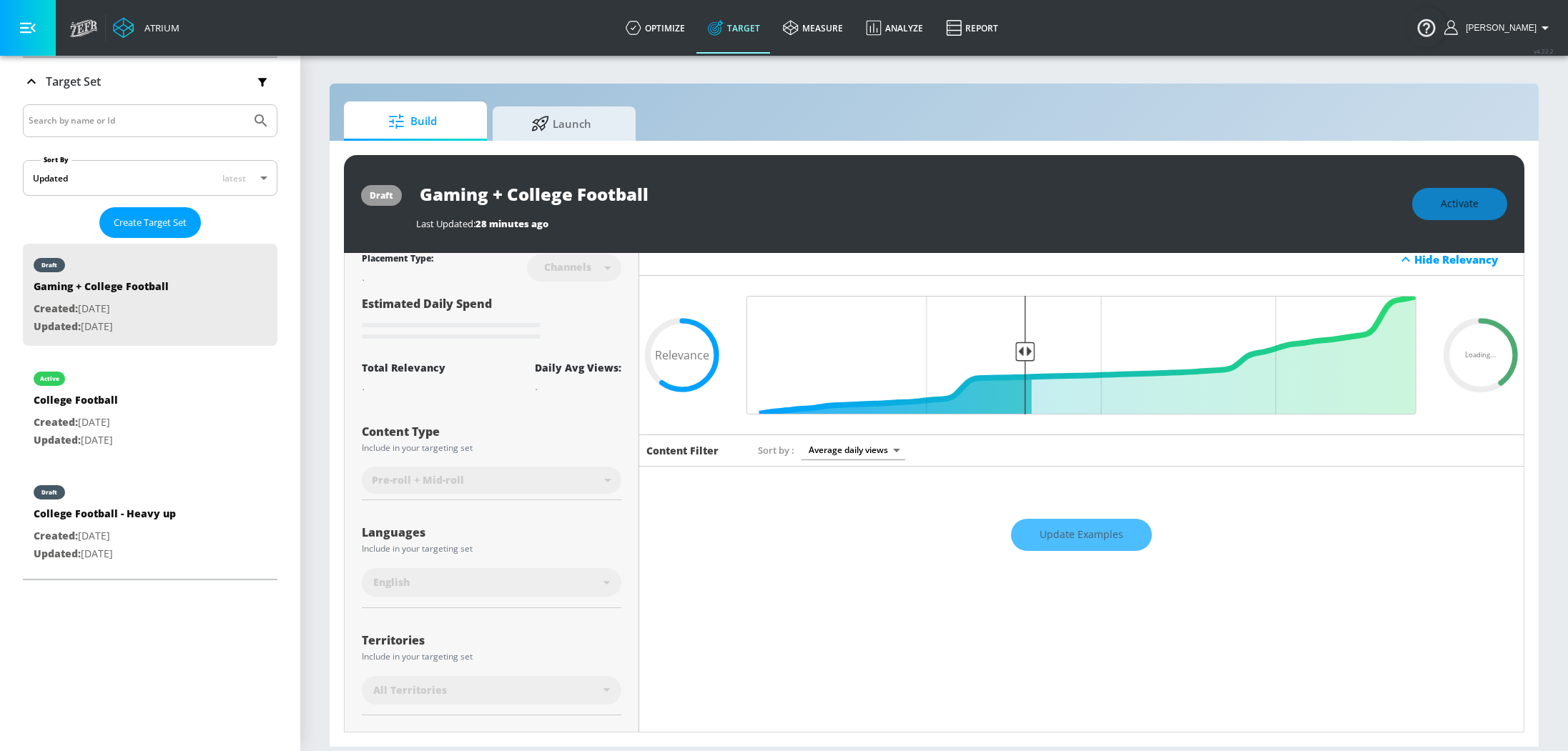
scroll to position [0, 0]
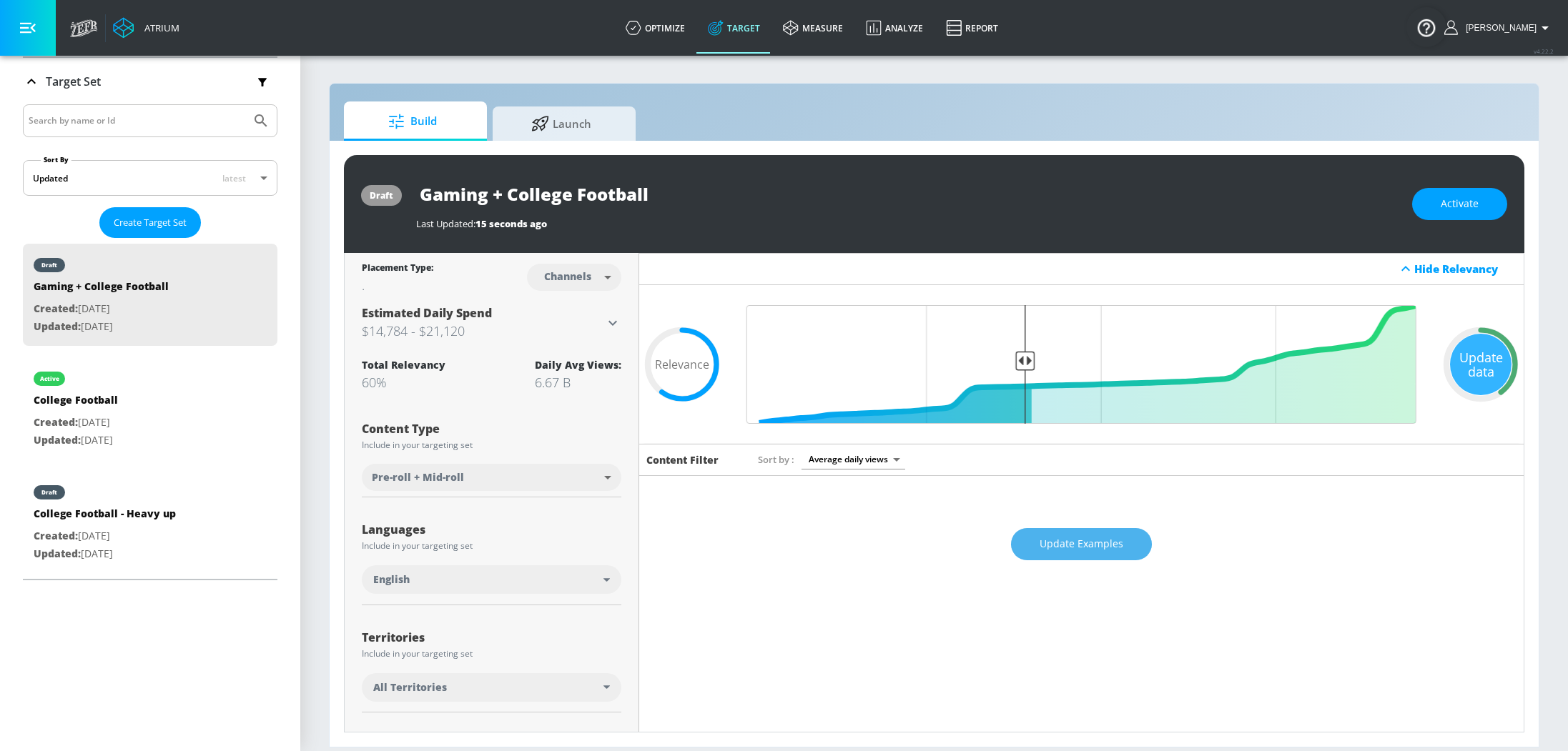
click at [1089, 541] on span "Update Examples" at bounding box center [1081, 544] width 83 height 17
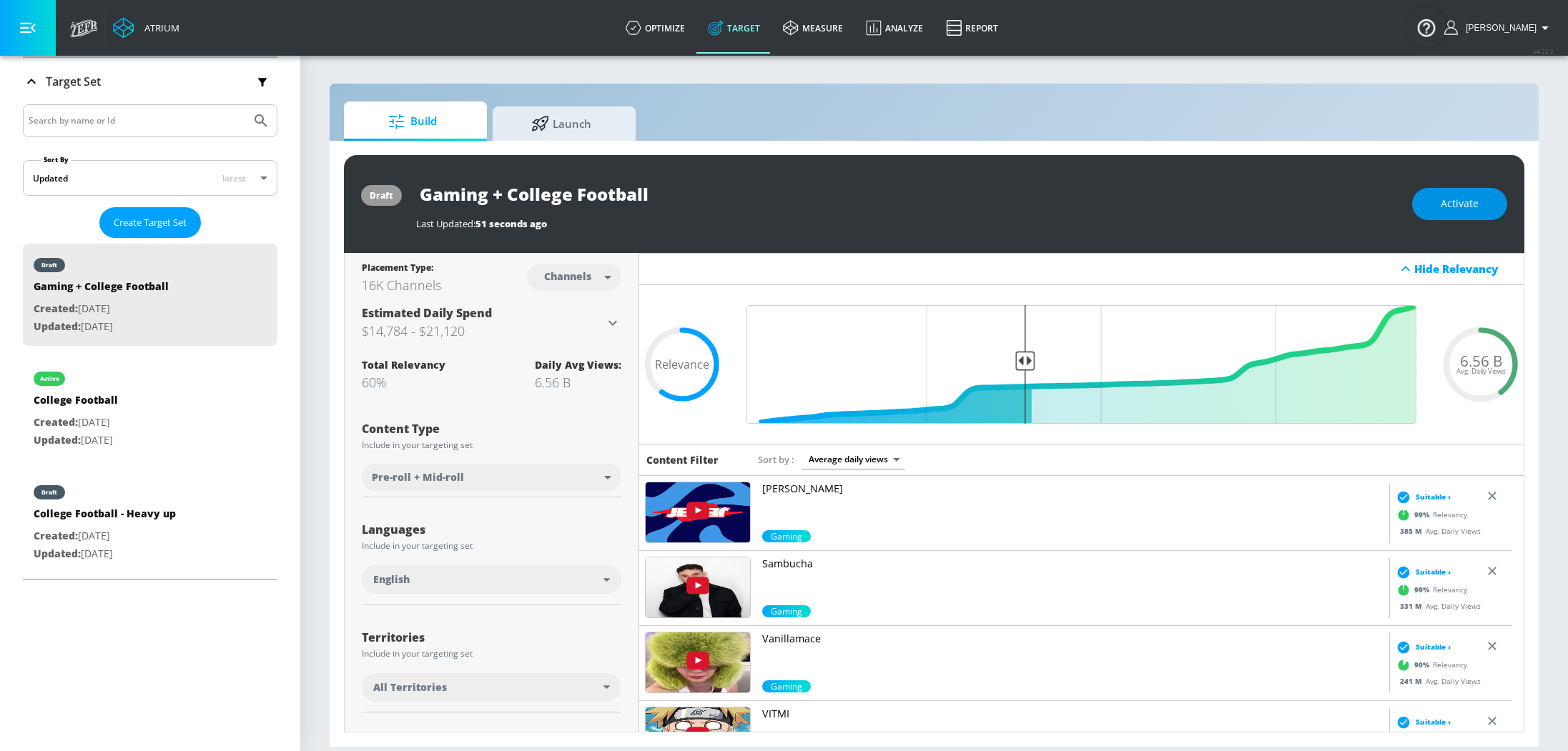
click at [1437, 202] on button "Activate" at bounding box center [1460, 204] width 95 height 32
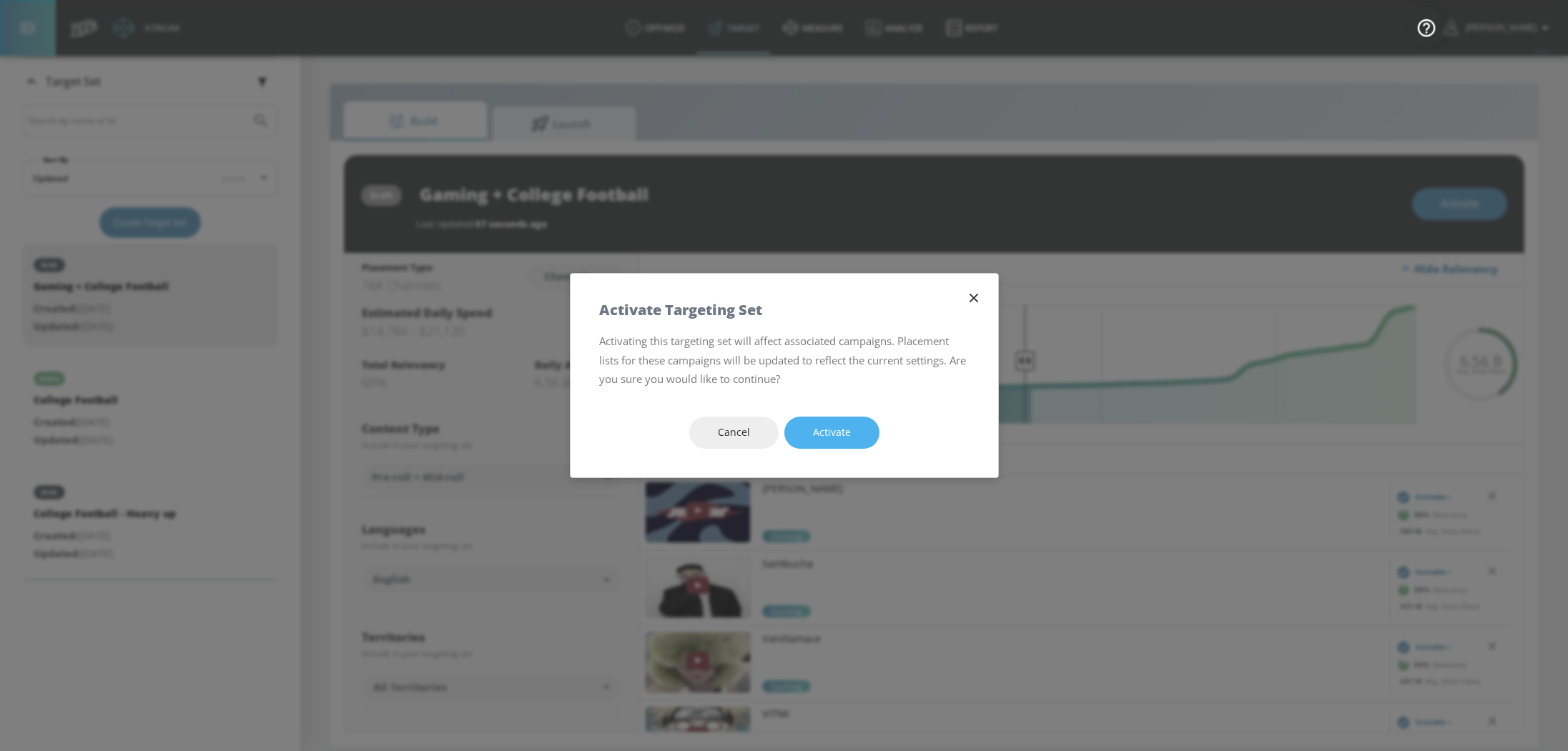
click at [860, 430] on button "Activate" at bounding box center [833, 432] width 95 height 32
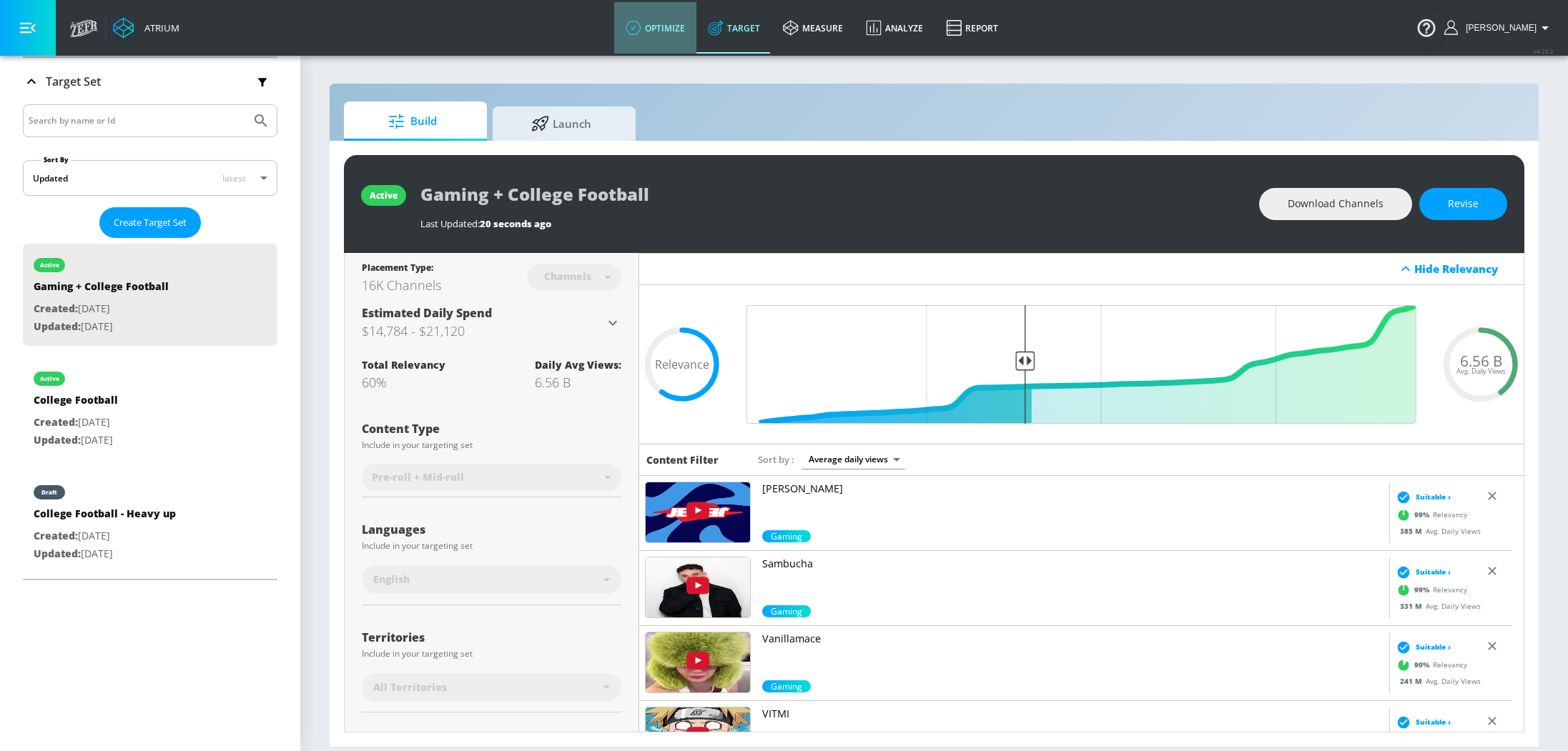
click at [670, 25] on link "optimize" at bounding box center [655, 28] width 82 height 52
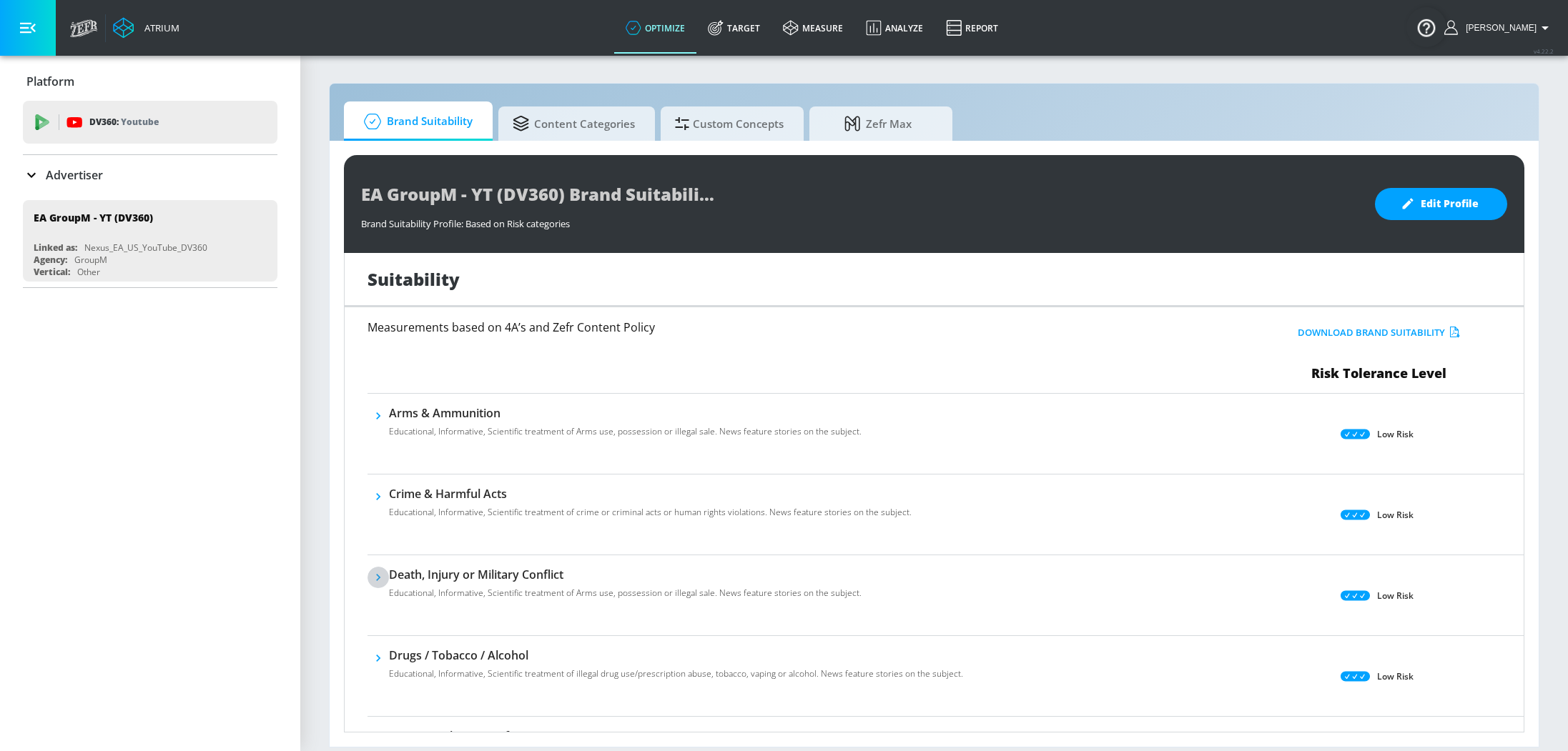
click at [382, 577] on icon "button" at bounding box center [378, 578] width 14 height 14
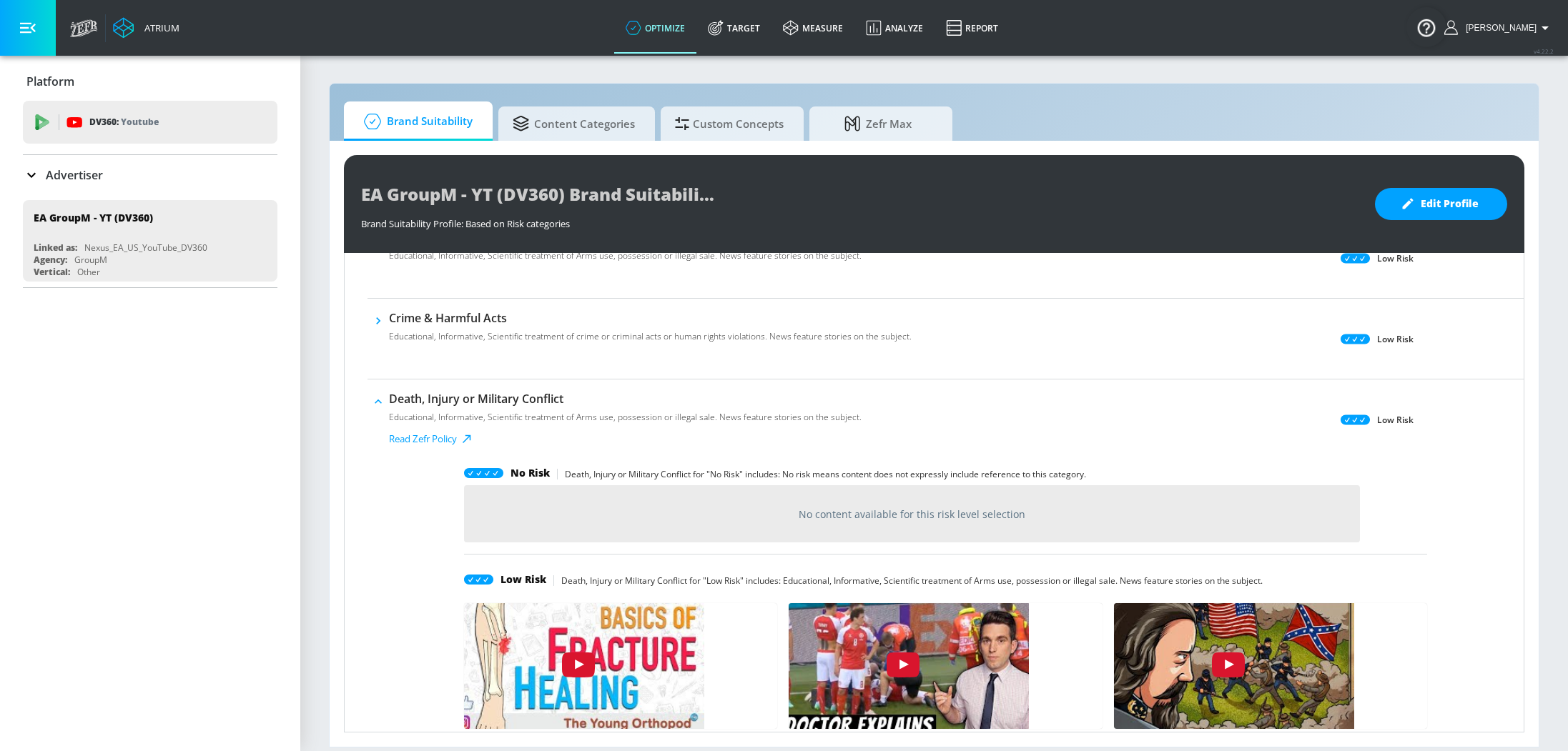
scroll to position [424, 0]
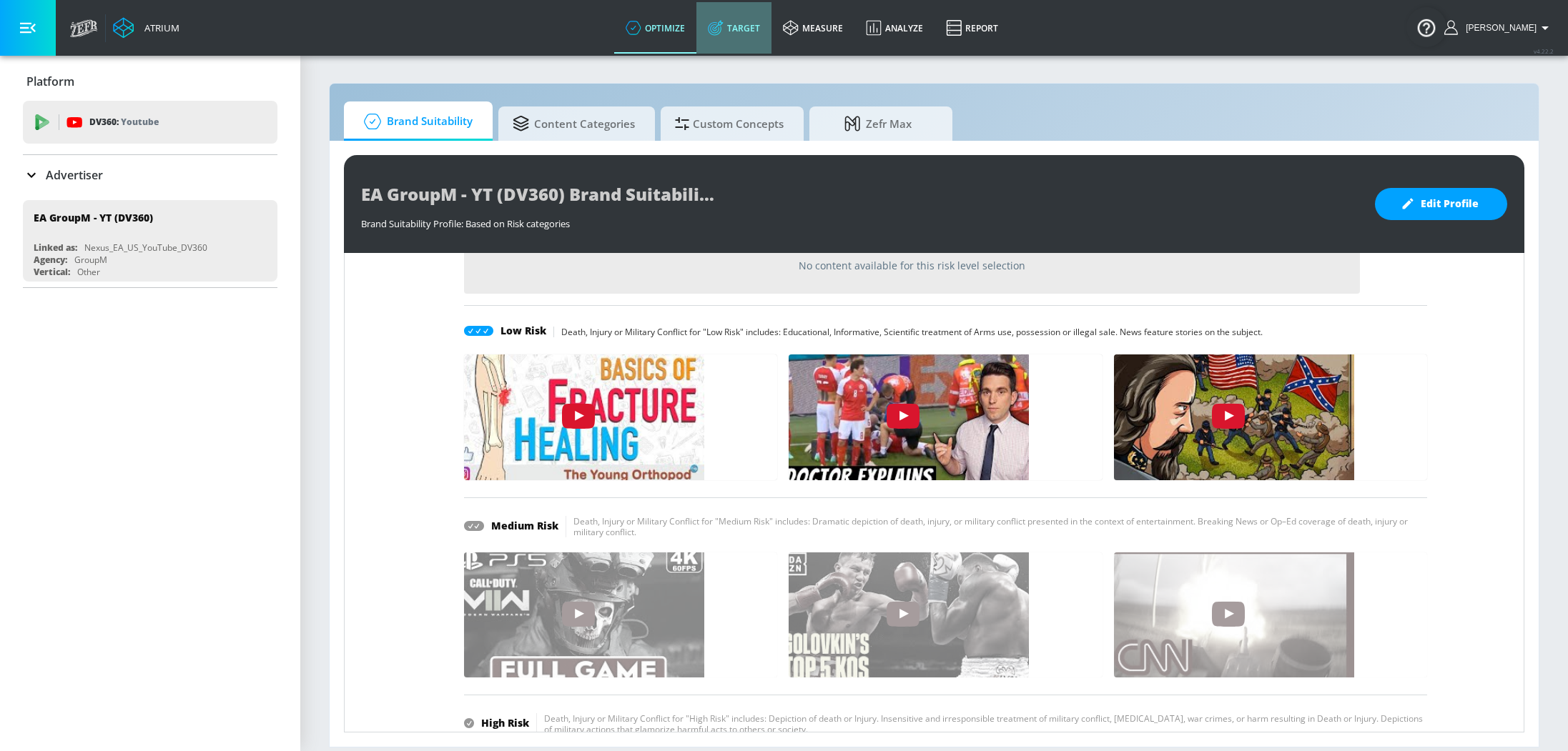
click at [743, 36] on link "Target" at bounding box center [734, 28] width 75 height 52
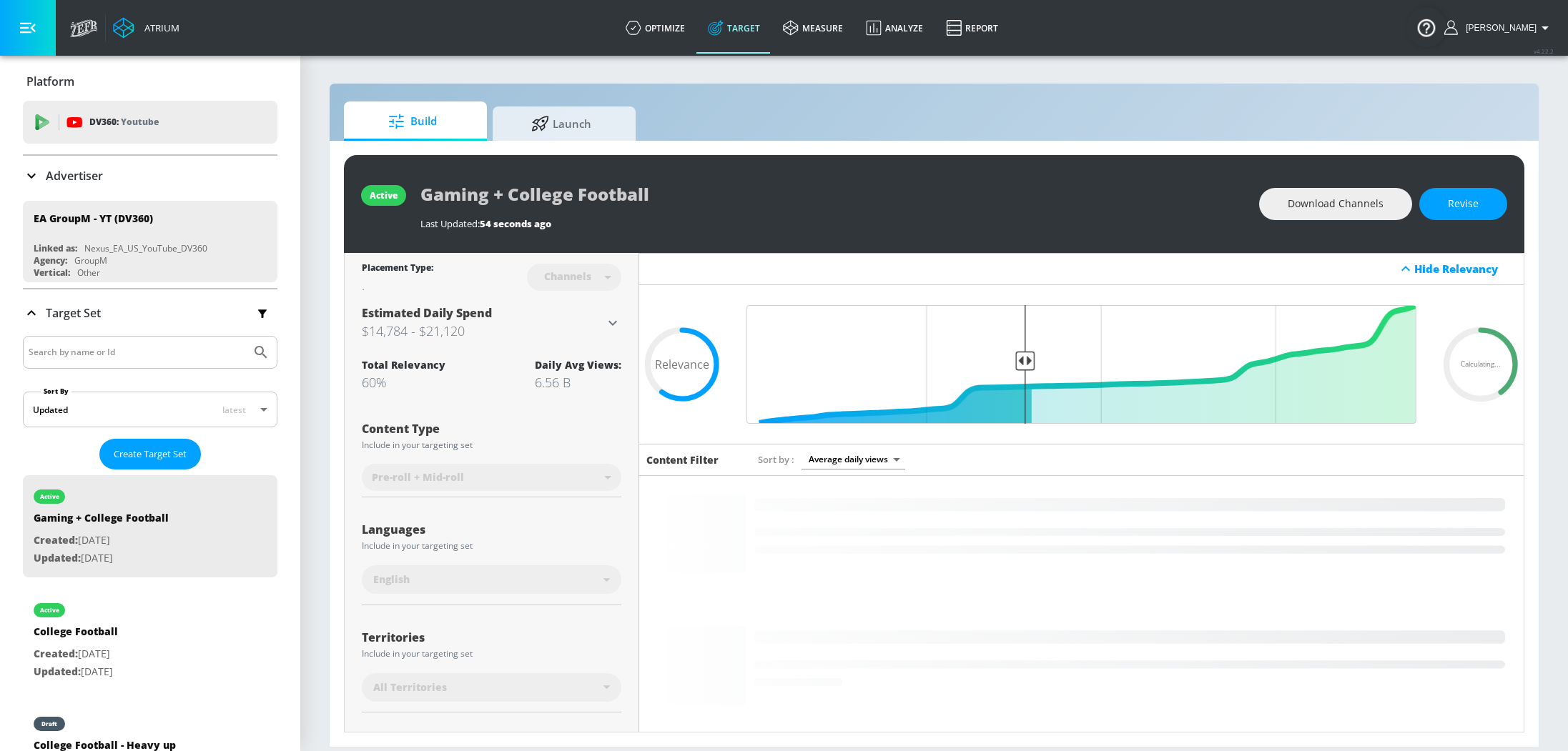
click at [1081, 549] on rect at bounding box center [1081, 714] width 884 height 619
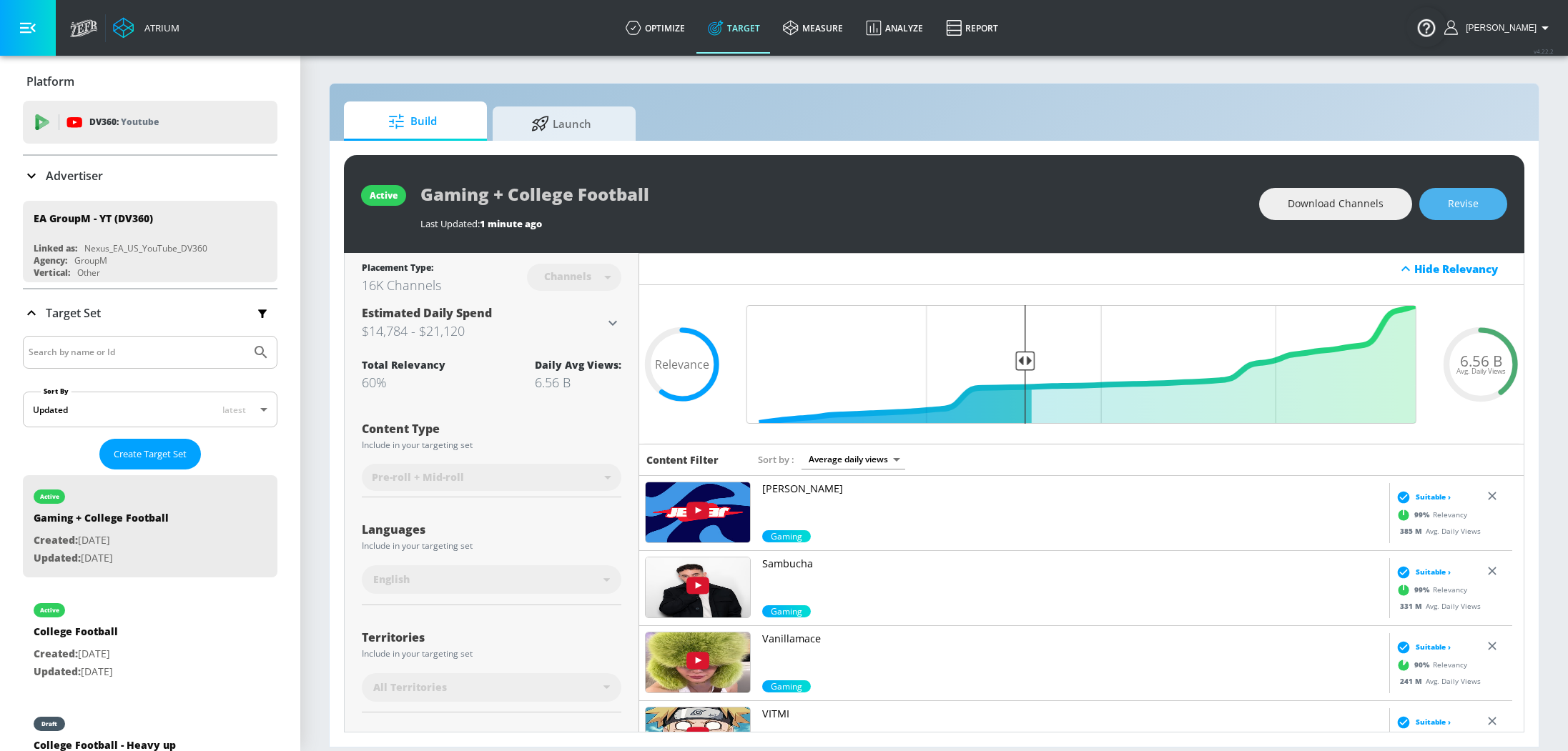
click at [1477, 193] on button "Revise" at bounding box center [1463, 204] width 88 height 32
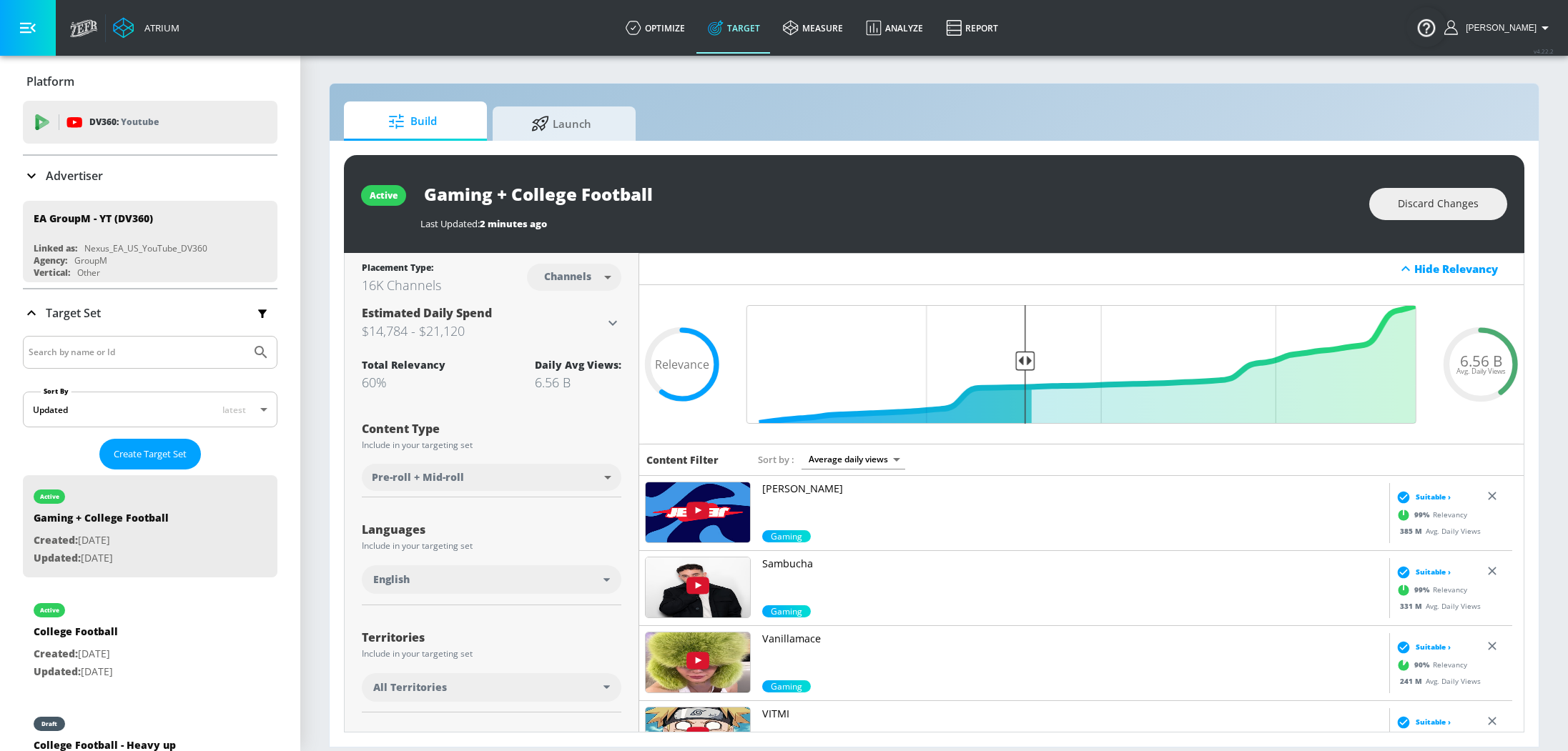
drag, startPoint x: 696, startPoint y: 187, endPoint x: 525, endPoint y: 193, distance: 171.1
click at [499, 195] on input "Gaming + College Football" at bounding box center [600, 194] width 358 height 32
type input "Gaming"
click at [773, 192] on button "button" at bounding box center [765, 194] width 25 height 25
click at [980, 178] on div "Gaming" at bounding box center [887, 194] width 934 height 32
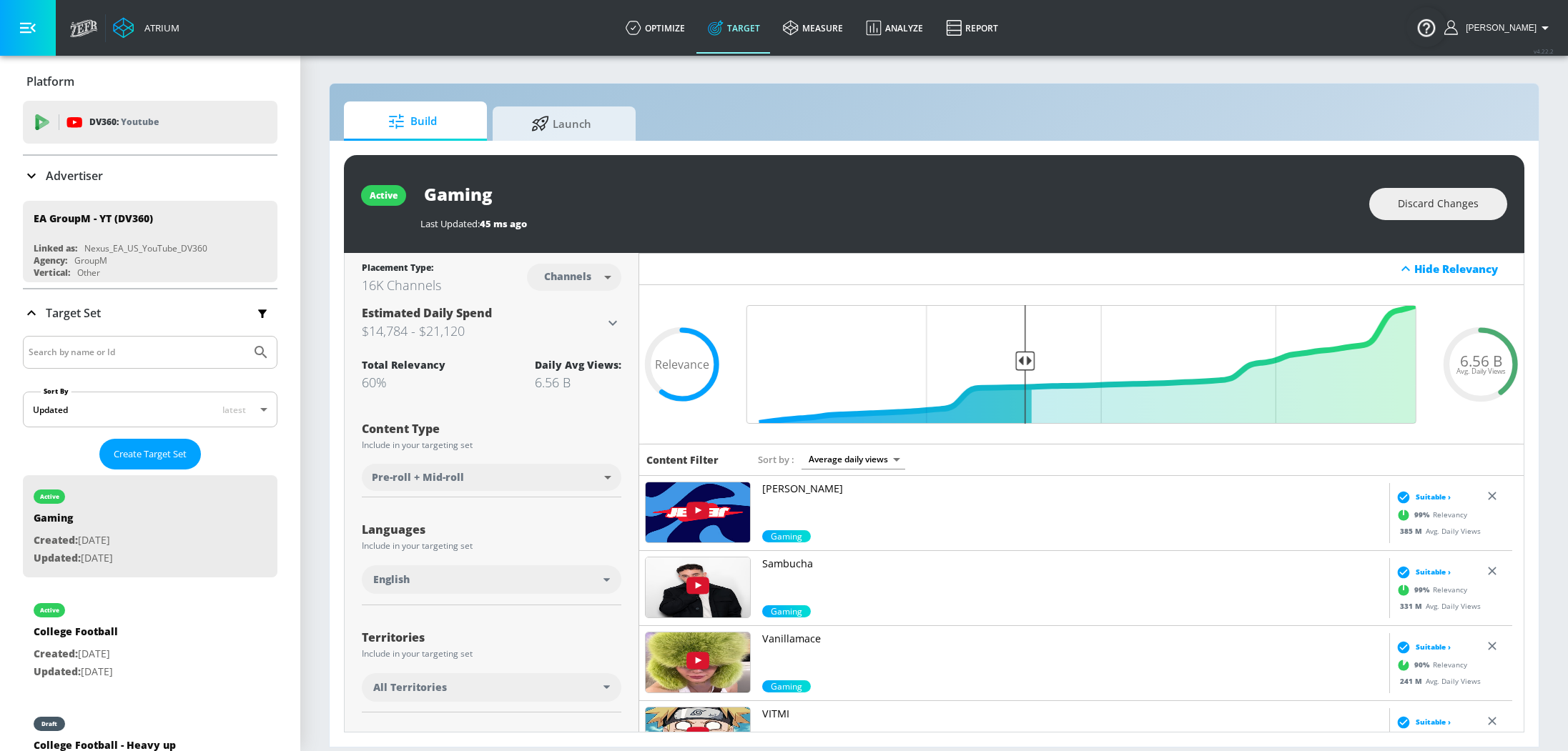
click at [554, 540] on div "Languages" at bounding box center [491, 532] width 259 height 17
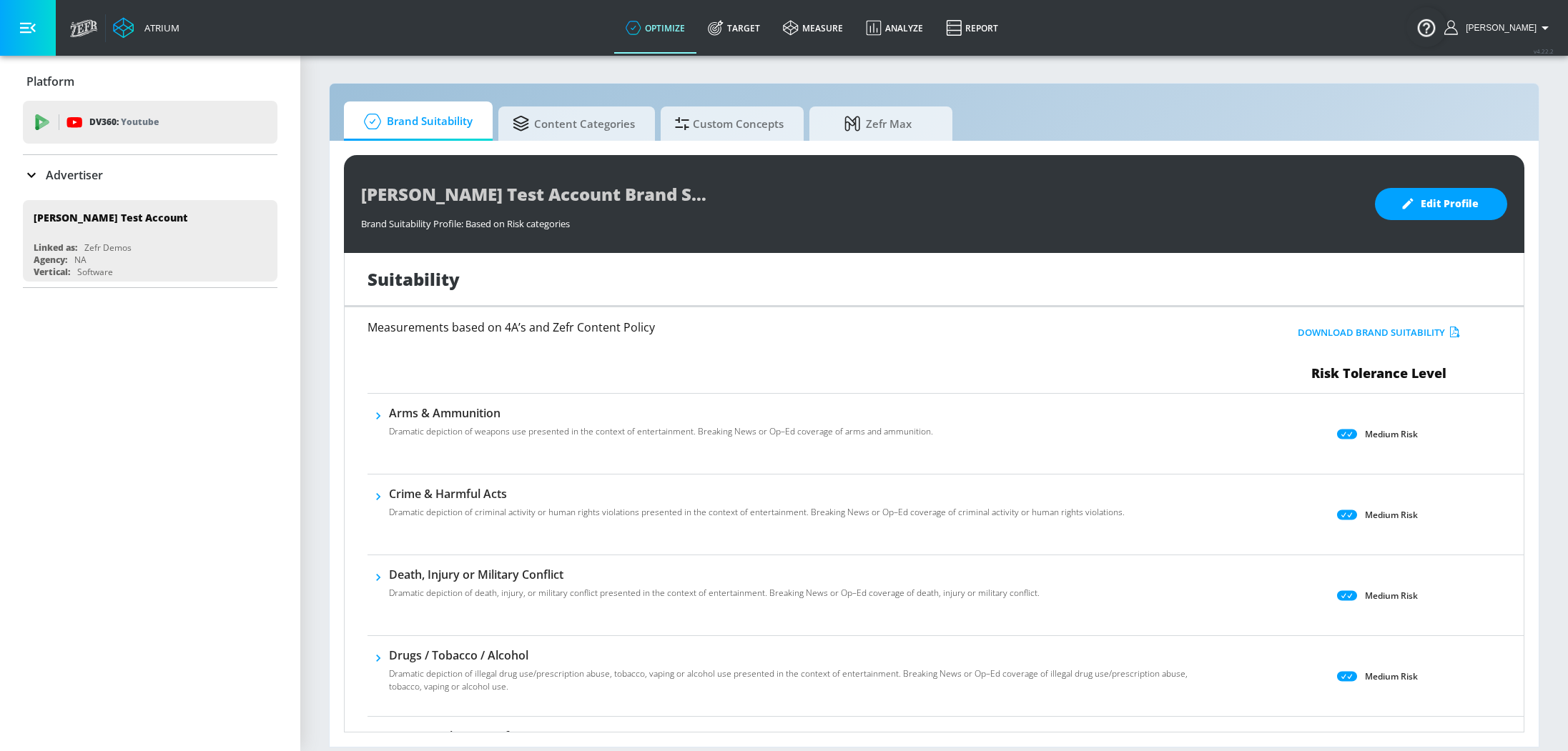
click at [95, 181] on p "Advertiser" at bounding box center [75, 175] width 57 height 16
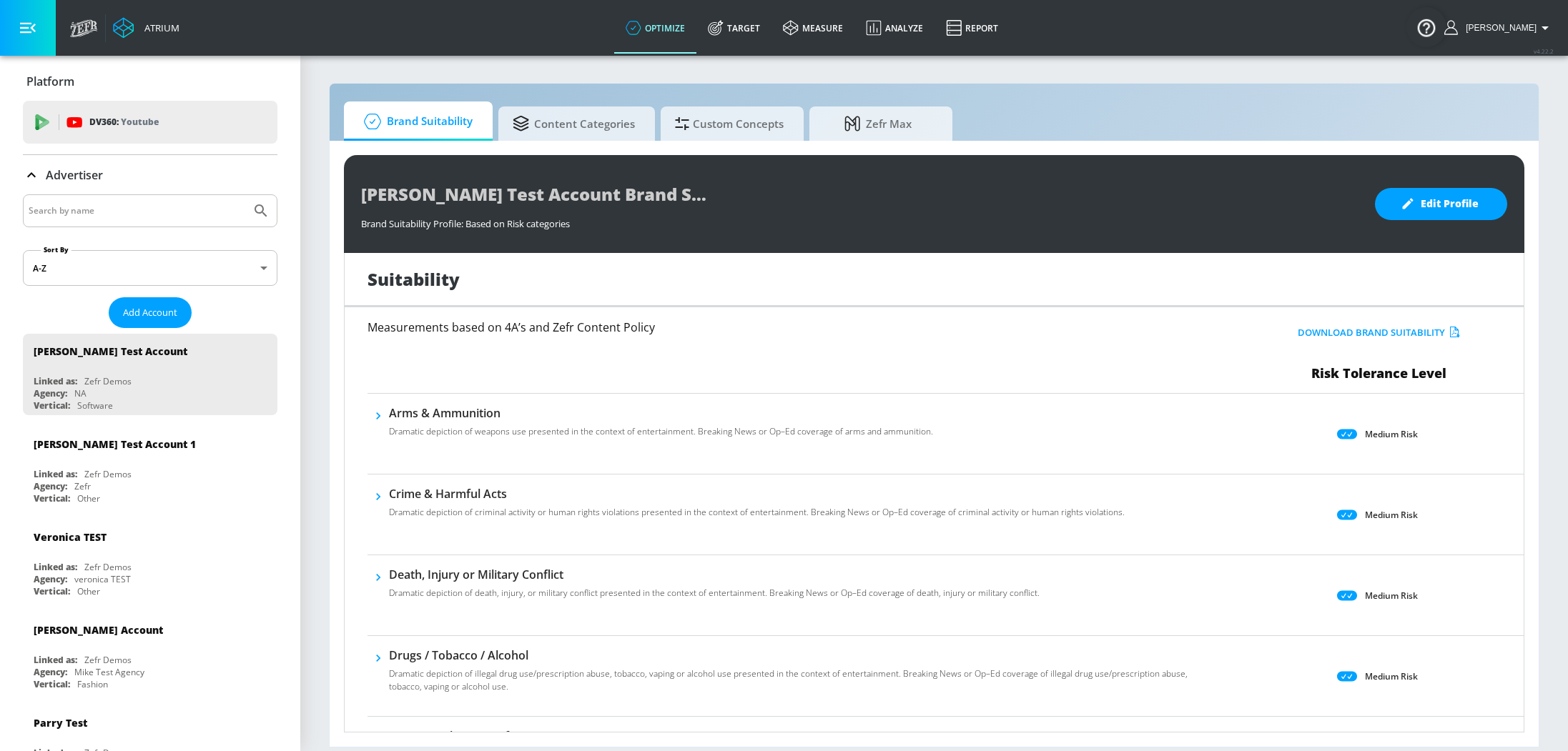
click at [131, 211] on input "Search by name" at bounding box center [137, 211] width 216 height 18
click at [139, 203] on input "Search by name" at bounding box center [137, 211] width 216 height 18
click at [245, 195] on button "Submit Search" at bounding box center [261, 211] width 32 height 32
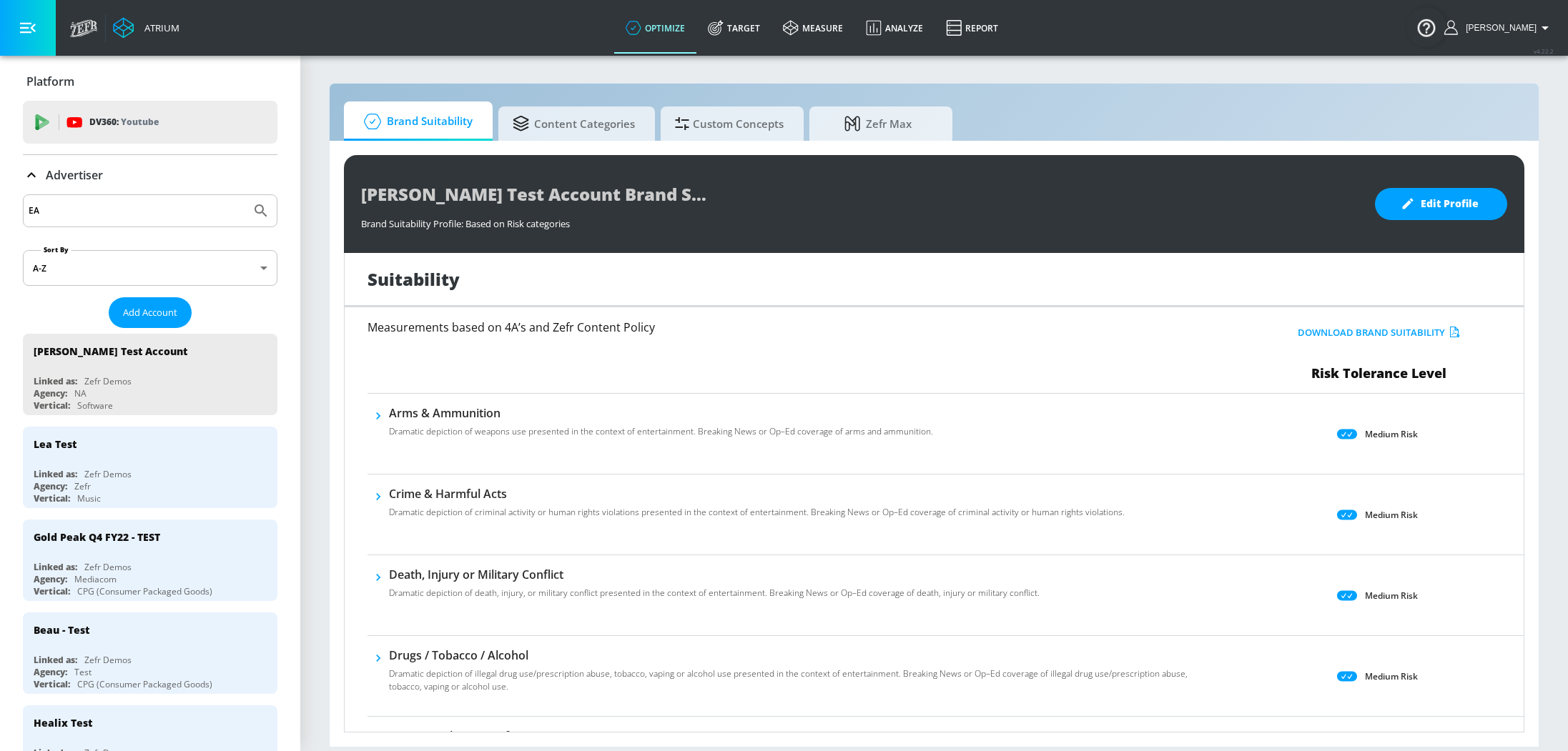
click at [126, 210] on input "EA" at bounding box center [137, 211] width 216 height 18
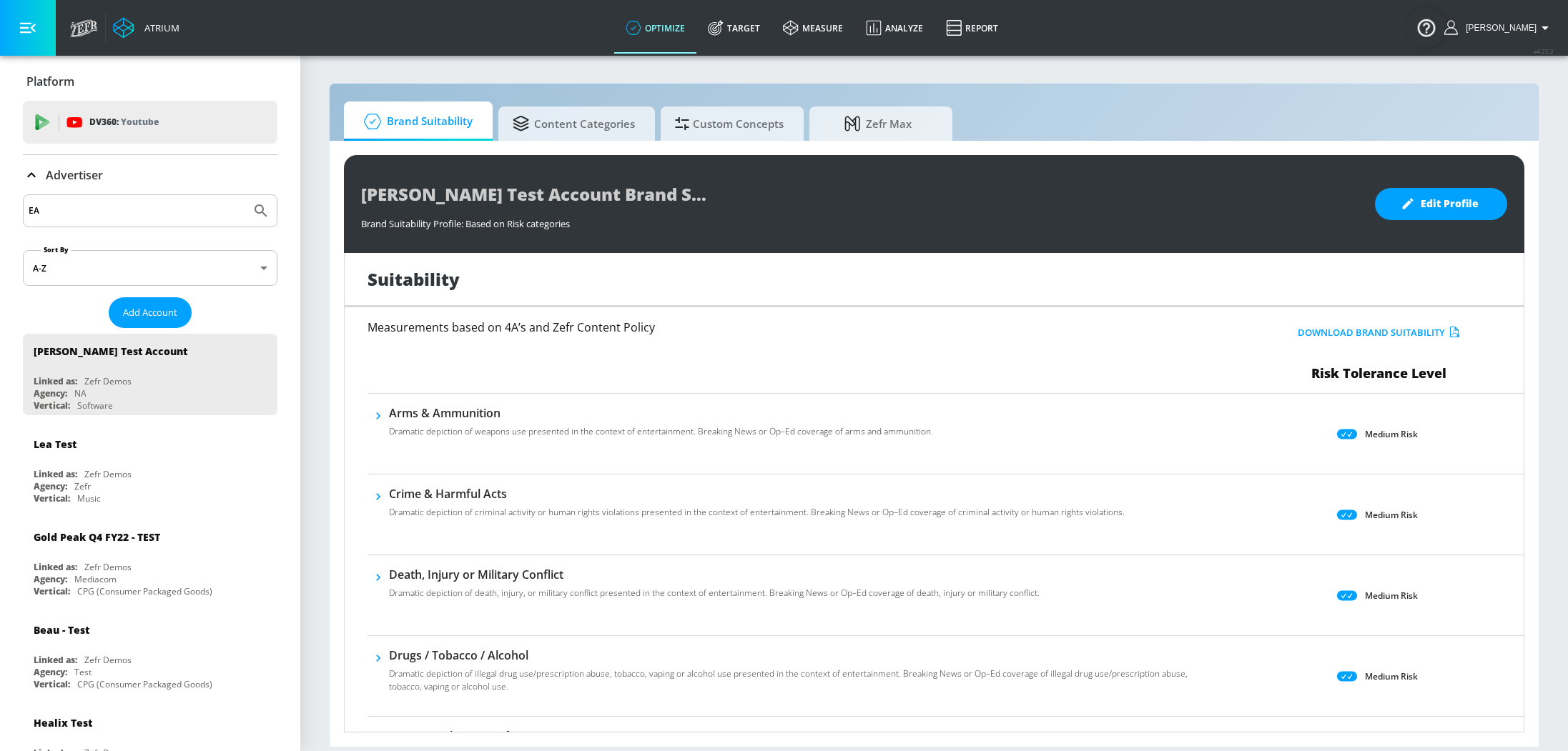
type input "EA"
click at [245, 195] on button "Submit Search" at bounding box center [261, 211] width 32 height 32
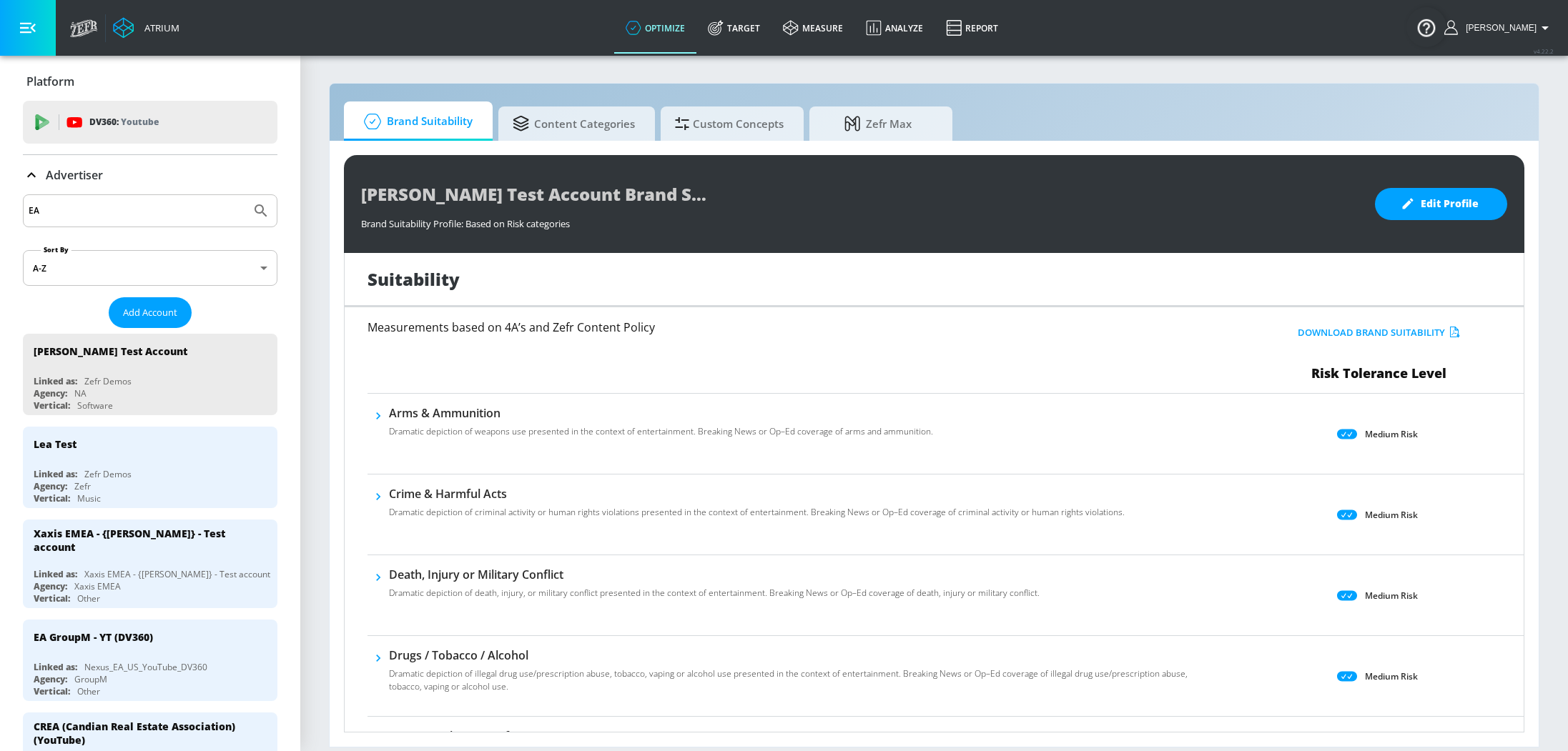
click at [161, 207] on input "EA" at bounding box center [137, 211] width 216 height 18
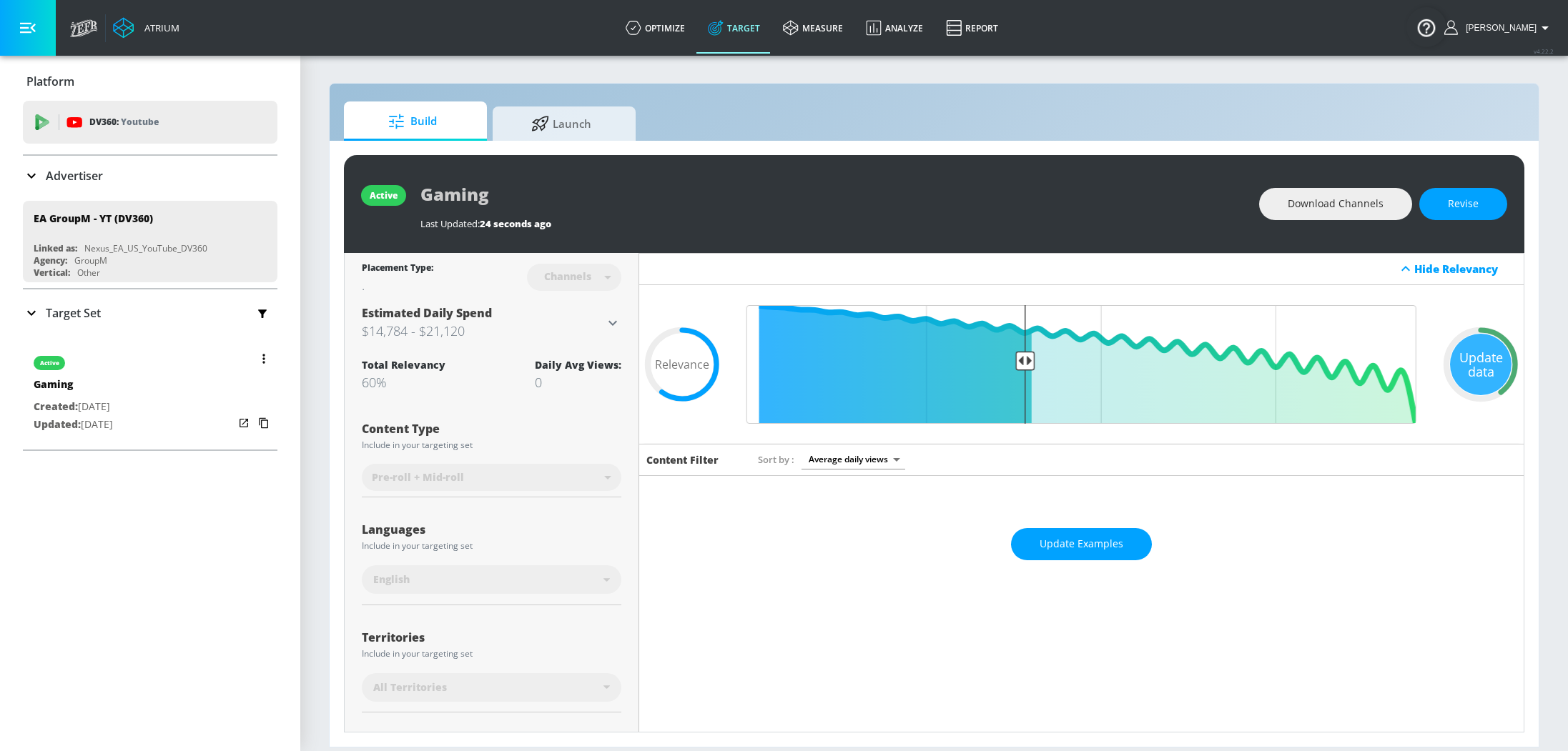
click at [155, 385] on div "active Gaming Created: Aug. 14, 2025 Updated: Aug. 14, 2025" at bounding box center [150, 393] width 254 height 103
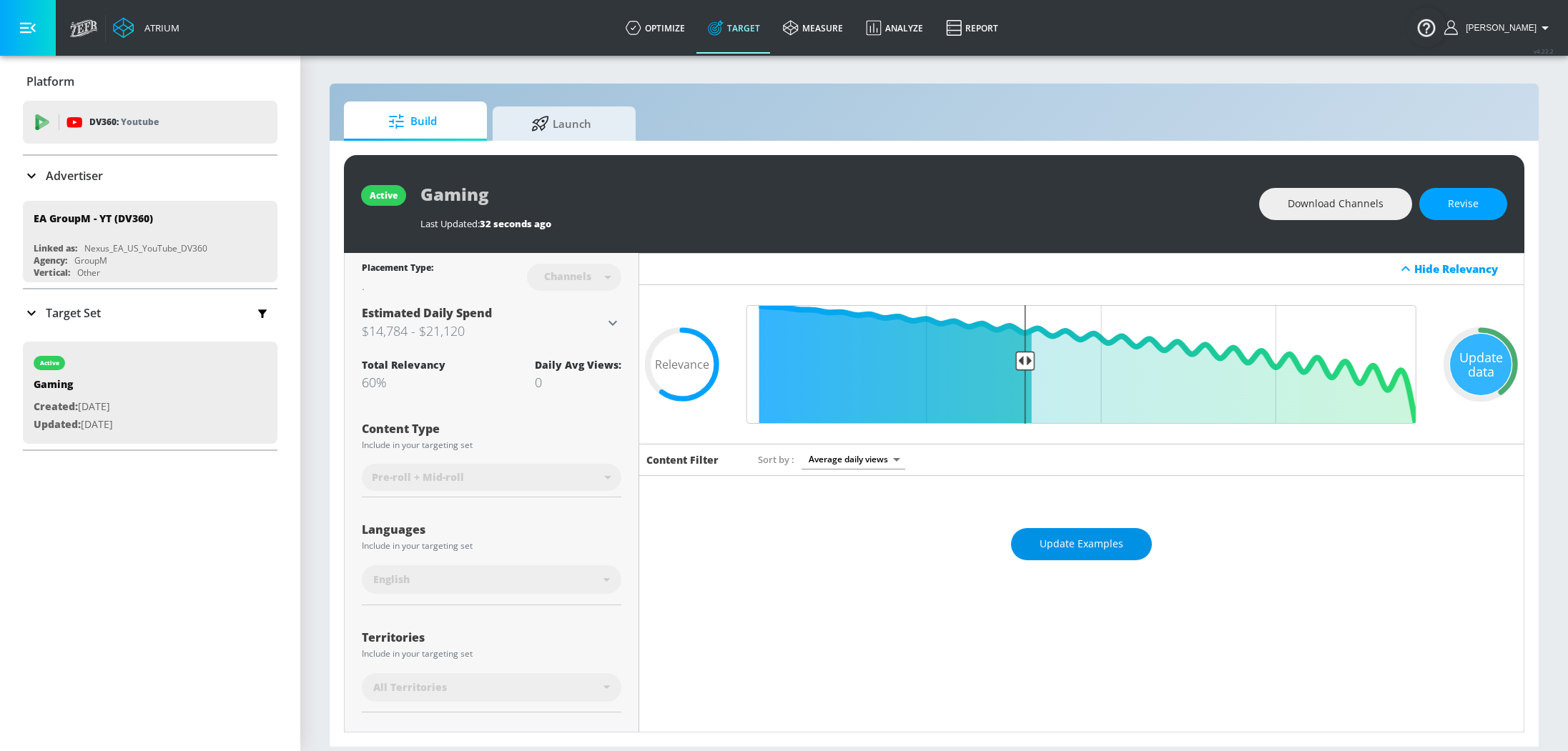
click at [1076, 536] on span "Update Examples" at bounding box center [1081, 544] width 83 height 17
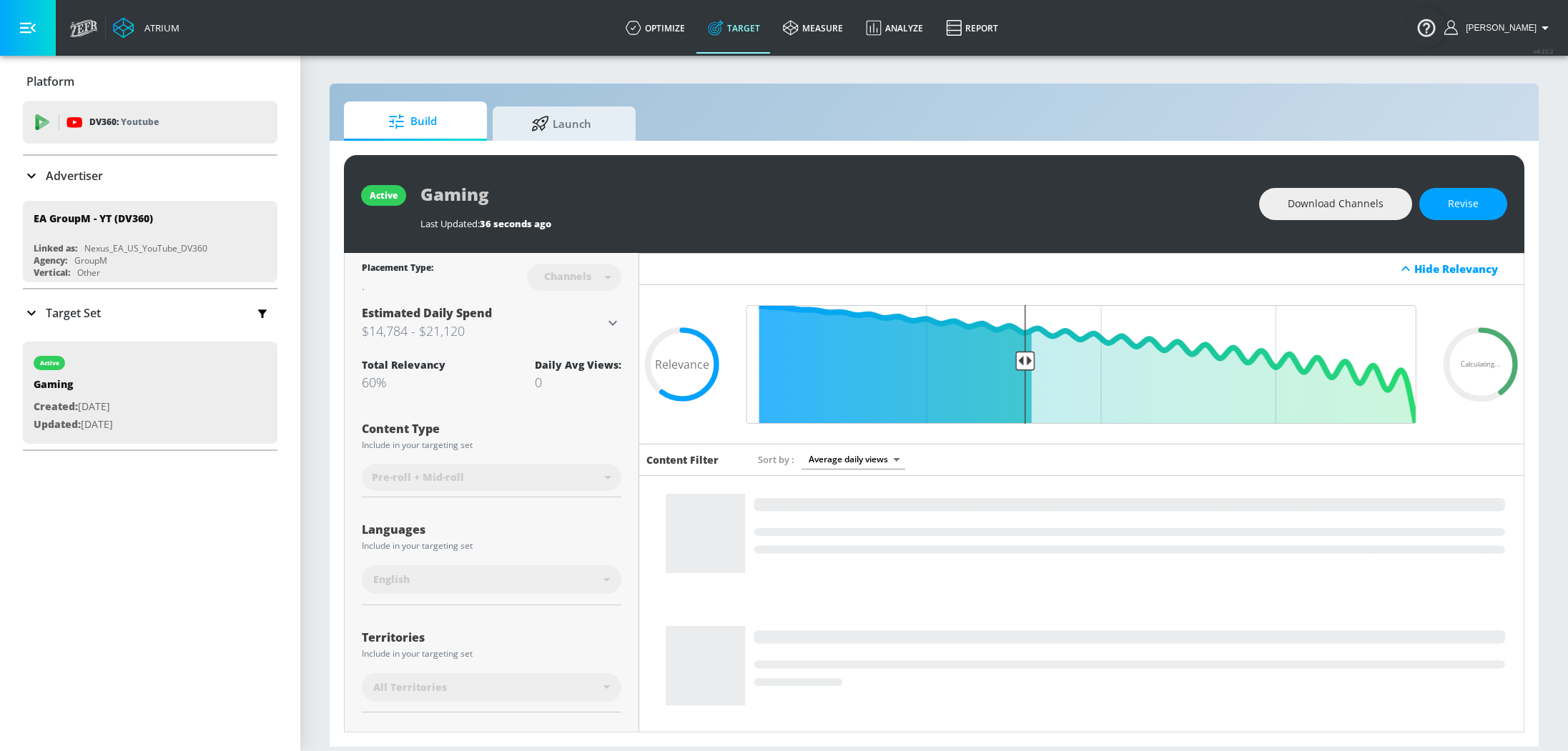
click at [25, 313] on icon at bounding box center [32, 313] width 17 height 17
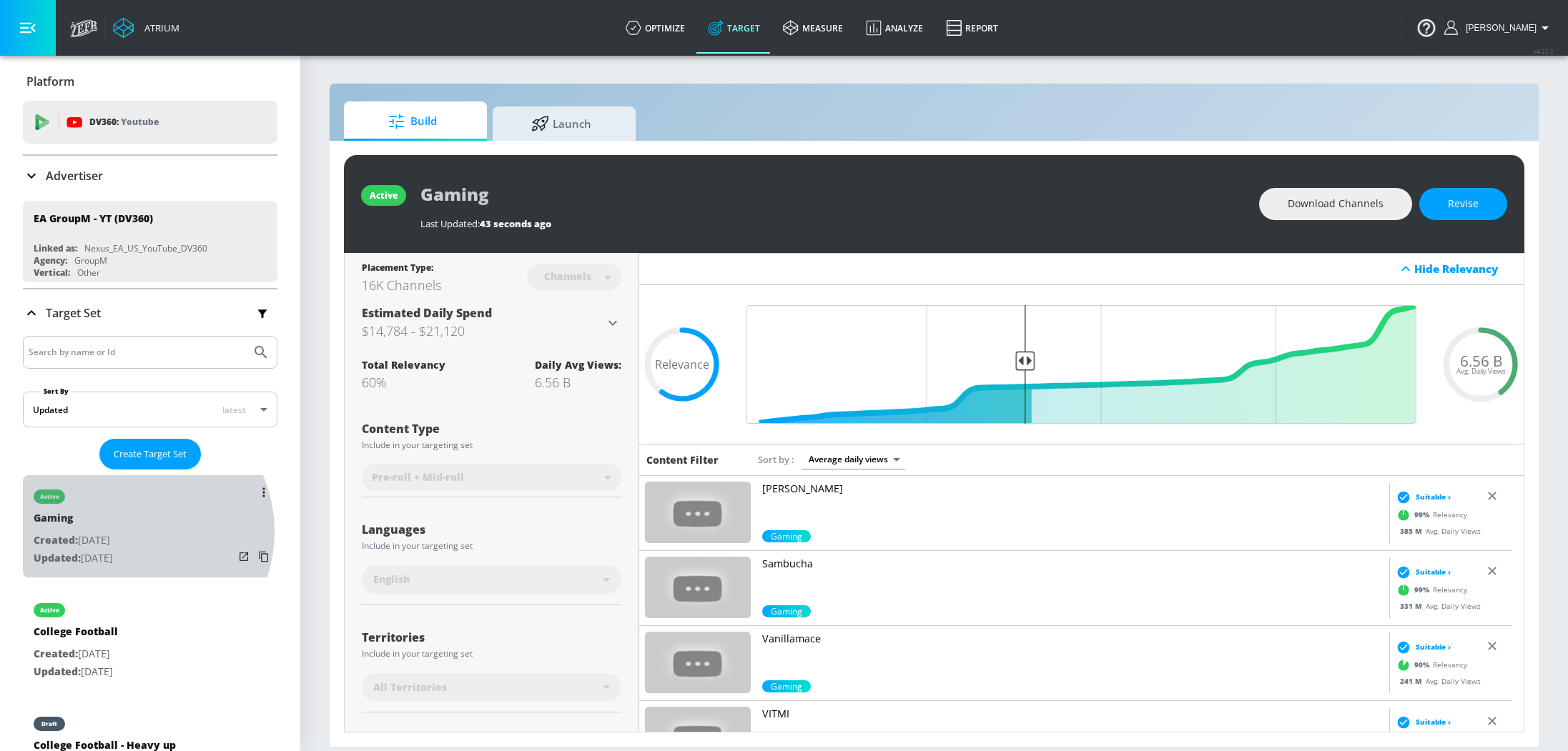
click at [113, 532] on p "Created: Aug. 14, 2025" at bounding box center [73, 540] width 80 height 17
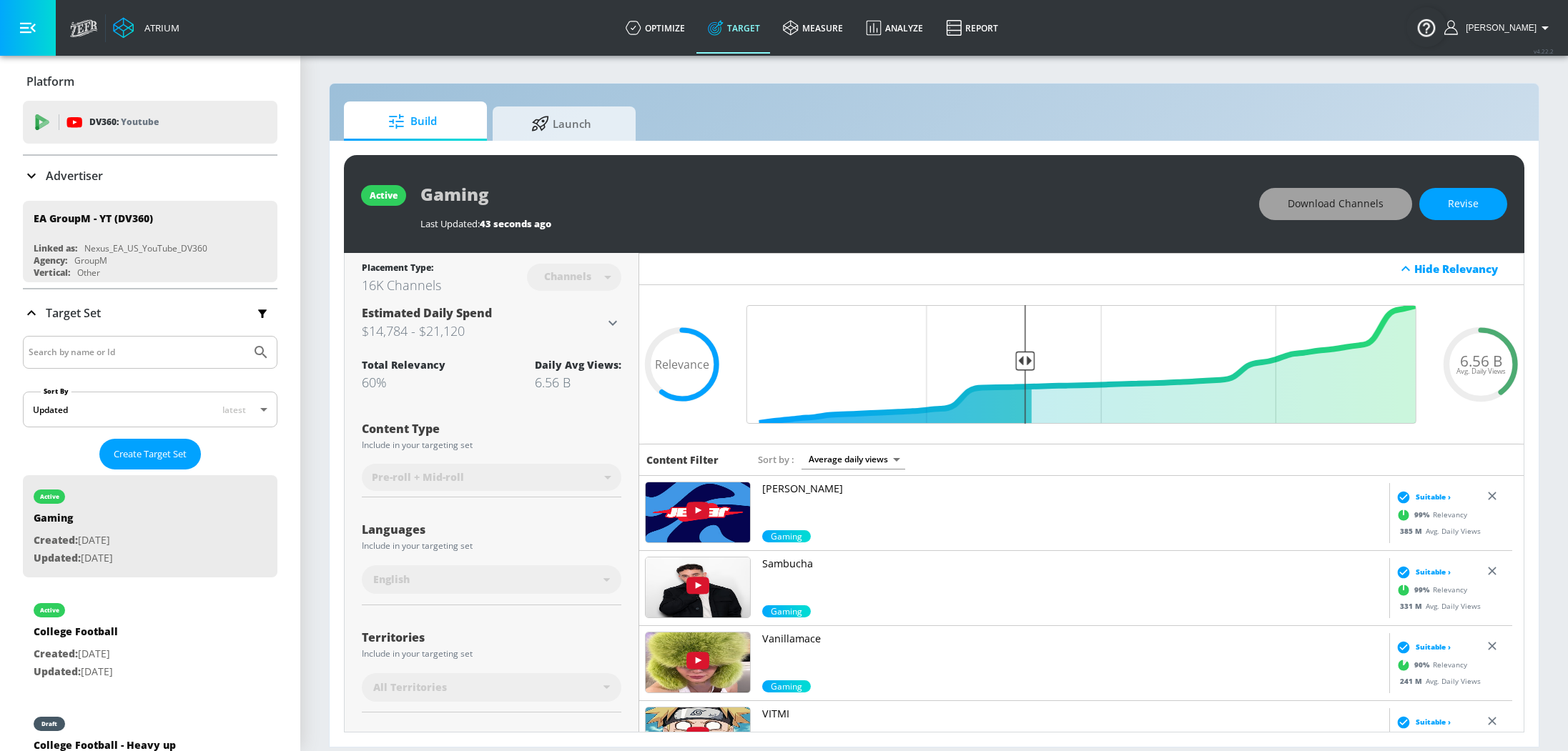
click at [1387, 203] on button "Download Channels" at bounding box center [1336, 204] width 153 height 32
click at [828, 35] on link "measure" at bounding box center [813, 28] width 83 height 52
